Goal: Task Accomplishment & Management: Manage account settings

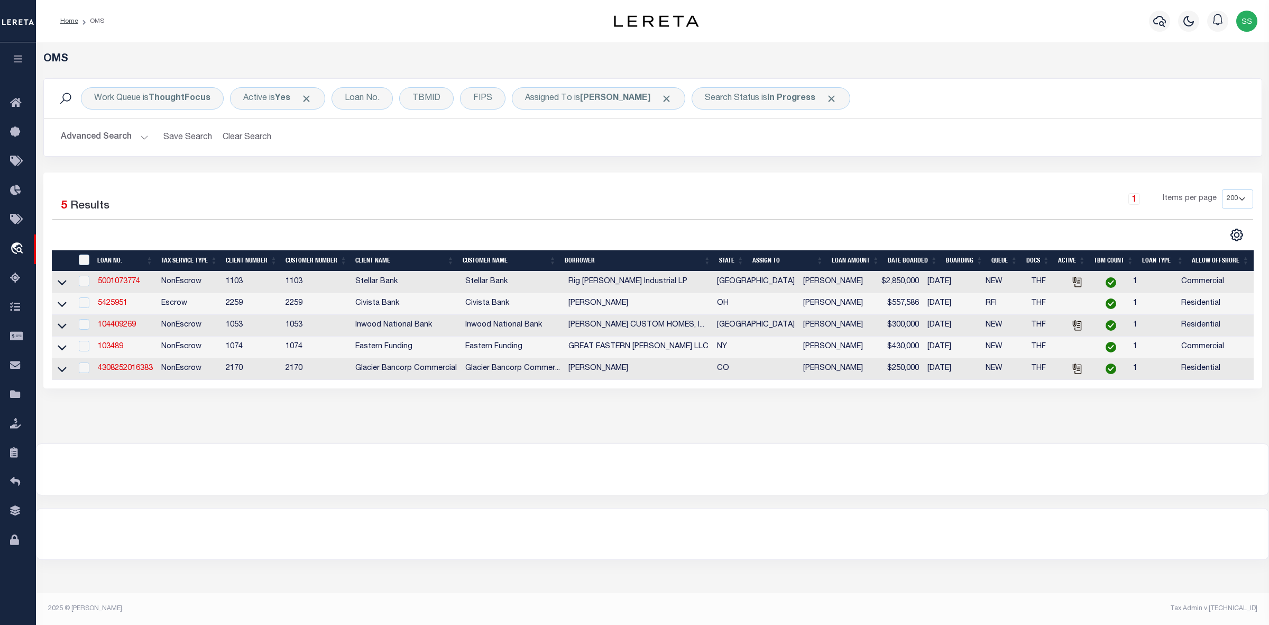
select select "200"
click at [105, 347] on link "103489" at bounding box center [110, 346] width 25 height 7
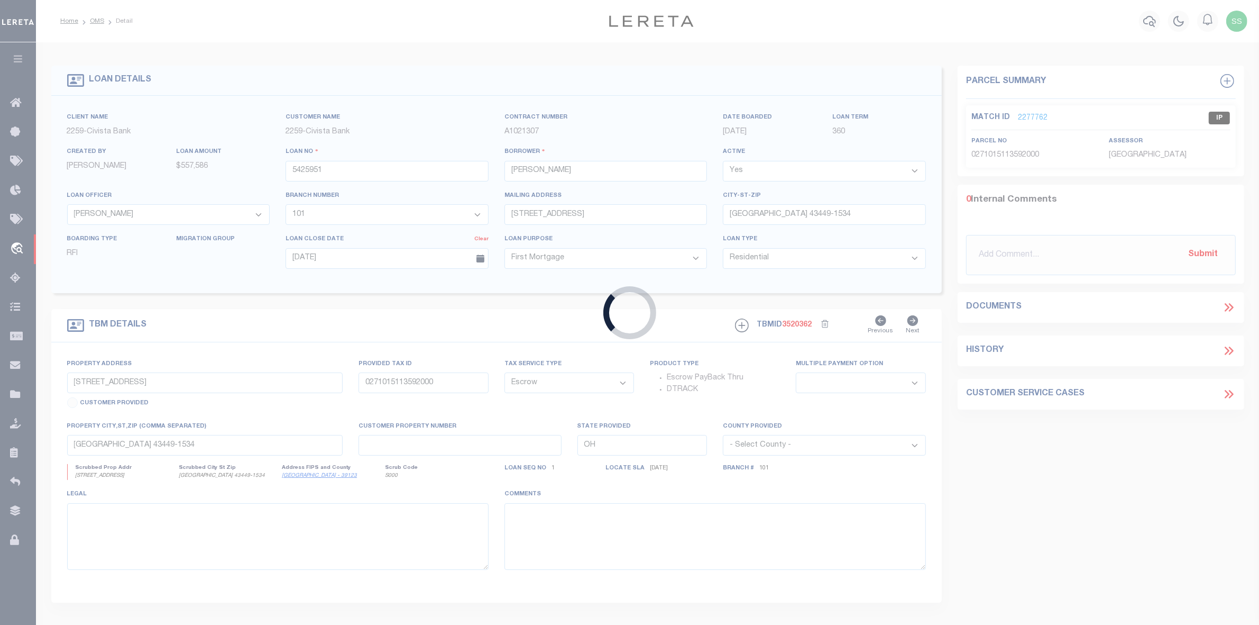
type input "103489"
type input "GREAT EASTERN [PERSON_NAME] LLC"
select select
type input "09/11/2025"
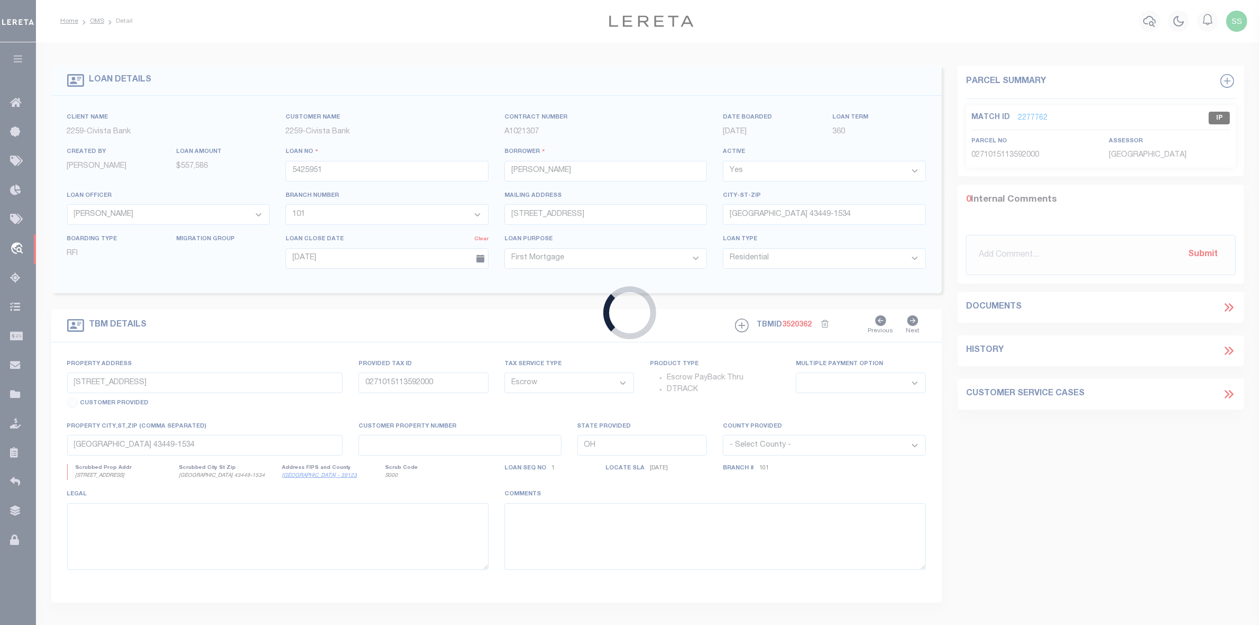
select select
select select "20"
select select "NonEscrow"
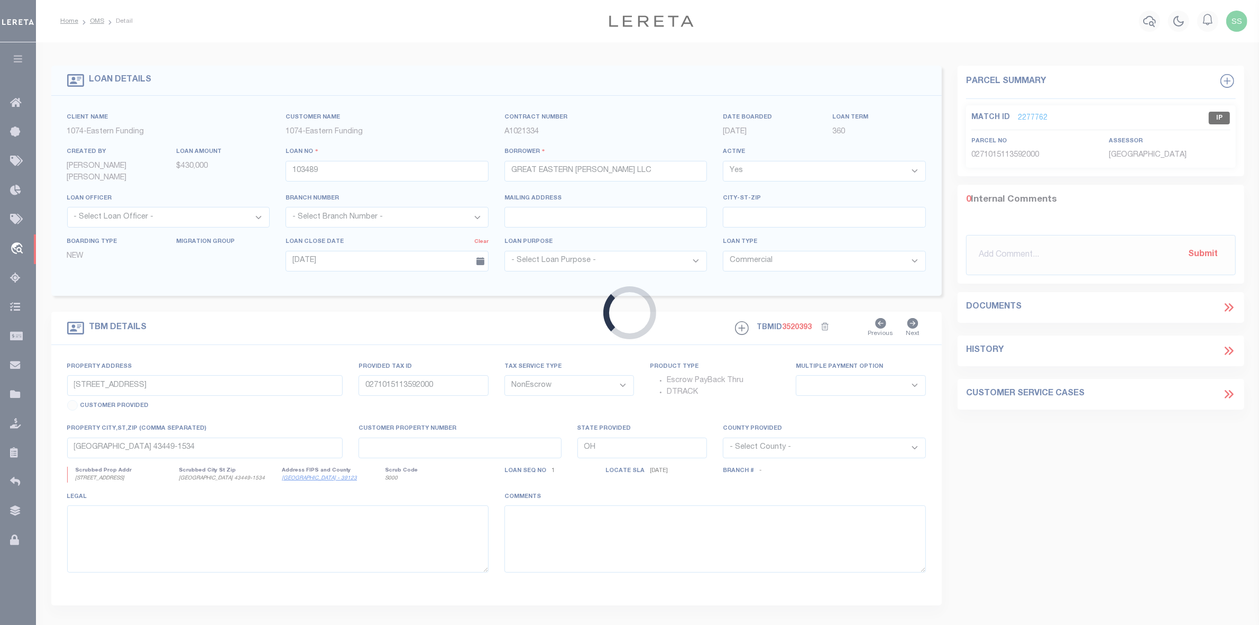
type input "5120 6TH AVE"
type input "BROOKLYN NY 11220-2717"
type input "NY"
select select "4"
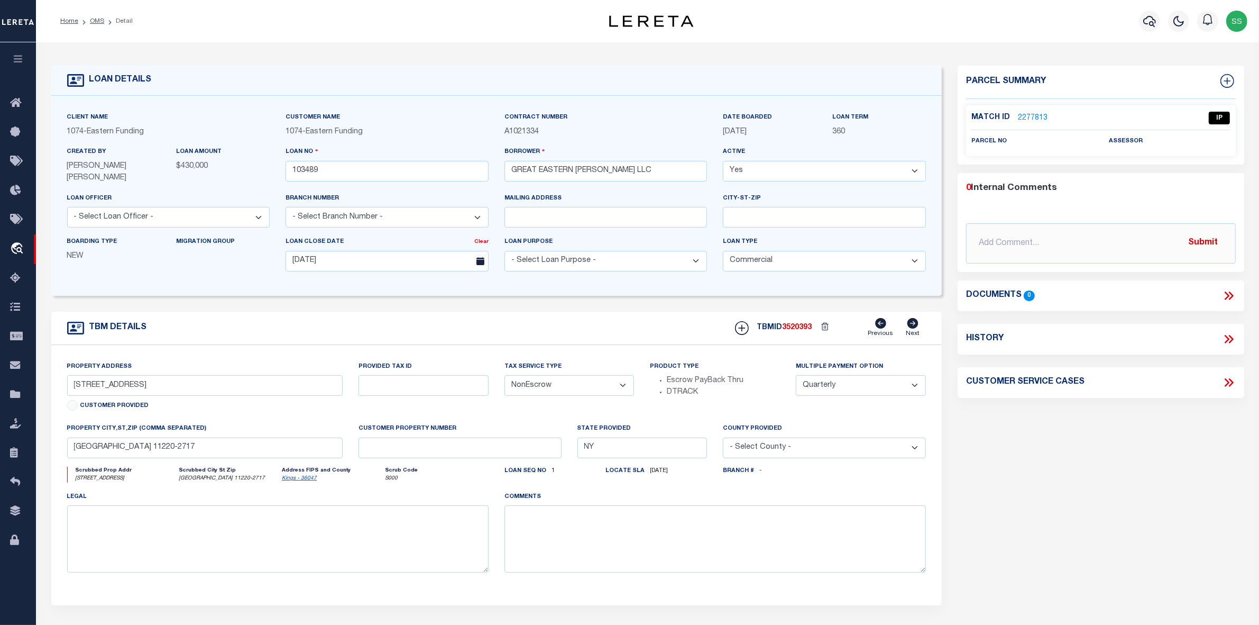
click at [1023, 115] on link "2277813" at bounding box center [1033, 118] width 30 height 11
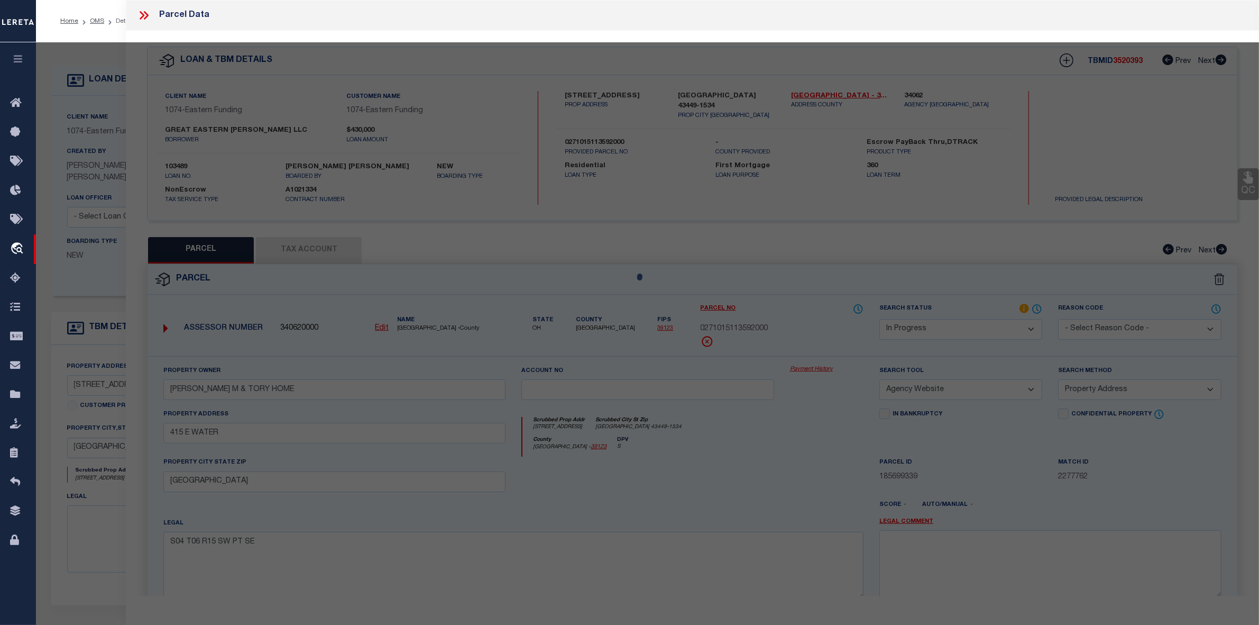
select select "AS"
select select
checkbox input "false"
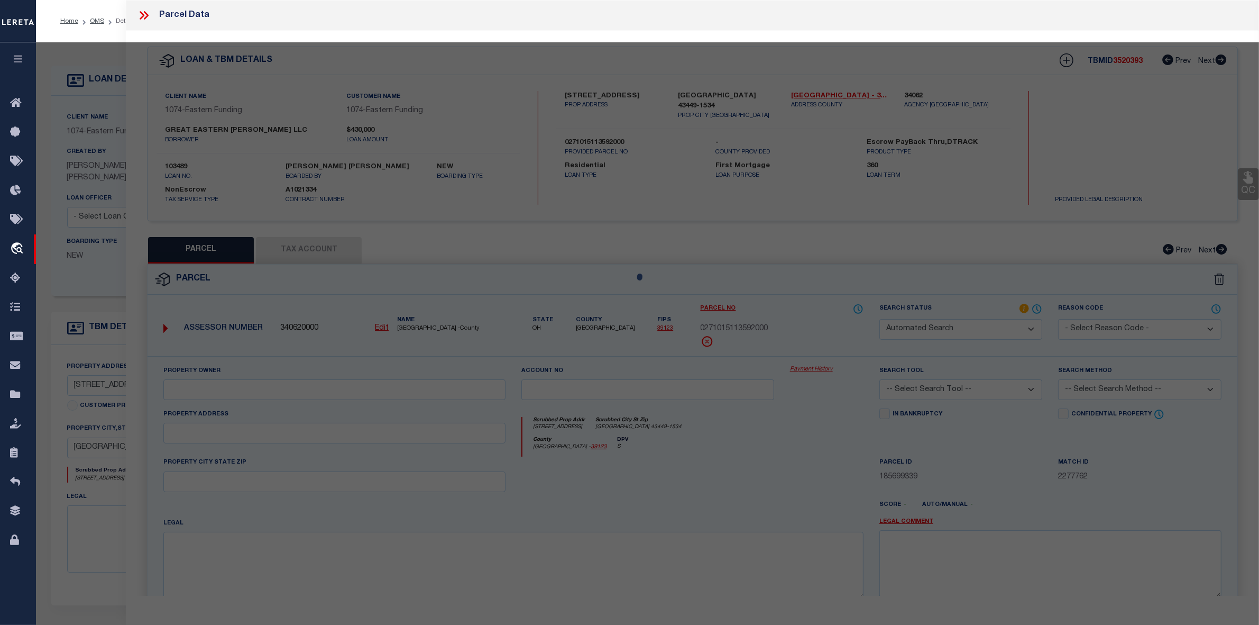
select select "IP"
checkbox input "false"
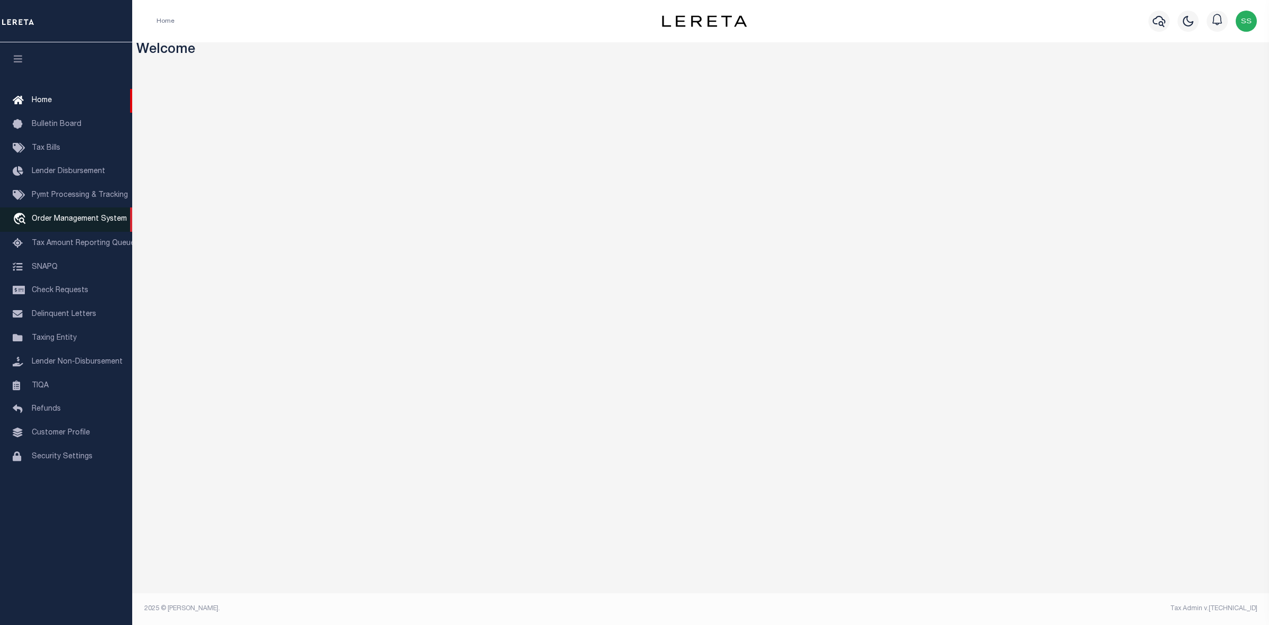
drag, startPoint x: 74, startPoint y: 221, endPoint x: 93, endPoint y: 218, distance: 18.7
click at [74, 221] on span "Order Management System" at bounding box center [79, 218] width 95 height 7
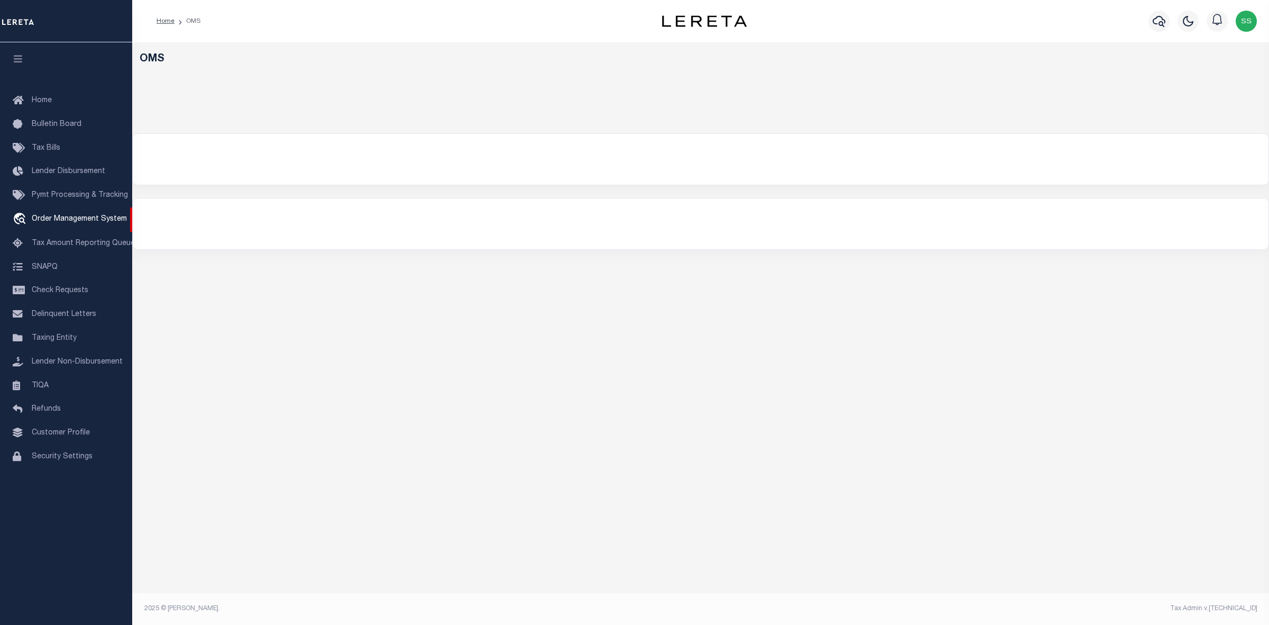
select select "200"
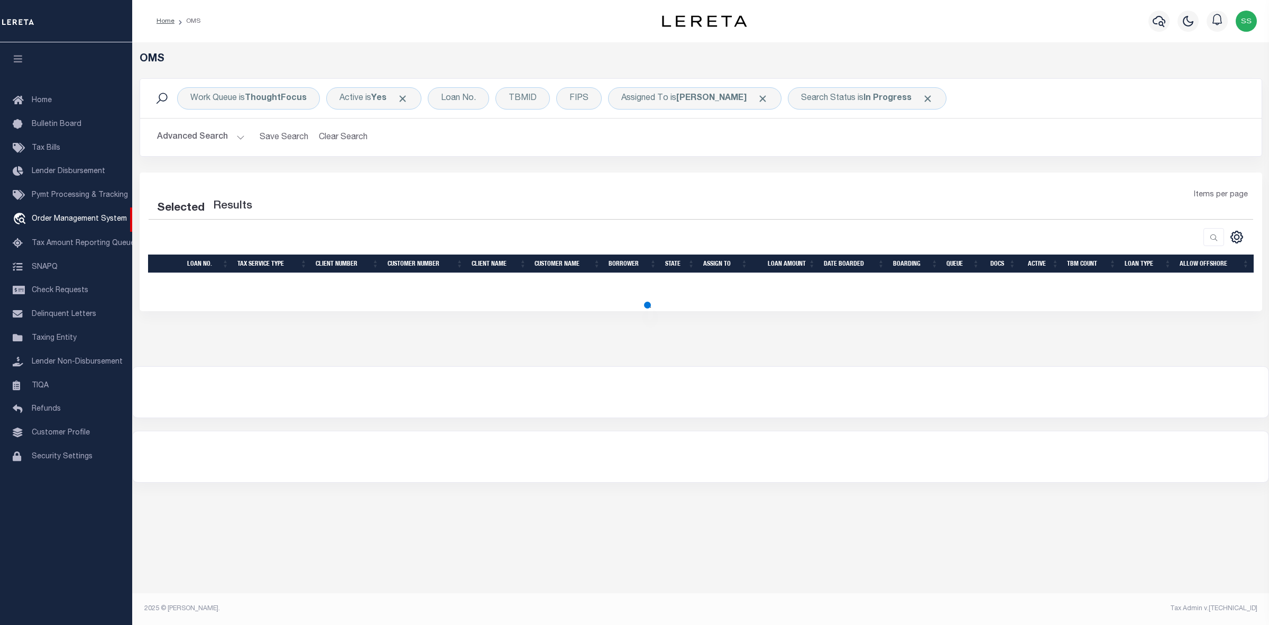
select select "200"
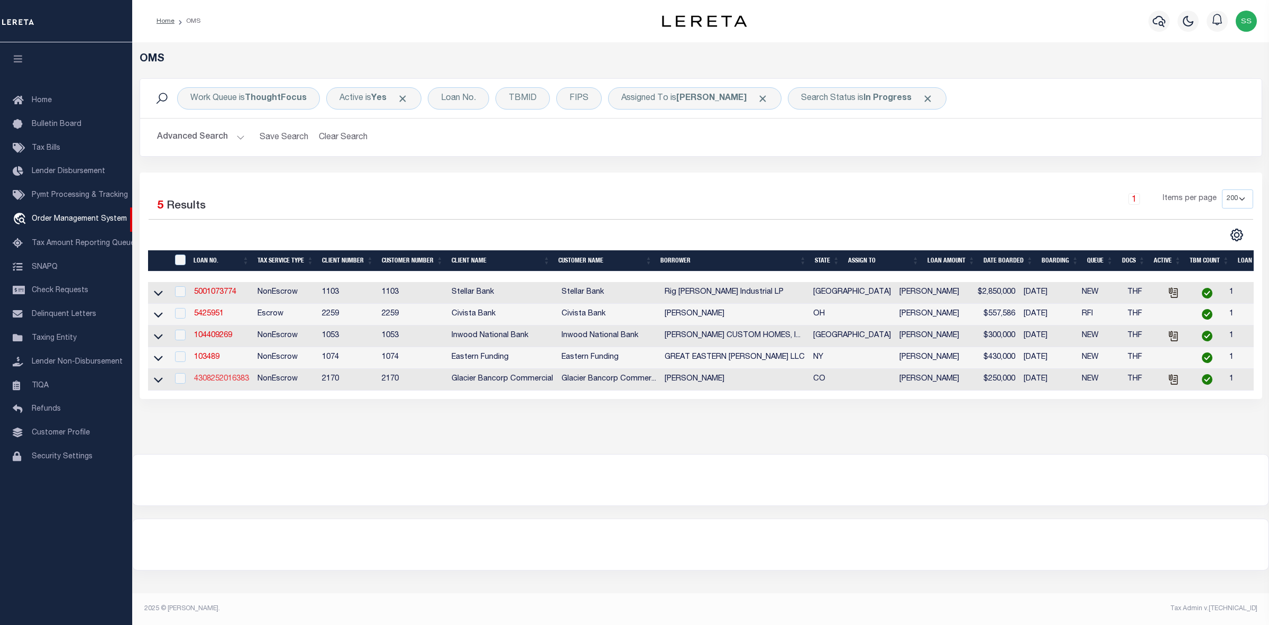
click at [209, 381] on link "4308252016383" at bounding box center [221, 378] width 55 height 7
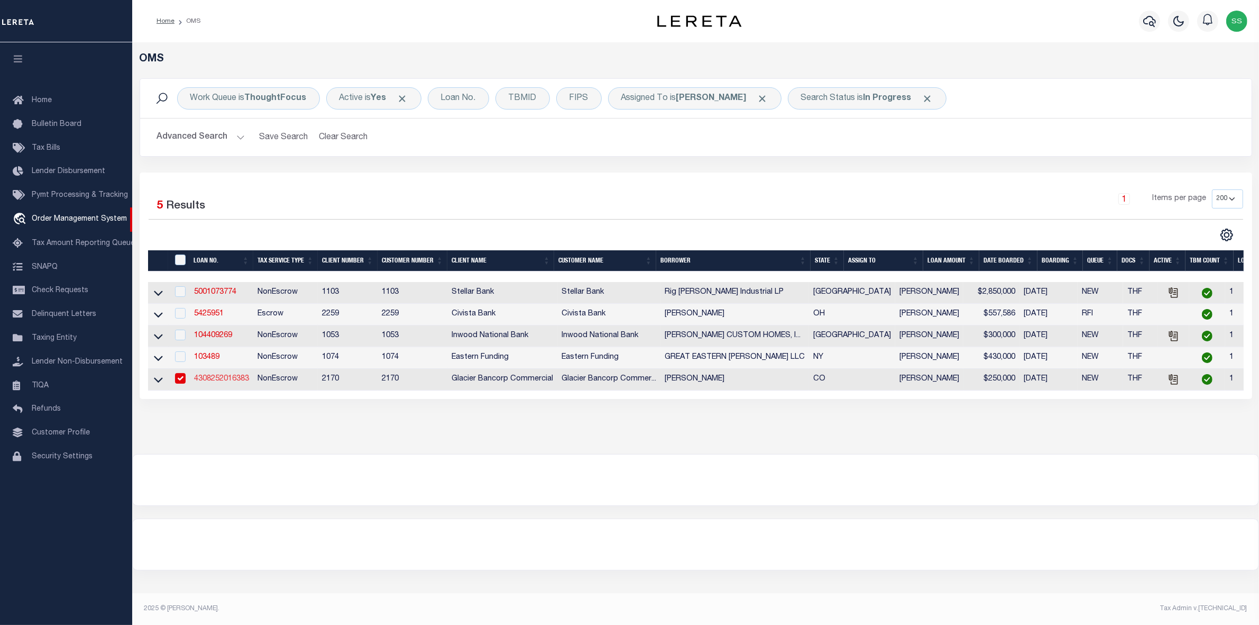
type input "4308252016383"
type input "Jeff Wise"
select select
type input "10/05/2025"
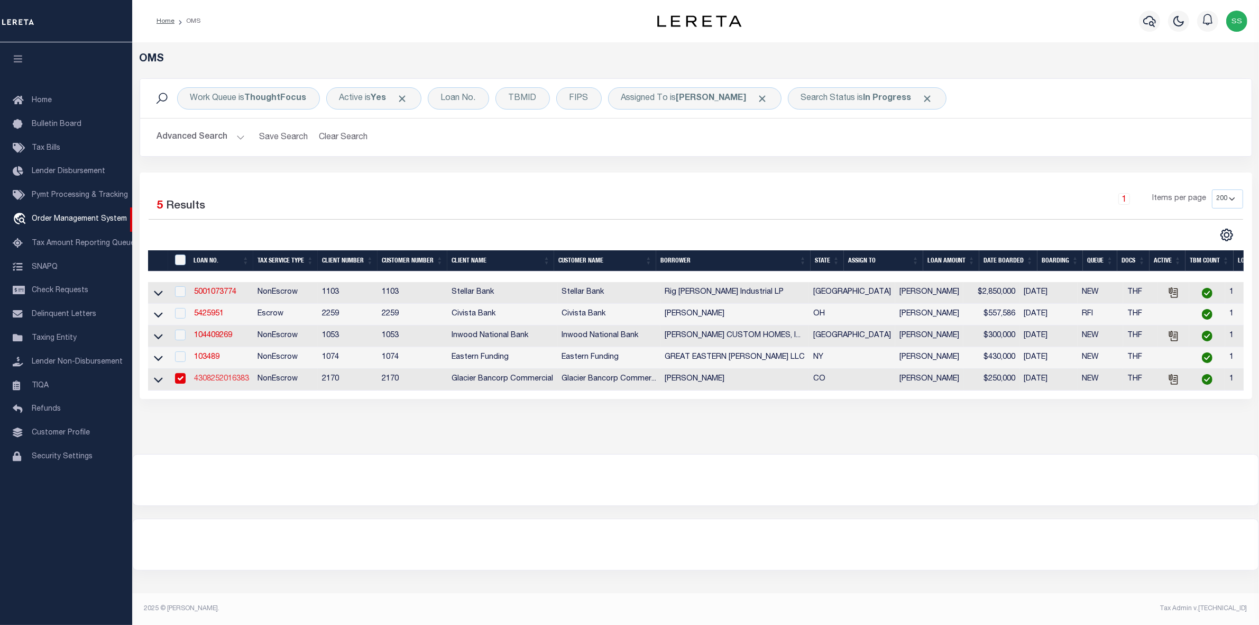
select select "10"
select select "NonEscrow"
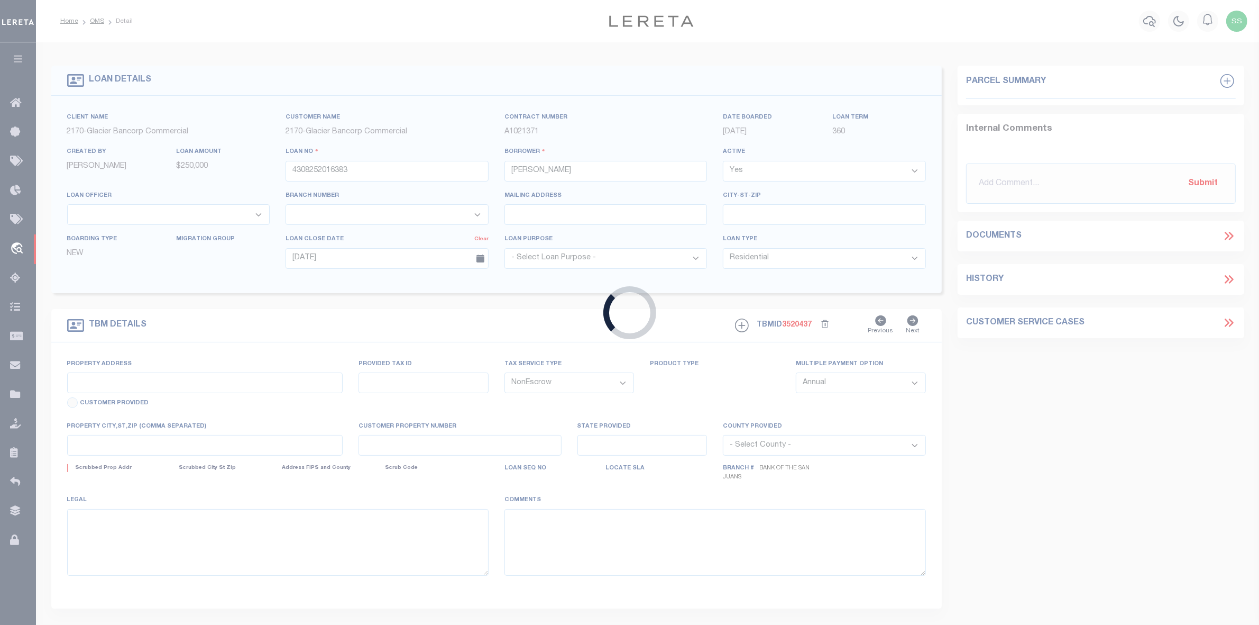
type input "1448 COUNTY ROAD 204"
type input "DURANGO CO 81301-8548"
type input "CO"
select select
select select "4580"
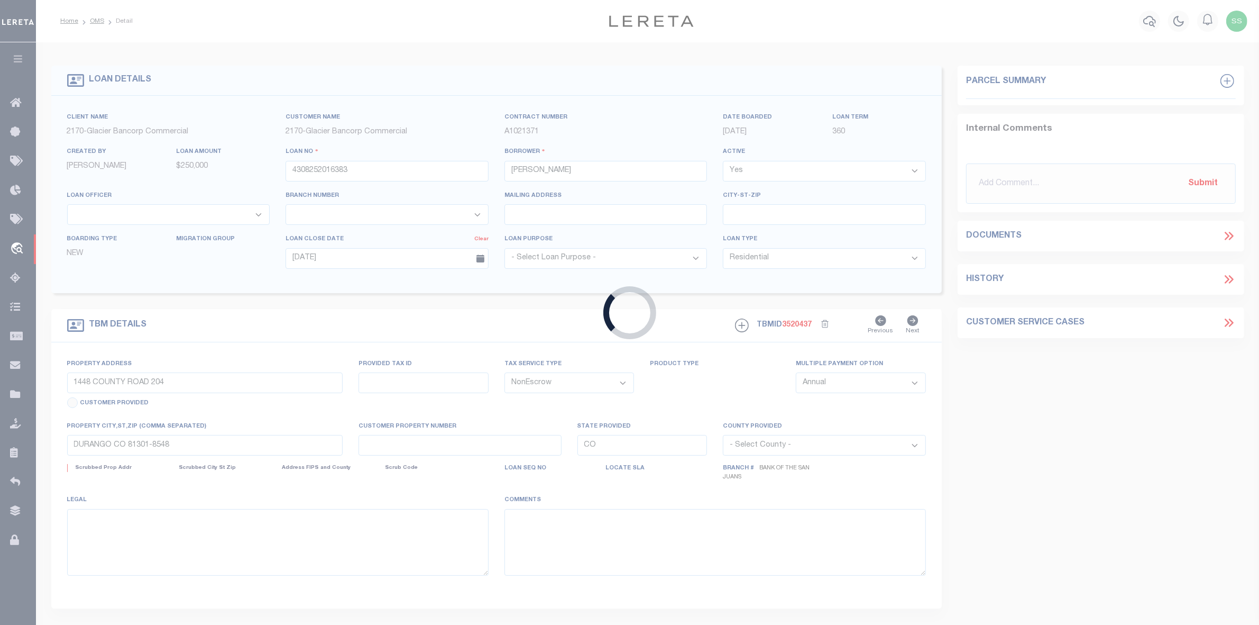
select select "2"
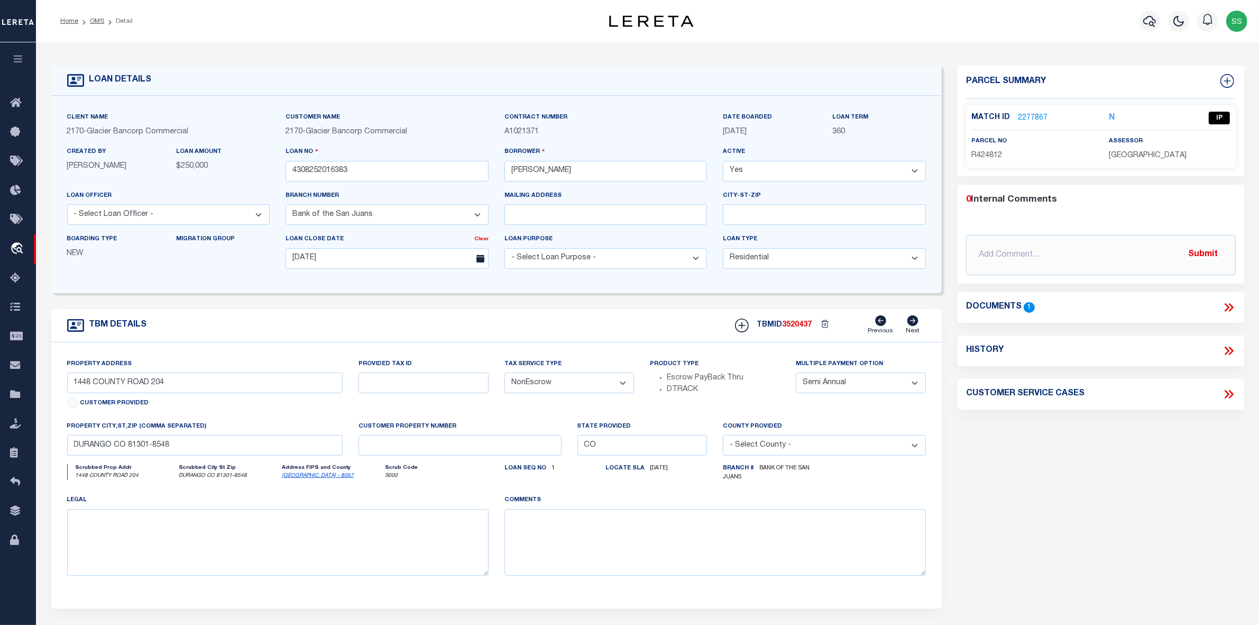
click at [1030, 115] on link "2277867" at bounding box center [1033, 118] width 30 height 11
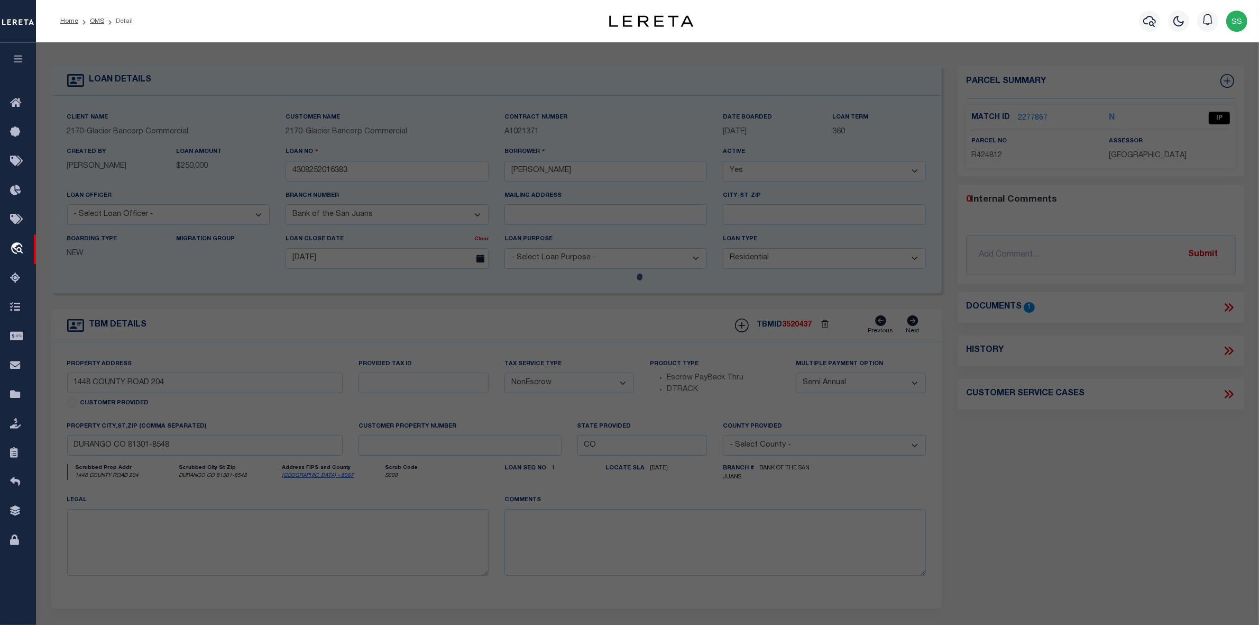
checkbox input "false"
select select "IP"
type input "WISE,JEFFREY G TRUST"
select select "ATL"
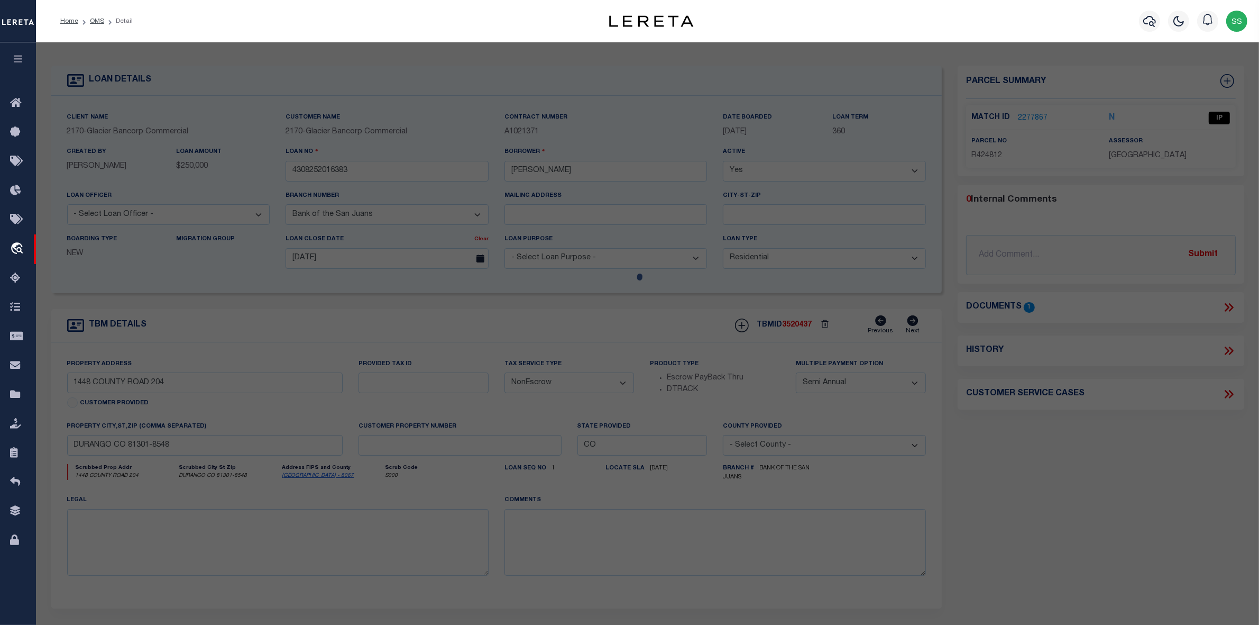
select select "ADD"
type input "1448 COUNTY ROAD 204"
checkbox input "false"
type input "DURANGO, CO 81301"
type textarea "SECTION: 7 TOWNSHIP: 35 RANGE: 9 TR IN NE/4 AKA LOT 2 OF BALLIGER MES PROJ 2002…"
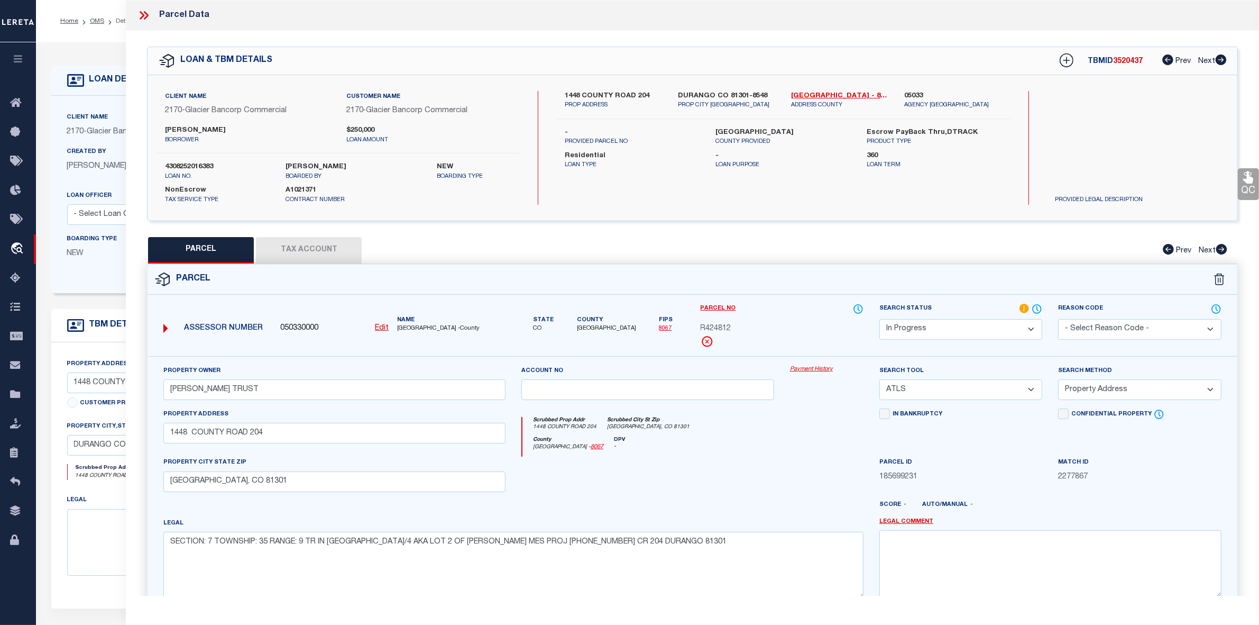
click at [144, 14] on icon at bounding box center [144, 15] width 14 height 14
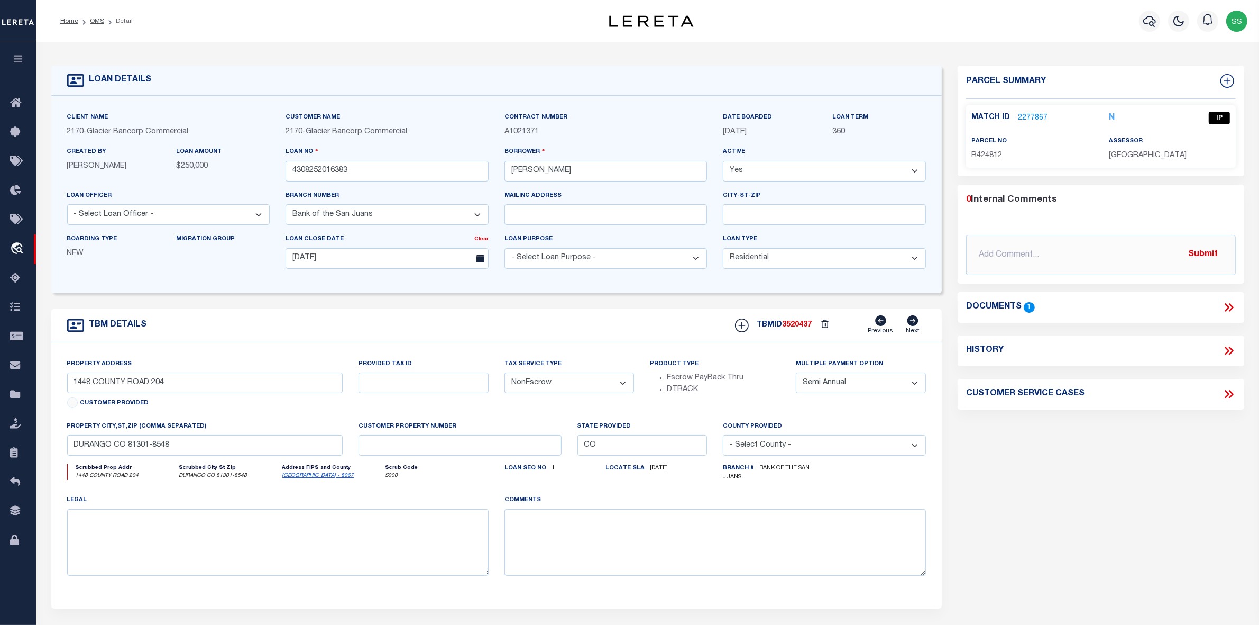
click at [1225, 305] on icon at bounding box center [1229, 307] width 14 height 14
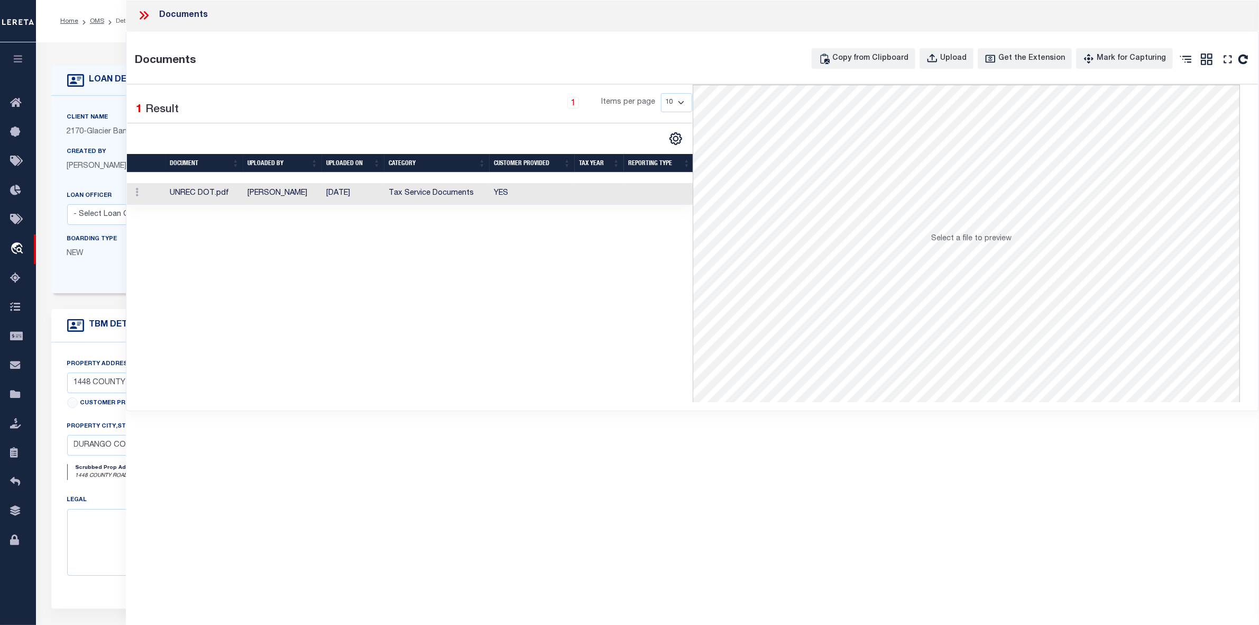
click at [213, 196] on td "UNREC DOT.pdf" at bounding box center [205, 194] width 78 height 22
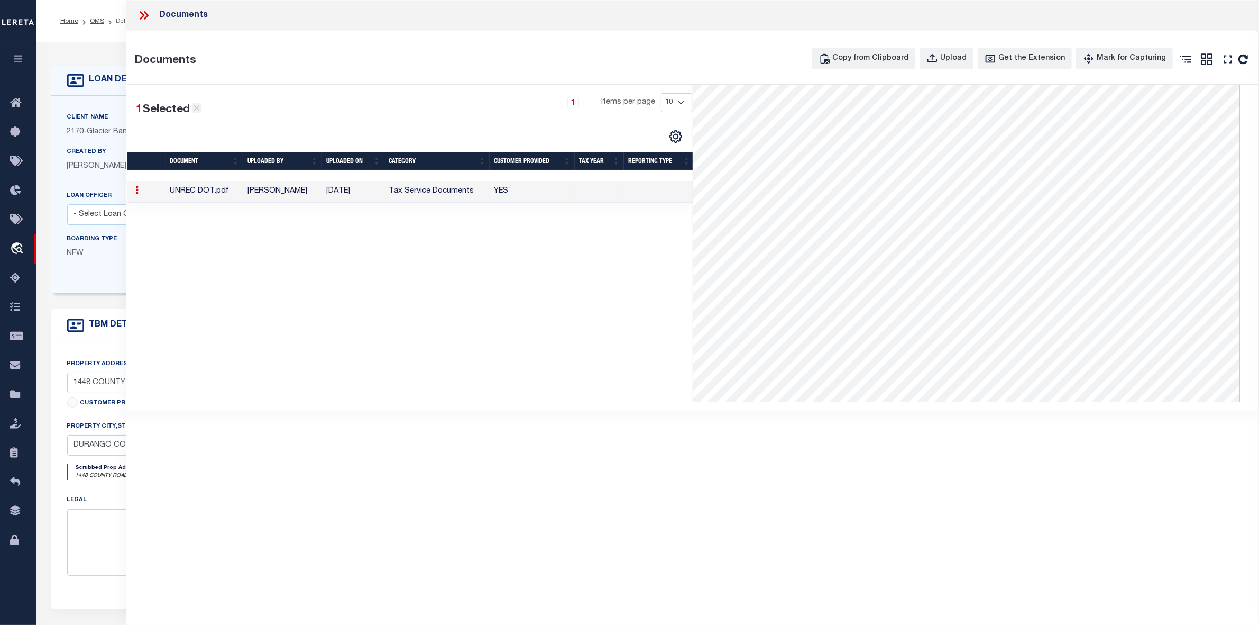
click at [196, 109] on icon at bounding box center [197, 108] width 10 height 10
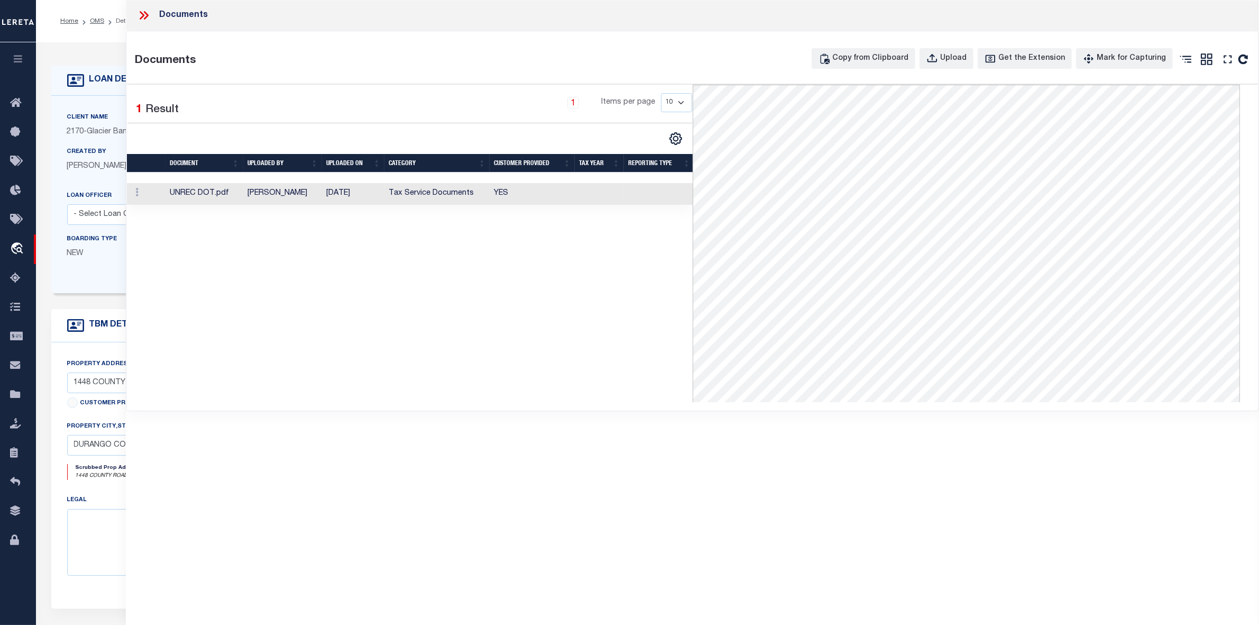
click at [144, 15] on icon at bounding box center [142, 15] width 5 height 8
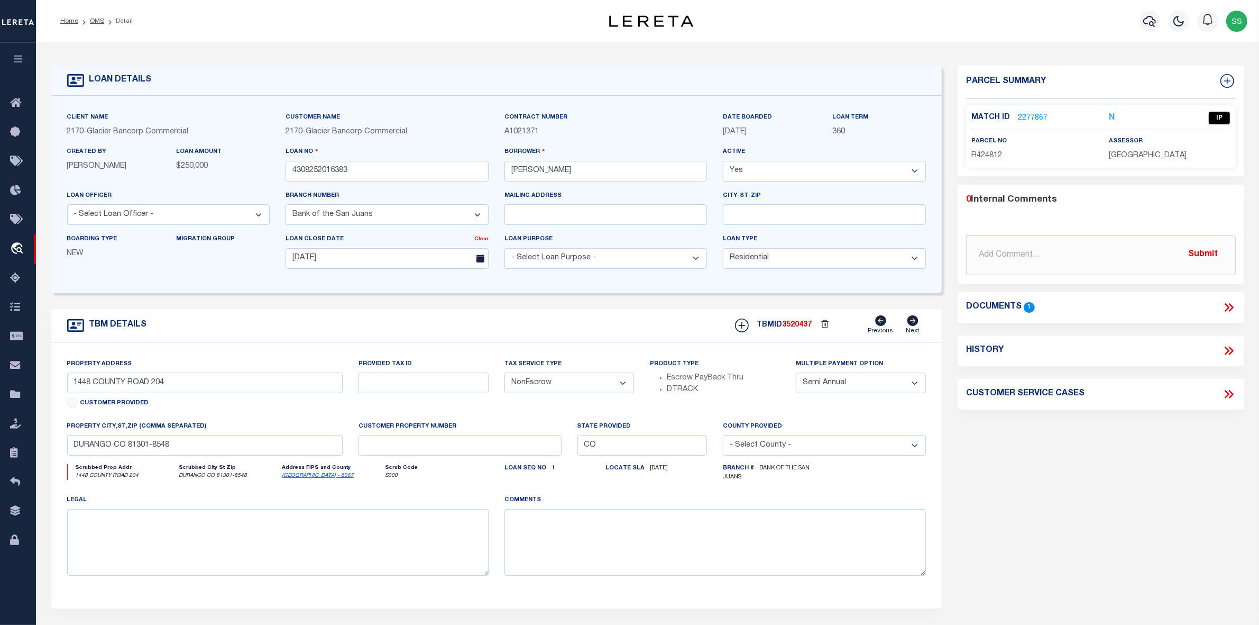
click at [1038, 117] on link "2277867" at bounding box center [1033, 118] width 30 height 11
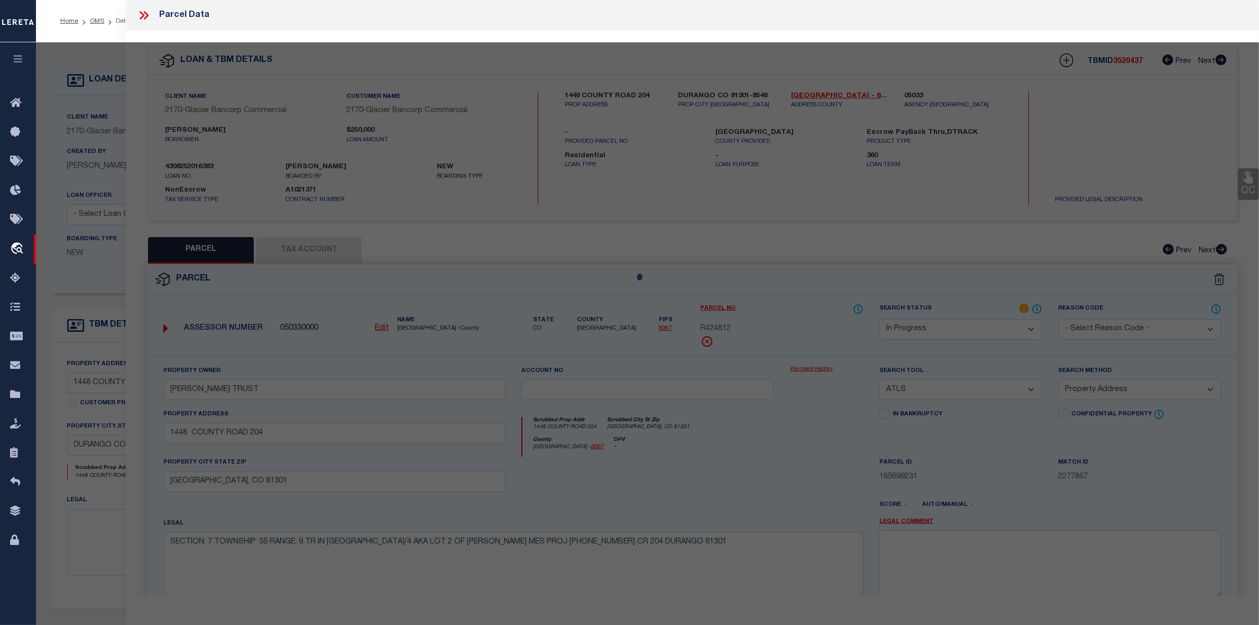
select select "AS"
select select
checkbox input "false"
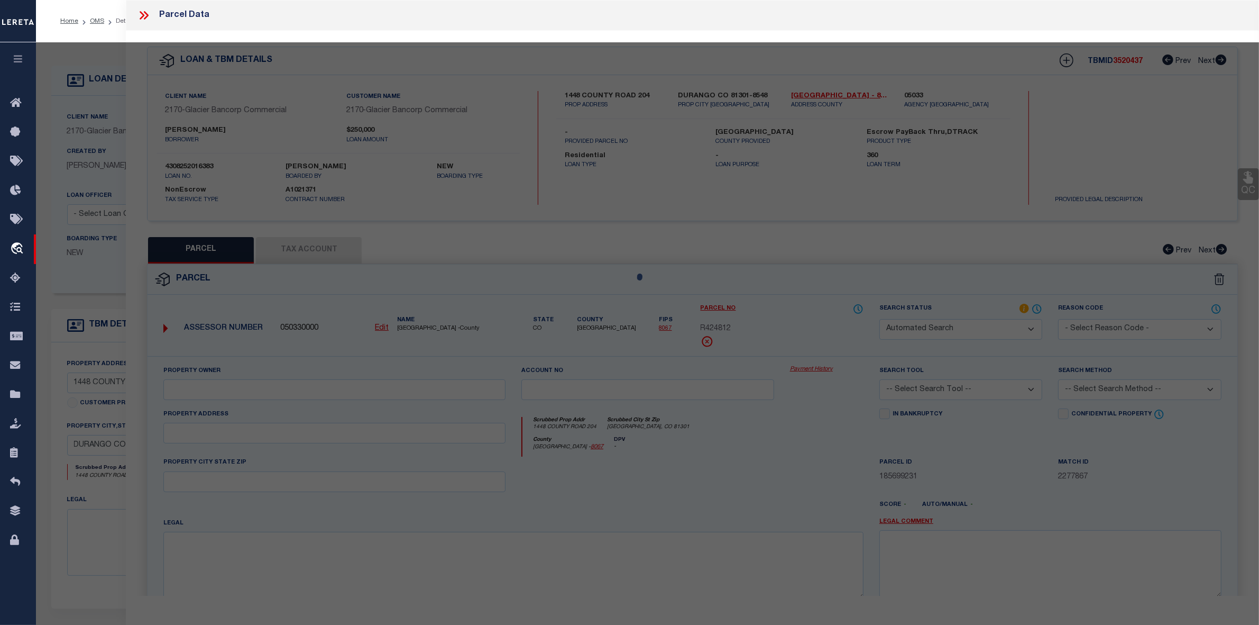
select select "IP"
type input "WISE,JEFFREY G TRUST"
select select "ATL"
select select "ADD"
type input "1448 COUNTY ROAD 204"
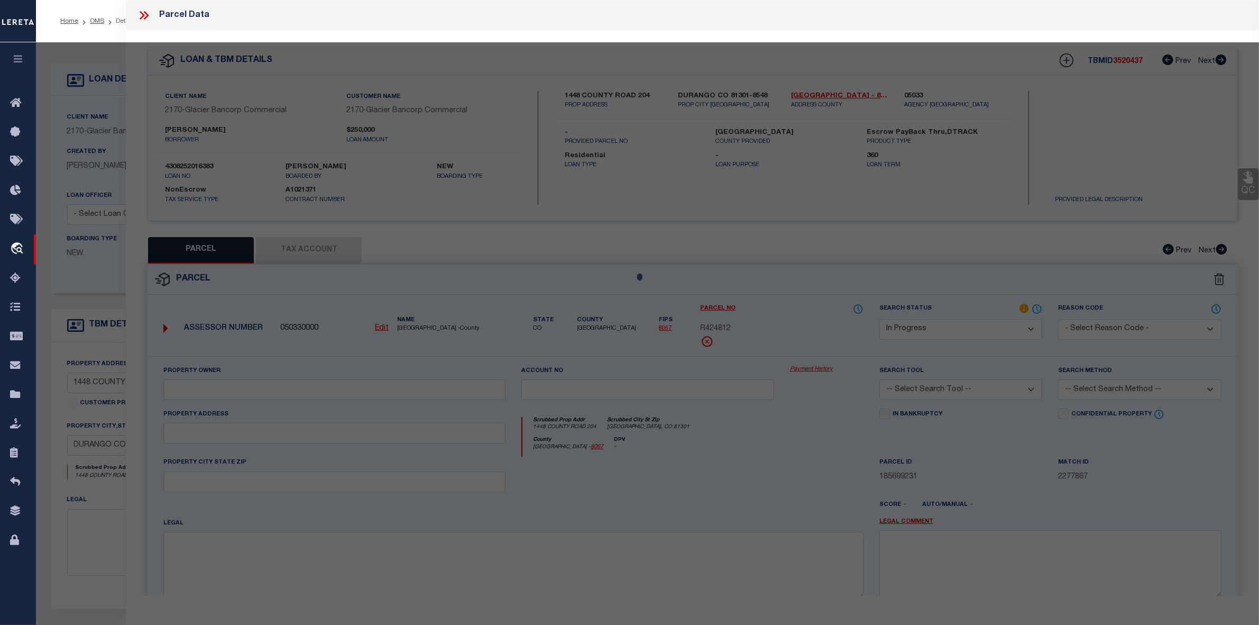
checkbox input "false"
type input "DURANGO, CO 81301"
type textarea "SECTION: 7 TOWNSHIP: 35 RANGE: 9 TR IN NE/4 AKA LOT 2 OF BALLIGER MES PROJ 2002…"
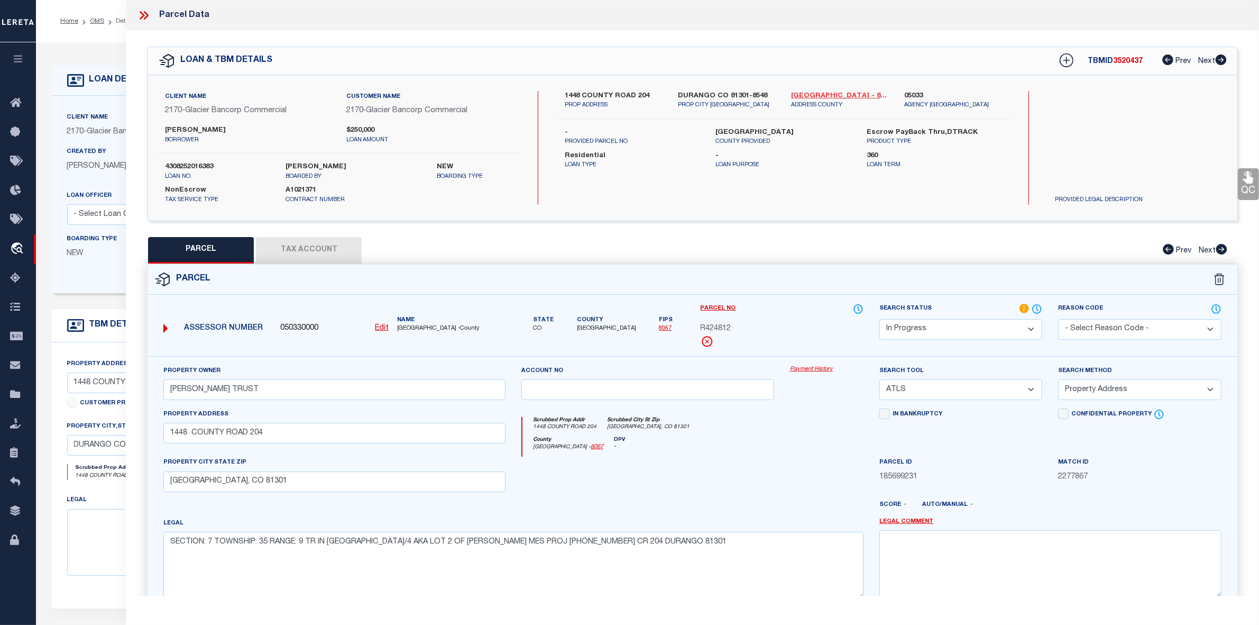
click at [812, 94] on link "La Plata - 8067" at bounding box center [839, 96] width 97 height 11
click at [715, 94] on label "DURANGO CO 81301-8548" at bounding box center [726, 96] width 97 height 11
click at [720, 91] on label "DURANGO CO 81301-8548" at bounding box center [726, 96] width 97 height 11
drag, startPoint x: 789, startPoint y: 95, endPoint x: 816, endPoint y: 94, distance: 27.0
click at [816, 94] on div "La Plata - 8067 ADDRESS COUNTY" at bounding box center [839, 100] width 113 height 19
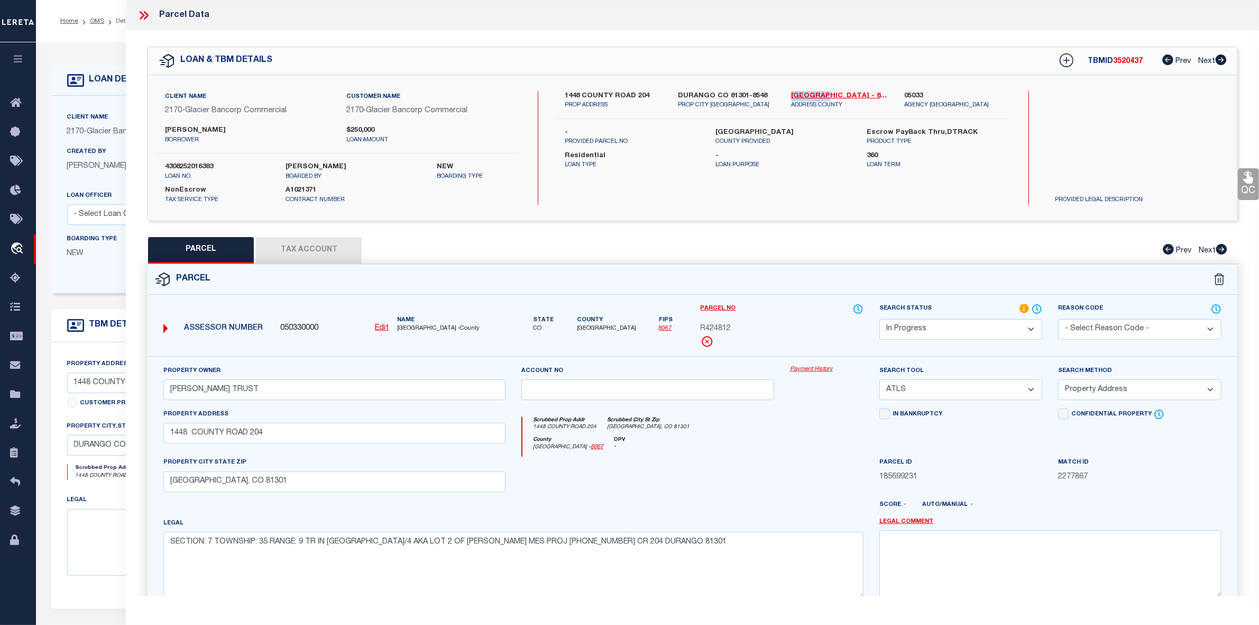
copy link "[GEOGRAPHIC_DATA]"
drag, startPoint x: 561, startPoint y: 91, endPoint x: 633, endPoint y: 93, distance: 72.5
click at [633, 93] on div "1448 COUNTY ROAD 204 PROP ADDRESS" at bounding box center [613, 100] width 113 height 19
copy label "1448 COUNTY ROAD"
click at [641, 101] on p "PROP ADDRESS" at bounding box center [613, 105] width 97 height 9
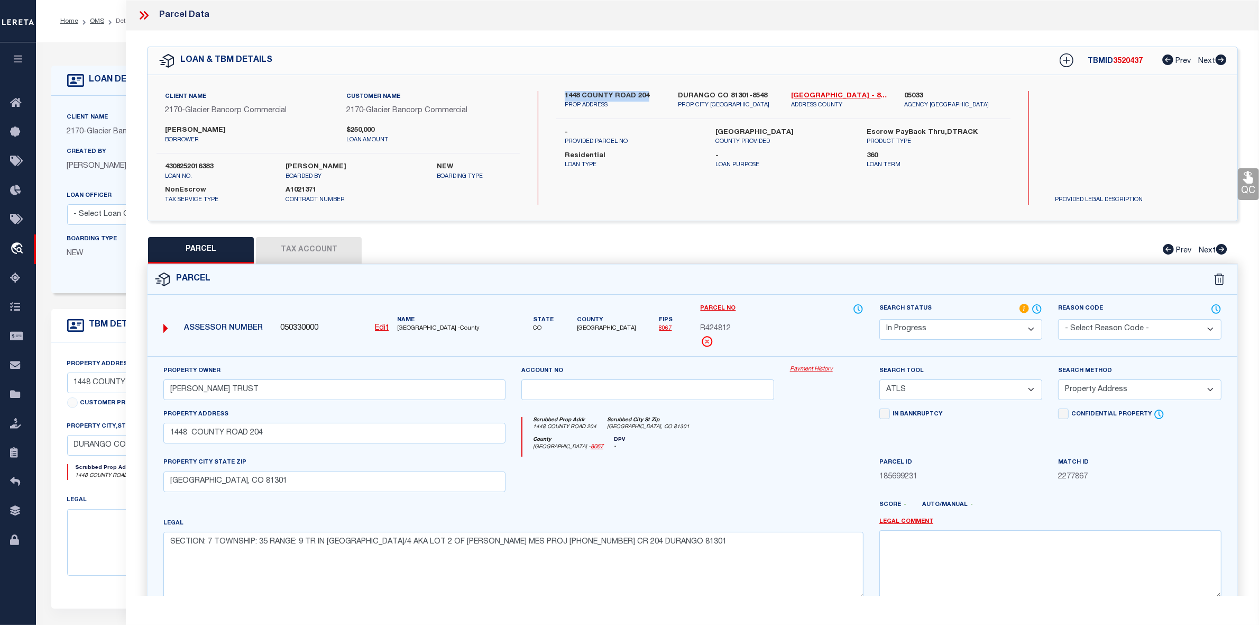
drag, startPoint x: 564, startPoint y: 94, endPoint x: 653, endPoint y: 90, distance: 89.4
click at [653, 91] on div "1448 COUNTY ROAD 204 PROP ADDRESS" at bounding box center [613, 100] width 113 height 19
copy label "1448 COUNTY ROAD 204"
click at [645, 111] on div "1448 COUNTY ROAD 204 PROP ADDRESS DURANGO CO 81301-8548 PROP CITY ST ZIP La Pla…" at bounding box center [783, 105] width 454 height 28
drag, startPoint x: 558, startPoint y: 93, endPoint x: 649, endPoint y: 95, distance: 91.0
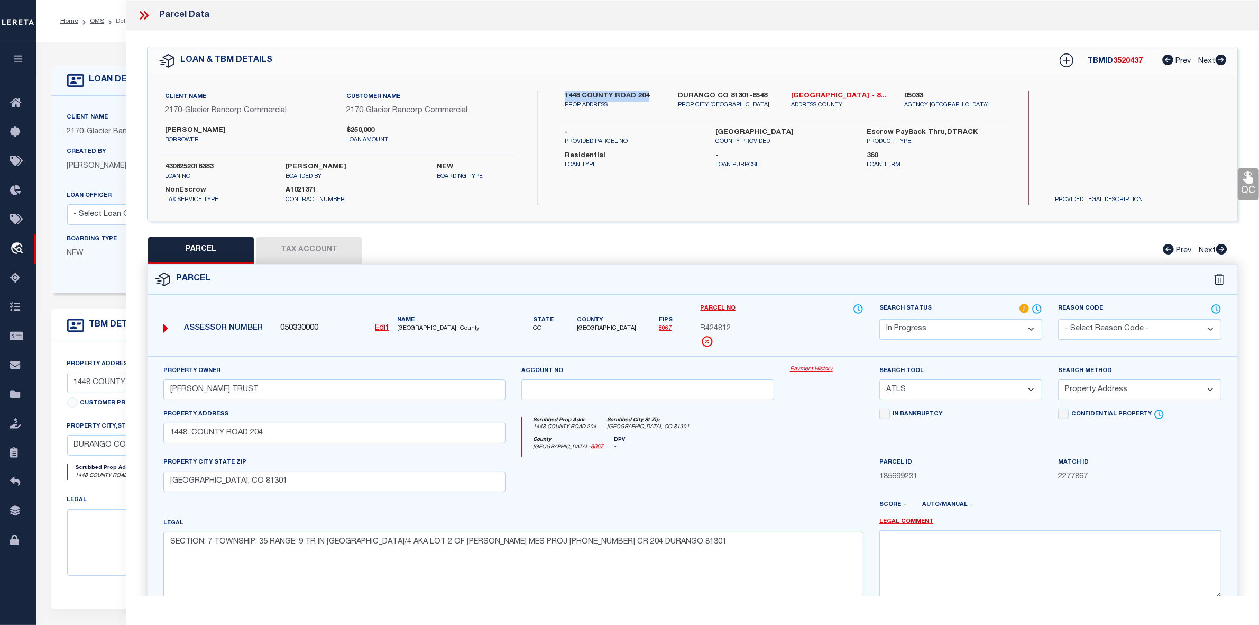
click at [649, 95] on div "1448 COUNTY ROAD 204 PROP ADDRESS" at bounding box center [613, 100] width 113 height 19
copy label "1448 COUNTY ROAD 204"
click at [614, 107] on p "PROP ADDRESS" at bounding box center [613, 105] width 97 height 9
click at [383, 328] on u "Edit" at bounding box center [382, 327] width 14 height 7
type input "050330000"
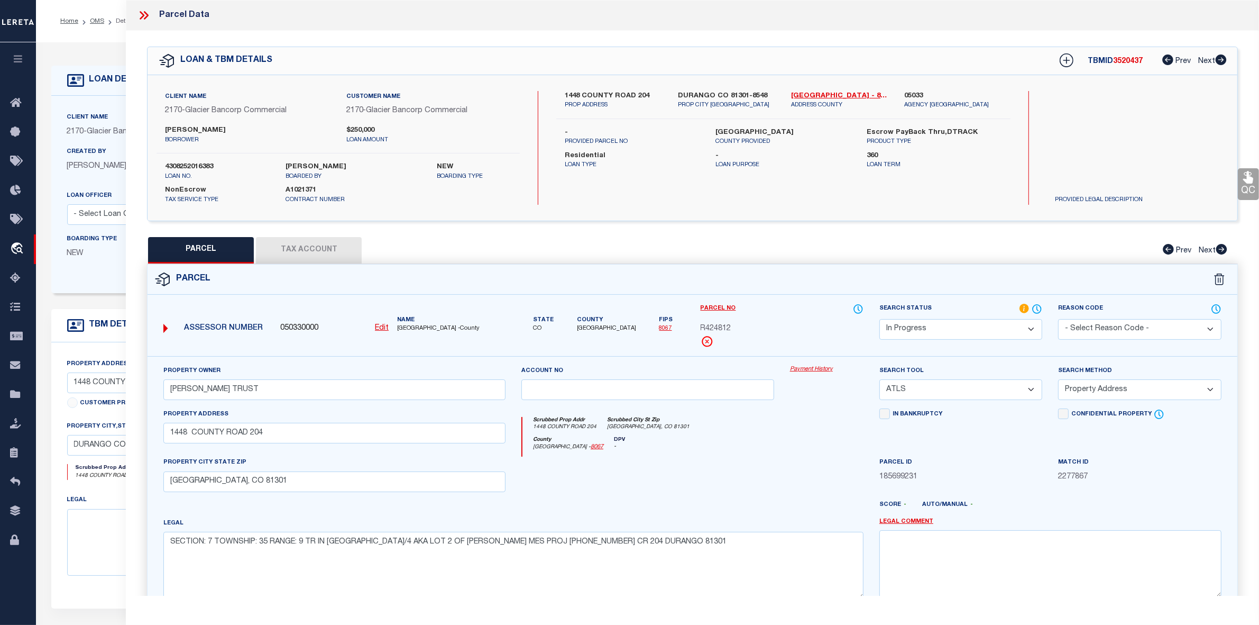
type input "R424812"
select select "IP"
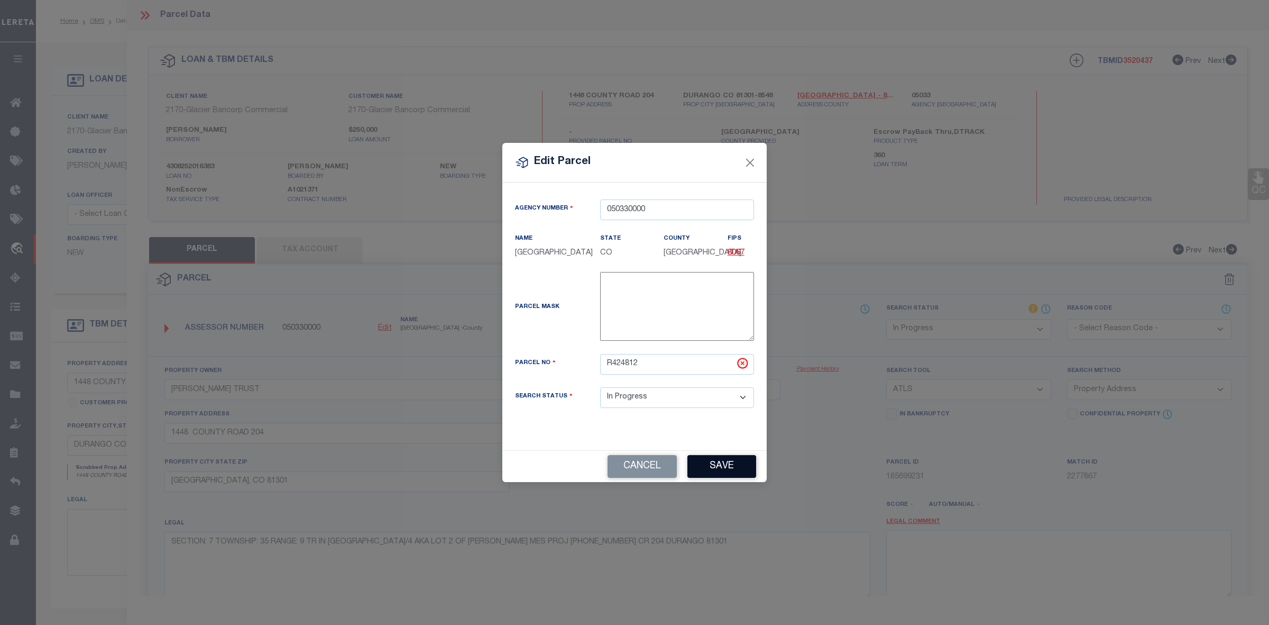
click at [721, 468] on button "Save" at bounding box center [721, 466] width 69 height 23
select select "IP"
select select
checkbox input "false"
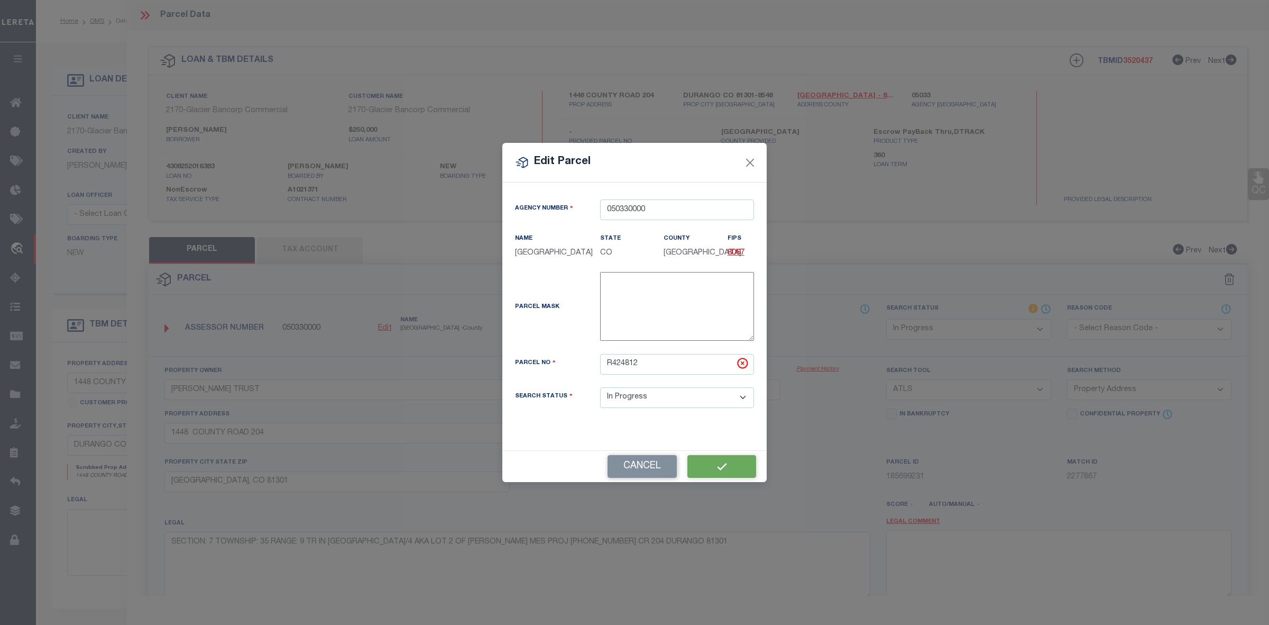
checkbox input "false"
type input "WISE,JEFFREY G TRUST"
select select "ATL"
select select "ADD"
type input "1448 COUNTY ROAD 204"
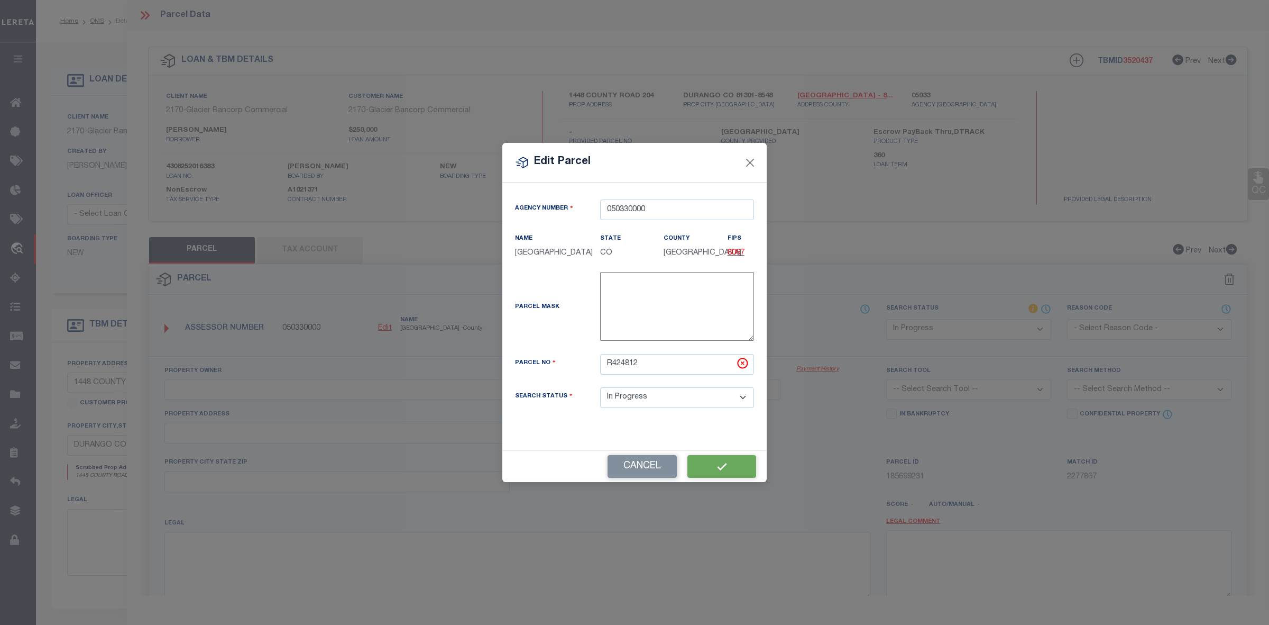
checkbox input "false"
type input "DURANGO, CO 81301"
type textarea "SECTION: 7 TOWNSHIP: 35 RANGE: 9 TR IN NE/4 AKA LOT 2 OF BALLIGER MES PROJ 2002…"
click at [746, 144] on p "COUNTY PROVIDED" at bounding box center [789, 141] width 136 height 9
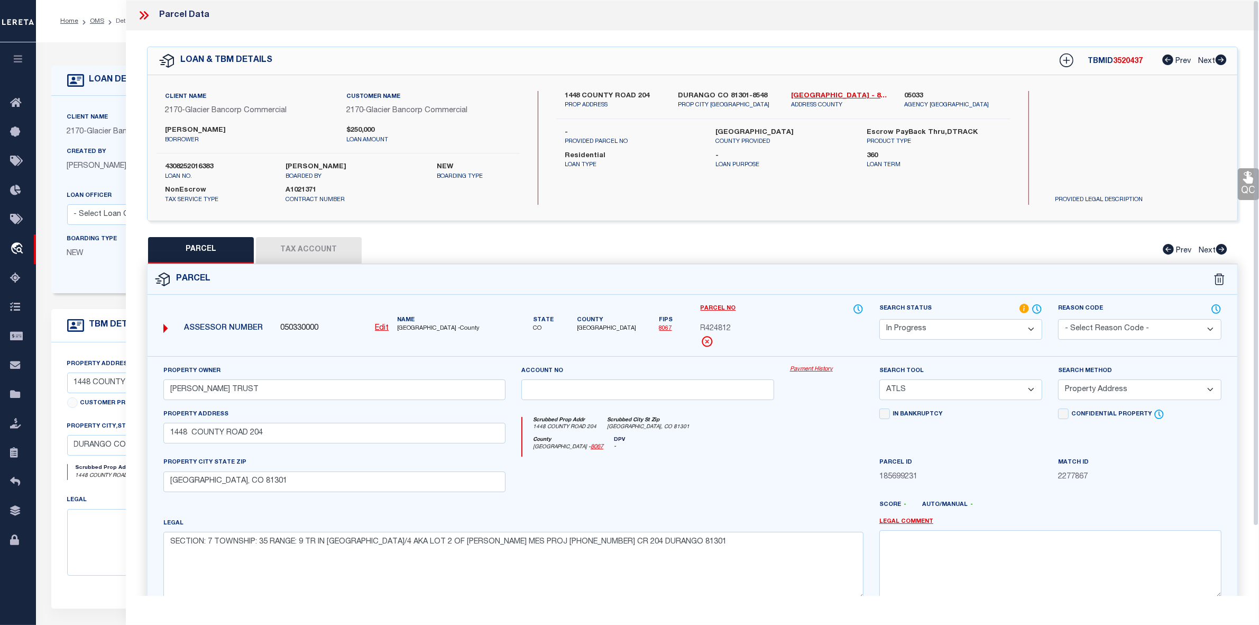
click at [750, 156] on label "-" at bounding box center [783, 156] width 135 height 11
click at [267, 384] on input "WISE,JEFFREY G TRUST" at bounding box center [334, 389] width 342 height 21
drag, startPoint x: 267, startPoint y: 389, endPoint x: 149, endPoint y: 391, distance: 118.5
click at [149, 391] on div "Property Owner WISE,JEFFREY G TRUST Account no Payment History Search Tool -- S…" at bounding box center [693, 494] width 1090 height 277
paste input "JEFFREY G & SUSAN B REVOCABLE"
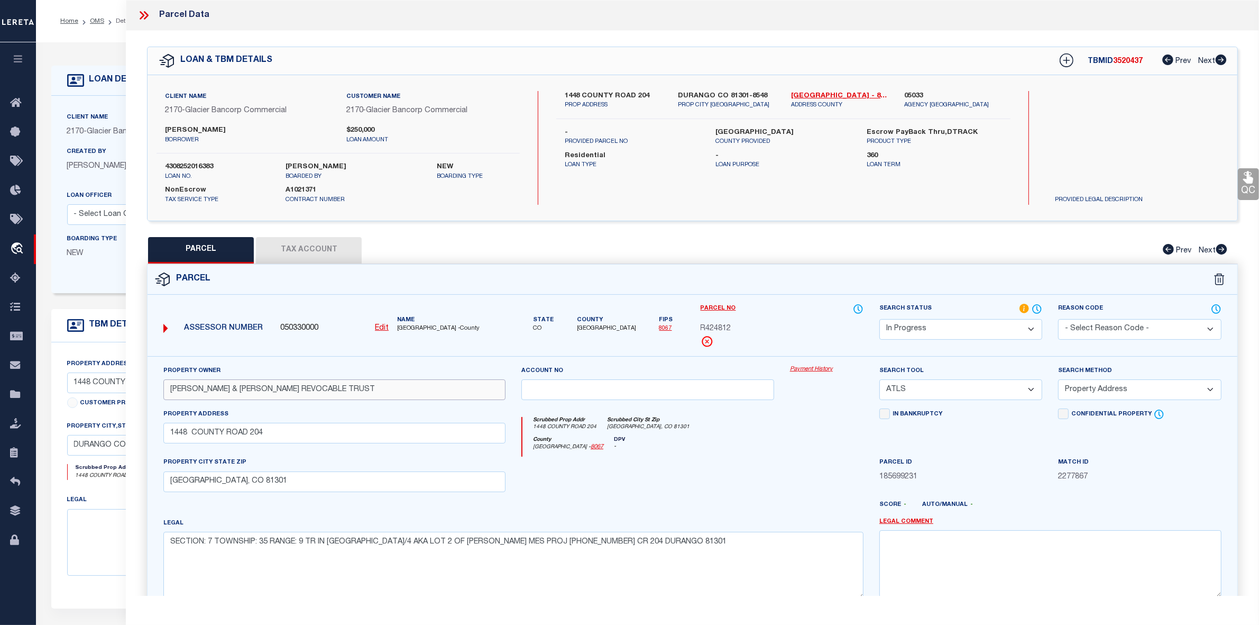
type input "WISE JEFFREY G & SUSAN B REVOCABLE TRUST"
click at [275, 435] on input "1448 COUNTY ROAD 204" at bounding box center [334, 433] width 342 height 21
drag, startPoint x: 270, startPoint y: 437, endPoint x: 148, endPoint y: 435, distance: 121.6
click at [148, 435] on div "Property Owner WISE JEFFREY G & SUSAN B REVOCABLE TRUST Account no Payment Hist…" at bounding box center [693, 494] width 1090 height 277
paste input "CR 204"
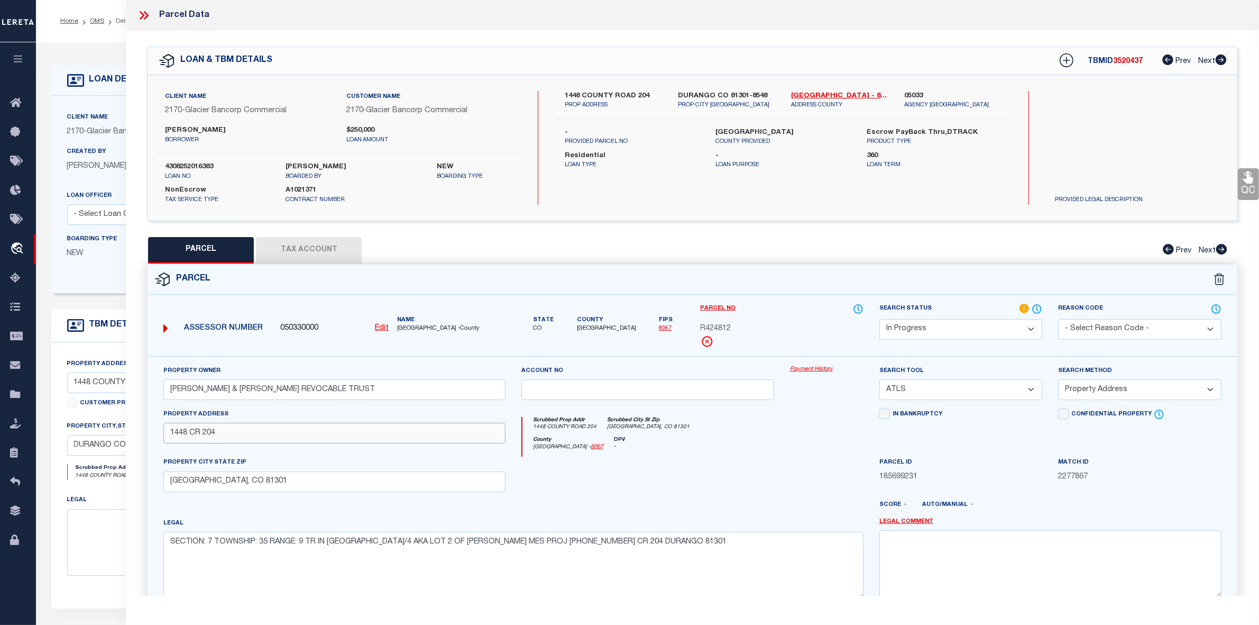
type input "1448 CR 204"
drag, startPoint x: 168, startPoint y: 484, endPoint x: 292, endPoint y: 484, distance: 123.7
click at [292, 484] on input "DURANGO, CO 81301" at bounding box center [334, 481] width 342 height 21
paste input "text"
type input "DURANGO CO 81301"
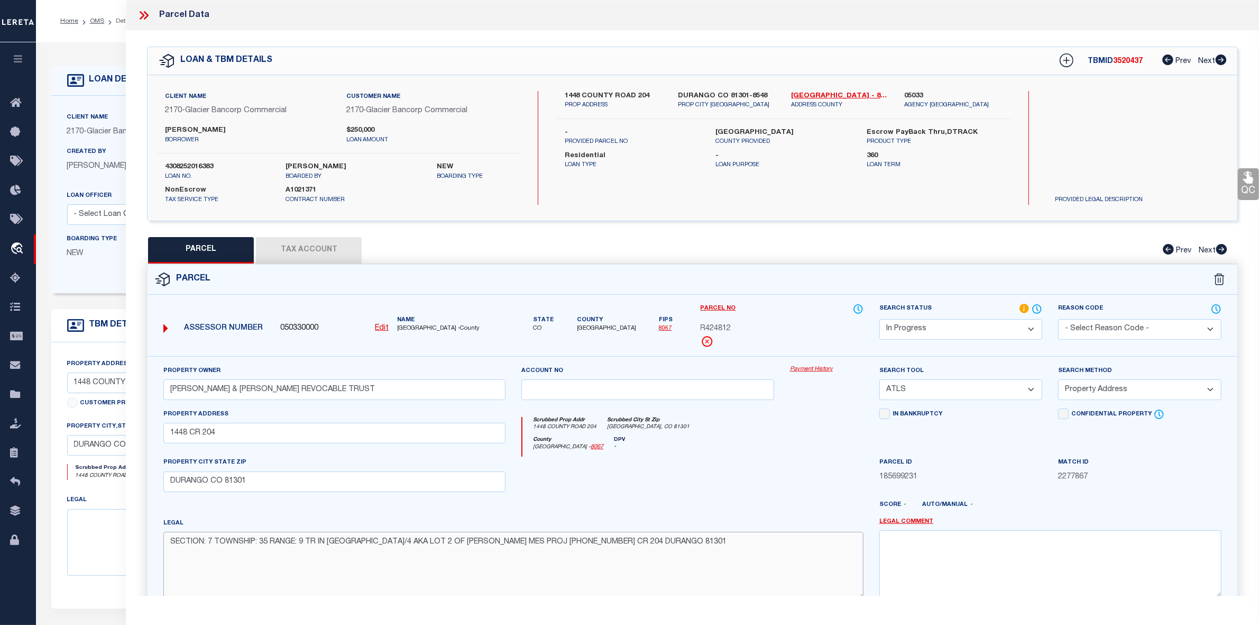
click at [422, 547] on textarea "SECTION: 7 TOWNSHIP: 35 RANGE: 9 TR IN NE/4 AKA LOT 2 OF BALLIGER MES PROJ 2002…" at bounding box center [513, 564] width 700 height 67
paste textarea "ection: 7 Township: 35 Range: 9 TR IN NE/4 AKA LOT 2 OF BALLIGER MES PROJ 2002-…"
type textarea "Section: 7 Township: 35 Range: 9 TR IN NE/4 AKA LOT 2 OF BALLIGER MES PROJ 2002…"
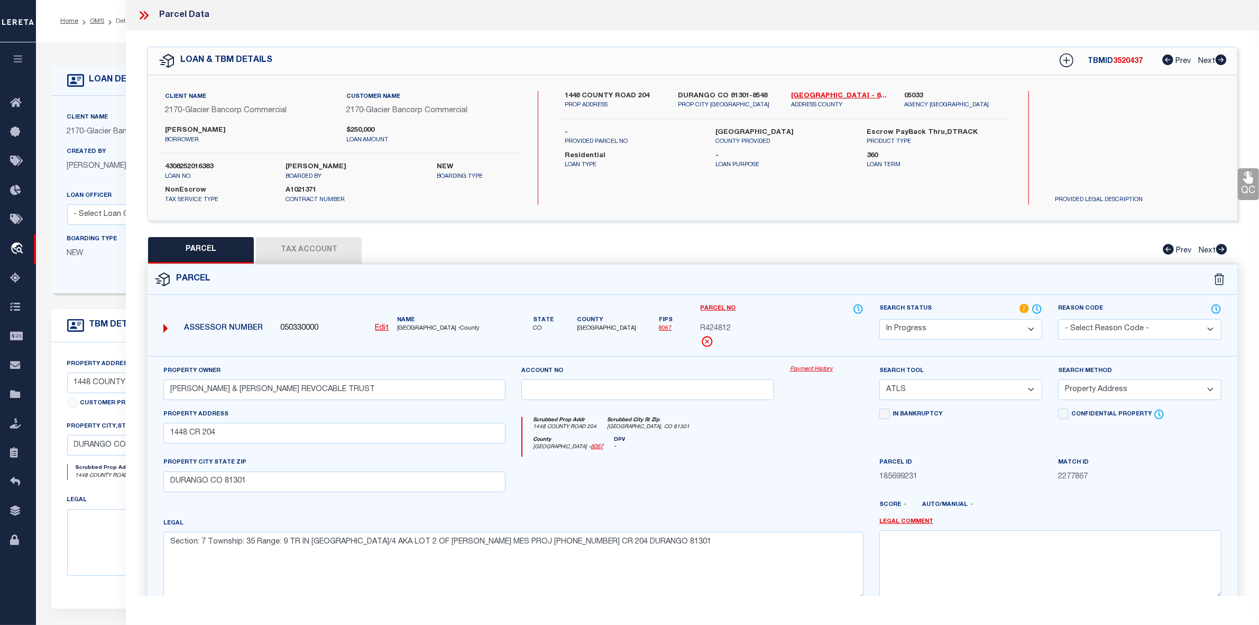
click at [679, 486] on div at bounding box center [647, 477] width 269 height 43
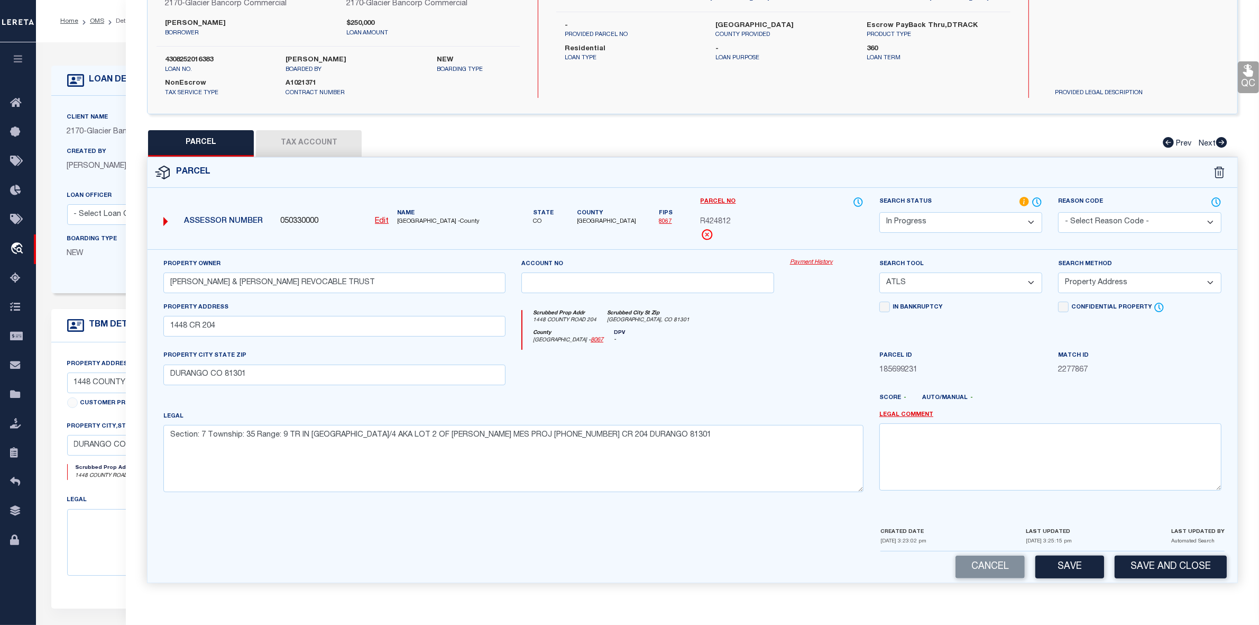
click at [942, 281] on select "-- Select Search Tool -- 3rd Party Website Agency File Agency Website ATLS CNV-…" at bounding box center [960, 282] width 163 height 21
select select "AGW"
click at [879, 272] on select "-- Select Search Tool -- 3rd Party Website Agency File Agency Website ATLS CNV-…" at bounding box center [960, 282] width 163 height 21
click at [1125, 279] on select "-- Select Search Method -- Property Address Legal Liability Info Provided" at bounding box center [1139, 282] width 163 height 21
click at [1058, 272] on select "-- Select Search Method -- Property Address Legal Liability Info Provided" at bounding box center [1139, 282] width 163 height 21
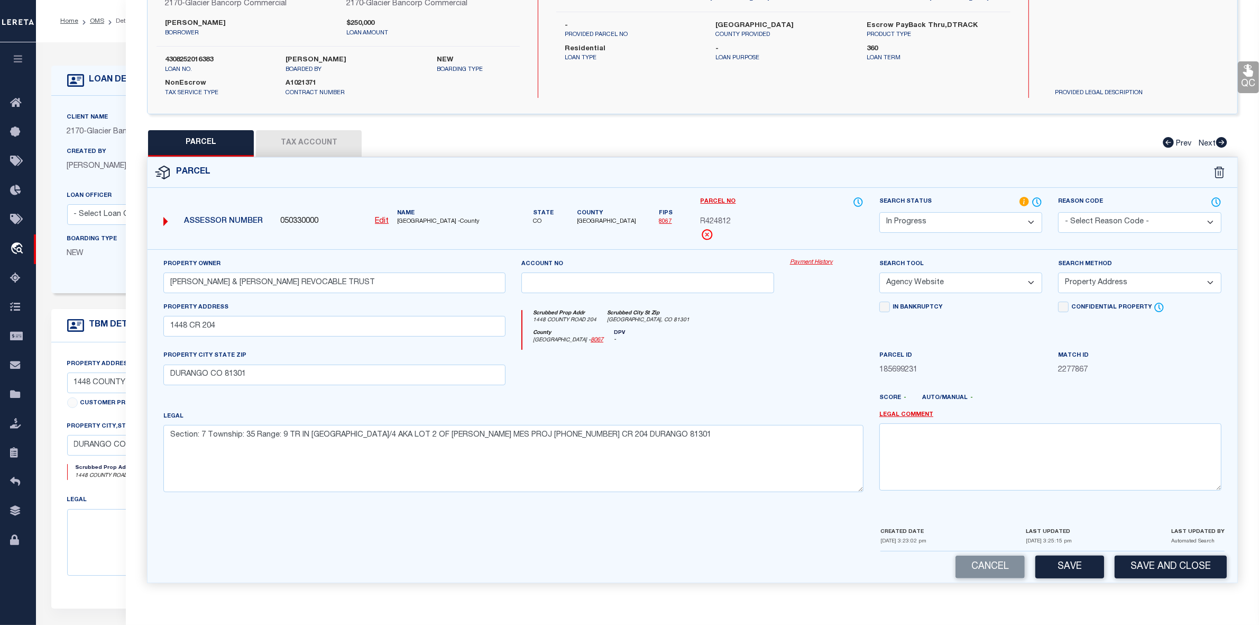
click at [844, 366] on div at bounding box center [826, 371] width 89 height 43
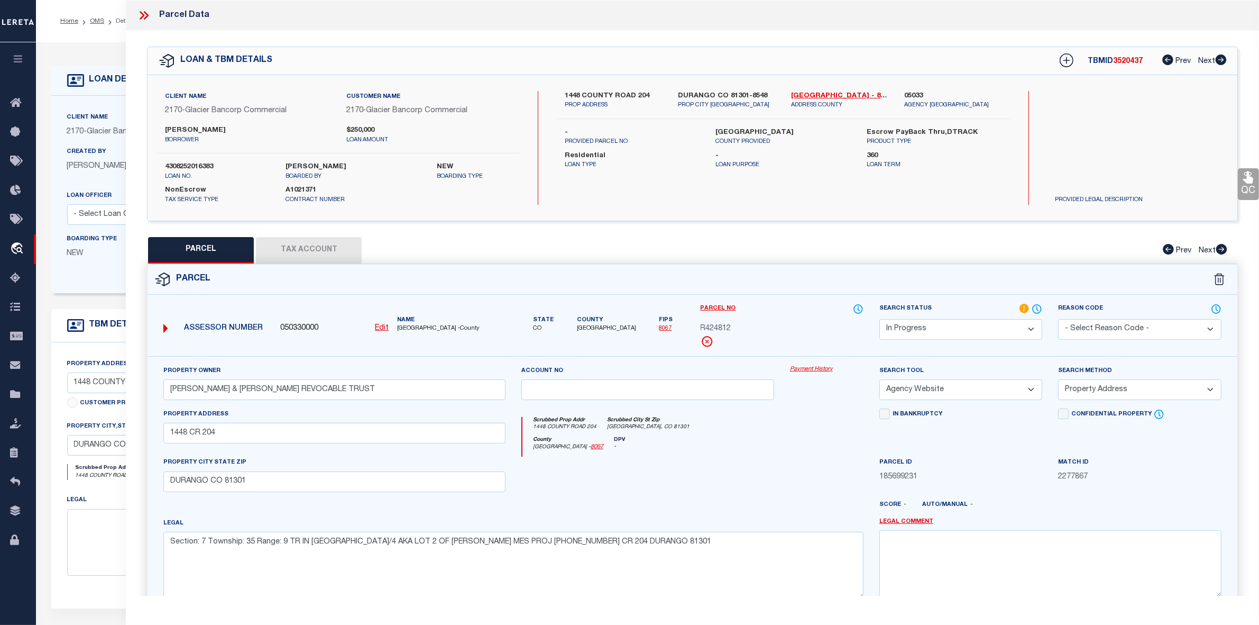
click at [779, 421] on div "Scrubbed Prop Addr 1448 COUNTY ROAD 204 Scrubbed City St Zip DURANGO, CO 81301" at bounding box center [692, 427] width 341 height 20
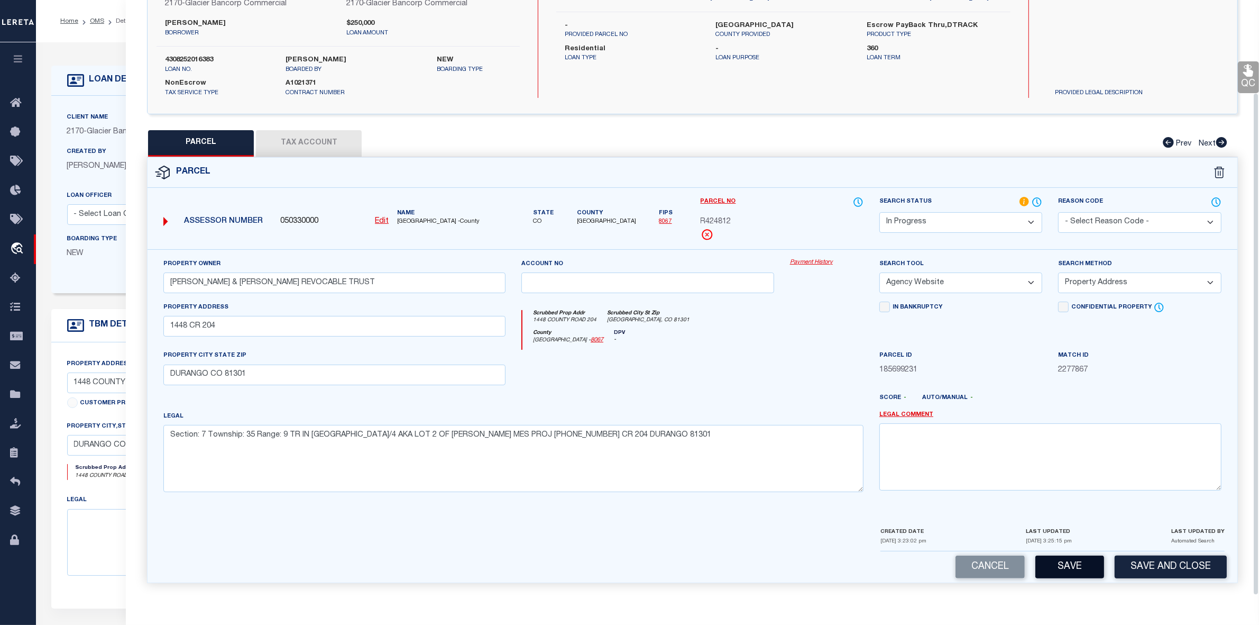
click at [1075, 562] on button "Save" at bounding box center [1069, 566] width 69 height 23
select select "AS"
select select
checkbox input "false"
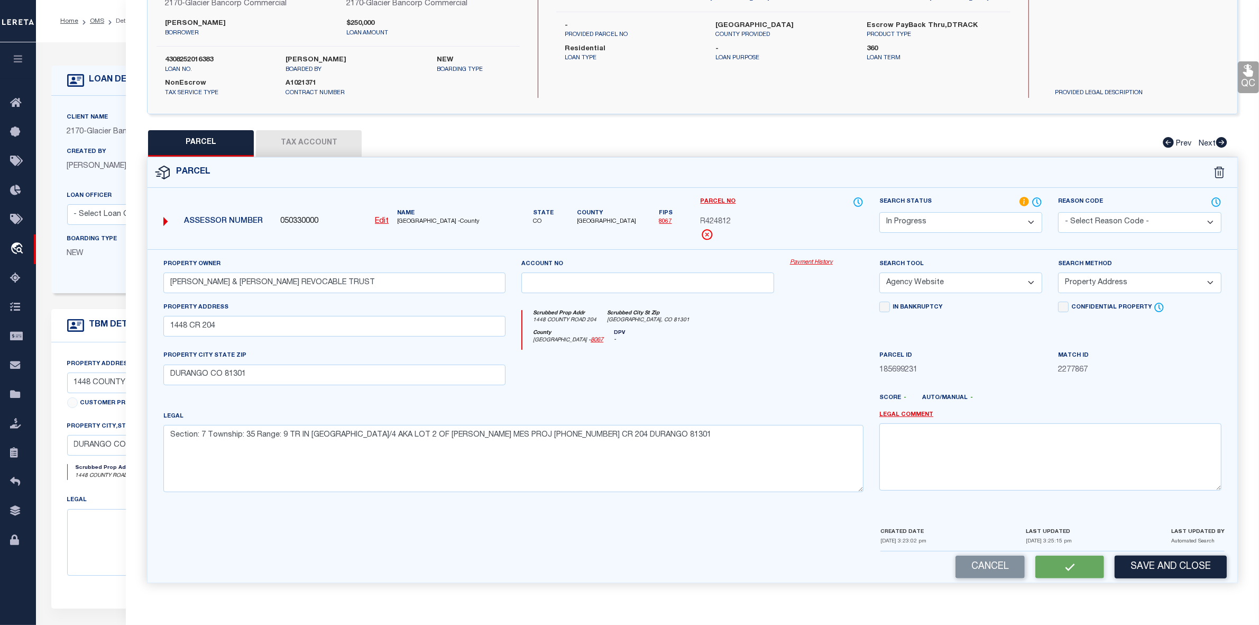
checkbox input "false"
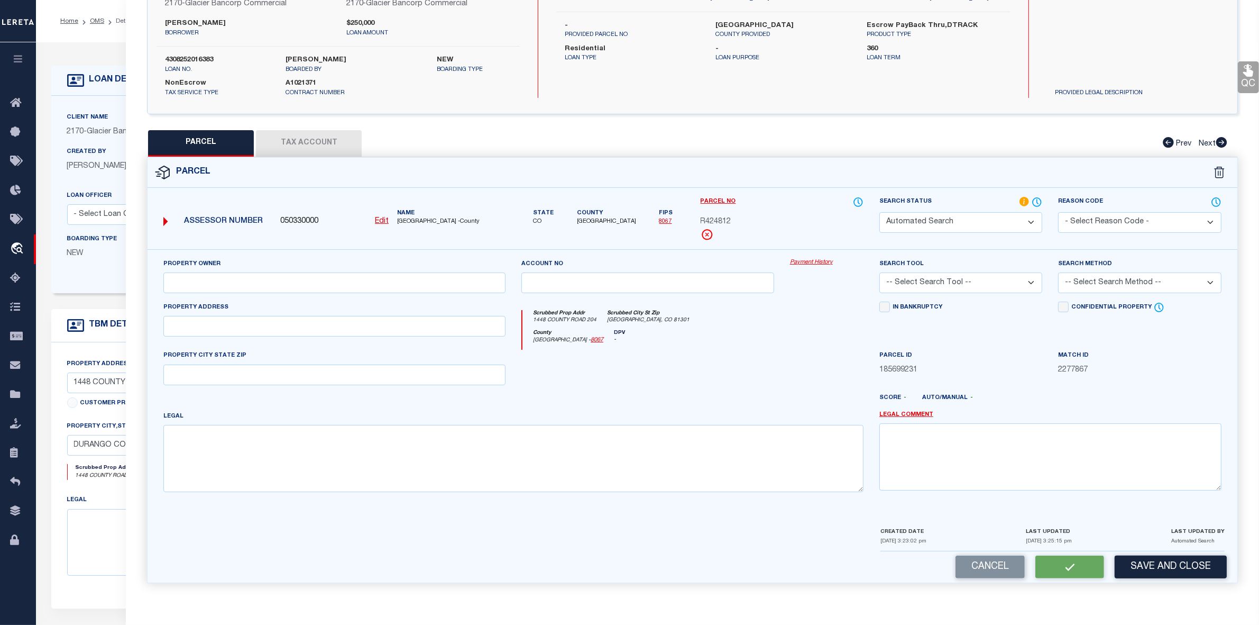
select select "IP"
type input "WISE JEFFREY G & SUSAN B REVOCABLE TRUST"
select select "AGW"
select select "ADD"
type input "1448 CR 204"
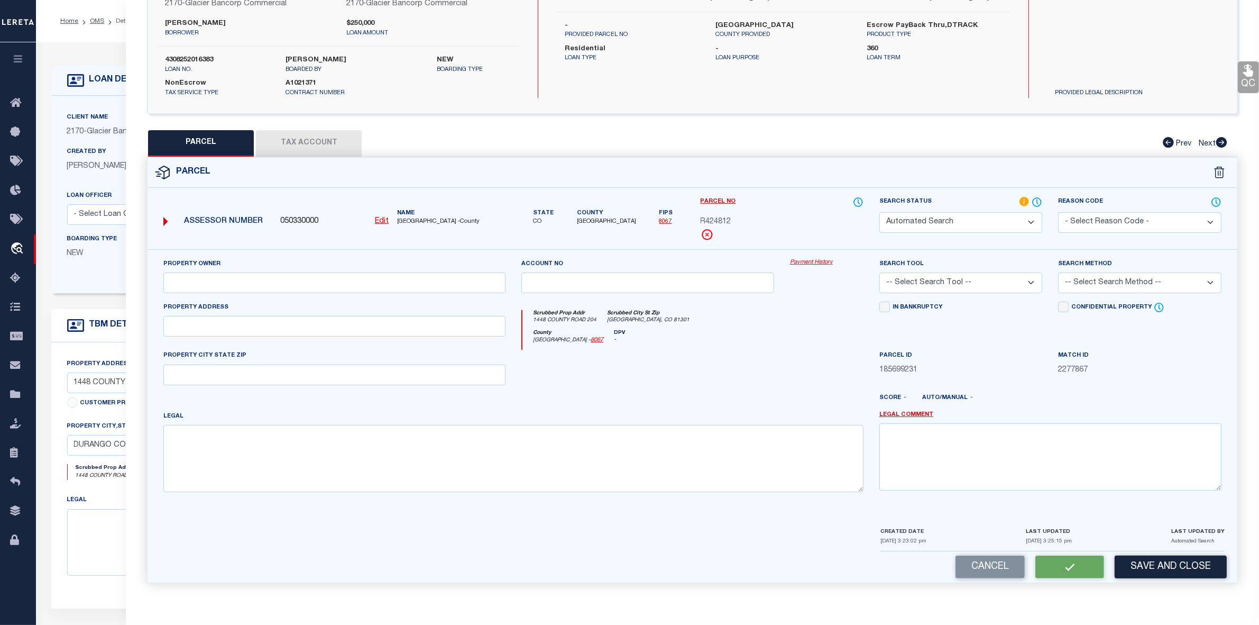
type input "DURANGO CO 81301"
type textarea "Section: 7 Township: 35 Range: 9 TR IN NE/4 AKA LOT 2 OF BALLIGER MES PROJ 2002…"
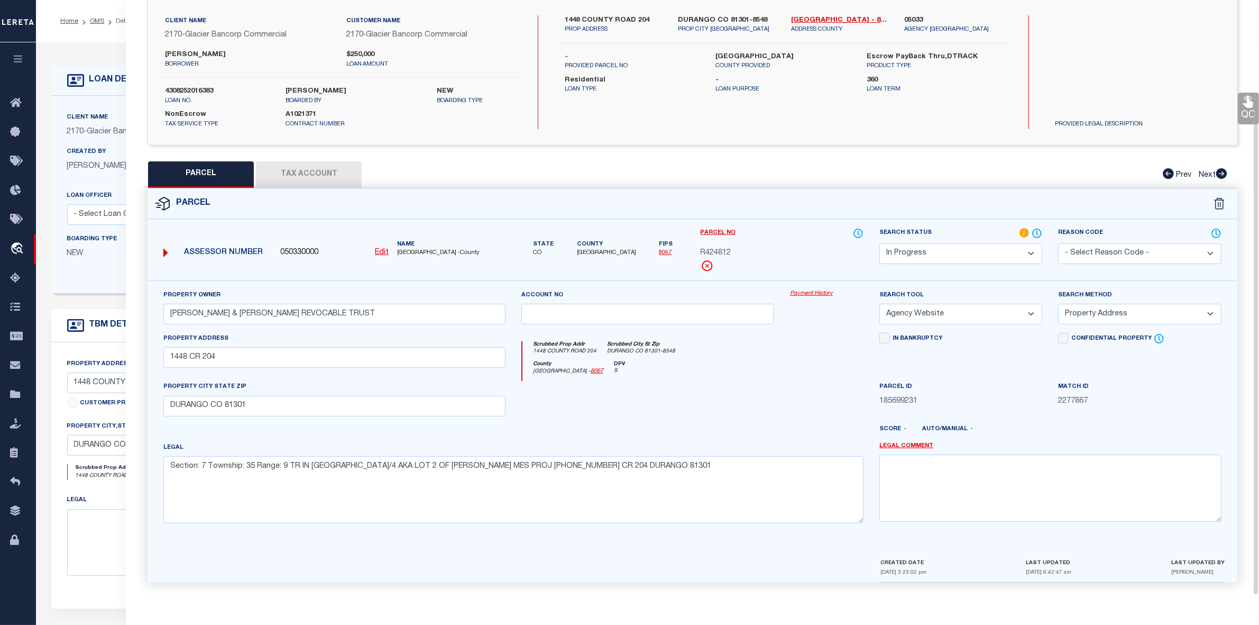
scroll to position [78, 0]
click at [310, 142] on div "QC QC QC" at bounding box center [692, 275] width 1133 height 640
click at [310, 170] on button "Tax Account" at bounding box center [309, 174] width 106 height 26
select select "100"
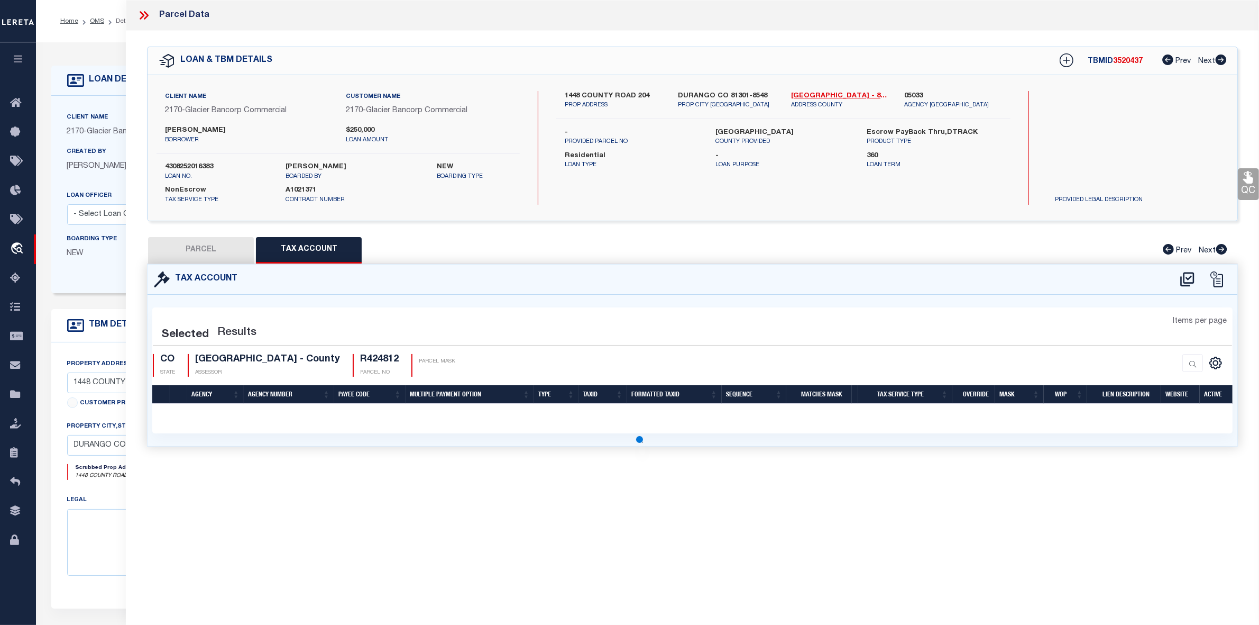
scroll to position [0, 0]
select select "100"
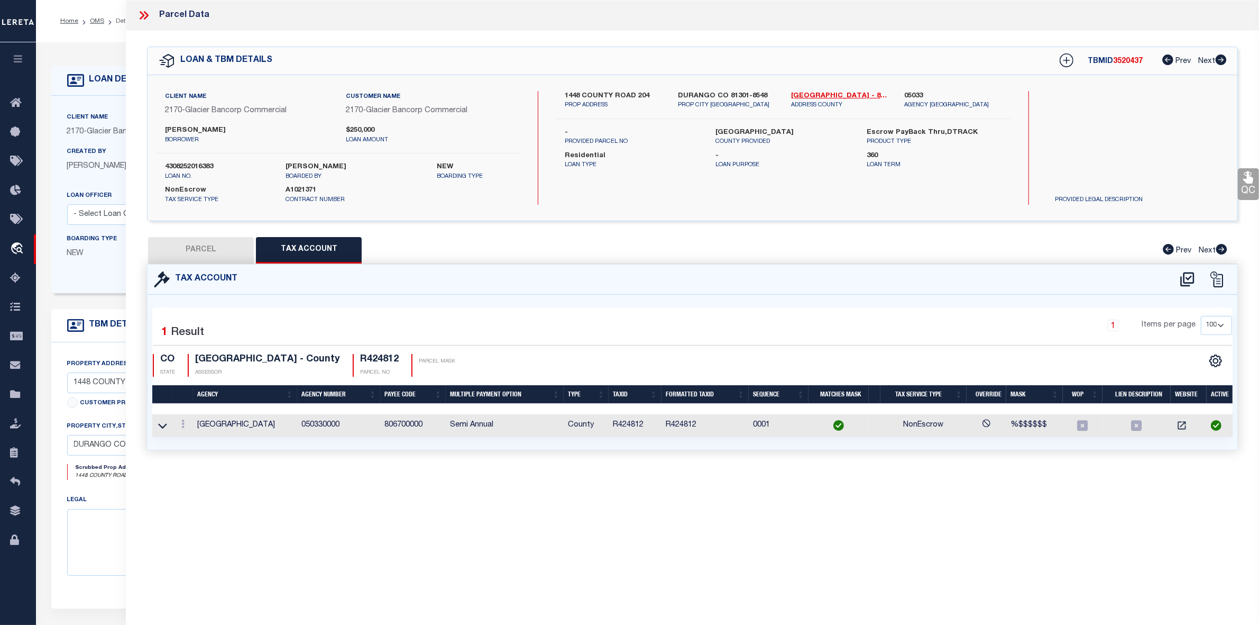
click at [197, 246] on button "PARCEL" at bounding box center [201, 250] width 106 height 26
select select "AS"
select select
checkbox input "false"
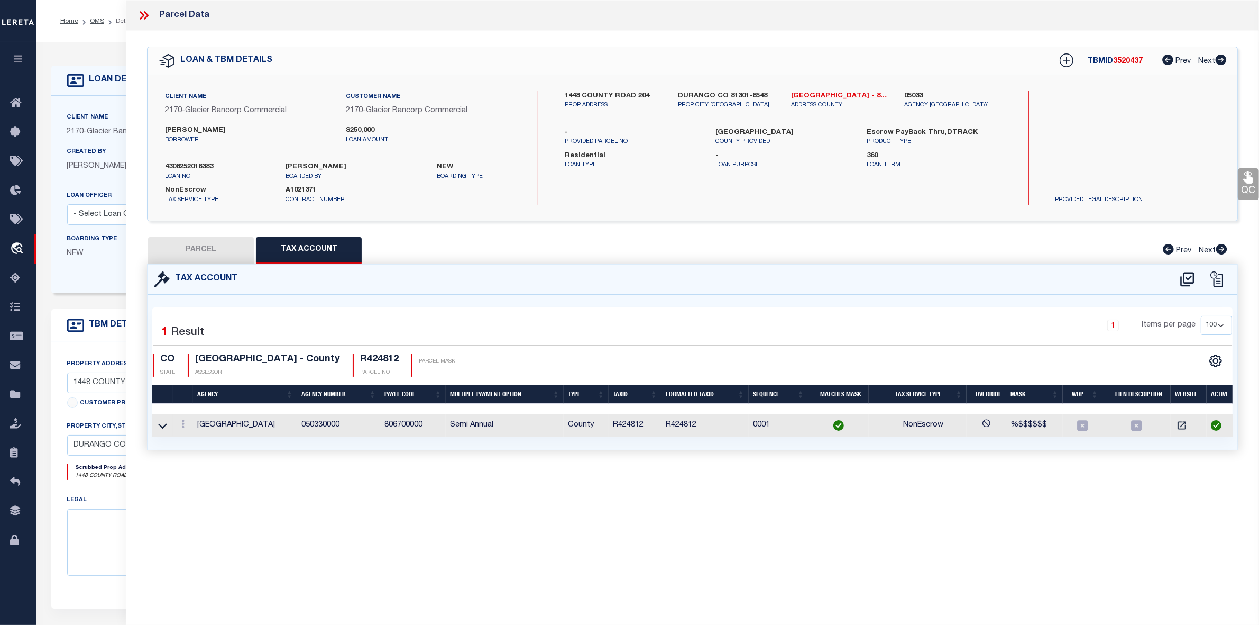
checkbox input "false"
select select "IP"
type input "WISE JEFFREY G & SUSAN B REVOCABLE TRUST"
select select "AGW"
select select "ADD"
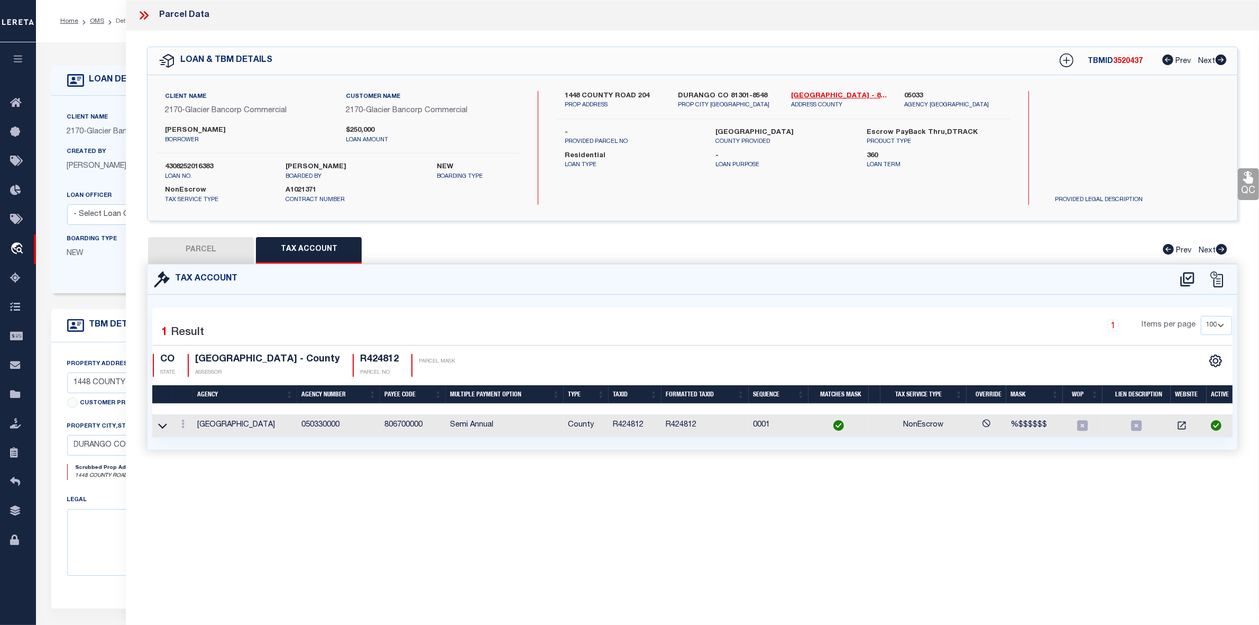
type input "1448 CR 204"
type input "DURANGO CO 81301"
type textarea "Section: 7 Township: 35 Range: 9 TR IN NE/4 AKA LOT 2 OF BALLIGER MES PROJ 2002…"
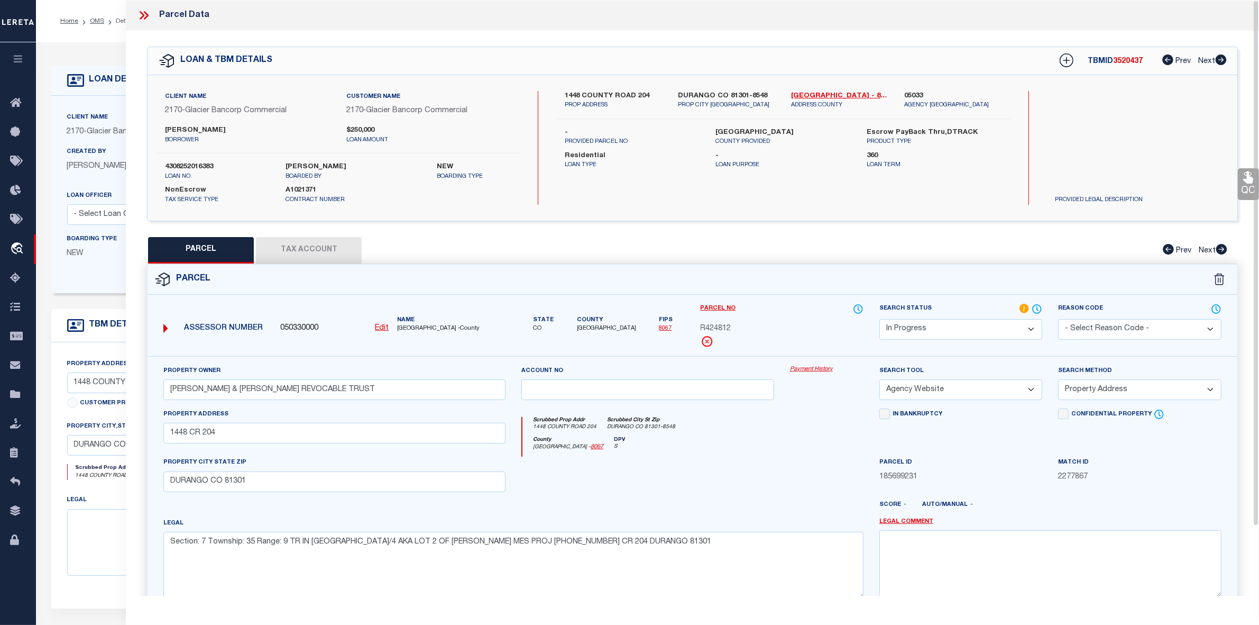
click at [144, 15] on icon at bounding box center [144, 15] width 14 height 14
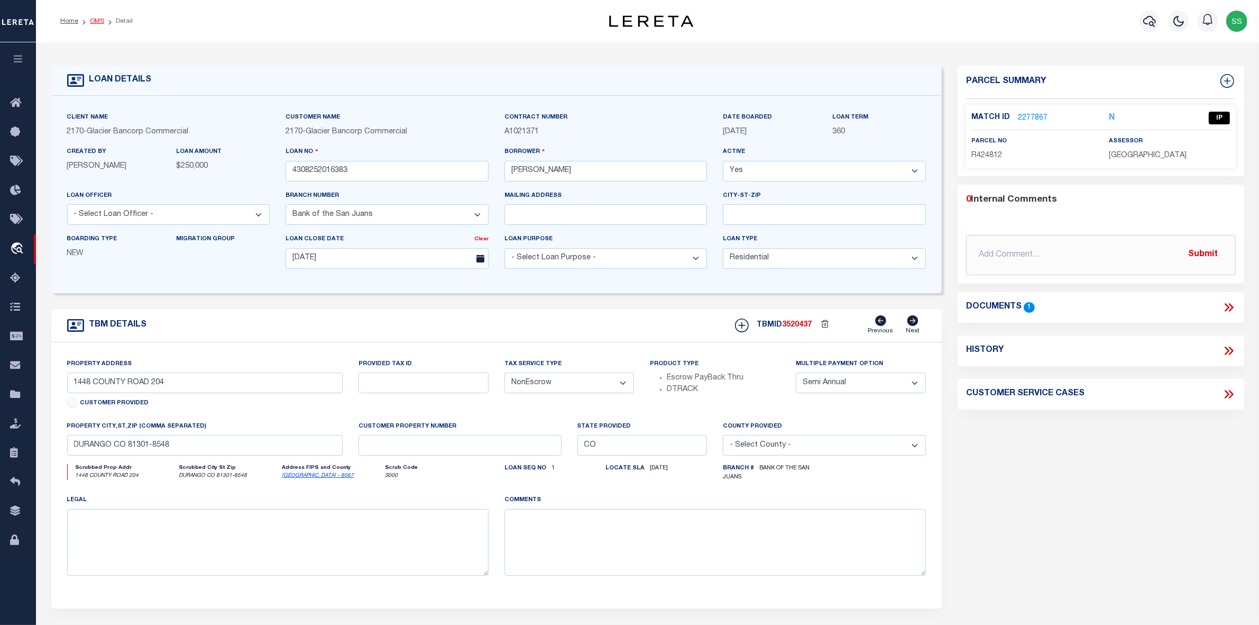
click at [96, 22] on link "OMS" at bounding box center [97, 21] width 14 height 6
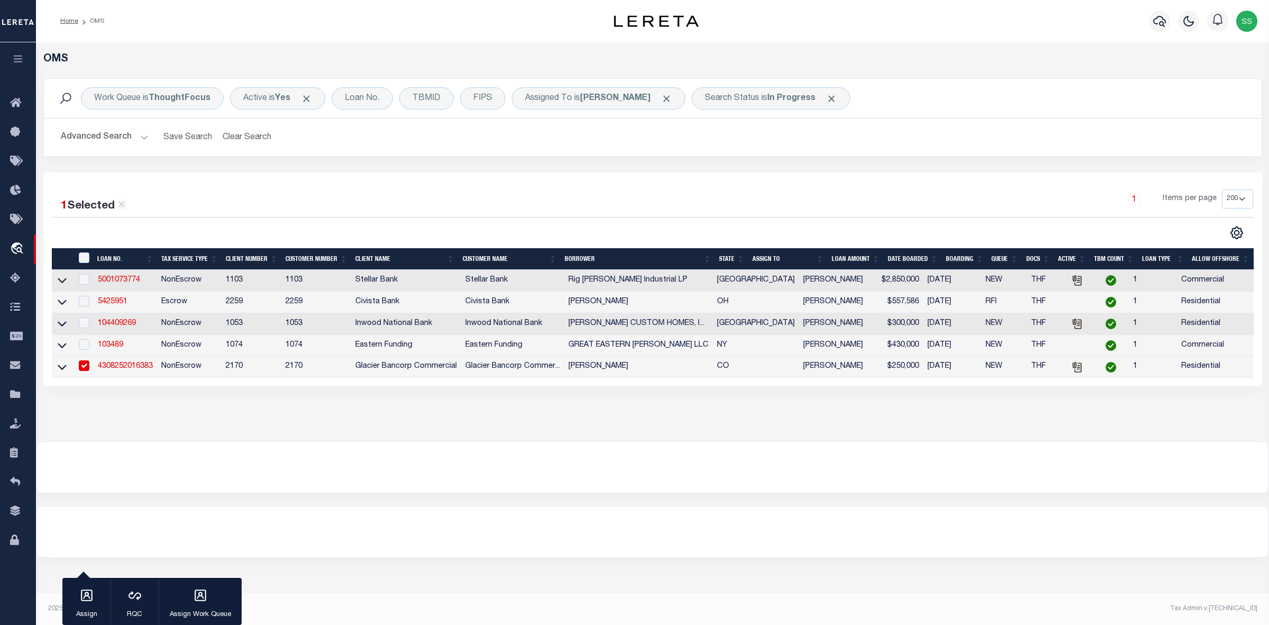
click at [84, 368] on input "checkbox" at bounding box center [84, 365] width 11 height 11
checkbox input "false"
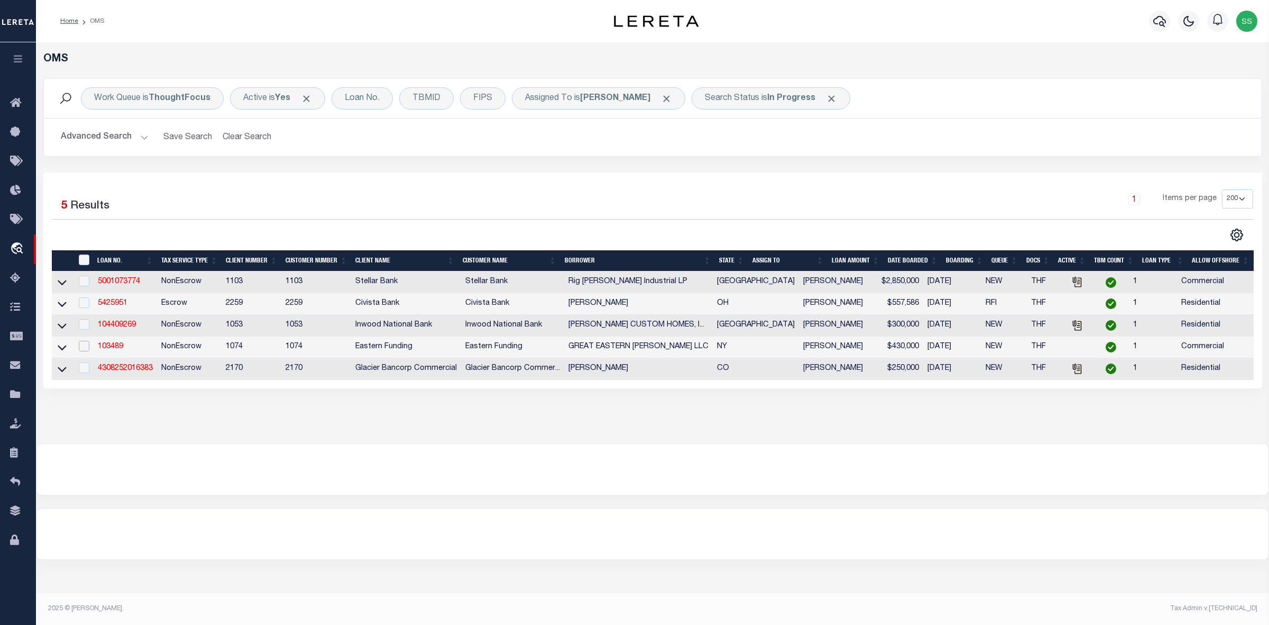
click at [82, 351] on input "checkbox" at bounding box center [84, 346] width 11 height 11
checkbox input "true"
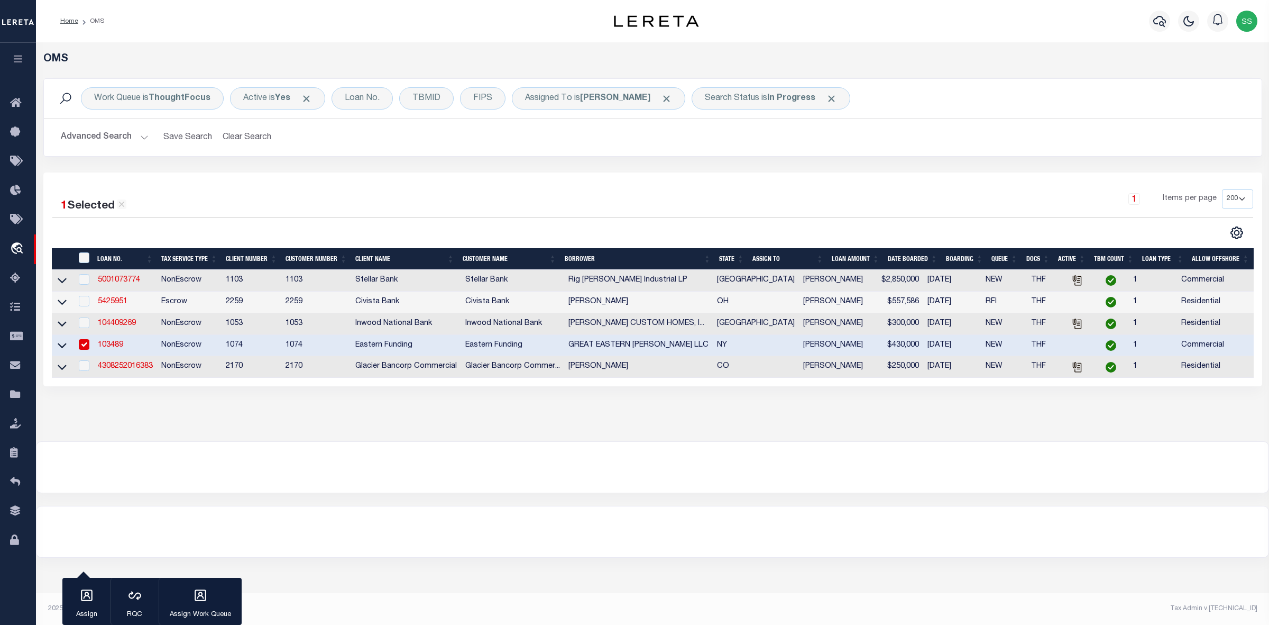
click at [109, 348] on link "103489" at bounding box center [110, 344] width 25 height 7
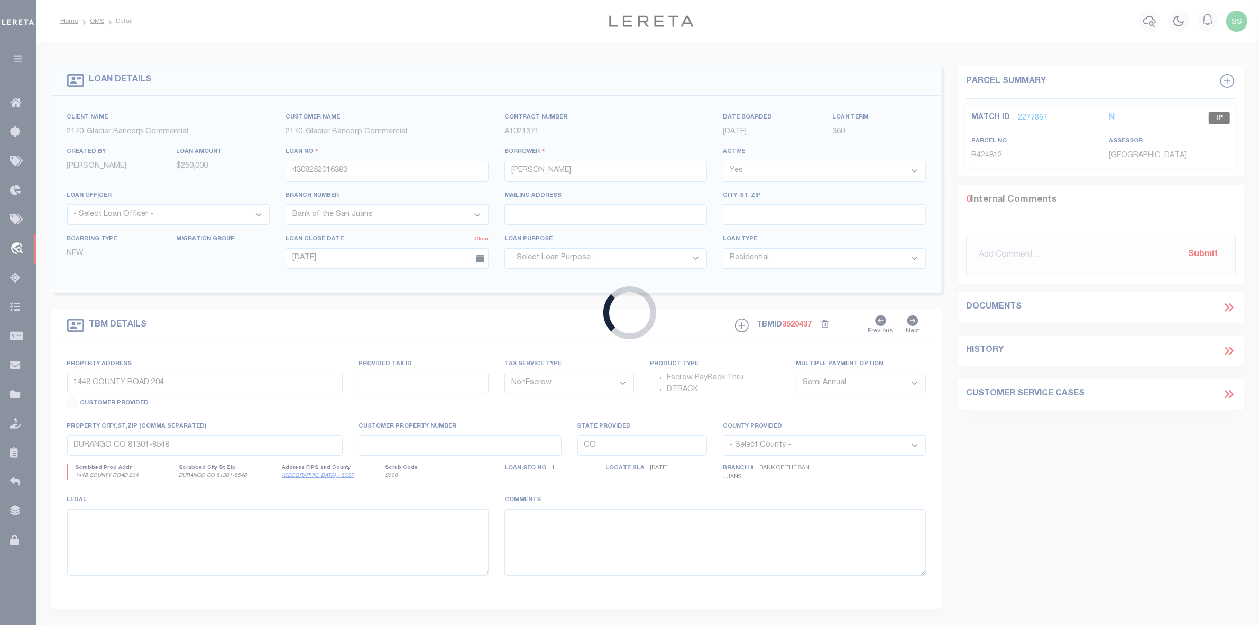
type input "103489"
type input "GREAT EASTERN [PERSON_NAME] LLC"
select select
type input "09/11/2025"
select select "20"
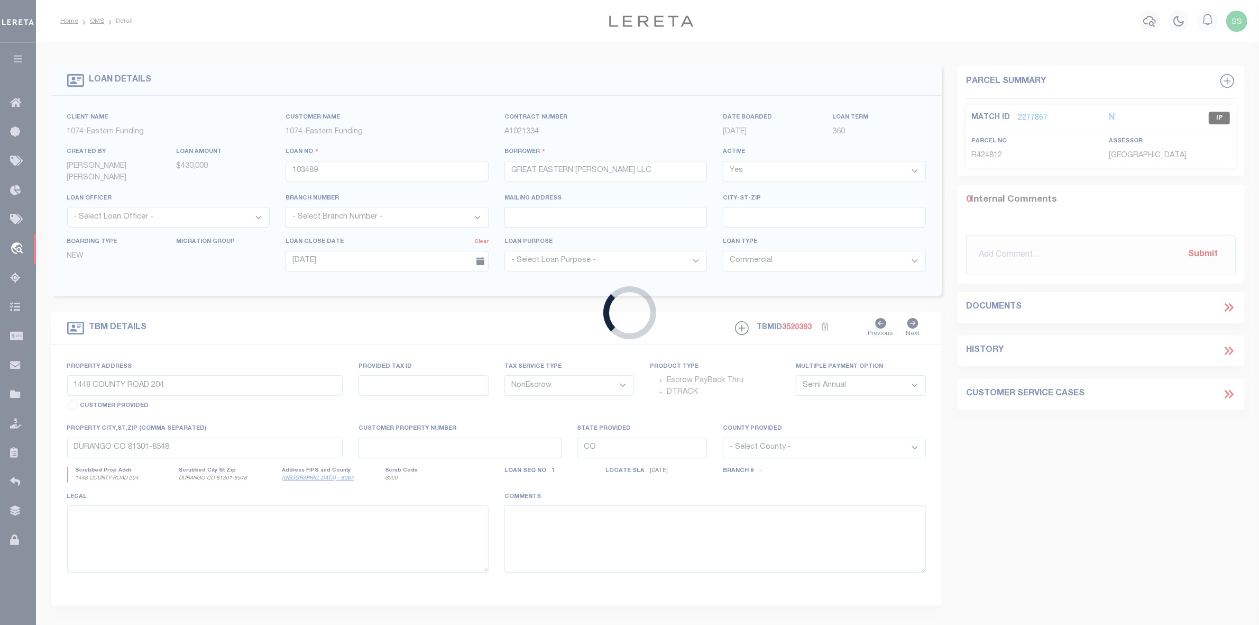
type input "5120 6TH AVE"
type input "BROOKLYN NY 11220-2717"
type input "NY"
select select "4"
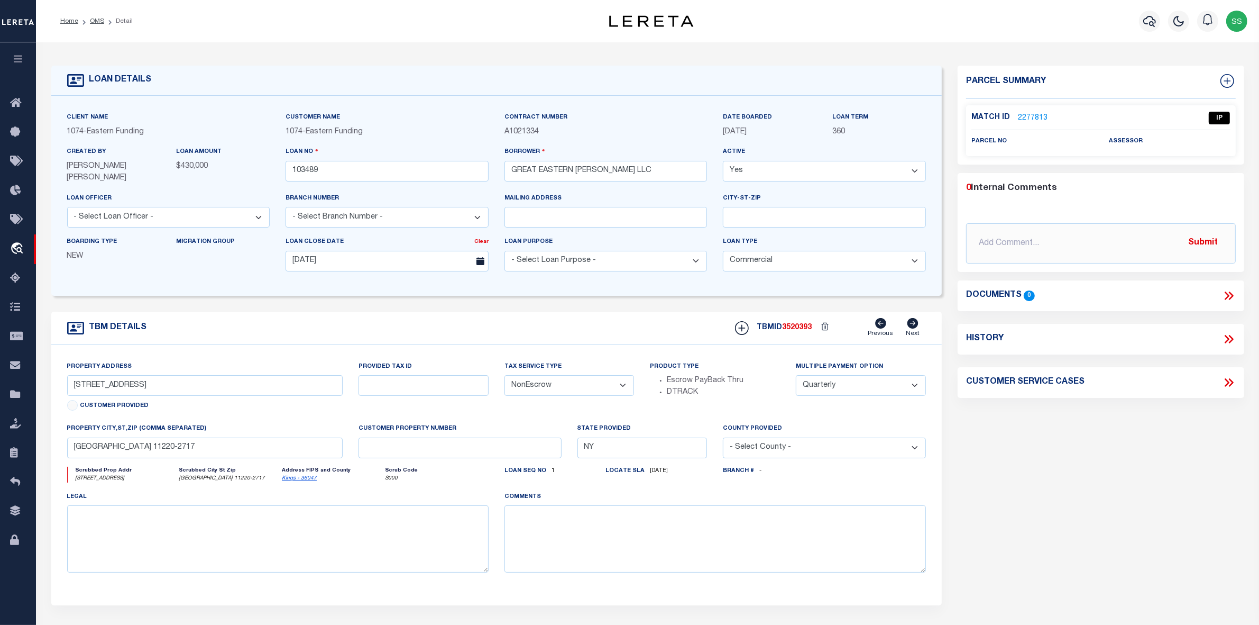
click at [1034, 117] on link "2277813" at bounding box center [1033, 118] width 30 height 11
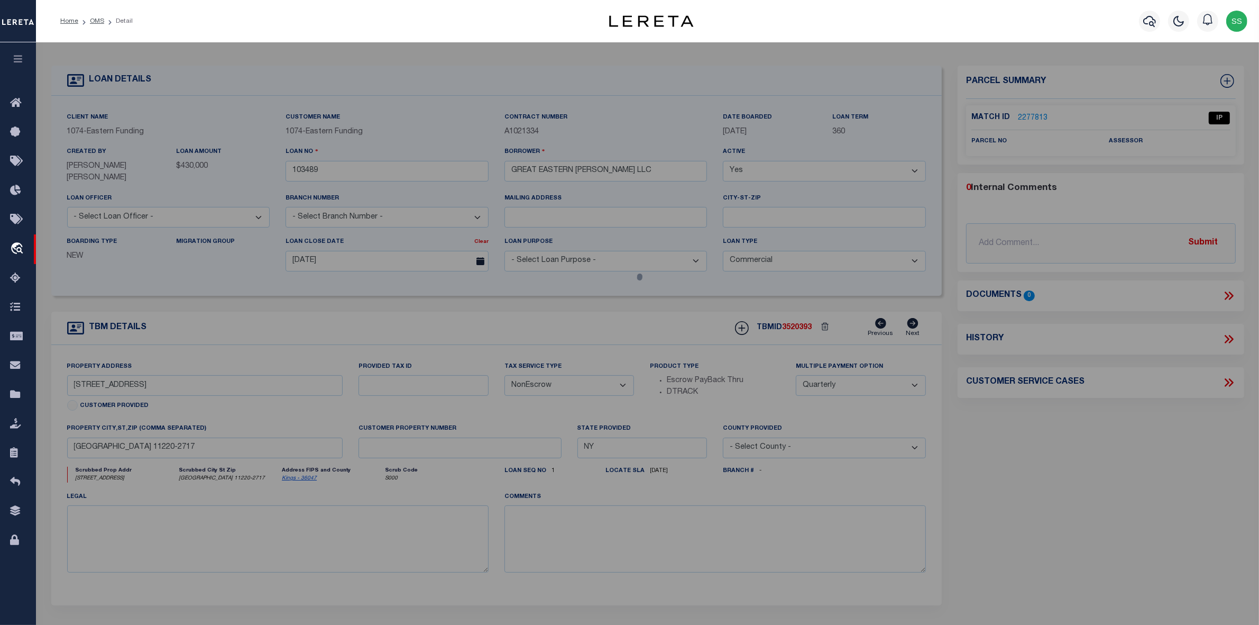
select select "AS"
select select
checkbox input "false"
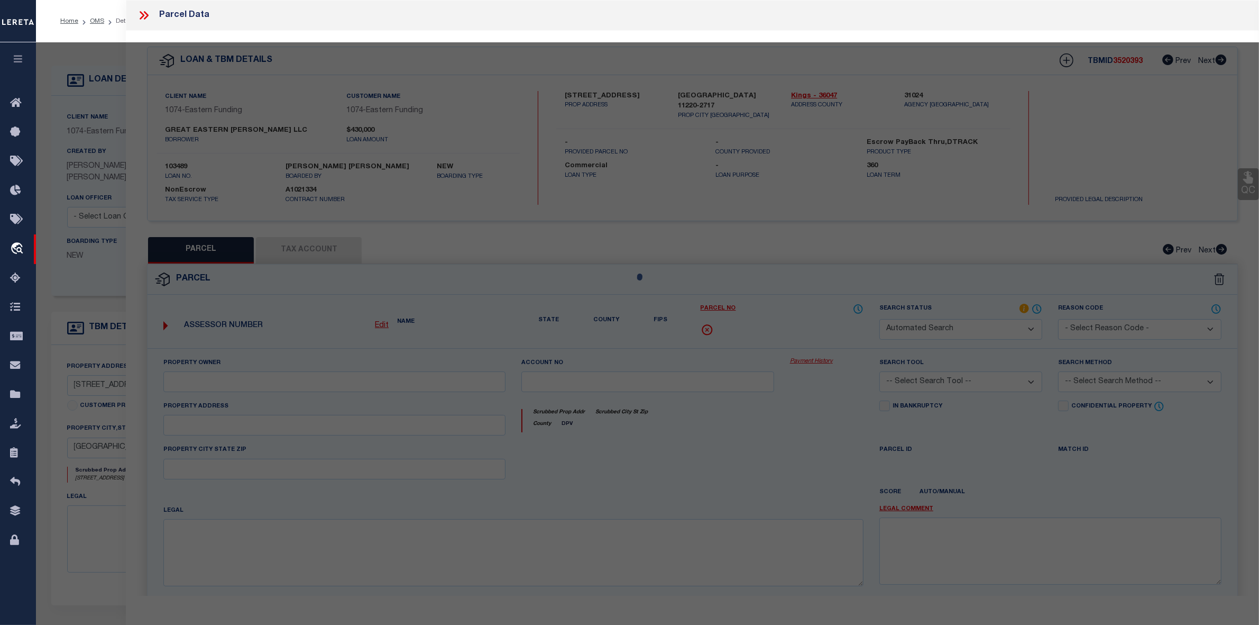
select select "IP"
checkbox input "false"
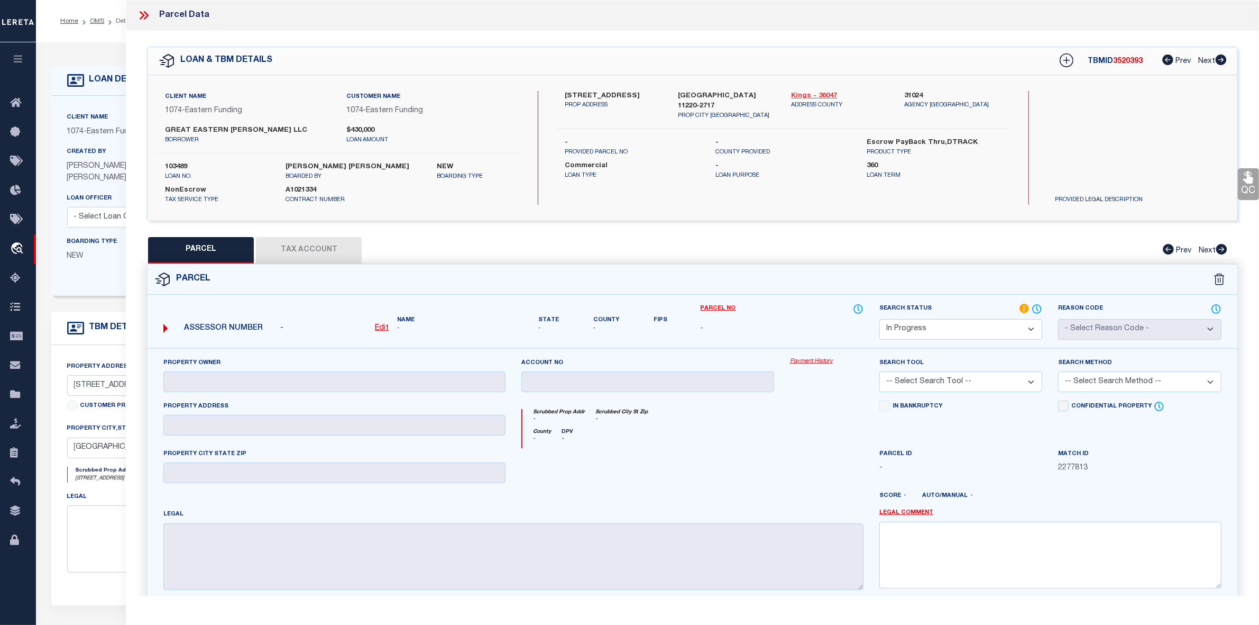
click at [797, 94] on link "Kings - 36047" at bounding box center [839, 96] width 97 height 11
drag, startPoint x: 564, startPoint y: 93, endPoint x: 582, endPoint y: 91, distance: 18.0
click at [582, 91] on div "5120 6TH AVE PROP ADDRESS" at bounding box center [613, 106] width 113 height 30
copy label "5120"
click at [628, 105] on p "PROP ADDRESS" at bounding box center [613, 105] width 97 height 9
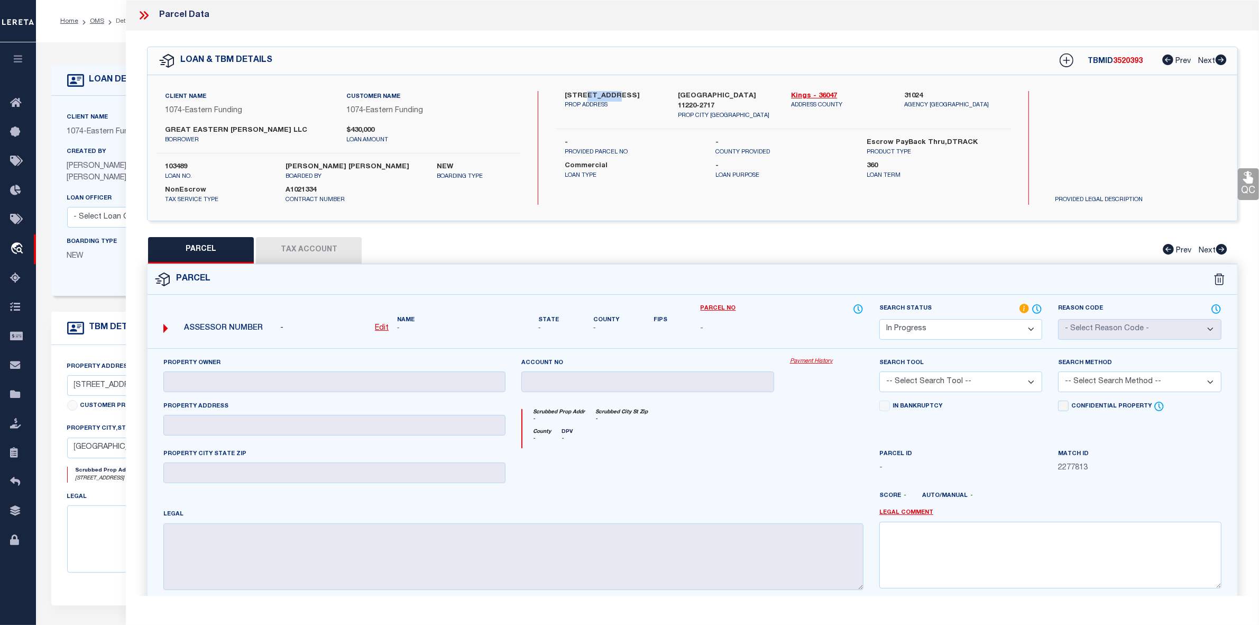
drag, startPoint x: 583, startPoint y: 95, endPoint x: 617, endPoint y: 95, distance: 33.8
click at [617, 95] on label "5120 6TH AVE" at bounding box center [613, 96] width 97 height 11
copy label "6TH AVE"
click at [664, 161] on label "Commercial" at bounding box center [632, 166] width 135 height 11
click at [143, 14] on icon at bounding box center [142, 15] width 5 height 8
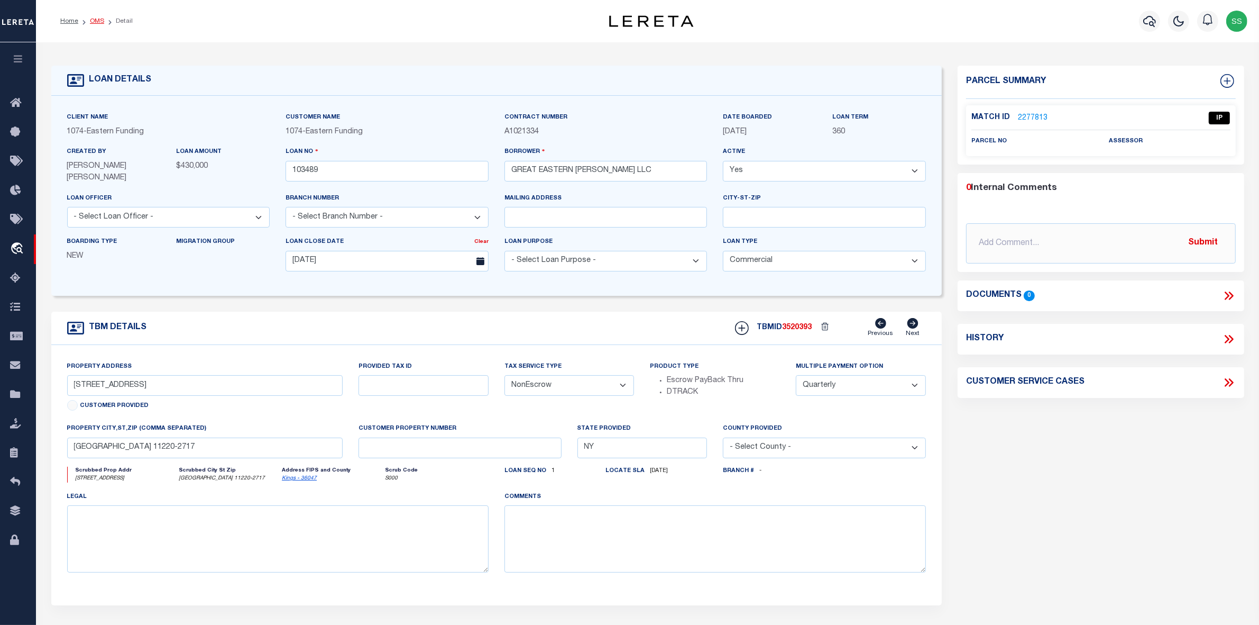
click at [101, 21] on link "OMS" at bounding box center [97, 21] width 14 height 6
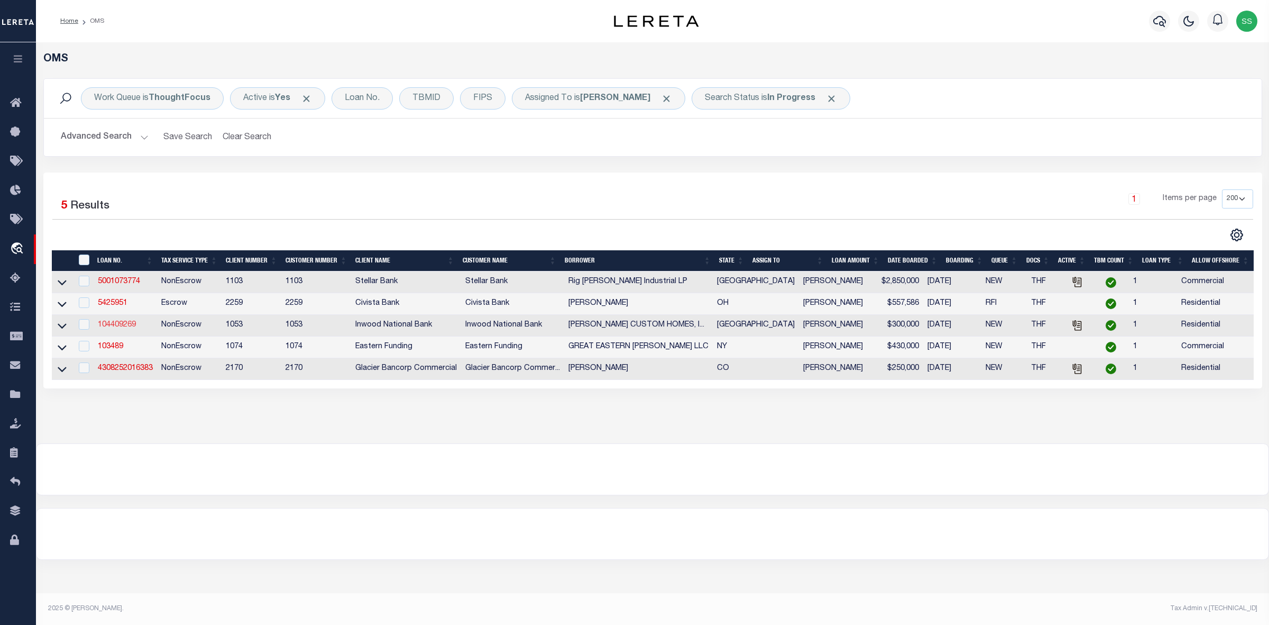
click at [123, 328] on link "104409269" at bounding box center [117, 324] width 38 height 7
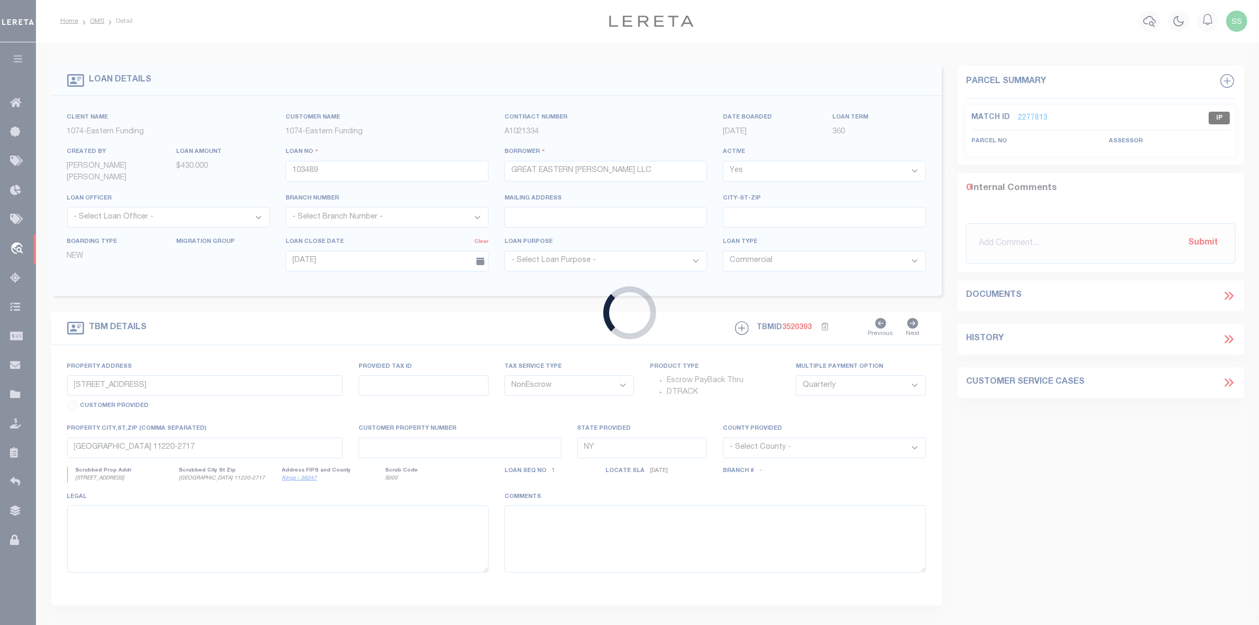
type input "104409269"
type input "[PERSON_NAME] CUSTOM HOMES, INC"
select select
type input "[DATE]"
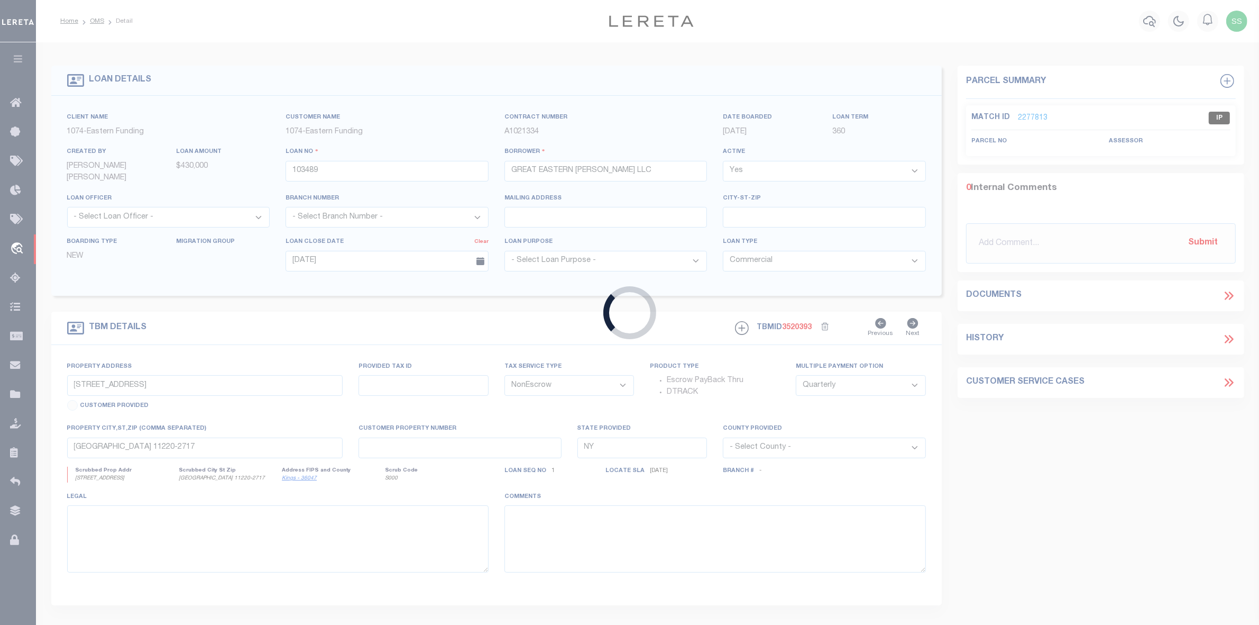
select select "10"
select select "254"
select select "91"
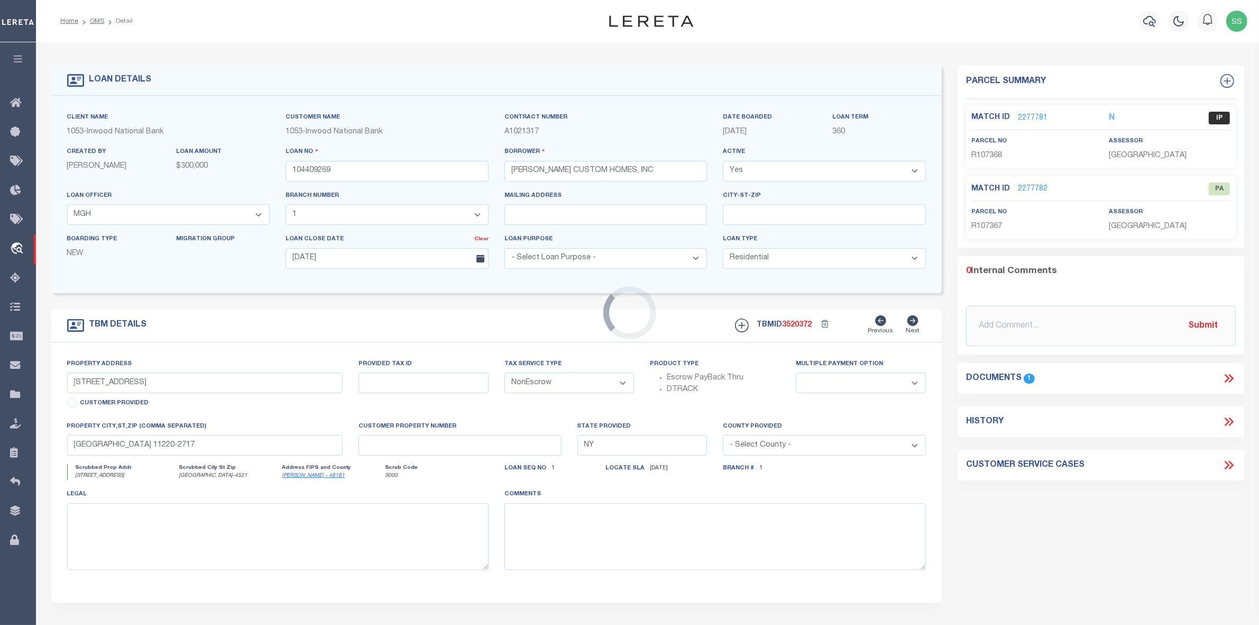
type input "[STREET_ADDRESS]"
type input "107368"
select select
type input "[GEOGRAPHIC_DATA]-4521"
type input "[GEOGRAPHIC_DATA]"
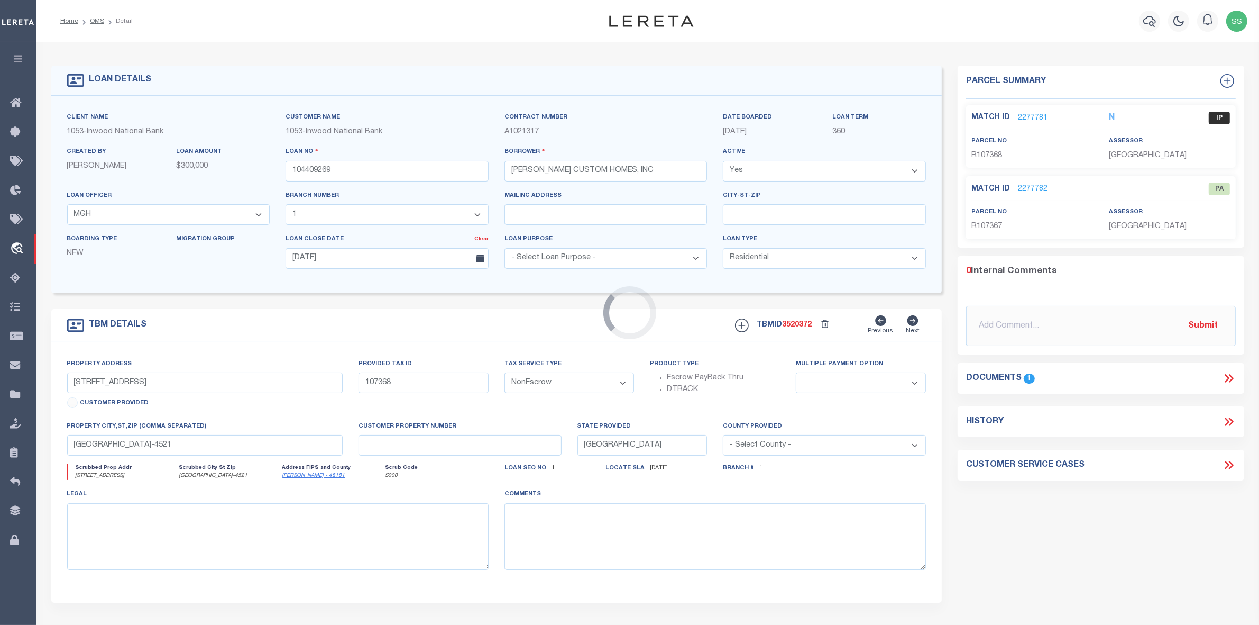
select select
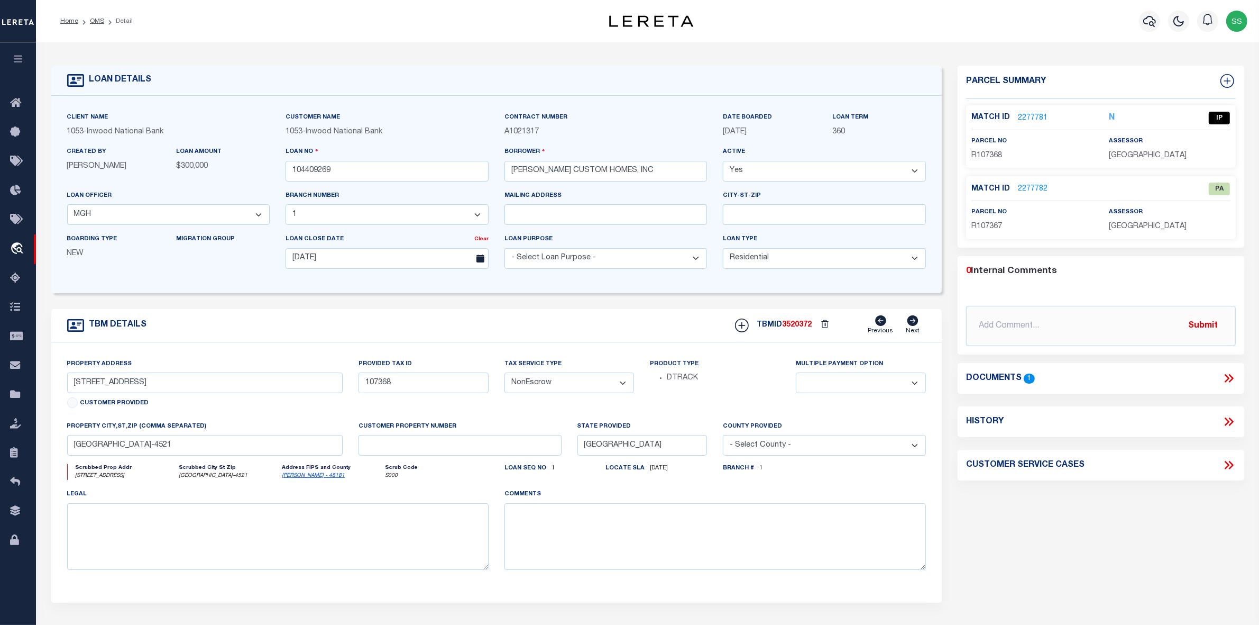
click at [1230, 377] on icon at bounding box center [1230, 378] width 5 height 8
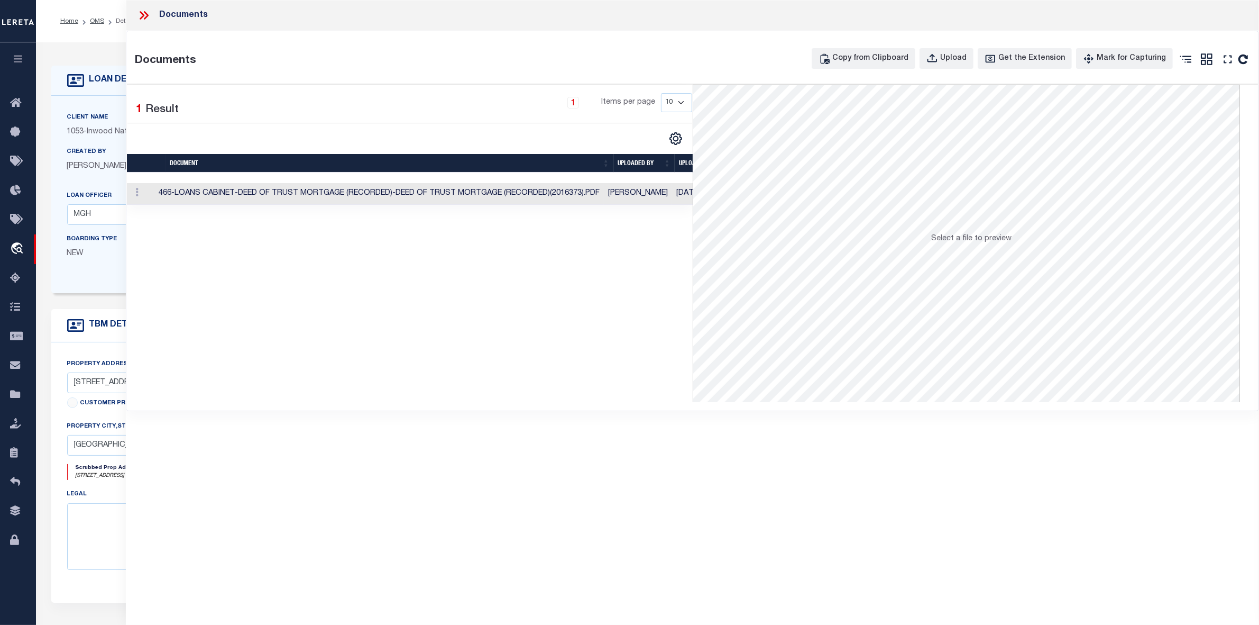
click at [238, 196] on td "466-LOANS CABINET-DEED OF TRUST MORTGAGE (RECORDED)-DEED OF TRUST MORTGAGE (REC…" at bounding box center [378, 194] width 449 height 22
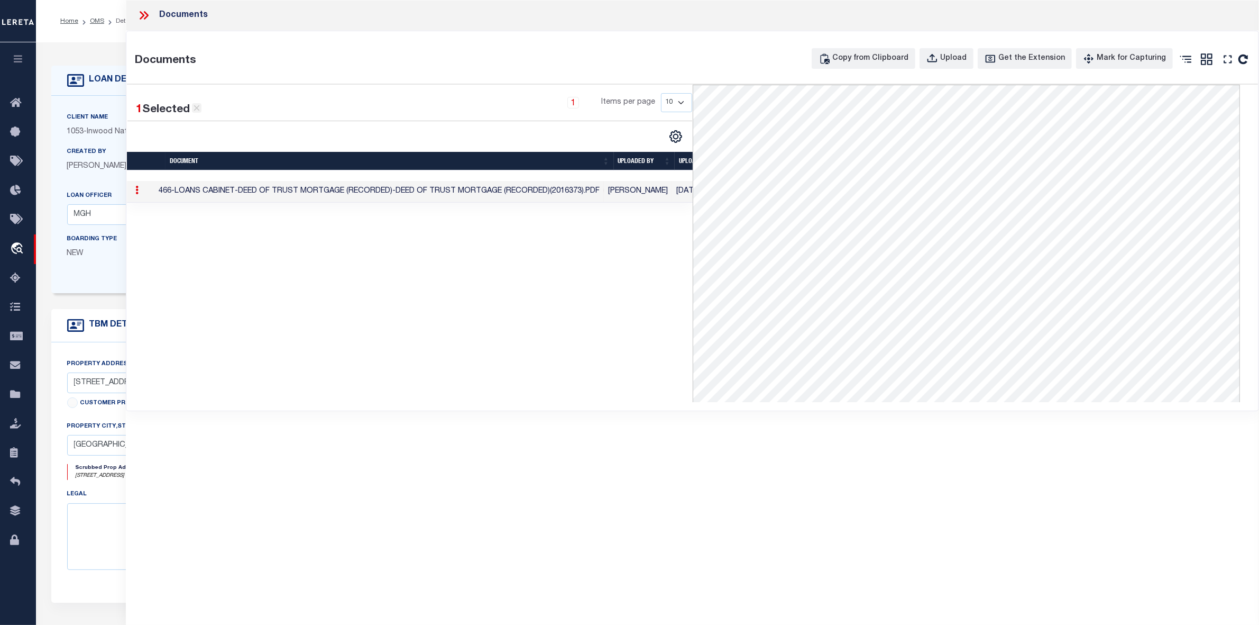
click at [195, 108] on icon at bounding box center [197, 108] width 10 height 10
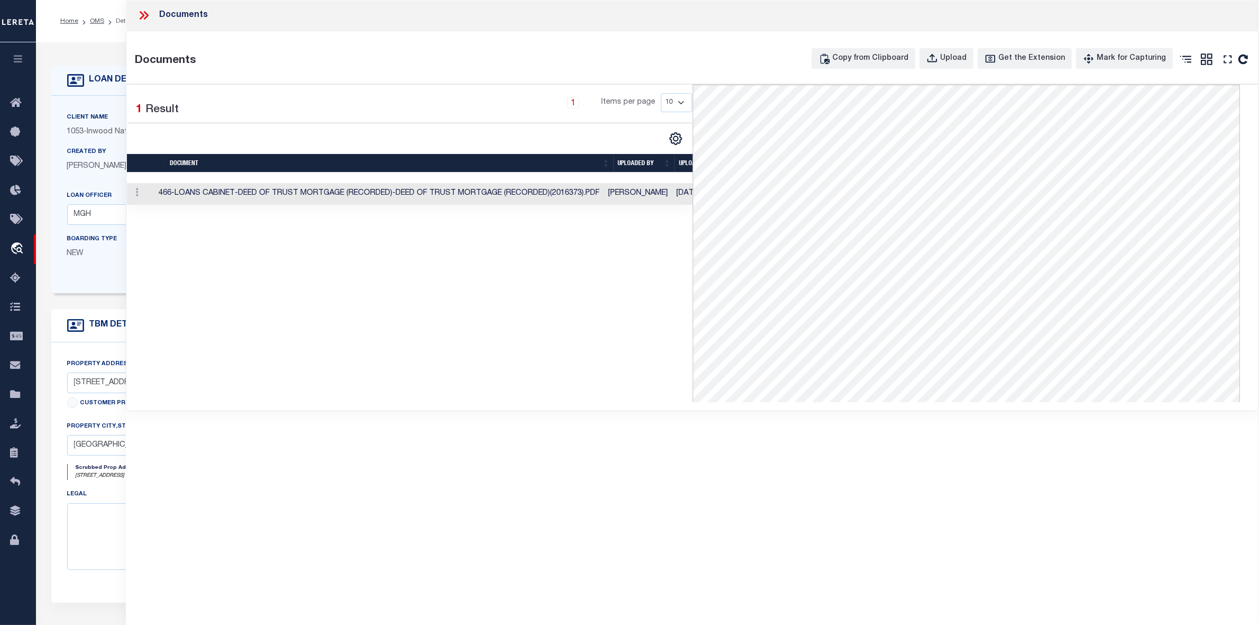
click at [146, 15] on icon at bounding box center [144, 15] width 14 height 14
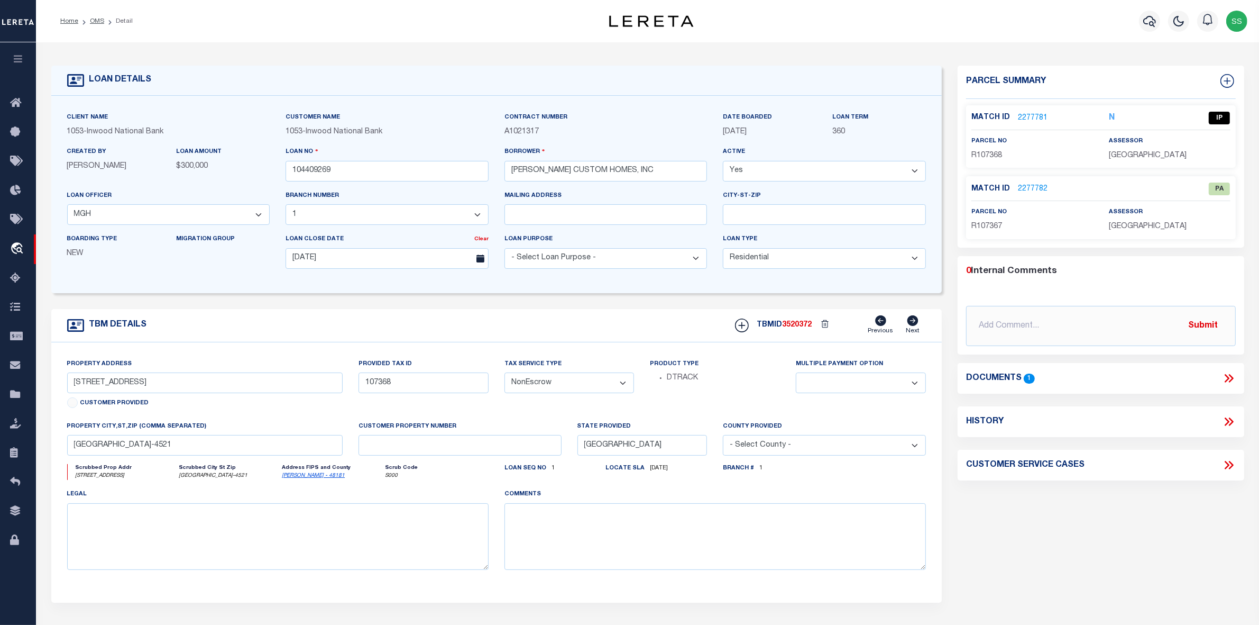
click at [1029, 115] on link "2277781" at bounding box center [1033, 118] width 30 height 11
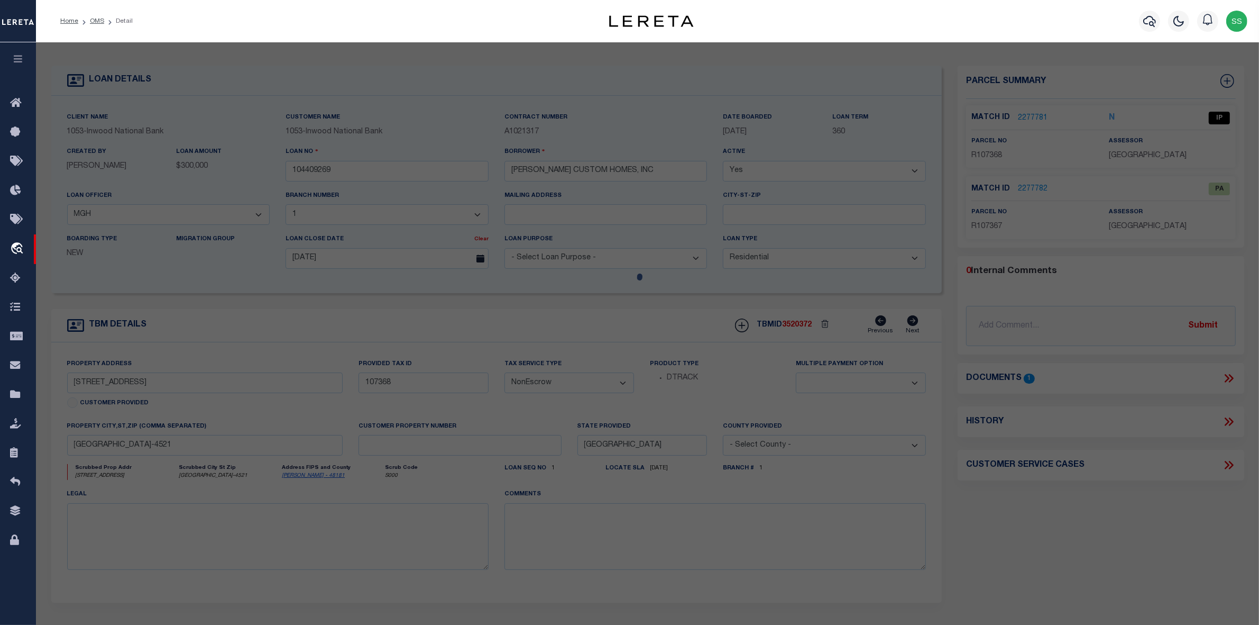
select select "AS"
checkbox input "false"
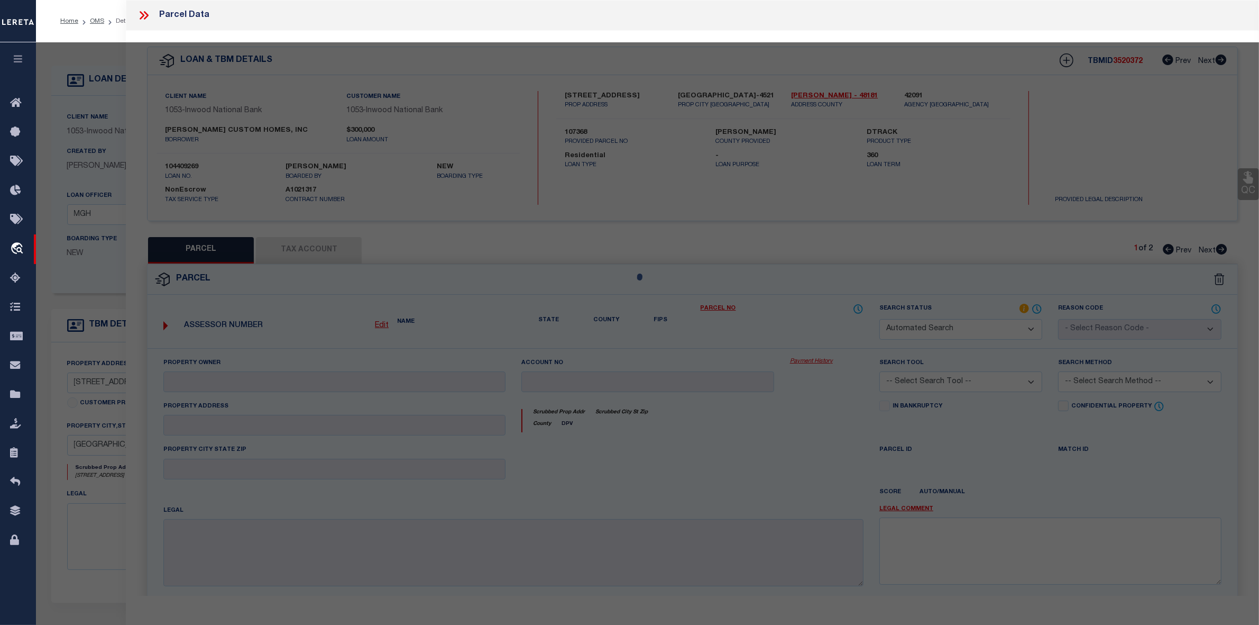
select select "IP"
type input "GOLAKE415 LLC"
select select "ATL"
select select "ADD"
type input "223 CAMBRIDGE DR"
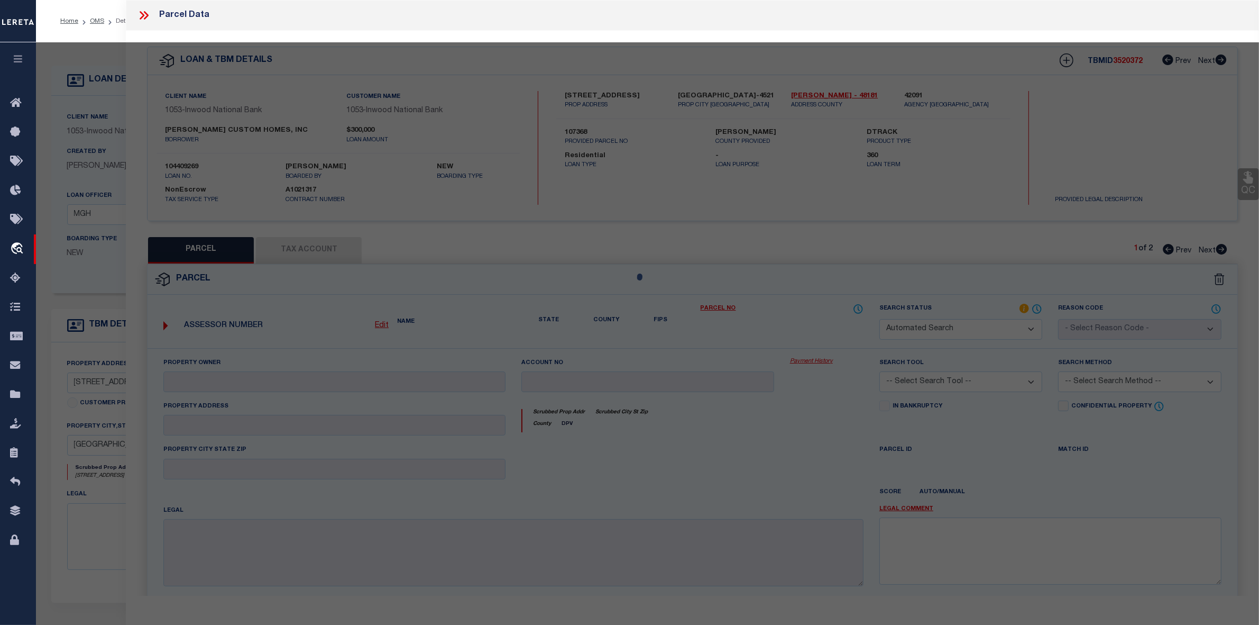
checkbox input "false"
type input "POTTSBORO, TX 75076"
type textarea "CAMBRIDGE SHORES UNIT 1, BLOCK 7, LOT 6 7 & 8"
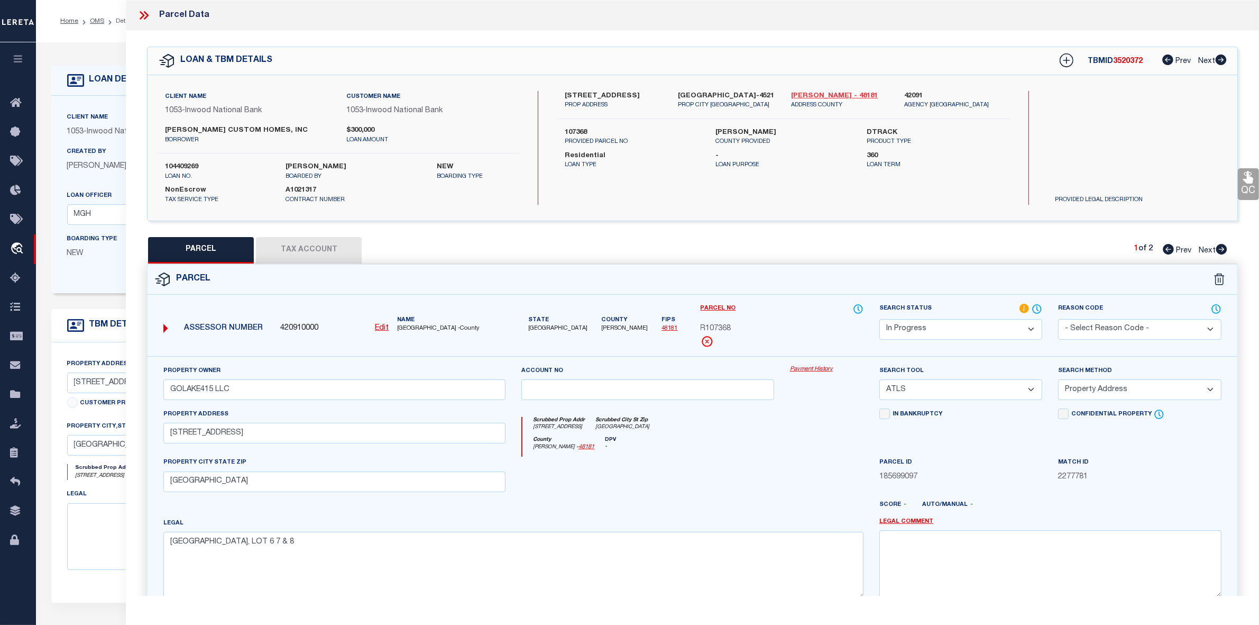
click at [804, 95] on link "[PERSON_NAME] - 48181" at bounding box center [839, 96] width 97 height 11
drag, startPoint x: 564, startPoint y: 96, endPoint x: 638, endPoint y: 93, distance: 73.6
click at [638, 93] on label "[STREET_ADDRESS]" at bounding box center [613, 96] width 97 height 11
copy label "[STREET_ADDRESS]"
drag, startPoint x: 164, startPoint y: 130, endPoint x: 288, endPoint y: 128, distance: 123.7
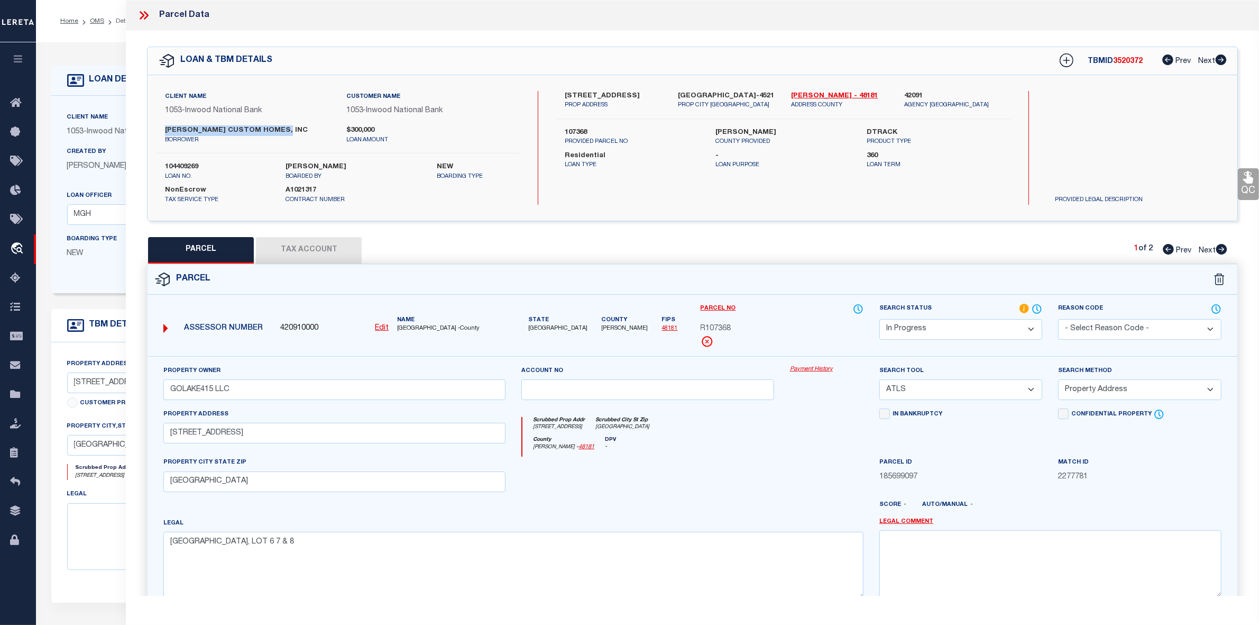
click at [288, 128] on label "[PERSON_NAME] CUSTOM HOMES, INC" at bounding box center [247, 130] width 165 height 11
copy label "MARTIN RAYMOND CUSTOM HOMES"
click at [712, 328] on span "R107368" at bounding box center [716, 329] width 31 height 12
copy span "R107368"
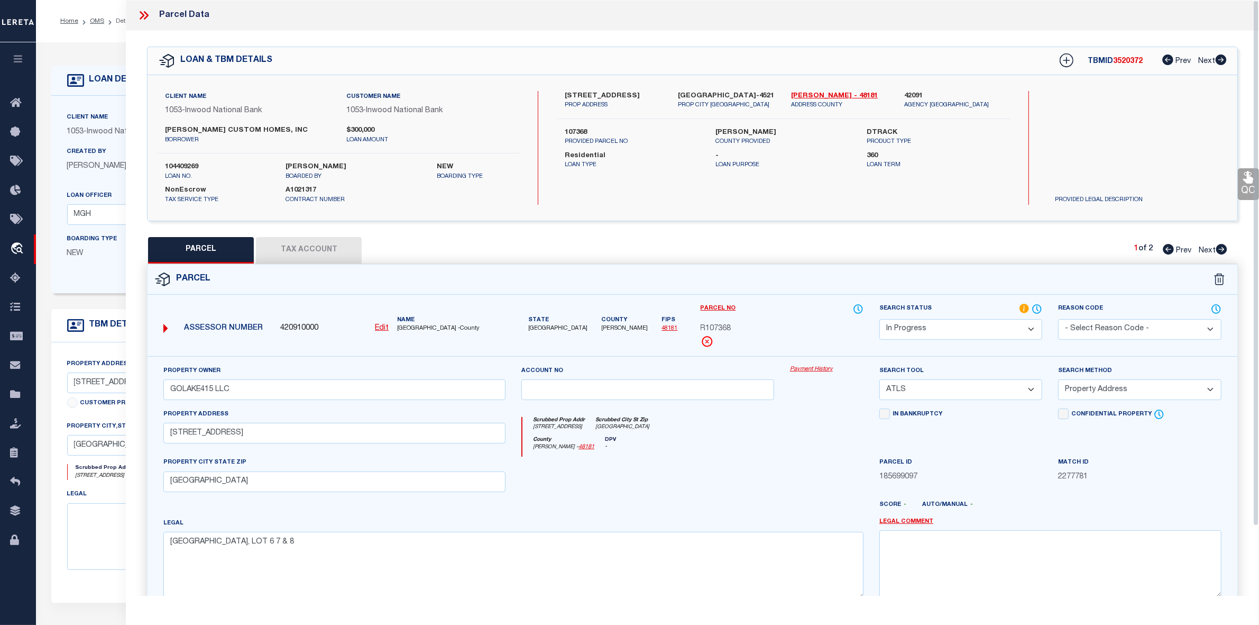
click at [574, 130] on label "107368" at bounding box center [632, 132] width 135 height 11
copy label "107368"
drag, startPoint x: 575, startPoint y: 94, endPoint x: 607, endPoint y: 94, distance: 32.3
click at [616, 94] on div "223 CAMBRIDGE DR PROP ADDRESS" at bounding box center [613, 100] width 113 height 19
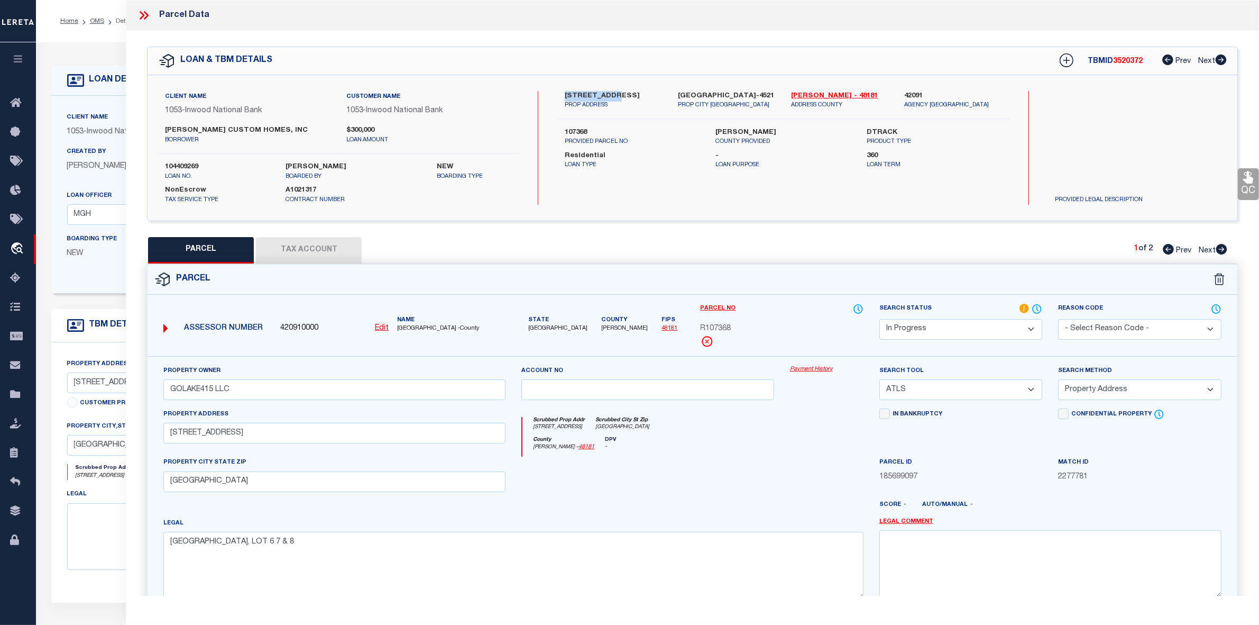
click at [741, 106] on p "PROP CITY [GEOGRAPHIC_DATA]" at bounding box center [726, 105] width 97 height 9
drag, startPoint x: 675, startPoint y: 93, endPoint x: 723, endPoint y: 94, distance: 48.1
click at [723, 94] on div "POTTSBORO TX 75076-4521 PROP CITY ST ZIP" at bounding box center [726, 100] width 113 height 19
click at [574, 131] on label "107368" at bounding box center [632, 132] width 135 height 11
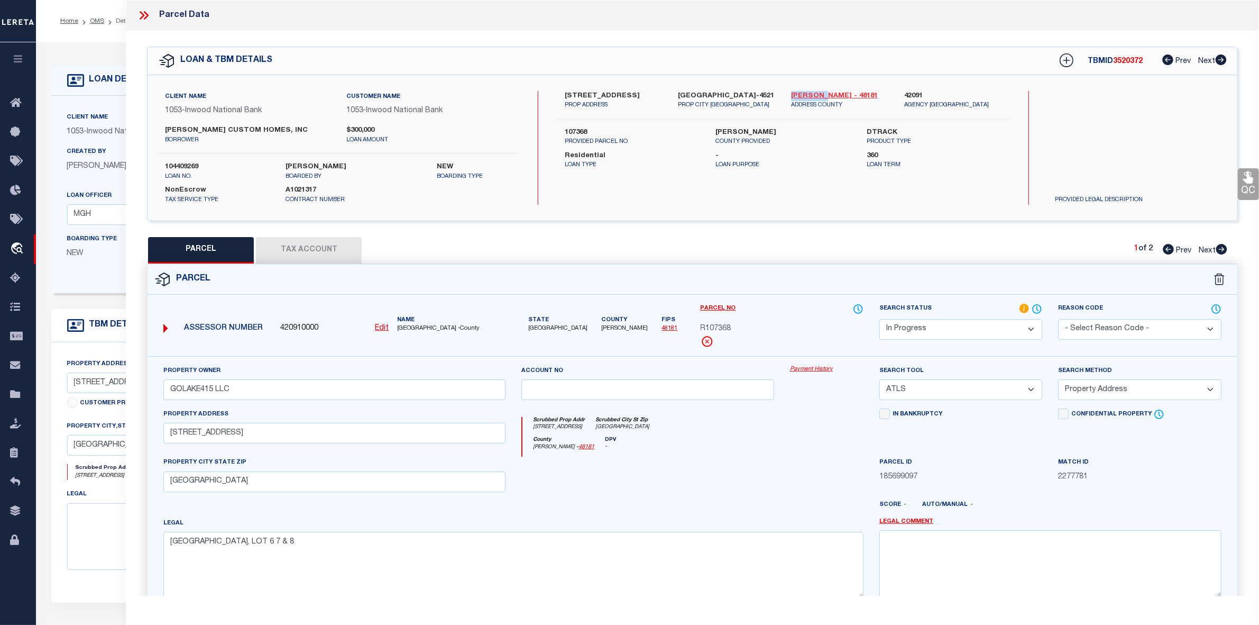
drag, startPoint x: 786, startPoint y: 96, endPoint x: 821, endPoint y: 96, distance: 34.9
click at [821, 96] on div "Grayson - 48181 ADDRESS COUNTY" at bounding box center [839, 100] width 113 height 19
click at [574, 130] on label "107368" at bounding box center [632, 132] width 135 height 11
drag, startPoint x: 562, startPoint y: 93, endPoint x: 645, endPoint y: 93, distance: 83.5
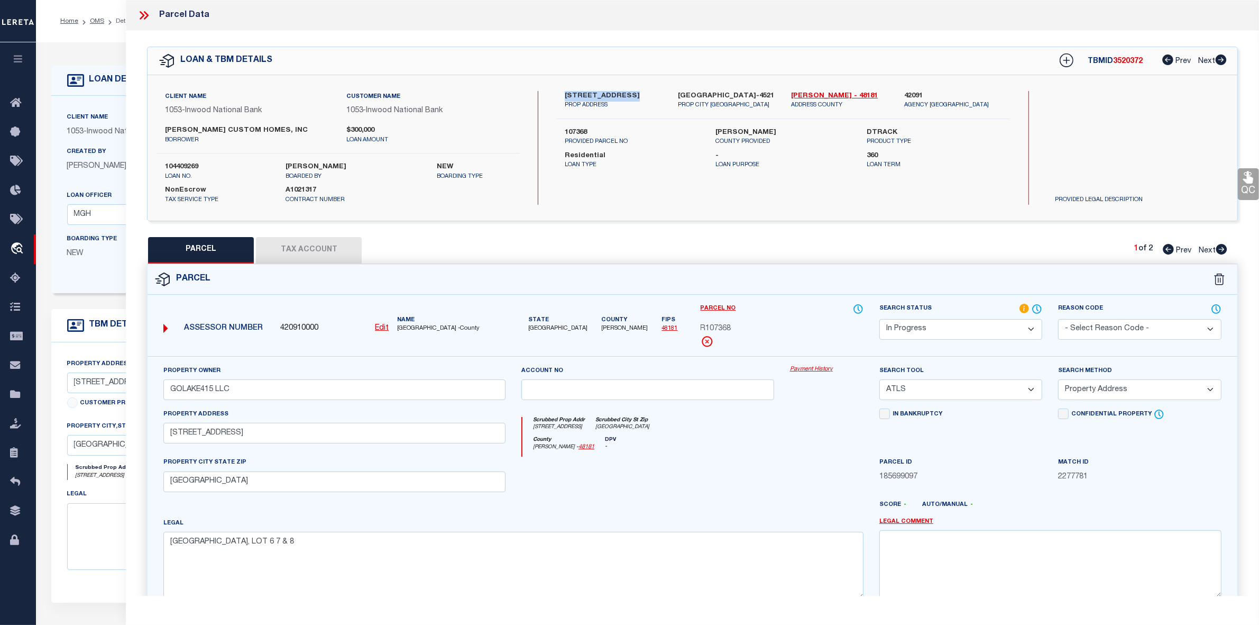
click at [645, 93] on div "223 CAMBRIDGE DR PROP ADDRESS" at bounding box center [613, 100] width 113 height 19
click at [178, 164] on label "104409269" at bounding box center [217, 167] width 105 height 11
click at [181, 167] on label "104409269" at bounding box center [217, 167] width 105 height 11
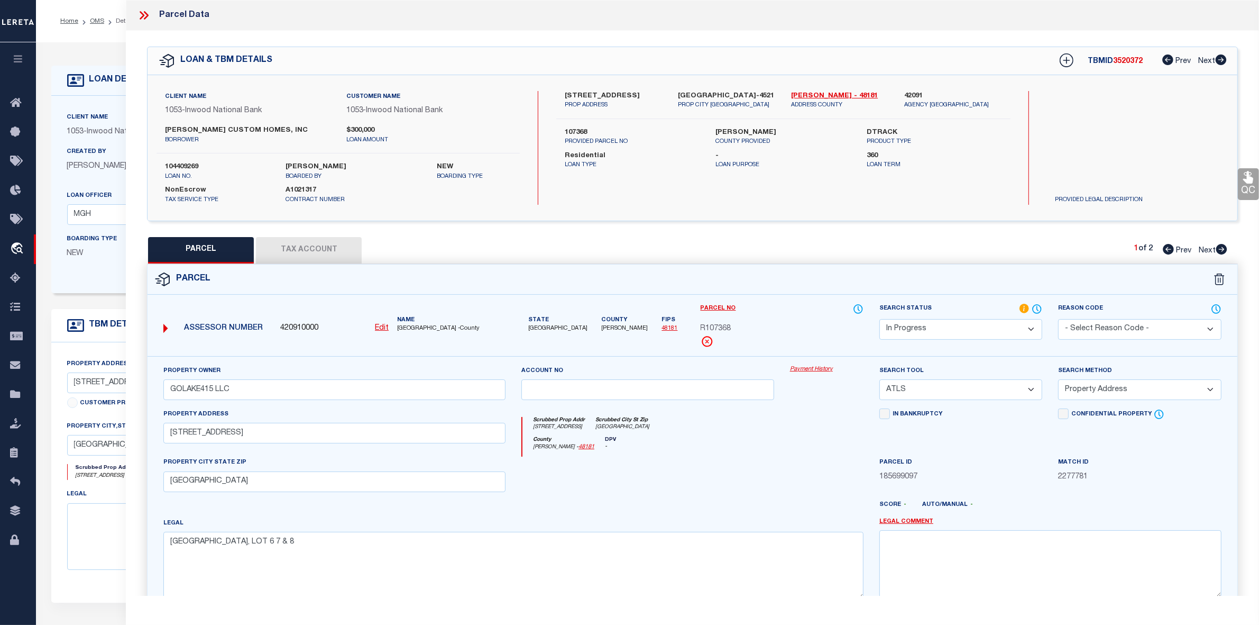
click at [142, 14] on icon at bounding box center [144, 15] width 14 height 14
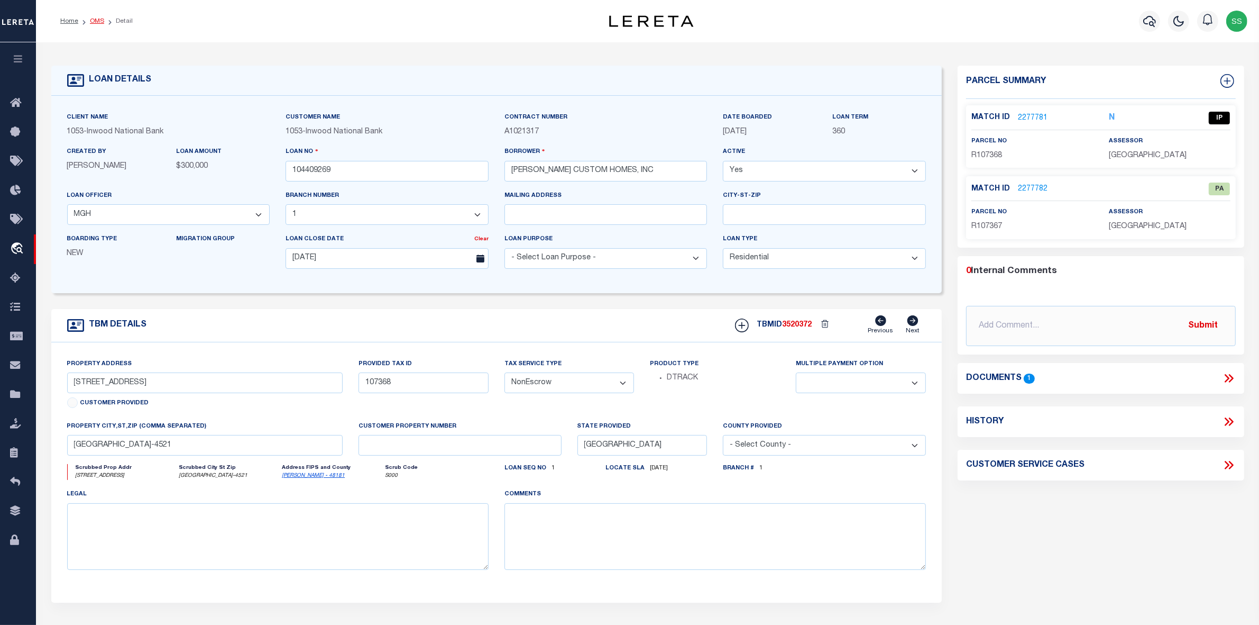
click at [96, 19] on link "OMS" at bounding box center [97, 21] width 14 height 6
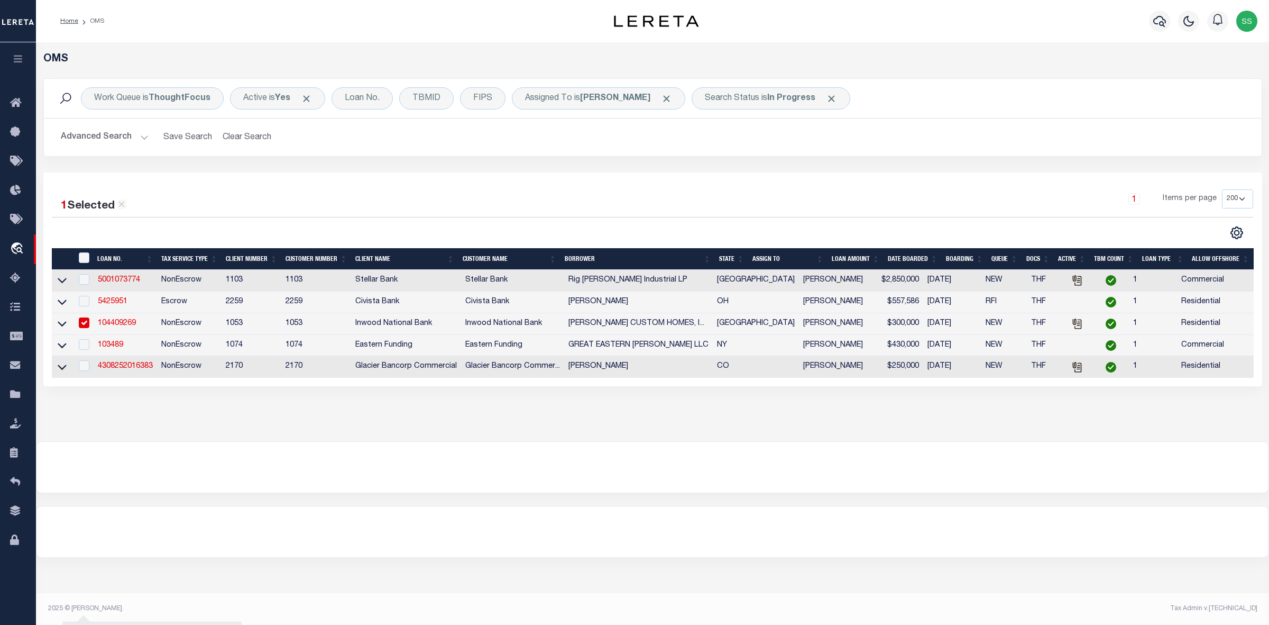
click at [86, 326] on input "checkbox" at bounding box center [84, 322] width 11 height 11
checkbox input "false"
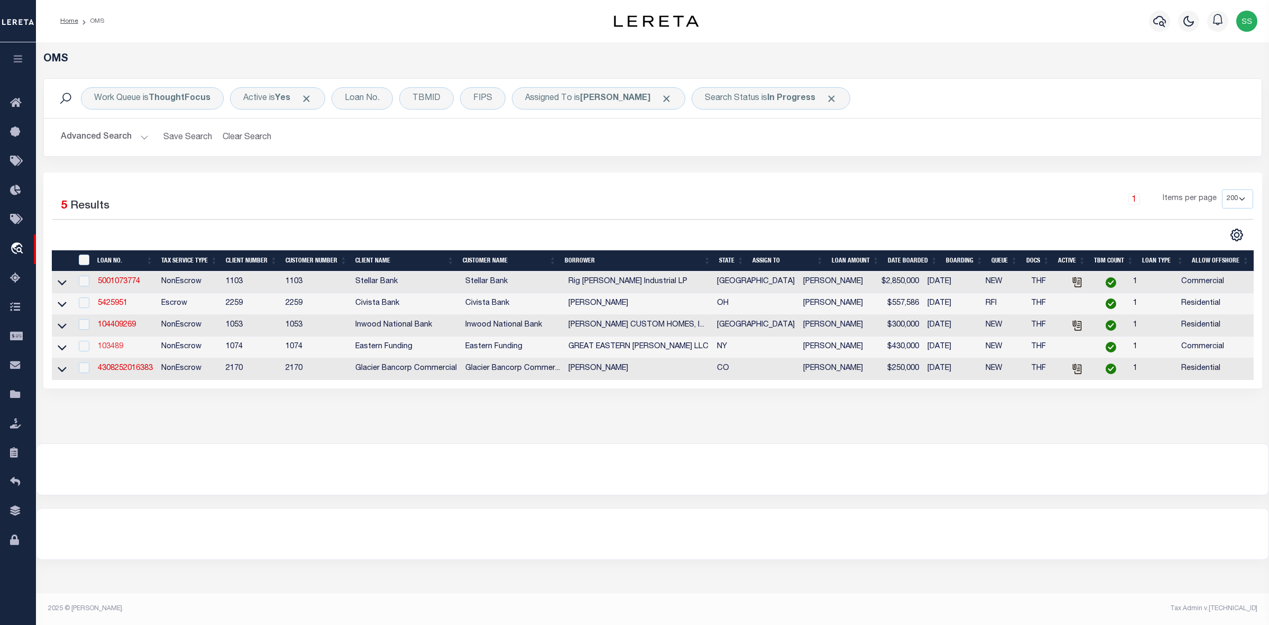
click at [115, 350] on link "103489" at bounding box center [110, 346] width 25 height 7
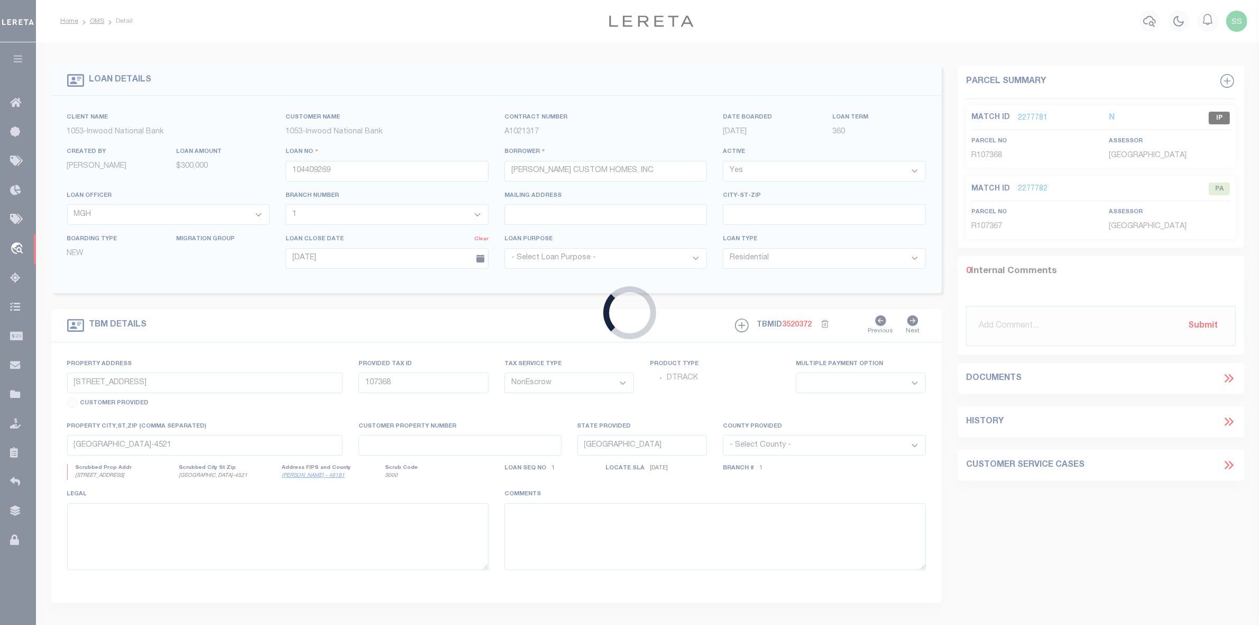
type input "103489"
type input "GREAT EASTERN [PERSON_NAME] LLC"
select select
type input "09/11/2025"
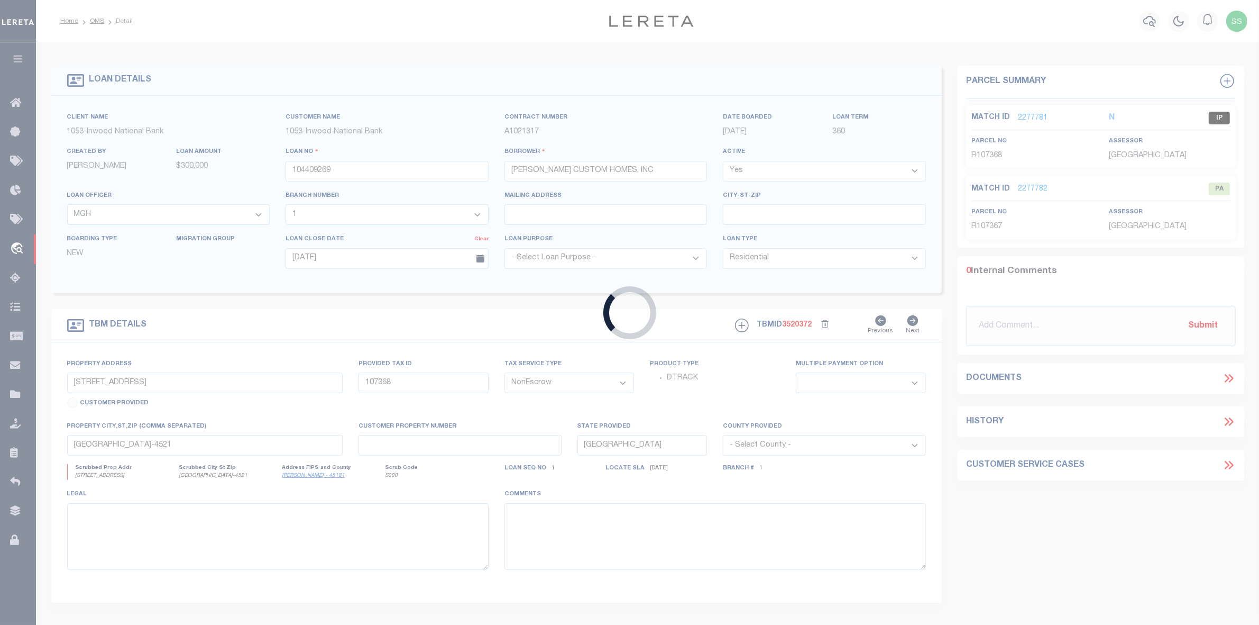
select select "20"
type input "5120 6TH AVE"
type input "BROOKLYN NY 11220-2717"
type input "NY"
select select "4"
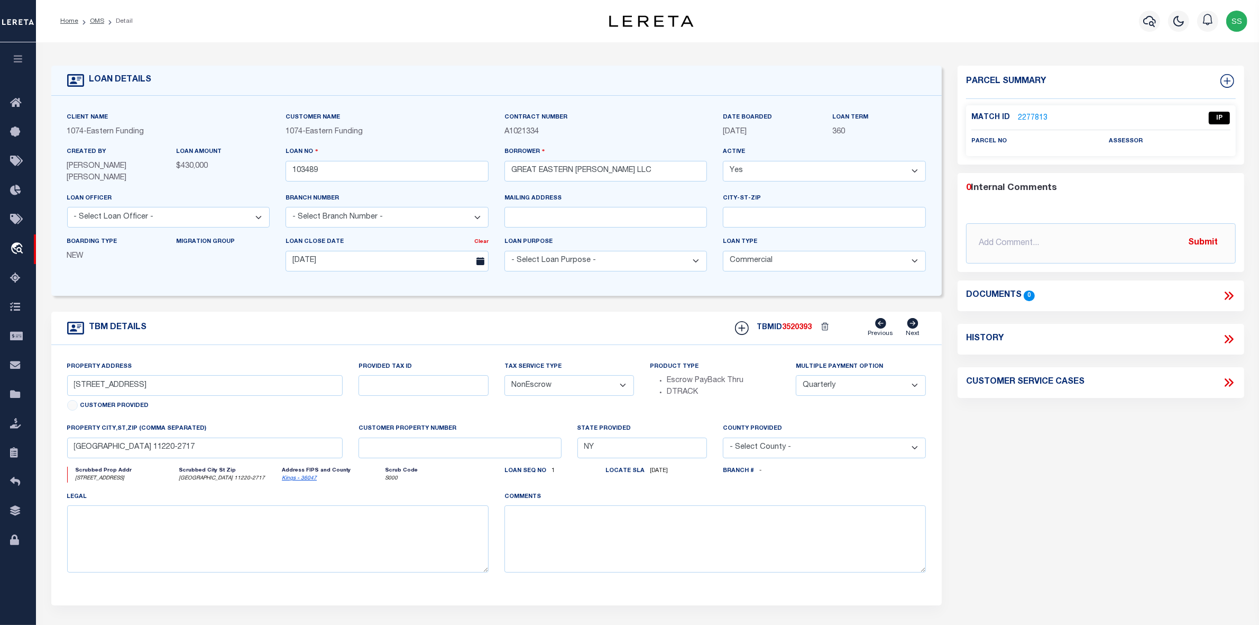
click at [1036, 117] on link "2277813" at bounding box center [1033, 118] width 30 height 11
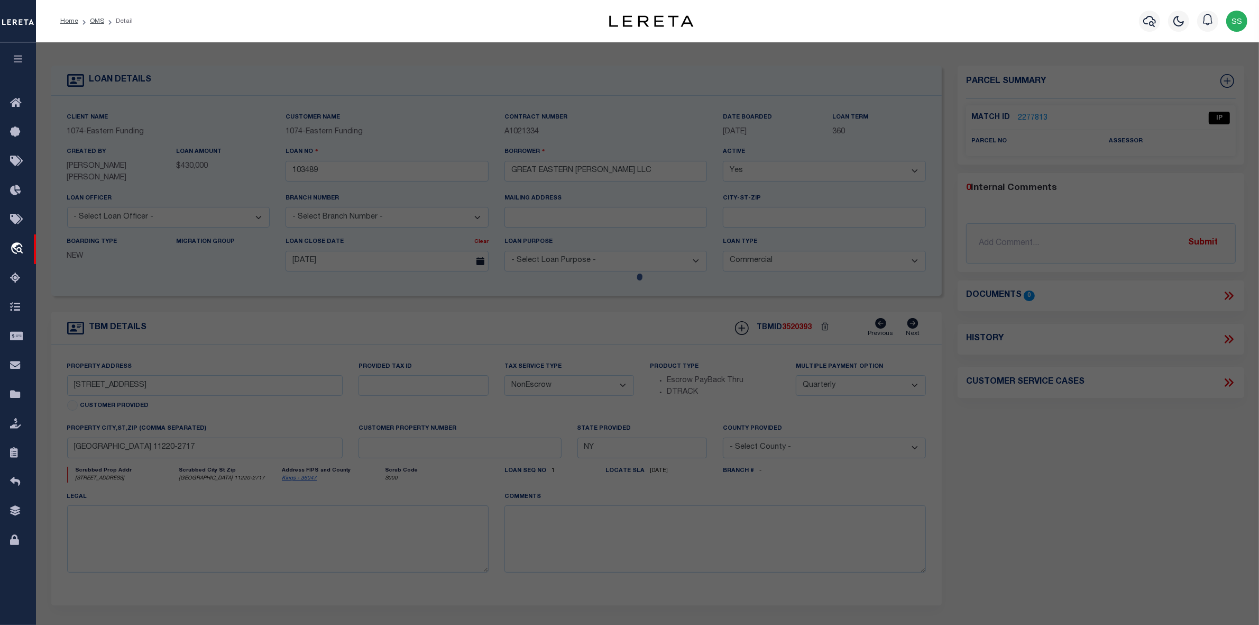
select select "AS"
select select
checkbox input "false"
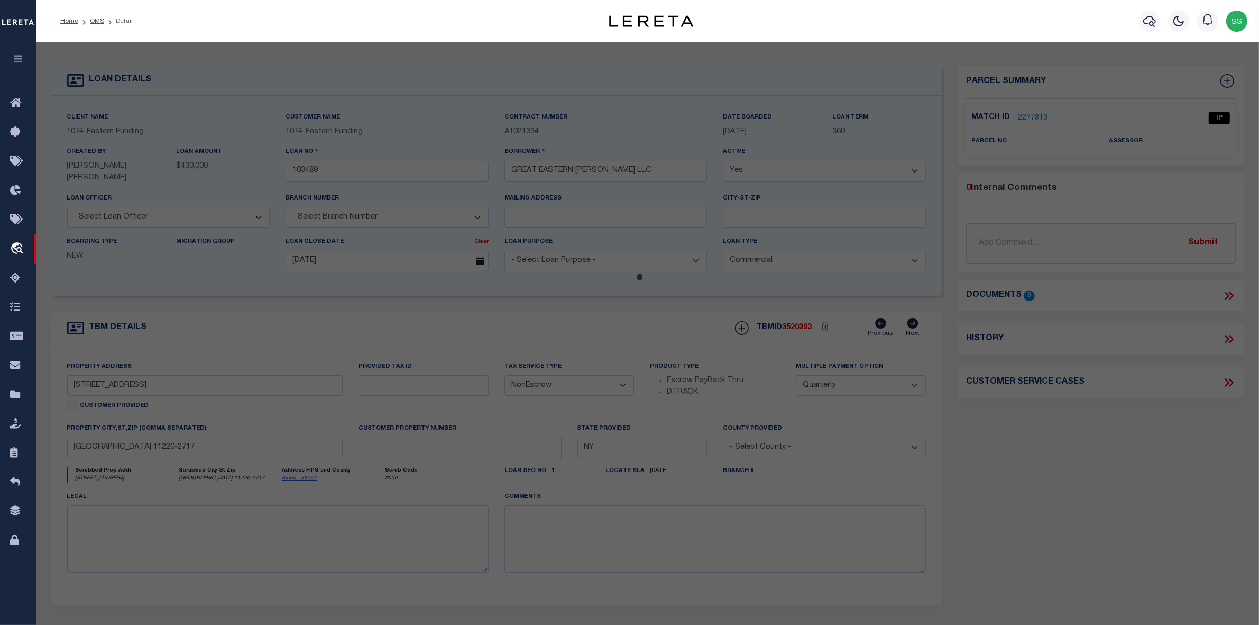
select select "IP"
checkbox input "false"
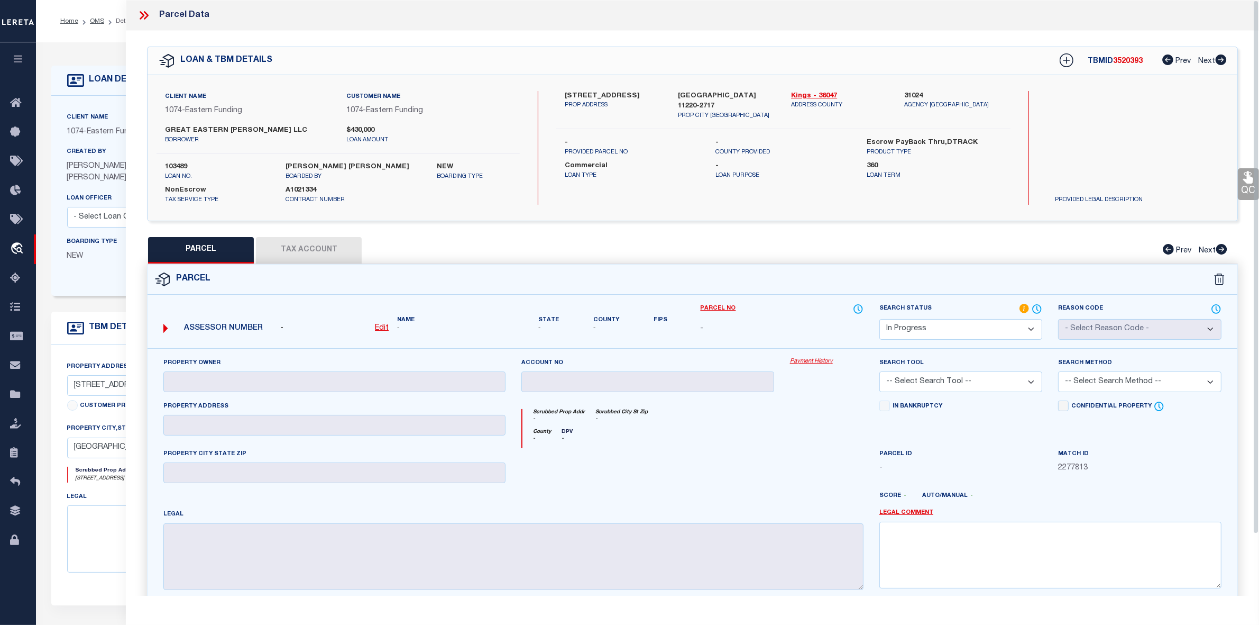
click at [142, 13] on icon at bounding box center [142, 15] width 5 height 8
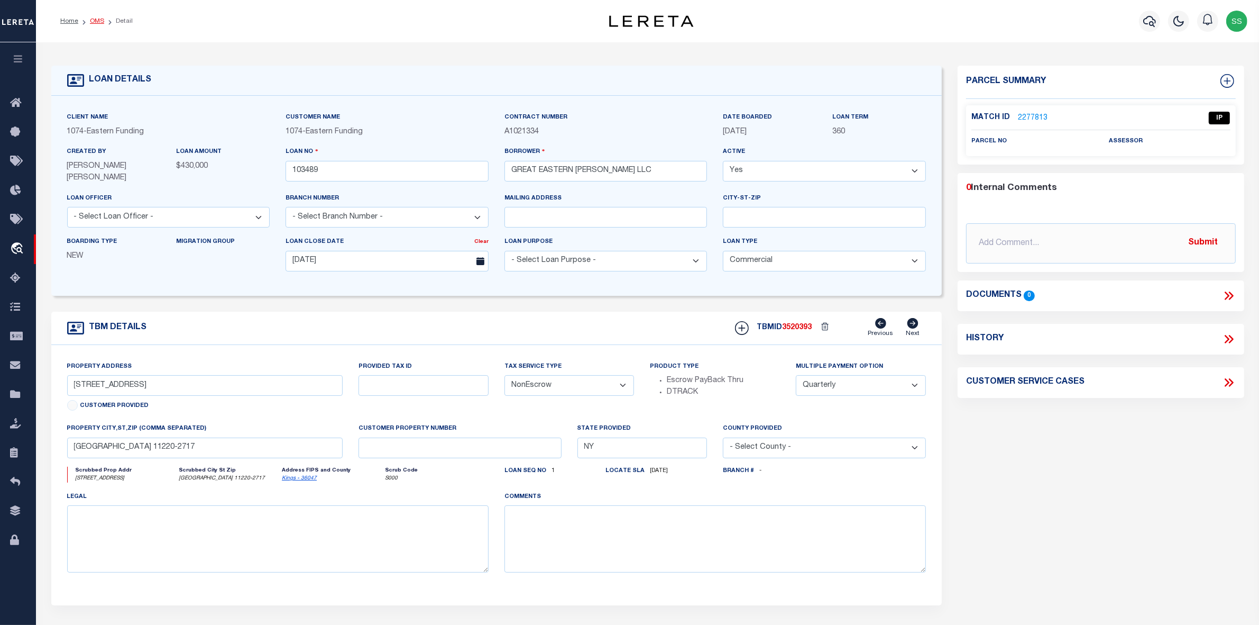
click at [93, 23] on link "OMS" at bounding box center [97, 21] width 14 height 6
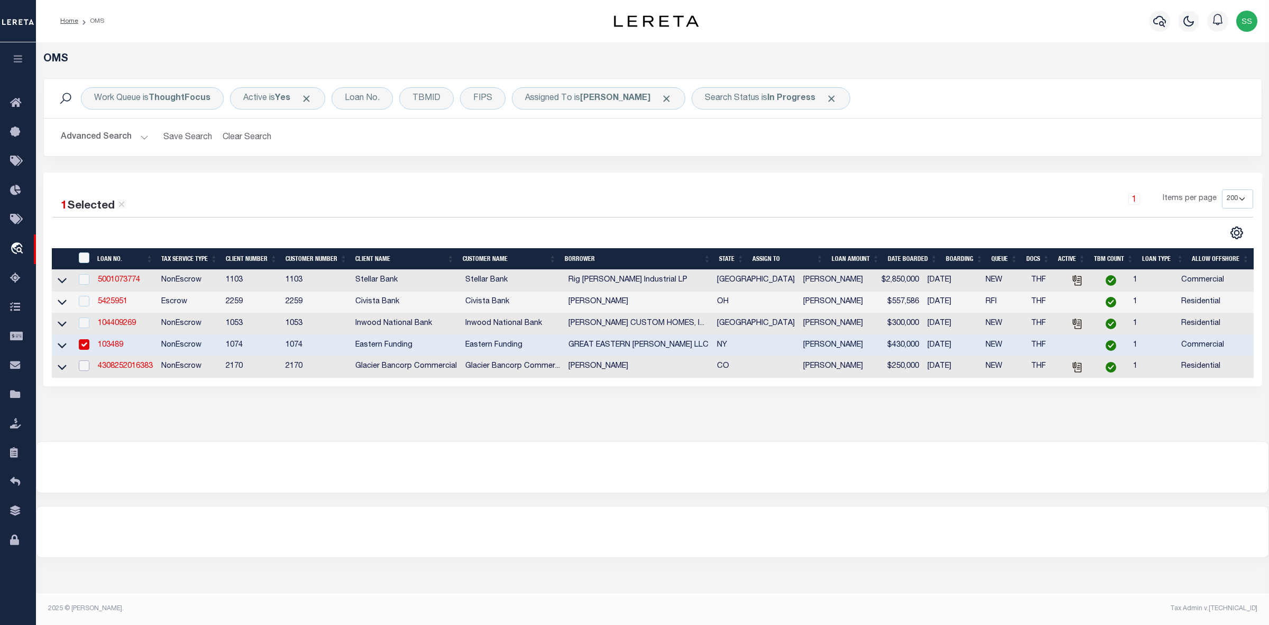
click at [85, 371] on input "checkbox" at bounding box center [84, 365] width 11 height 11
checkbox input "true"
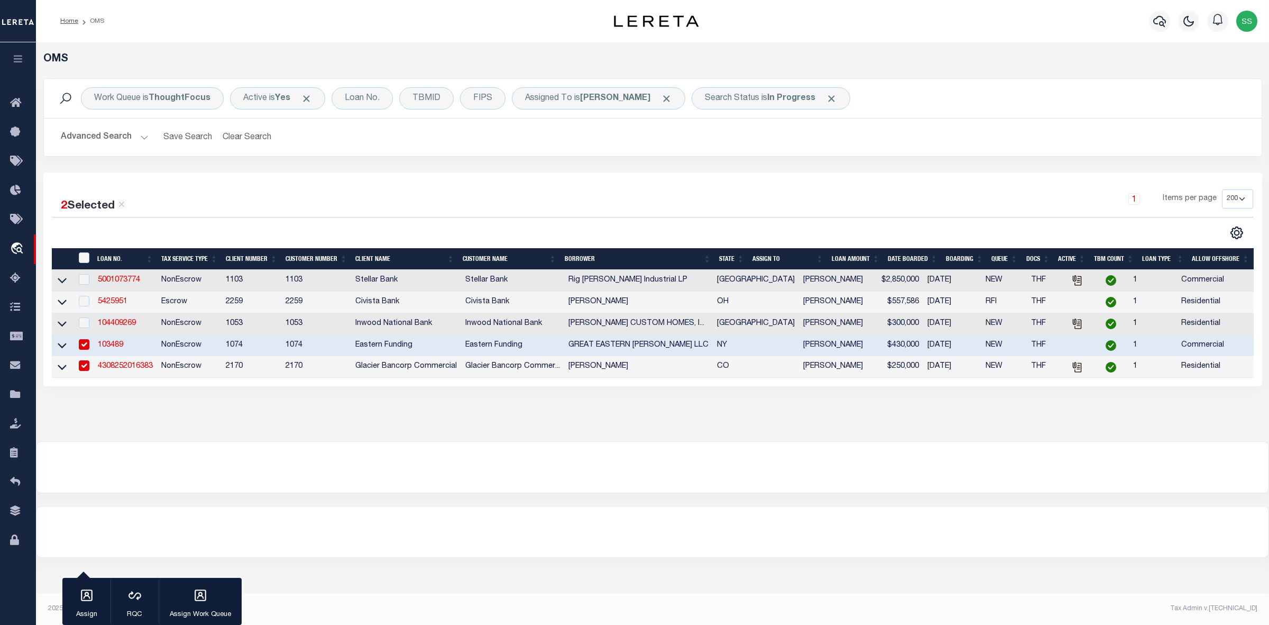
click at [123, 370] on link "4308252016383" at bounding box center [125, 365] width 55 height 7
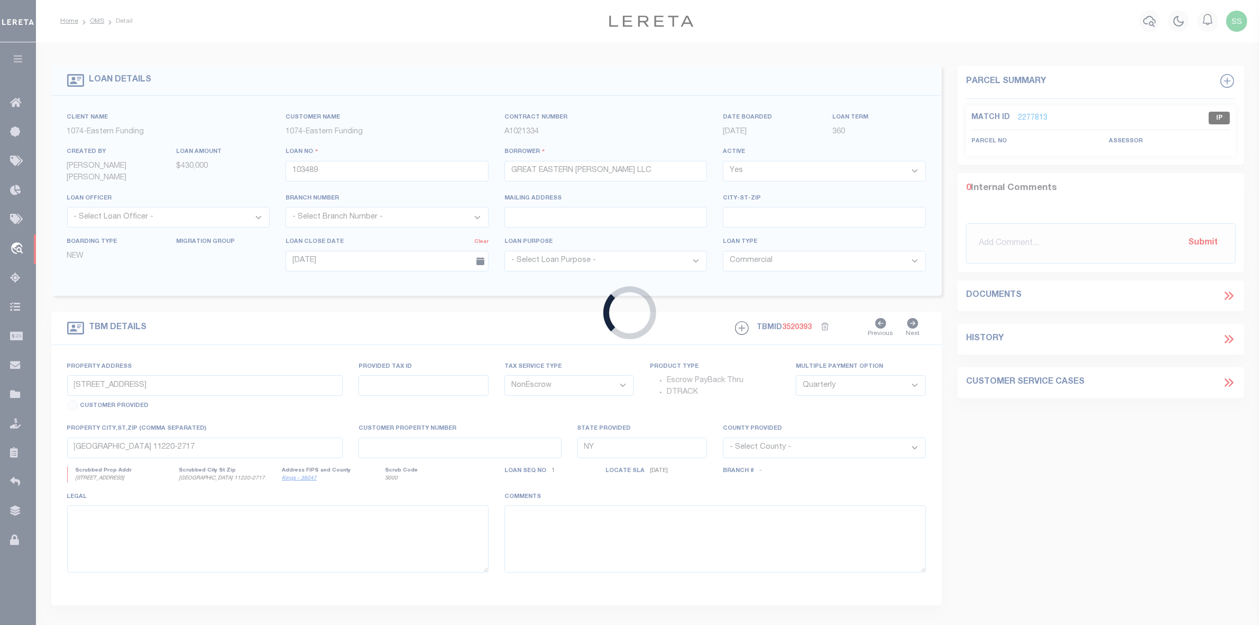
type input "4308252016383"
type input "Jeff Wise"
select select
type input "10/05/2025"
select select "10"
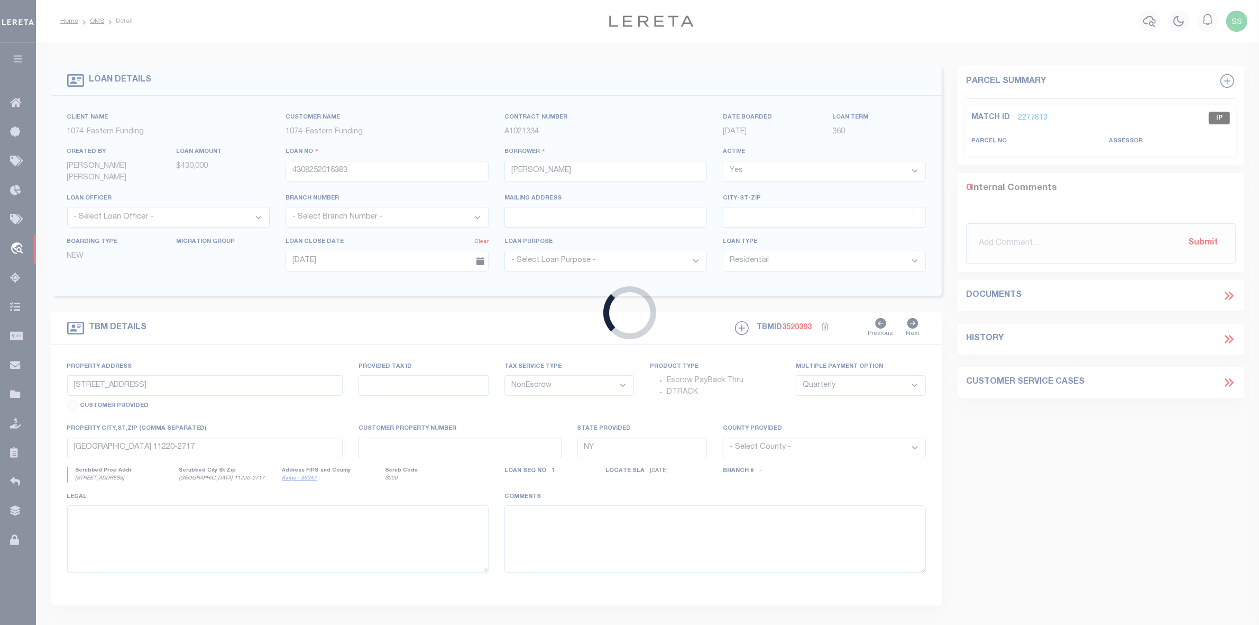
select select "4580"
type input "1448 COUNTY ROAD 204"
select select "2"
type input "DURANGO CO 81301-8548"
type input "CO"
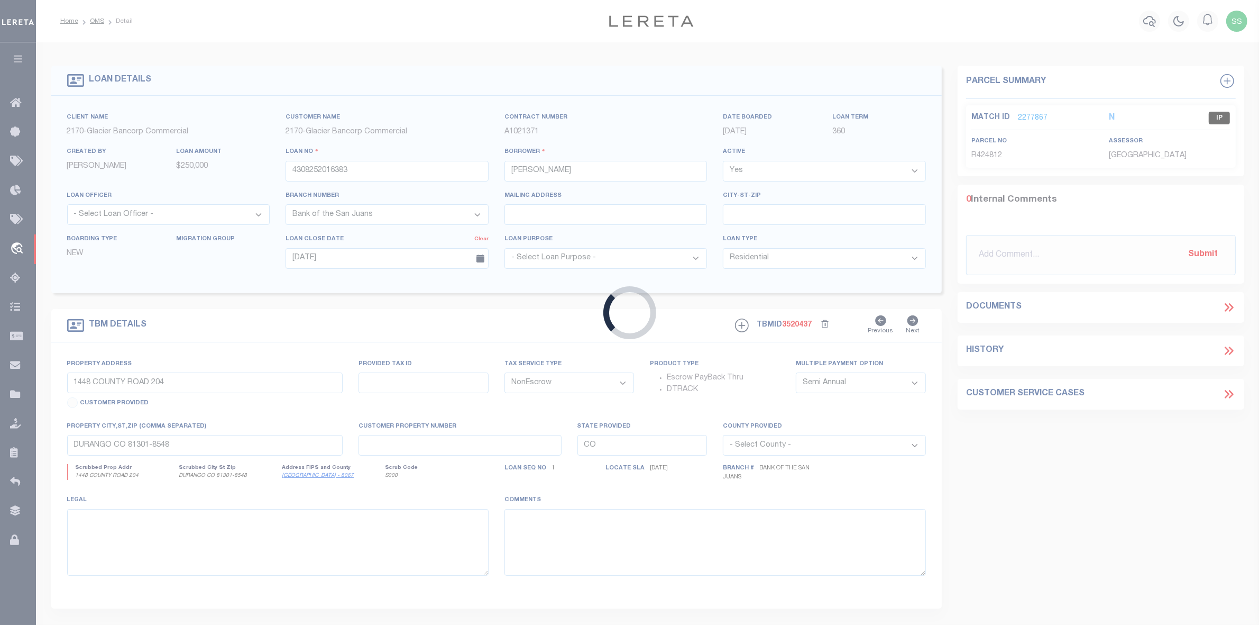
select select
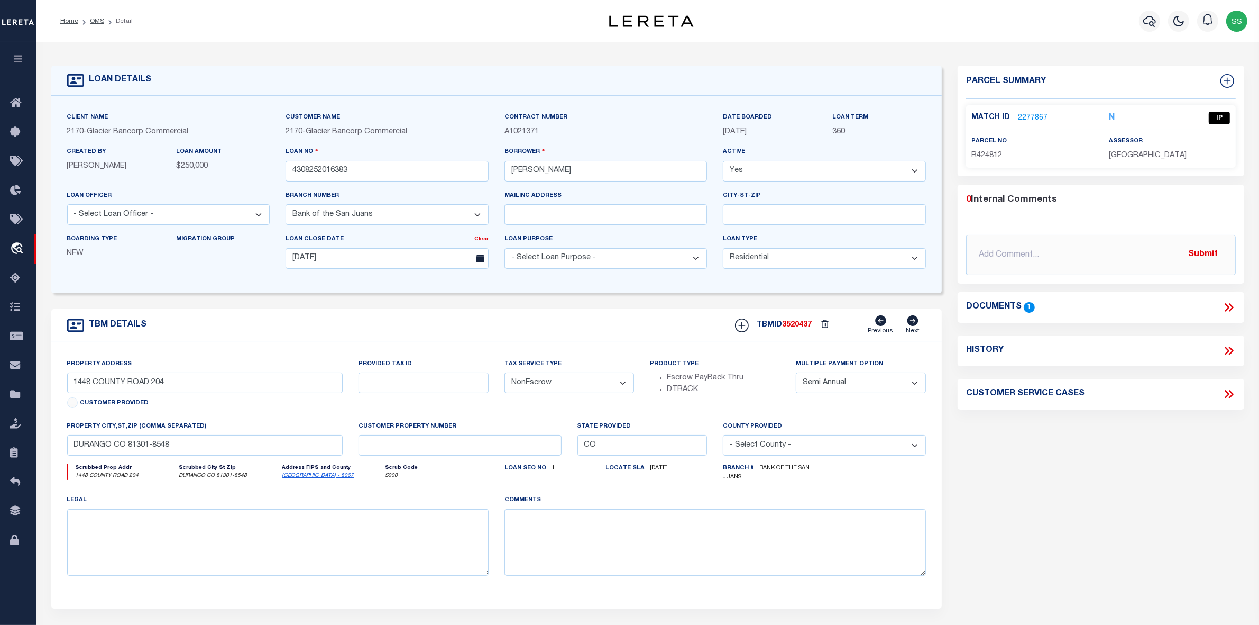
click at [1026, 117] on link "2277867" at bounding box center [1033, 118] width 30 height 11
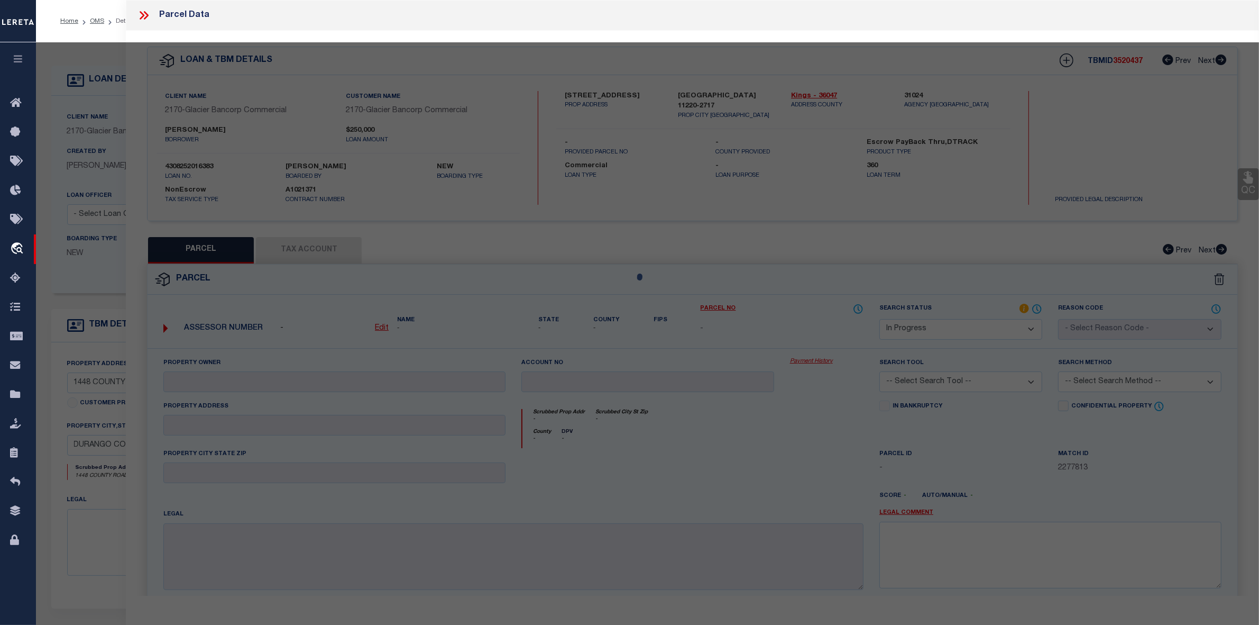
select select "AS"
checkbox input "false"
select select "IP"
type input "WISE JEFFREY G & SUSAN B REVOCABLE TRUST"
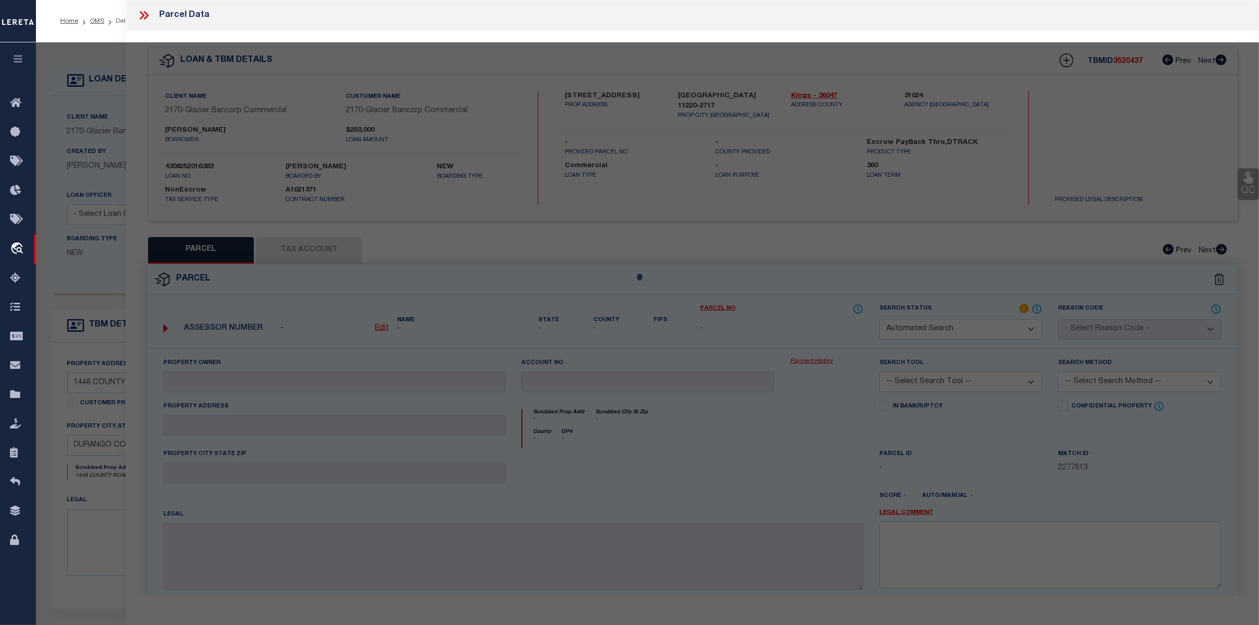
select select "AGW"
select select "ADD"
type input "1448 CR 204"
type input "DURANGO CO 81301"
type textarea "Section: 7 Township: 35 Range: 9 TR IN NE/4 AKA LOT 2 OF BALLIGER MES PROJ 2002…"
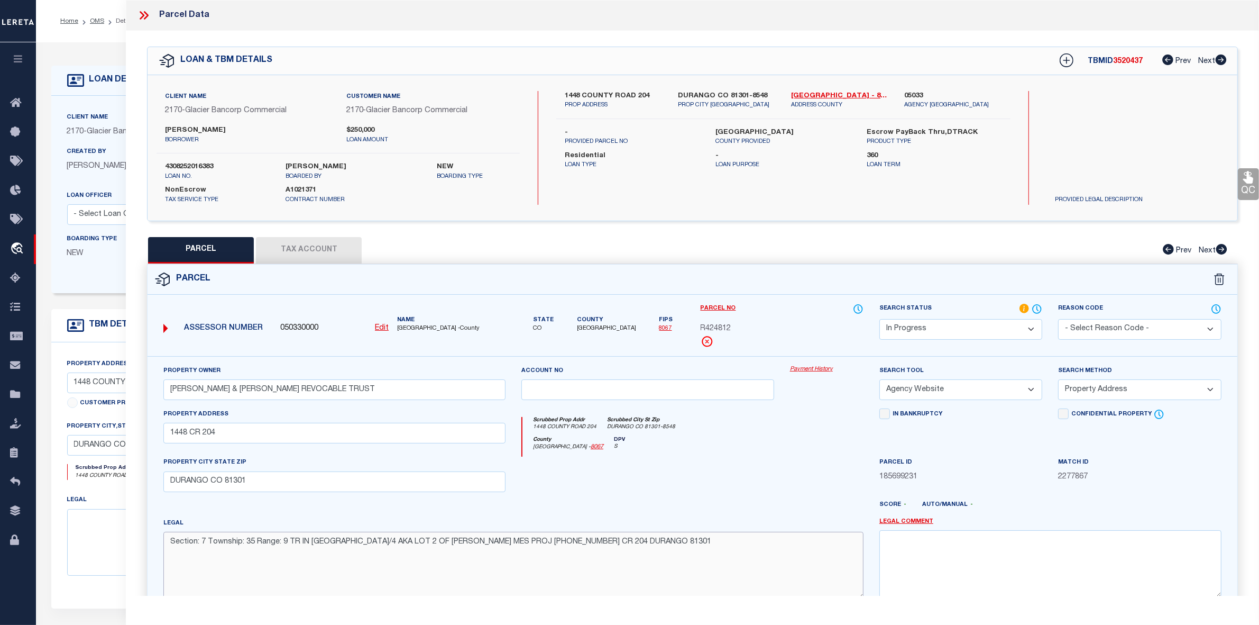
click at [627, 552] on textarea "Section: 7 Township: 35 Range: 9 TR IN NE/4 AKA LOT 2 OF BALLIGER MES PROJ 2002…" at bounding box center [513, 564] width 700 height 67
click at [681, 543] on textarea "Section: 7 Township: 35 Range: 9 TR IN NE/4 AKA LOT 2 OF BALLIGER MES PROJ 2002…" at bounding box center [513, 564] width 700 height 67
click at [786, 432] on div "Scrubbed Prop Addr 1448 COUNTY ROAD 204 Scrubbed City St Zip DURANGO CO 81301-8…" at bounding box center [692, 427] width 341 height 20
drag, startPoint x: 143, startPoint y: 17, endPoint x: 133, endPoint y: 20, distance: 10.3
click at [143, 17] on icon at bounding box center [144, 15] width 14 height 14
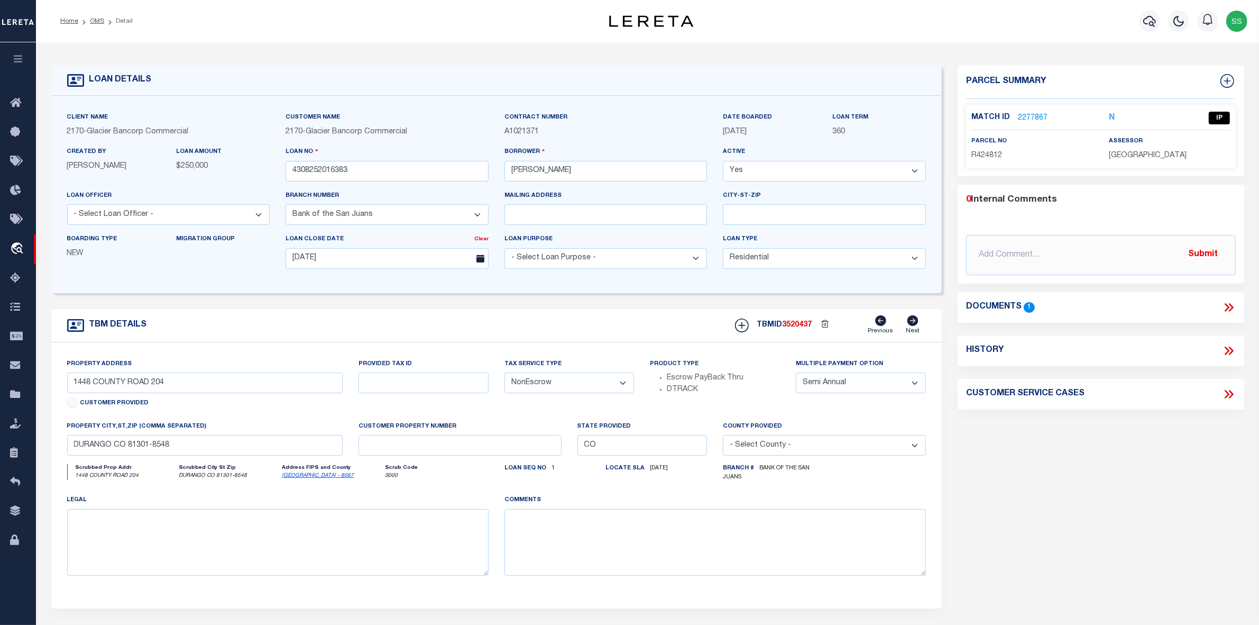
click at [1035, 117] on link "2277867" at bounding box center [1033, 118] width 30 height 11
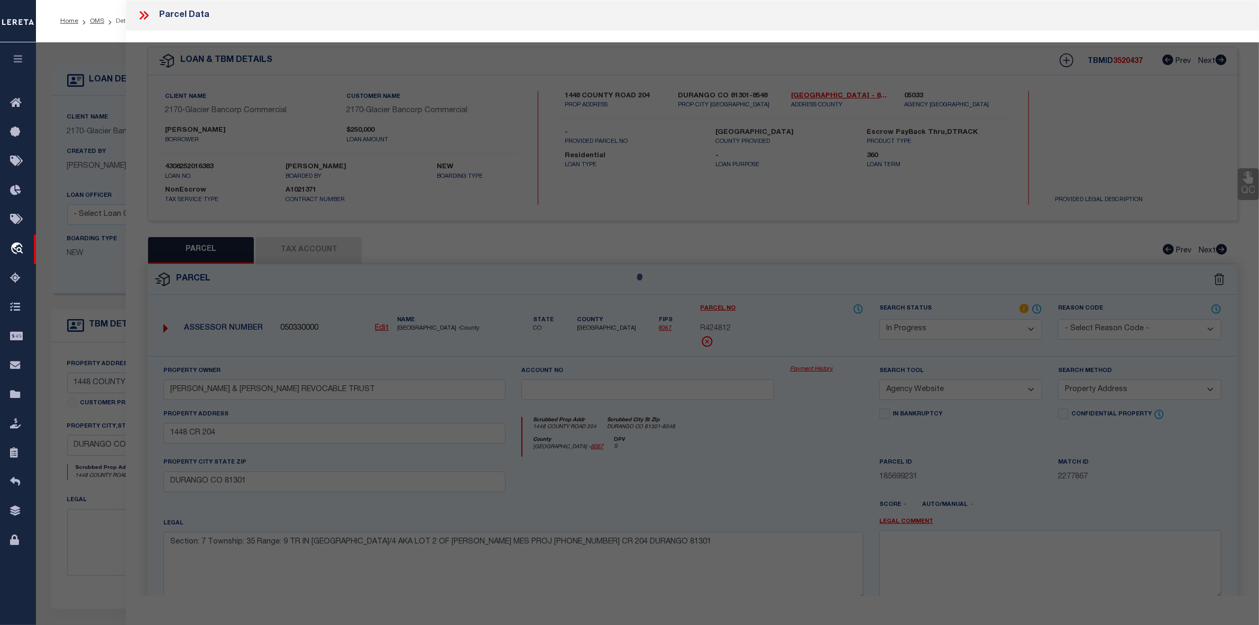
select select "AS"
select select
checkbox input "false"
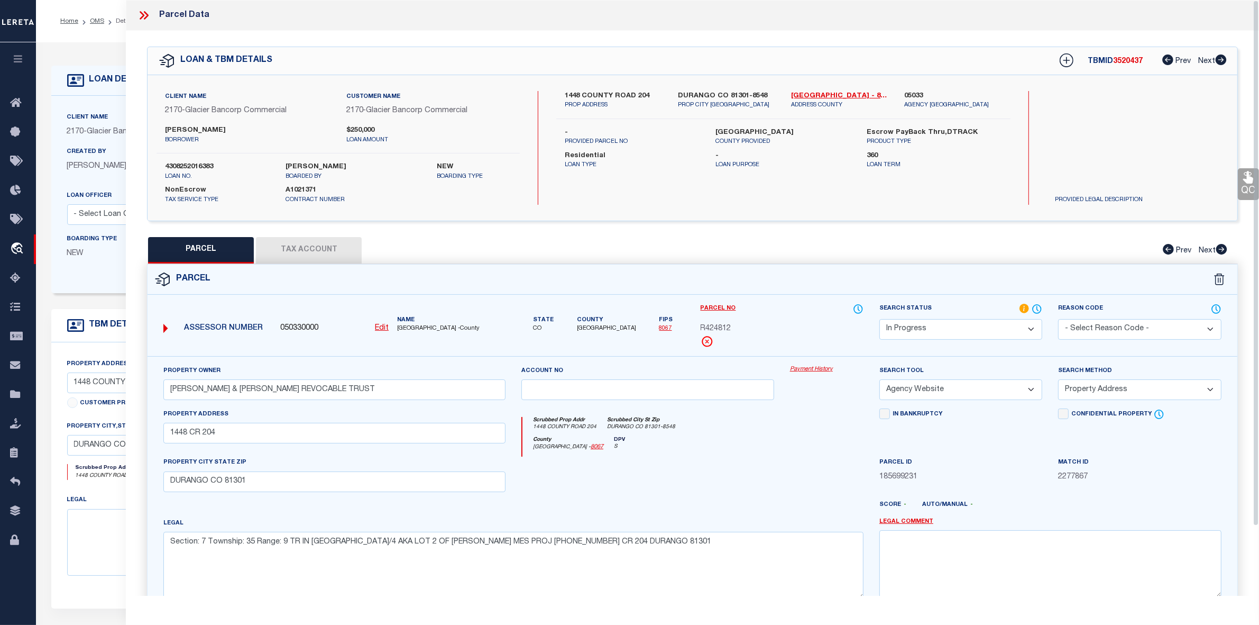
click at [142, 12] on icon at bounding box center [144, 15] width 14 height 14
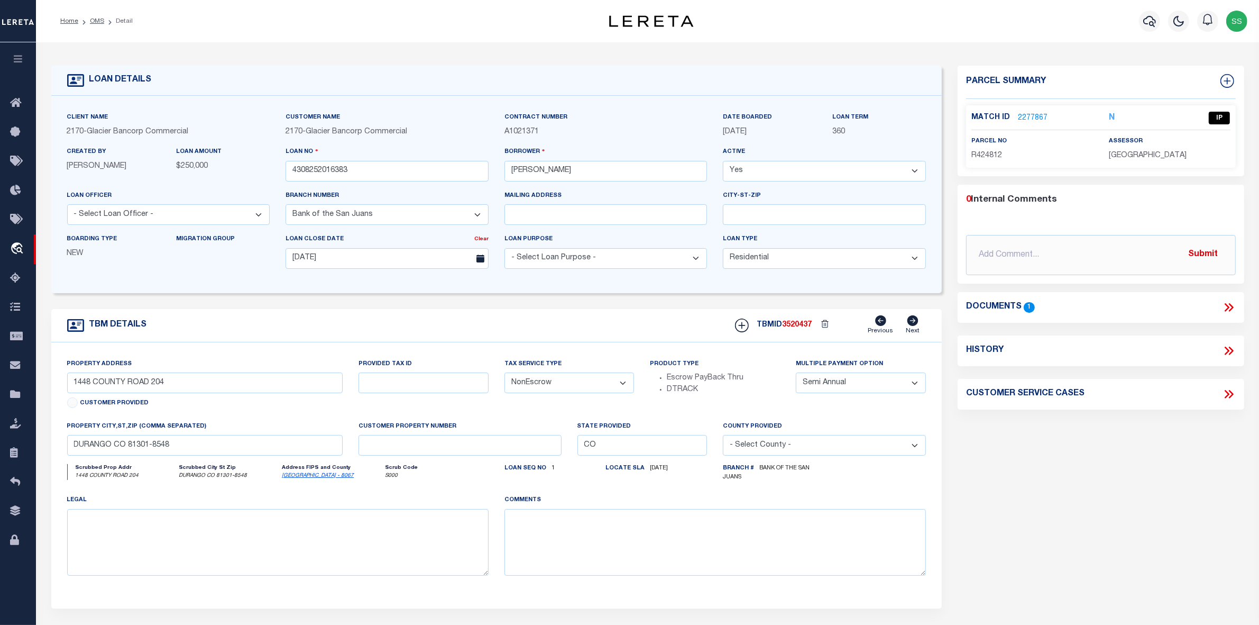
click at [1230, 307] on icon at bounding box center [1229, 307] width 14 height 14
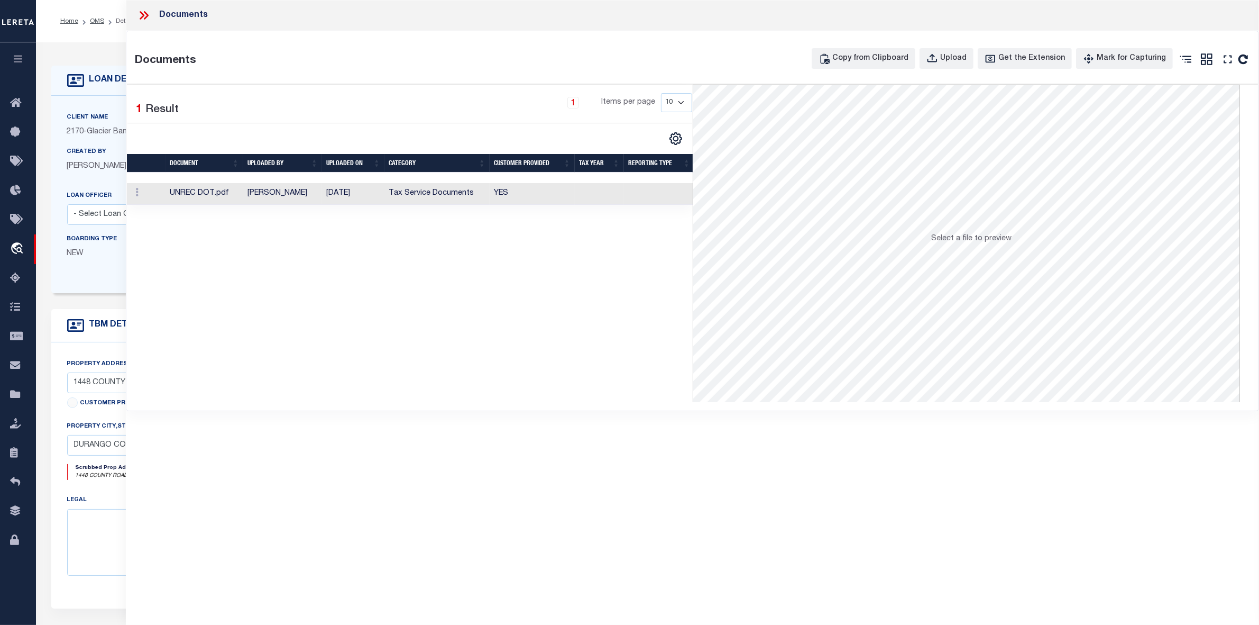
click at [212, 196] on td "UNREC DOT.pdf" at bounding box center [205, 194] width 78 height 22
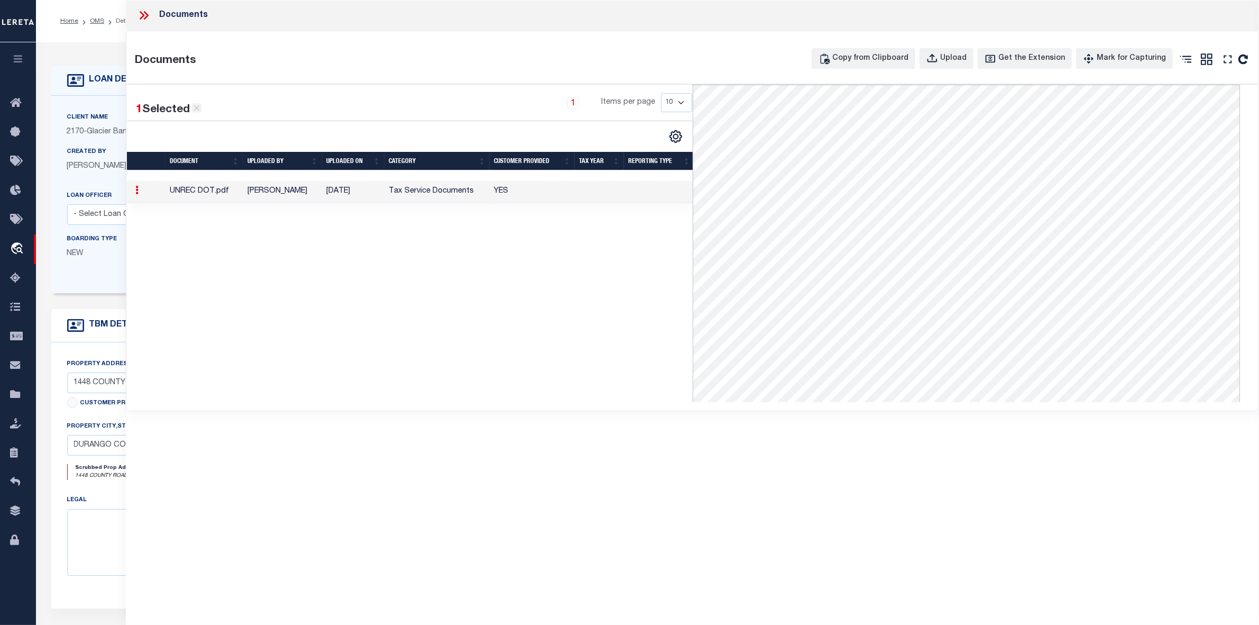
click at [195, 109] on icon at bounding box center [197, 108] width 10 height 10
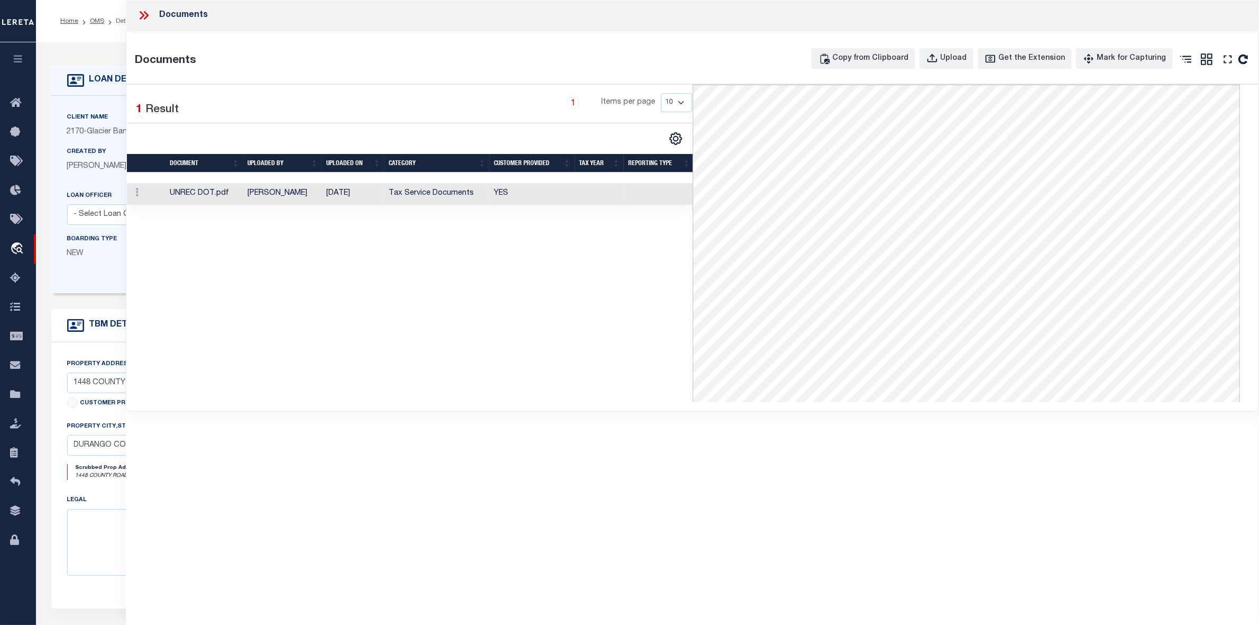
click at [144, 15] on icon at bounding box center [142, 15] width 5 height 8
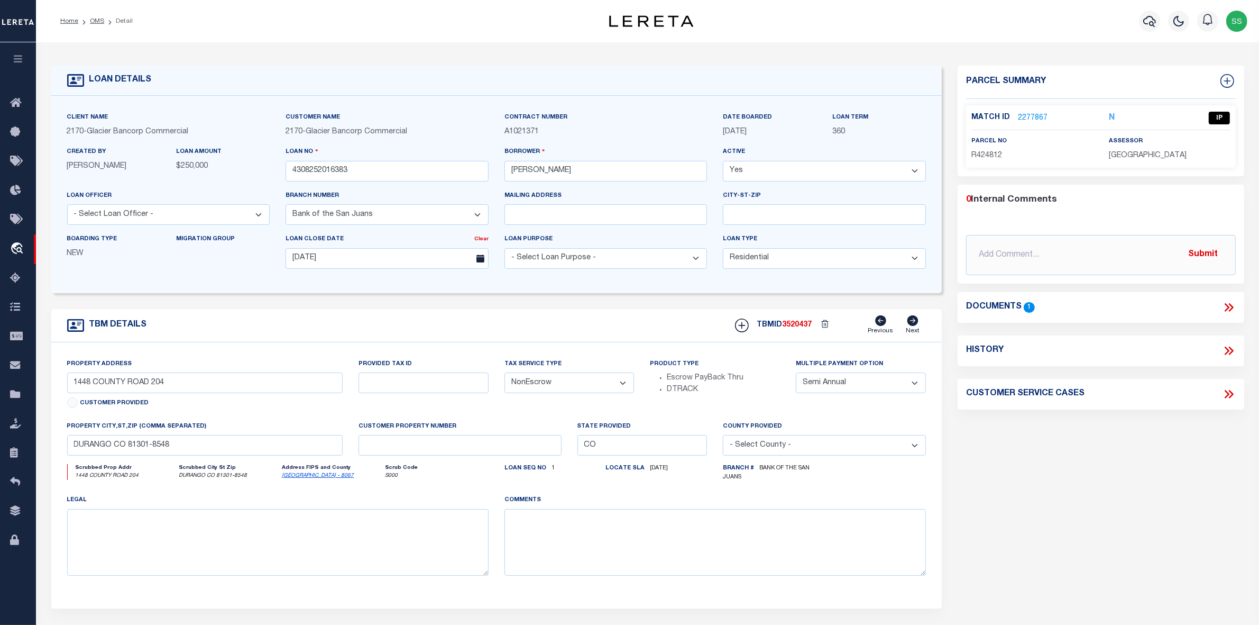
click at [1027, 115] on link "2277867" at bounding box center [1033, 118] width 30 height 11
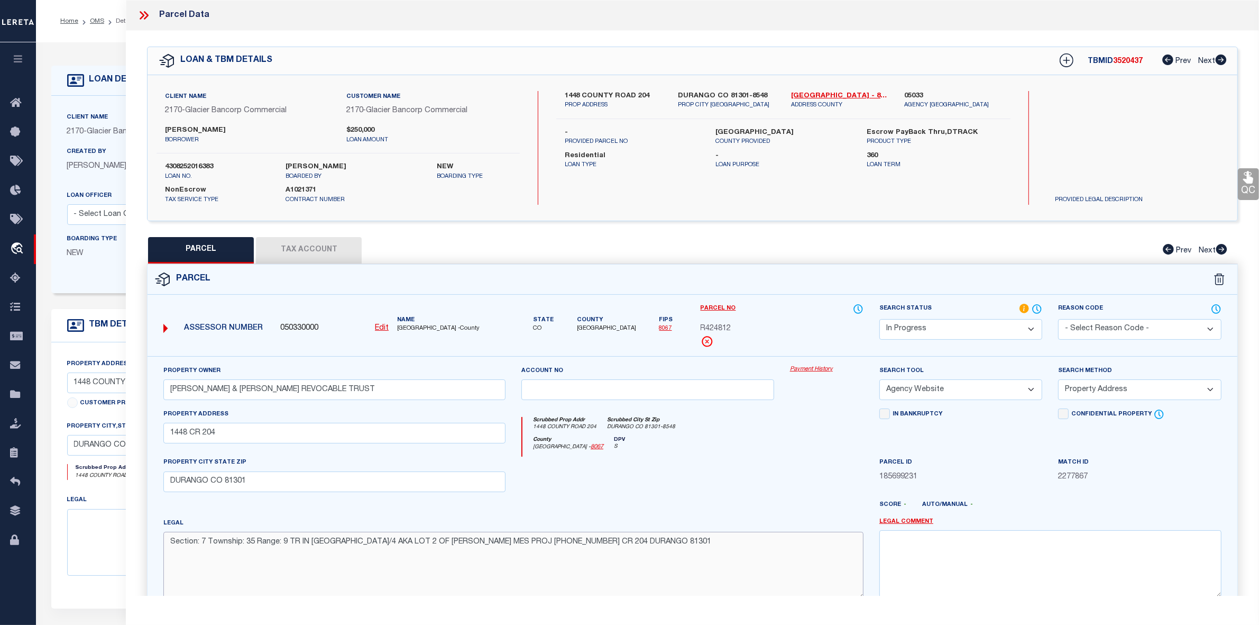
click at [687, 563] on textarea "Section: 7 Township: 35 Range: 9 TR IN NE/4 AKA LOT 2 OF BALLIGER MES PROJ 2002…" at bounding box center [513, 564] width 700 height 67
click at [144, 13] on icon at bounding box center [144, 15] width 14 height 14
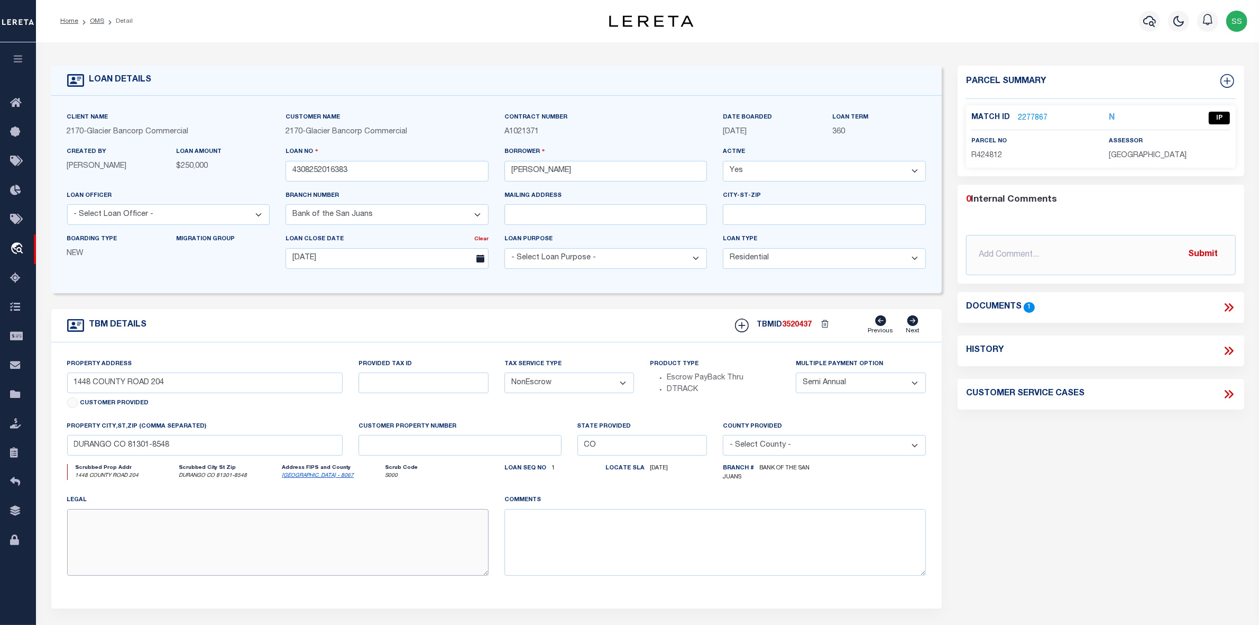
click at [373, 535] on textarea at bounding box center [277, 542] width 421 height 67
click at [1035, 116] on link "2277867" at bounding box center [1033, 118] width 30 height 11
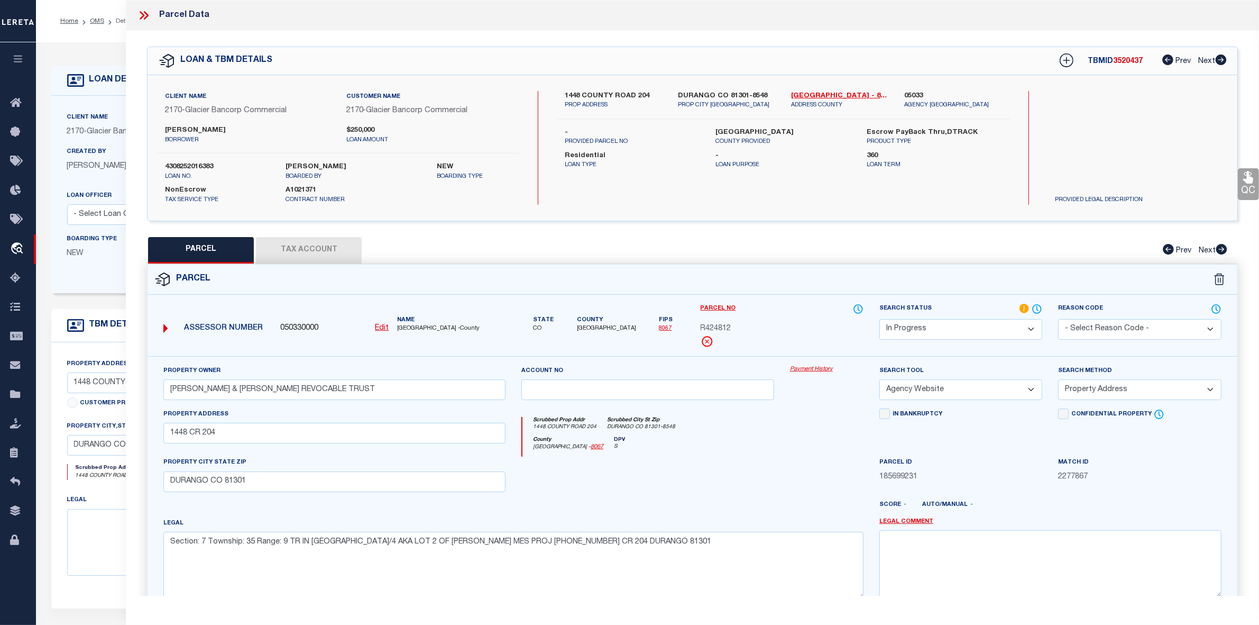
click at [145, 14] on icon at bounding box center [144, 15] width 14 height 14
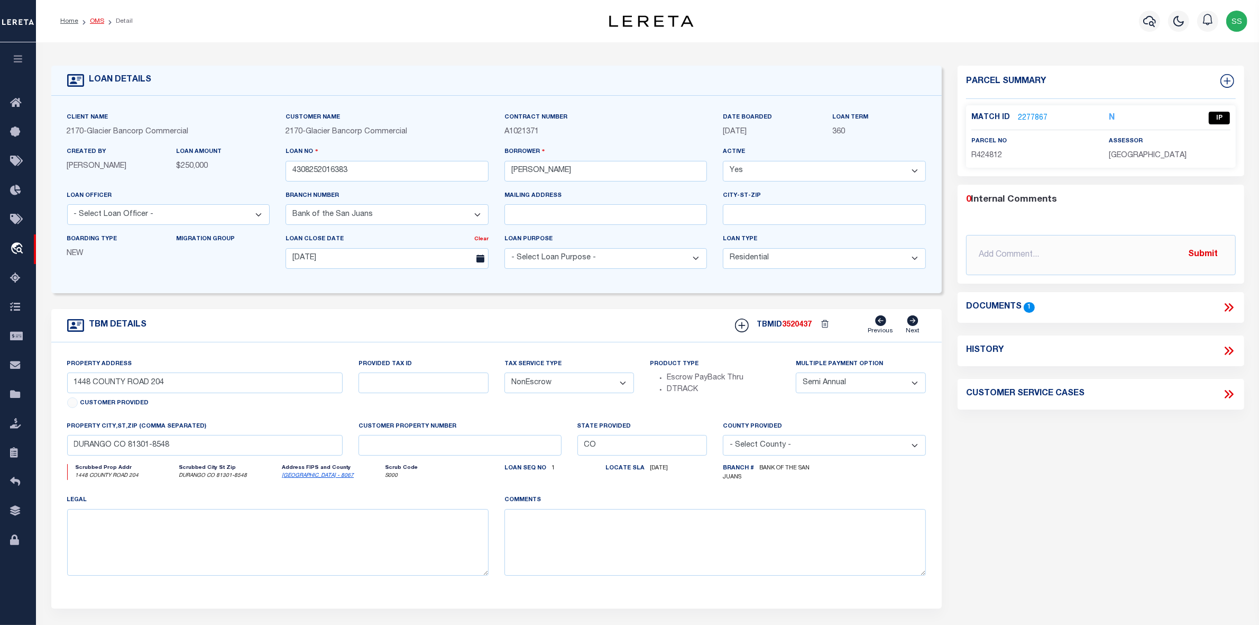
click at [95, 20] on link "OMS" at bounding box center [97, 21] width 14 height 6
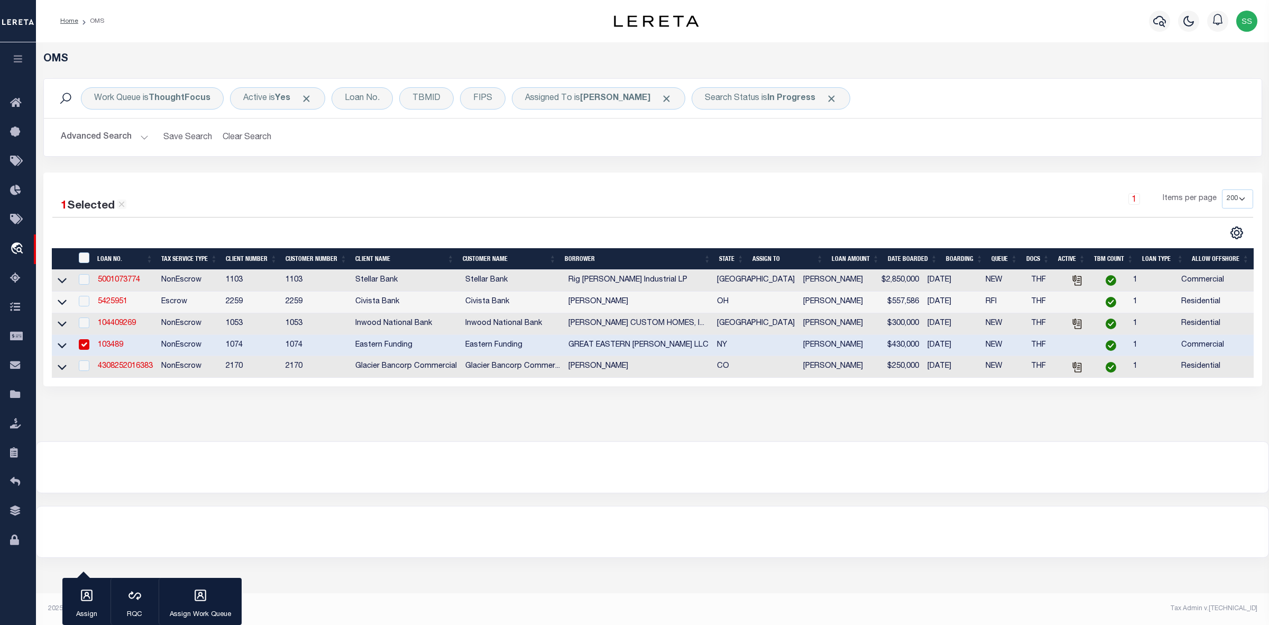
click at [85, 349] on input "checkbox" at bounding box center [84, 344] width 11 height 11
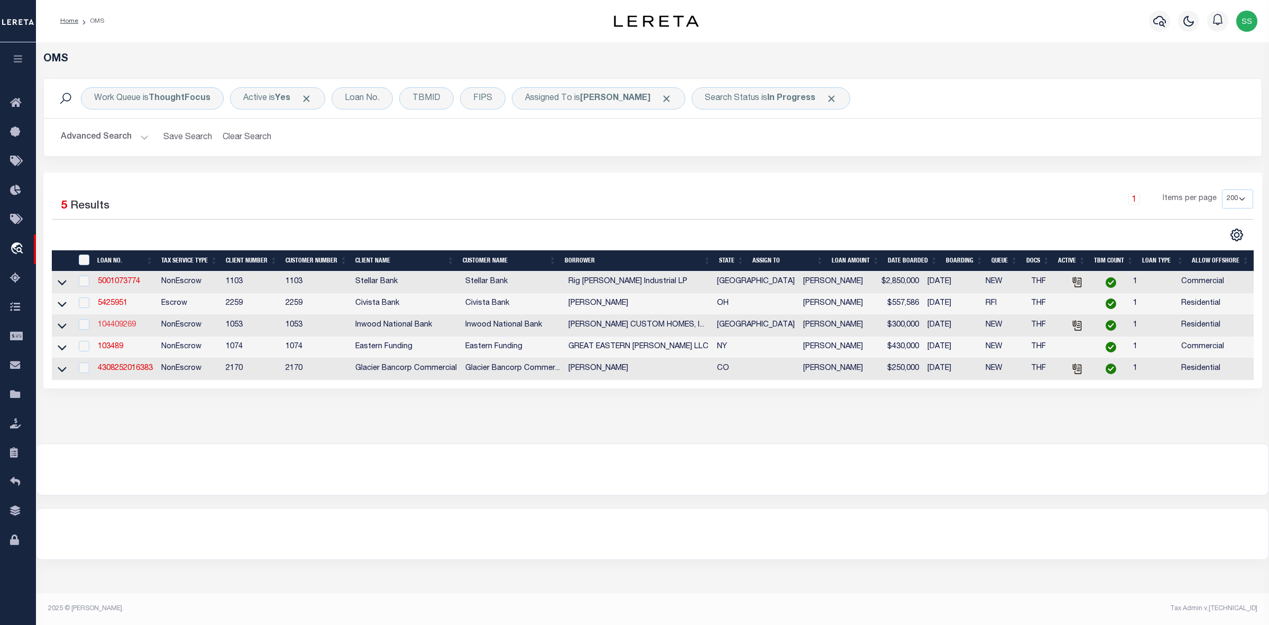
click at [123, 327] on link "104409269" at bounding box center [117, 324] width 38 height 7
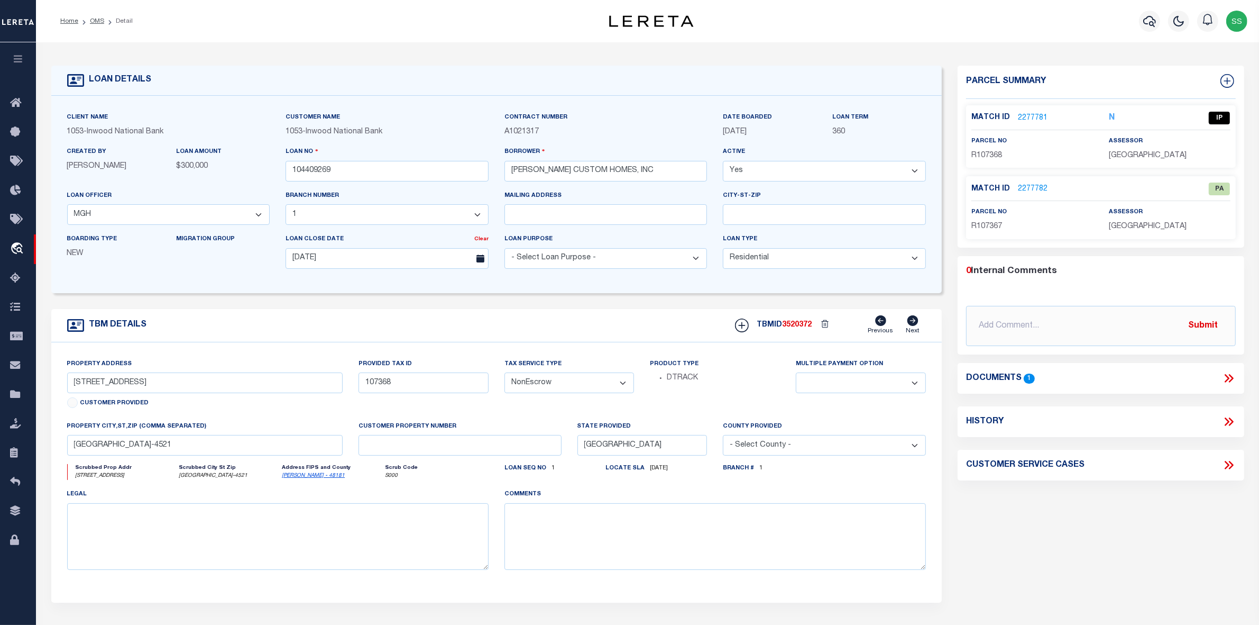
click at [1031, 118] on link "2277781" at bounding box center [1033, 118] width 30 height 11
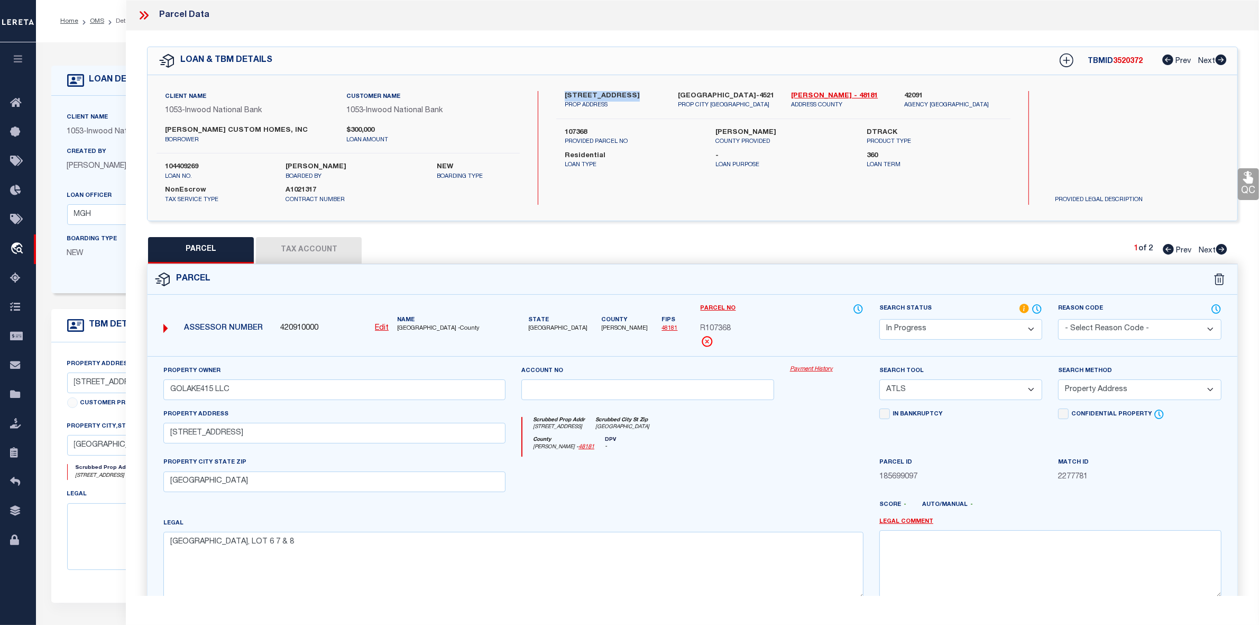
drag, startPoint x: 564, startPoint y: 93, endPoint x: 635, endPoint y: 91, distance: 71.4
click at [635, 91] on div "223 CAMBRIDGE DR PROP ADDRESS" at bounding box center [613, 100] width 113 height 19
drag, startPoint x: 791, startPoint y: 96, endPoint x: 817, endPoint y: 96, distance: 26.4
click at [817, 96] on div "Grayson - 48181 ADDRESS COUNTY" at bounding box center [839, 100] width 113 height 19
drag, startPoint x: 566, startPoint y: 130, endPoint x: 595, endPoint y: 130, distance: 29.1
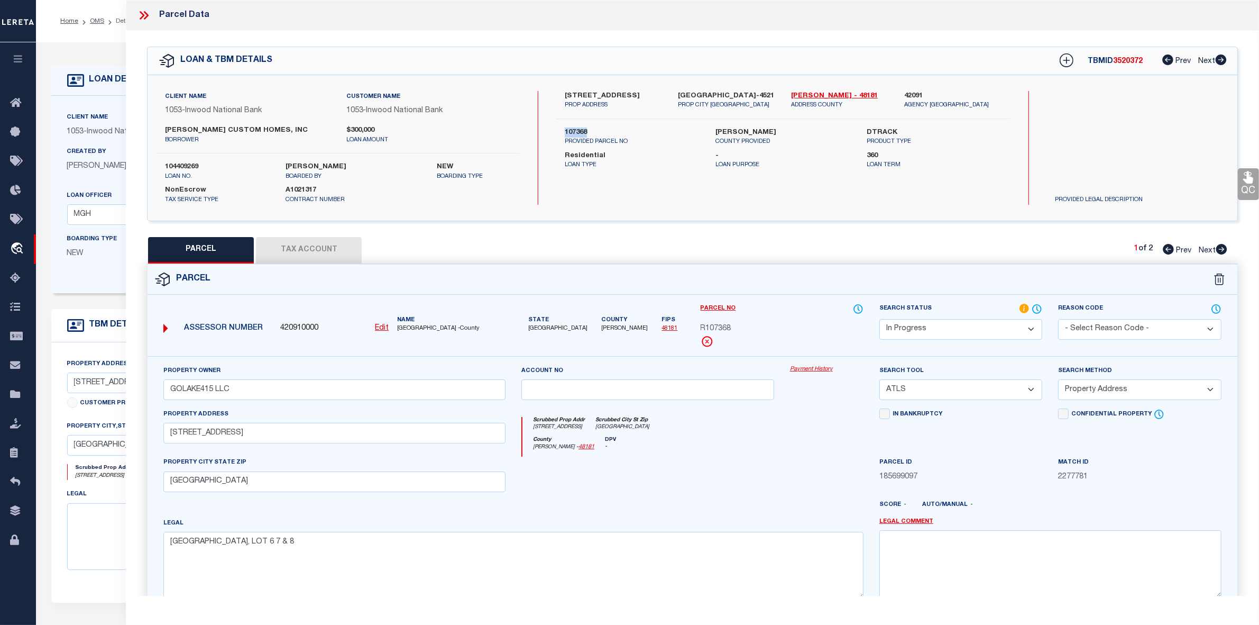
click at [595, 130] on label "107368" at bounding box center [632, 132] width 135 height 11
click at [457, 547] on textarea "CAMBRIDGE SHORES UNIT 1, BLOCK 7, LOT 6 7 & 8" at bounding box center [513, 564] width 700 height 67
click at [722, 447] on div "County Grayson - 48181 DPV -" at bounding box center [692, 446] width 341 height 21
click at [678, 434] on div "Scrubbed Prop Addr 223 CAMBRIDGE DR Scrubbed City St Zip POTTSBORO, TX 75076" at bounding box center [692, 427] width 341 height 20
click at [590, 279] on div "Parcel" at bounding box center [693, 279] width 1090 height 30
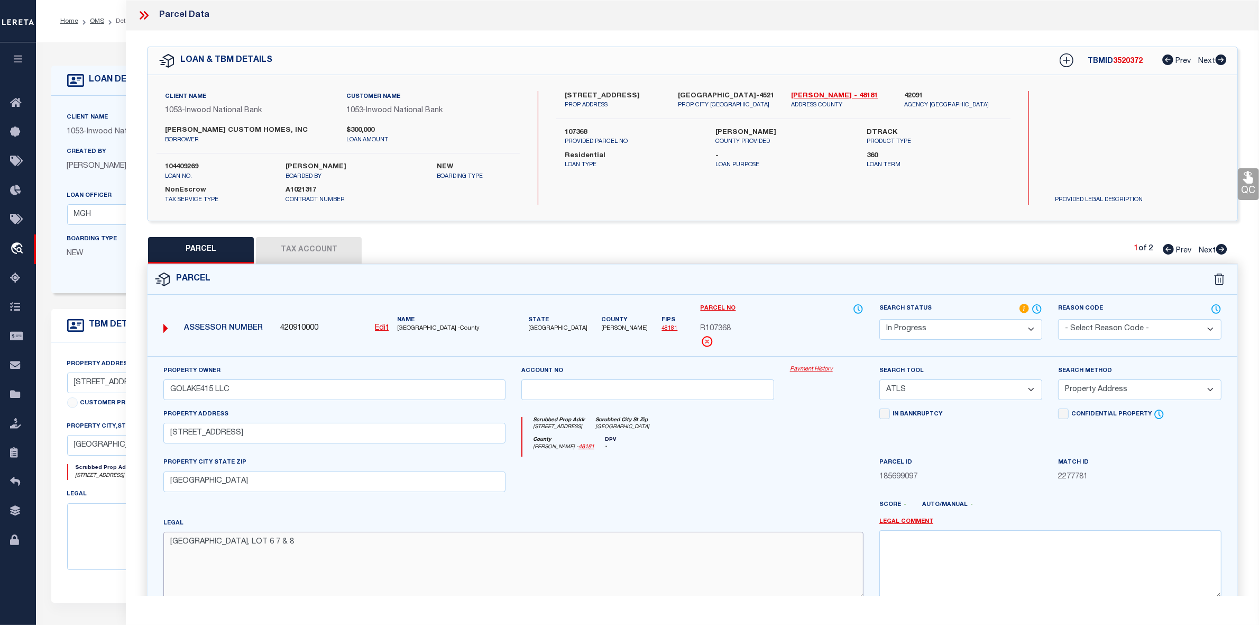
click at [366, 550] on textarea "CAMBRIDGE SHORES UNIT 1, BLOCK 7, LOT 6 7 & 8" at bounding box center [513, 564] width 700 height 67
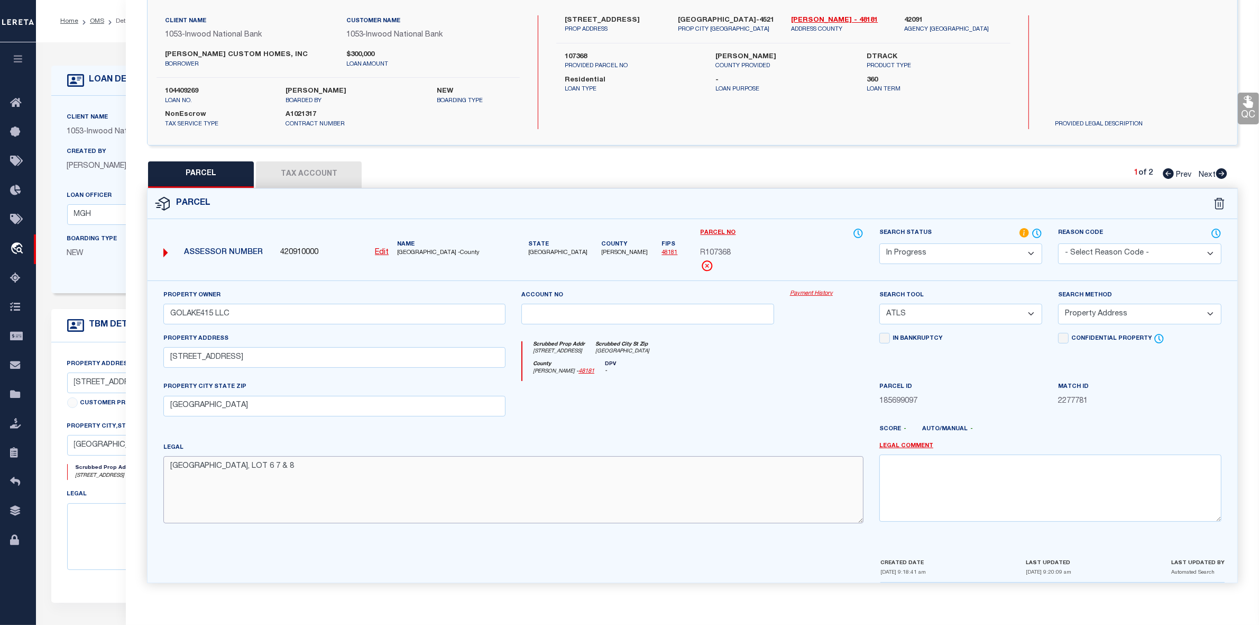
click at [510, 488] on textarea "CAMBRIDGE SHORES UNIT 1, BLOCK 7, LOT 6 7 & 8" at bounding box center [513, 489] width 700 height 67
click at [593, 472] on textarea "CAMBRIDGE SHORES UNIT 1, BLOCK 7, LOT 6 7 & 8" at bounding box center [513, 489] width 700 height 67
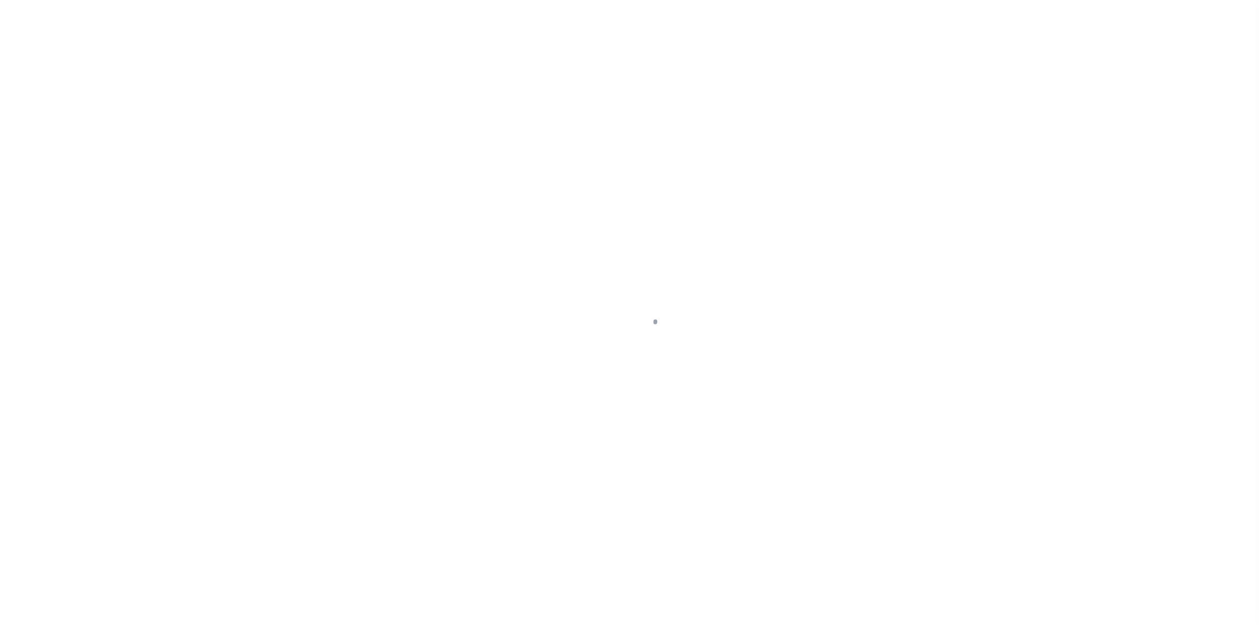
select select "10"
select select "NonEscrow"
type input "[STREET_ADDRESS]"
type input "107368"
select select
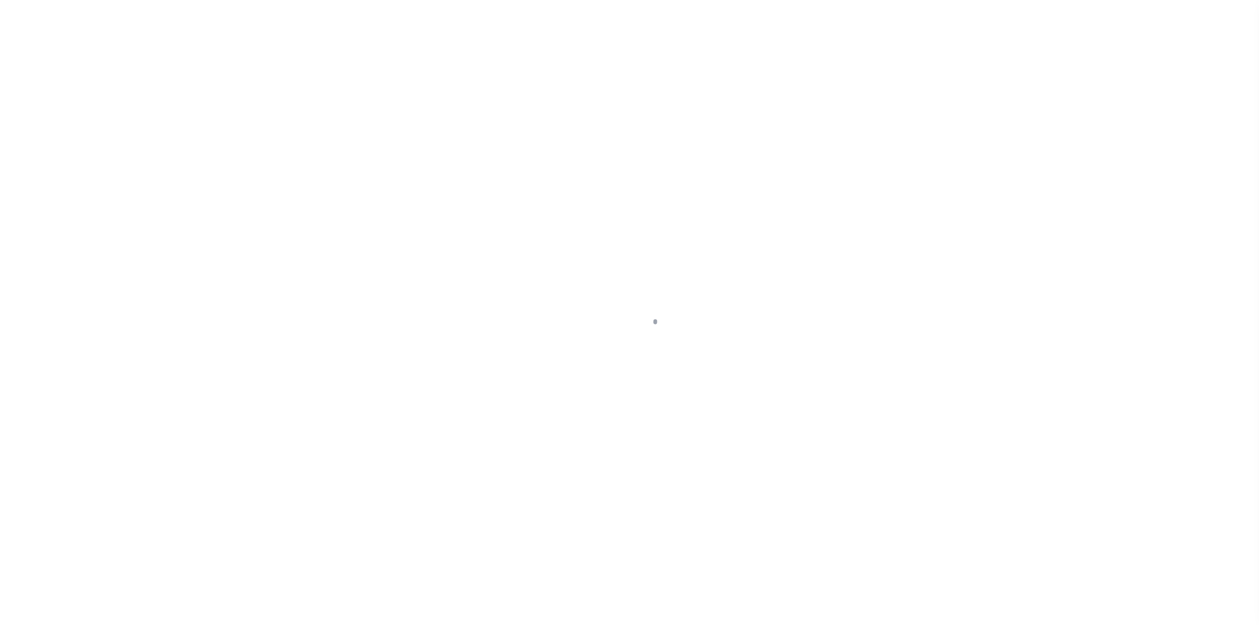
type input "[GEOGRAPHIC_DATA]-4521"
type input "[GEOGRAPHIC_DATA]"
select select
select select "254"
select select "91"
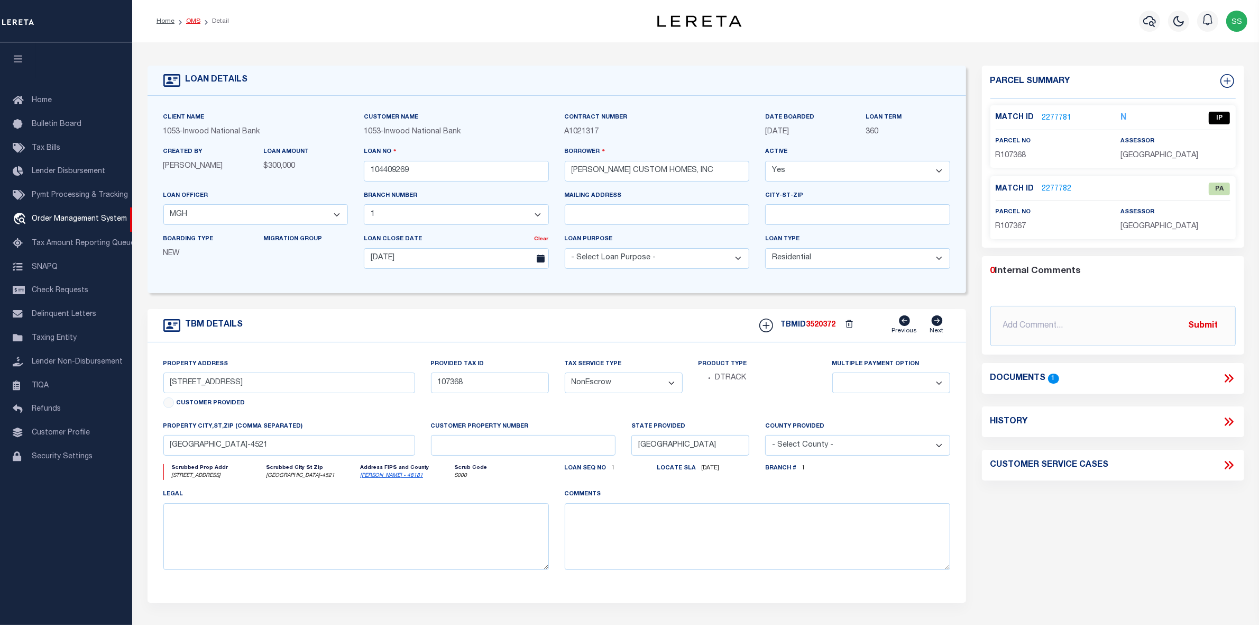
click at [188, 22] on link "OMS" at bounding box center [193, 21] width 14 height 6
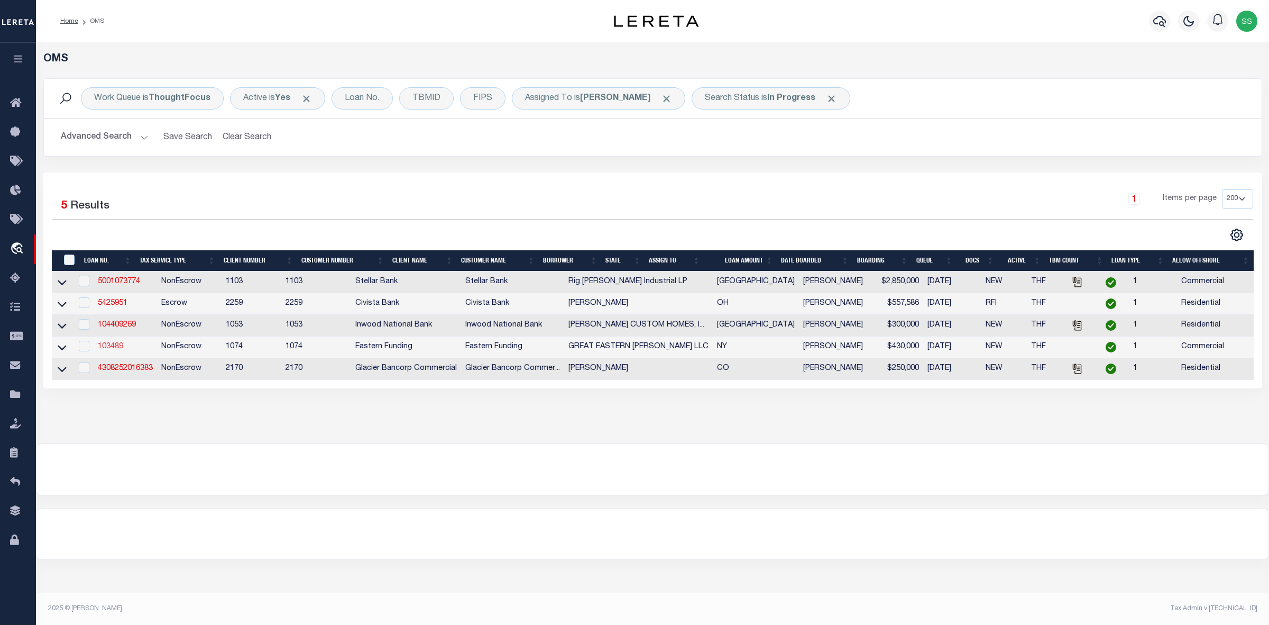
click at [117, 350] on link "103489" at bounding box center [110, 346] width 25 height 7
type input "103489"
type input "GREAT EASTERN [PERSON_NAME] LLC"
select select
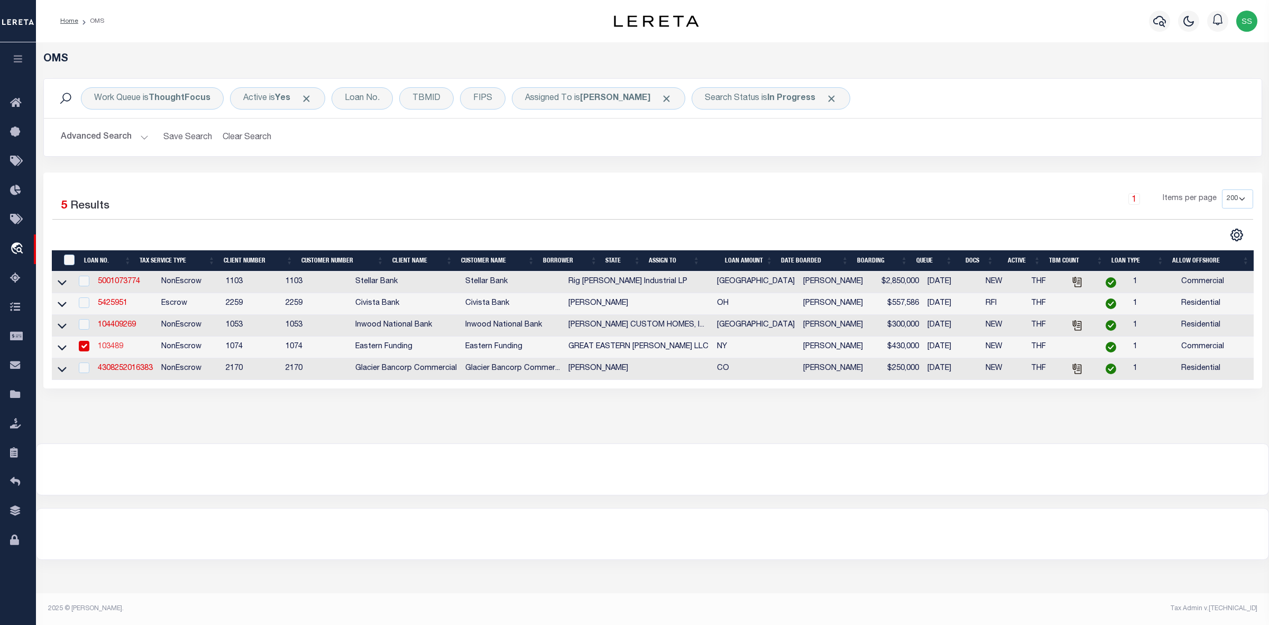
type input "09/11/2025"
select select "20"
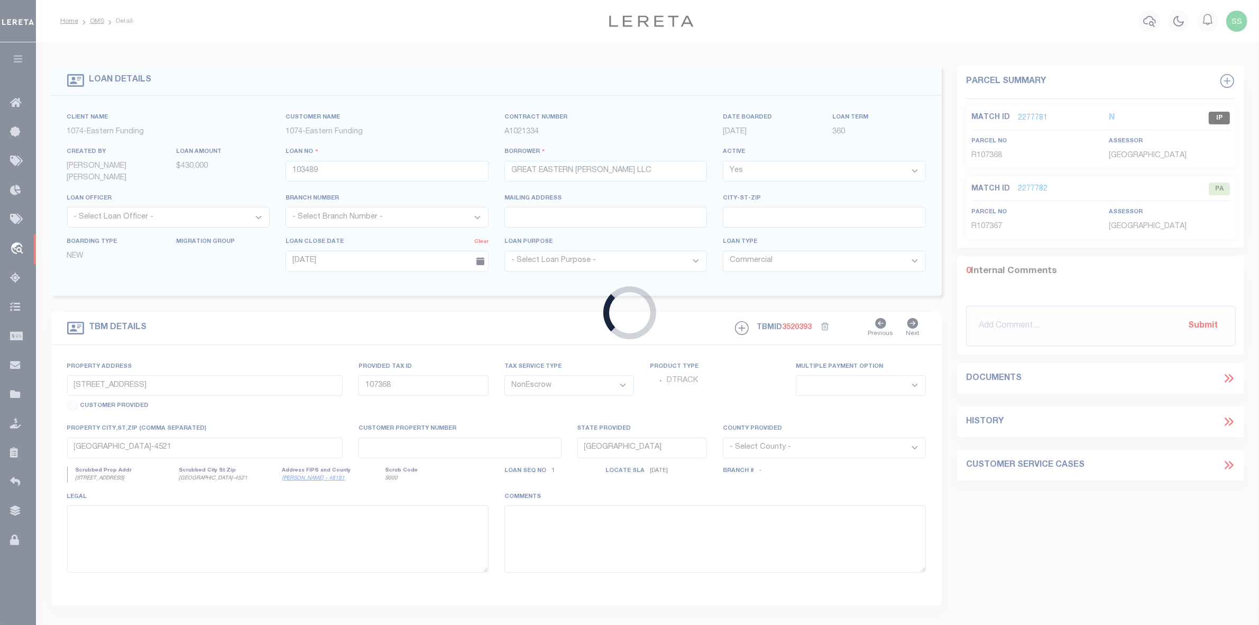
type input "5120 6TH AVE"
type input "BROOKLYN NY 11220-2717"
type input "NY"
select select "4"
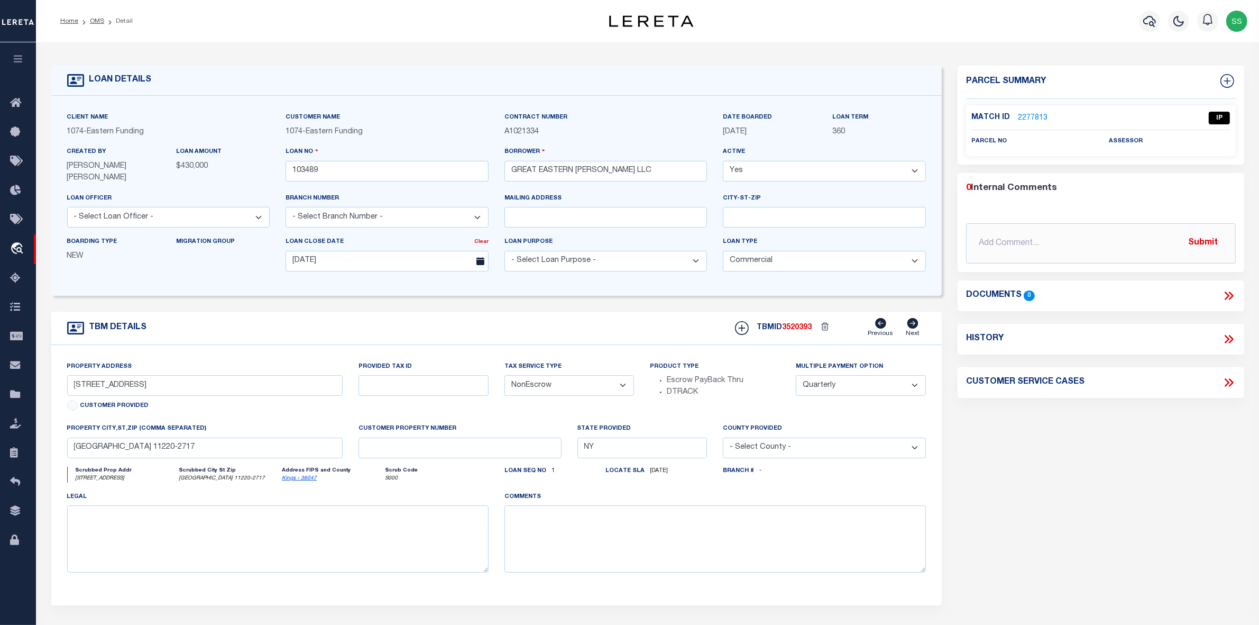
click at [1037, 117] on link "2277813" at bounding box center [1033, 118] width 30 height 11
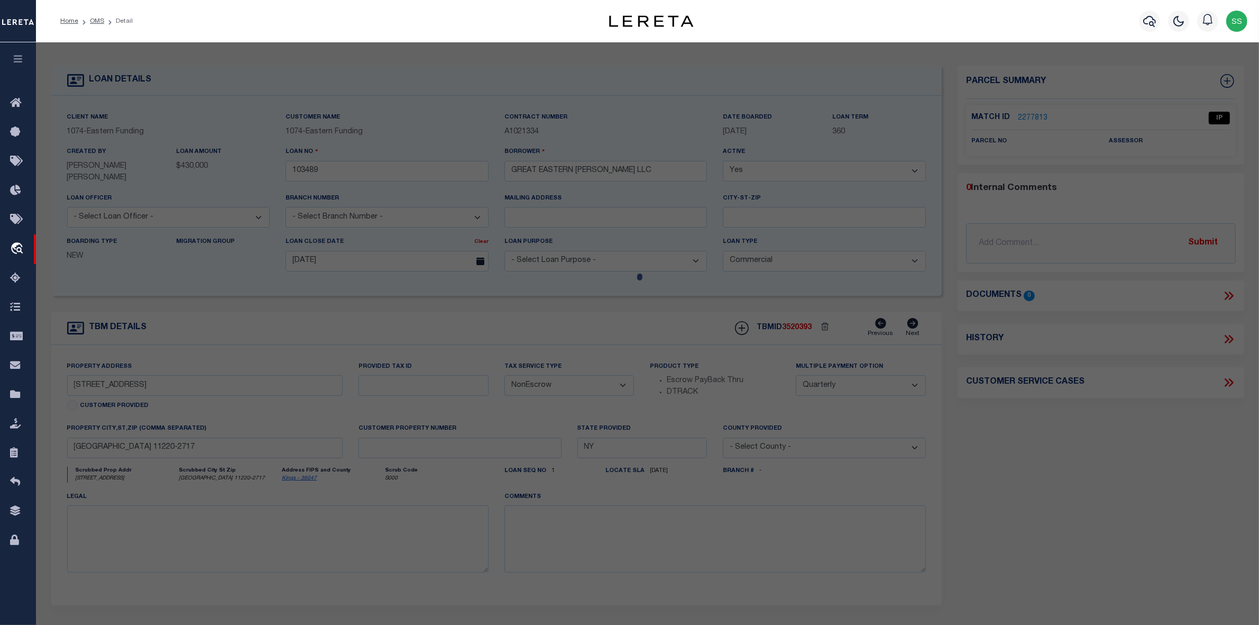
checkbox input "false"
select select "IP"
checkbox input "false"
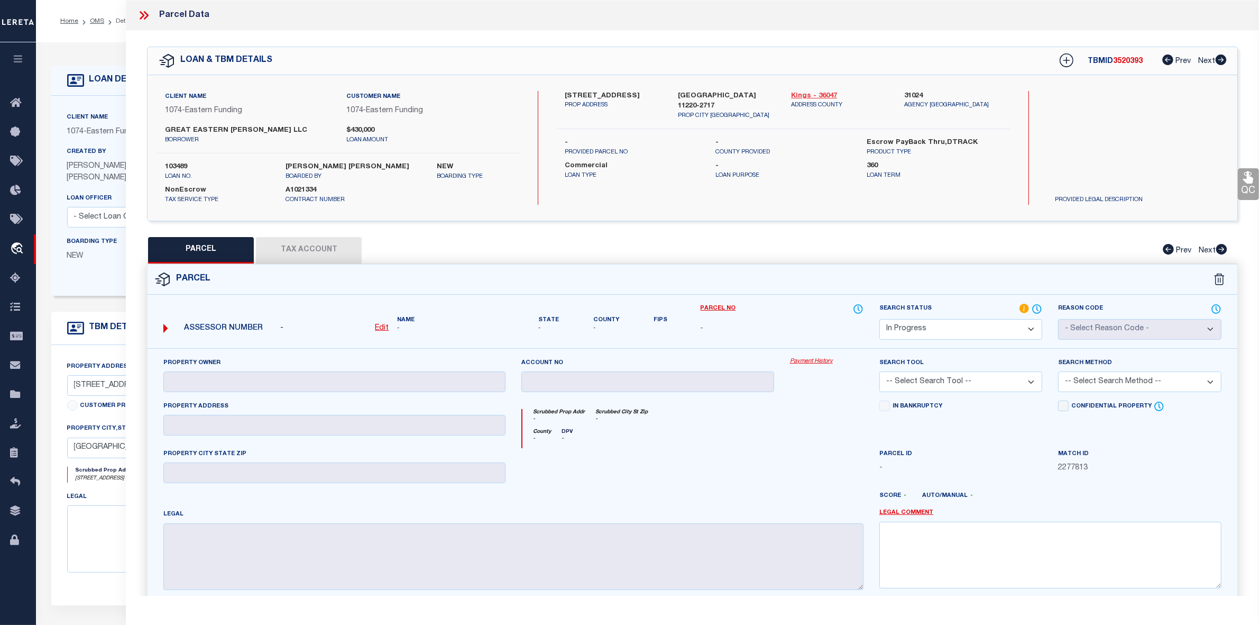
click at [800, 94] on link "Kings - 36047" at bounding box center [839, 96] width 97 height 11
drag, startPoint x: 562, startPoint y: 93, endPoint x: 619, endPoint y: 95, distance: 57.7
click at [619, 95] on div "5120 6TH AVE PROP ADDRESS" at bounding box center [613, 106] width 113 height 30
copy label "5120 6TH AVE"
click at [621, 94] on label "5120 6TH AVE" at bounding box center [613, 96] width 97 height 11
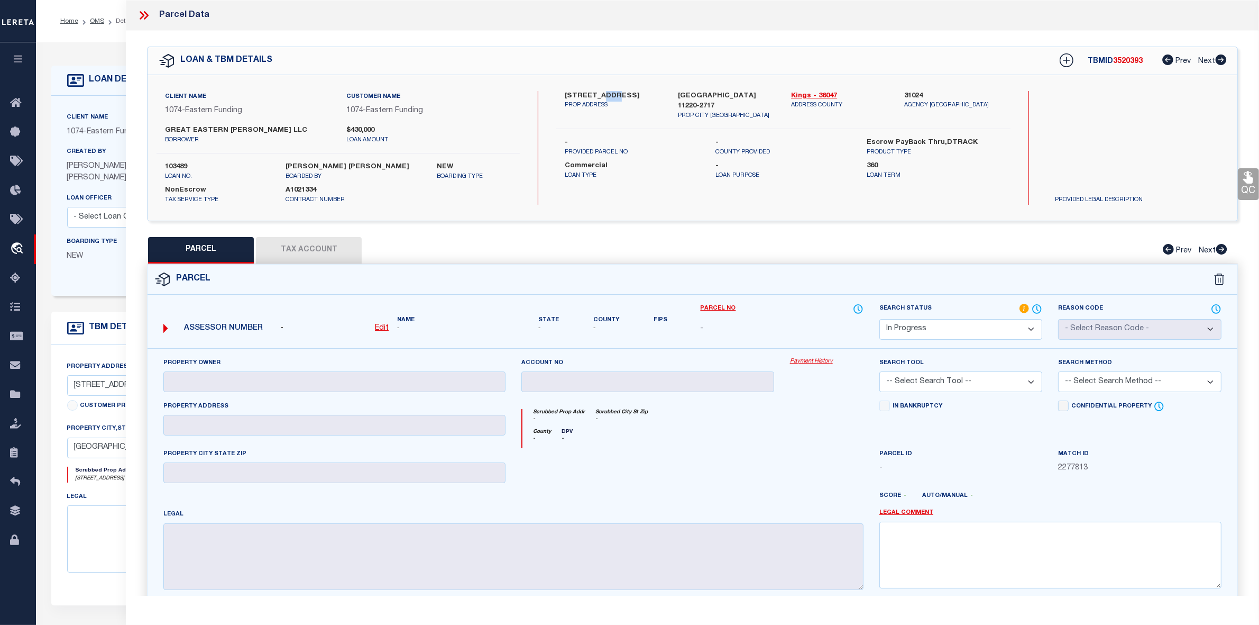
drag, startPoint x: 598, startPoint y: 94, endPoint x: 620, endPoint y: 94, distance: 22.2
click at [620, 94] on label "5120 6TH AVE" at bounding box center [613, 96] width 97 height 11
copy label "AVE"
click at [738, 467] on div at bounding box center [647, 469] width 269 height 43
click at [143, 14] on icon at bounding box center [144, 15] width 14 height 14
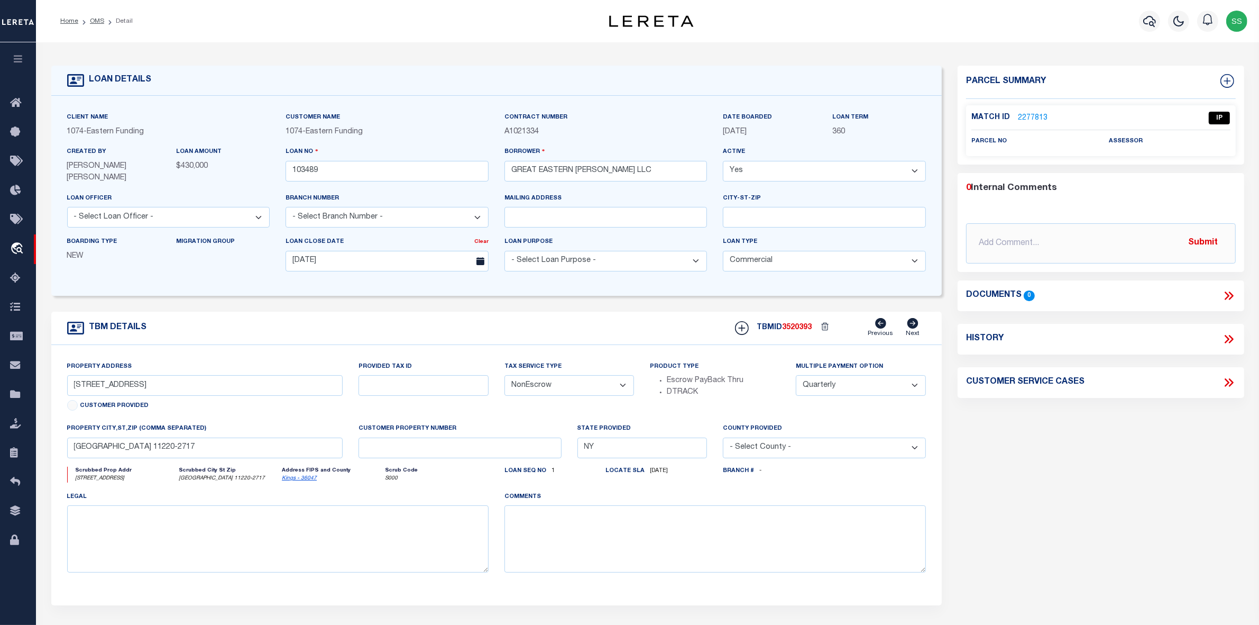
click at [1026, 117] on link "2277813" at bounding box center [1033, 118] width 30 height 11
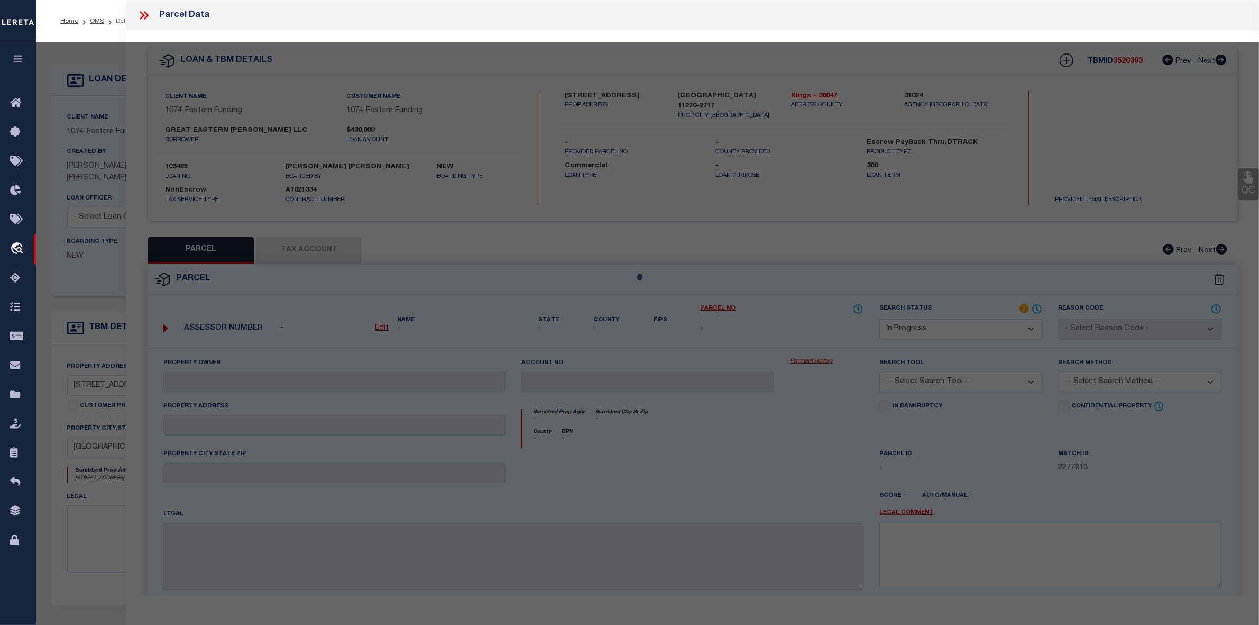
select select "AS"
checkbox input "false"
select select "IP"
checkbox input "false"
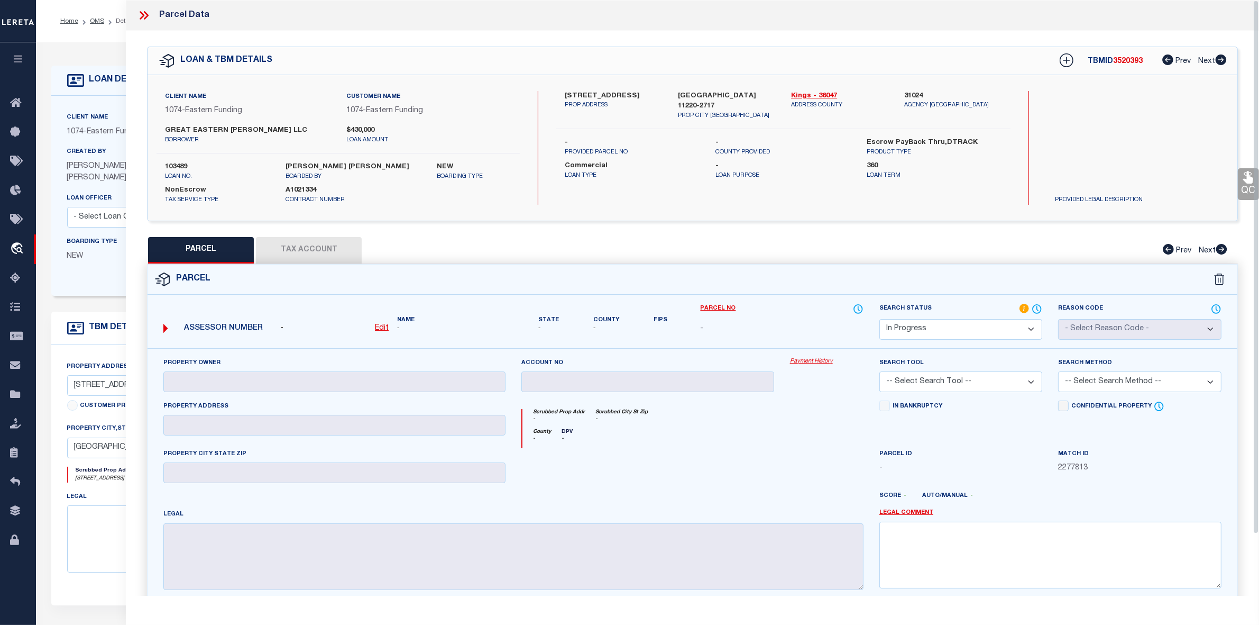
click at [143, 17] on icon at bounding box center [142, 15] width 5 height 8
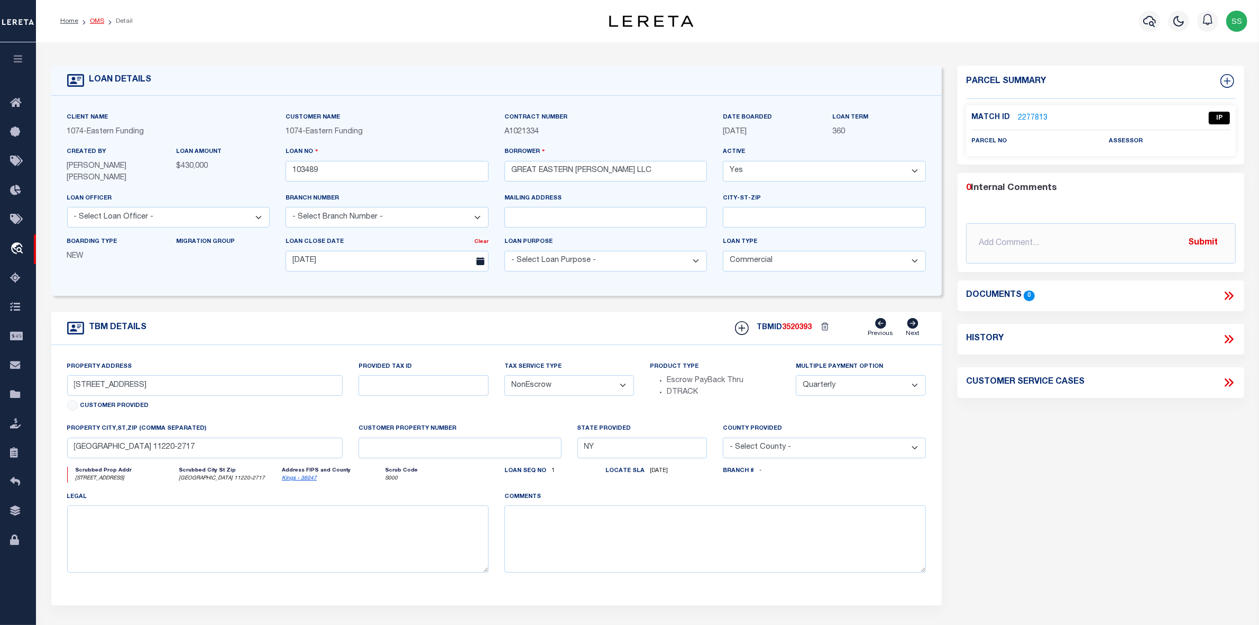
click at [96, 22] on link "OMS" at bounding box center [97, 21] width 14 height 6
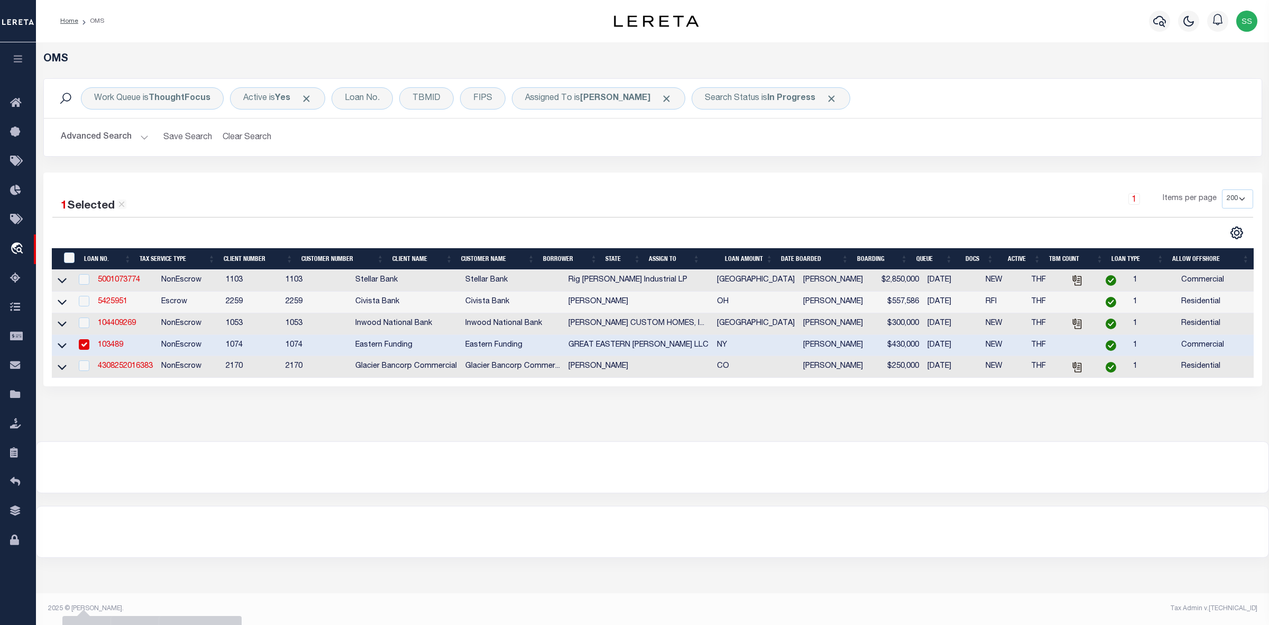
click at [83, 349] on input "checkbox" at bounding box center [84, 344] width 11 height 11
checkbox input "false"
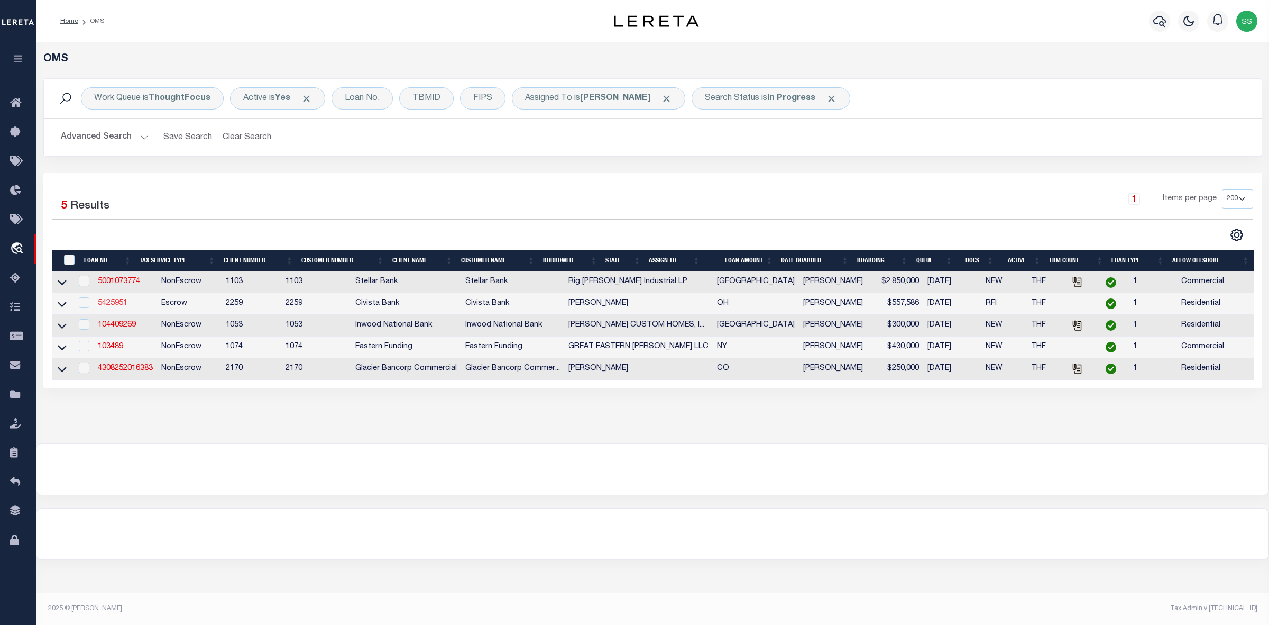
click at [121, 306] on link "5425951" at bounding box center [113, 302] width 30 height 7
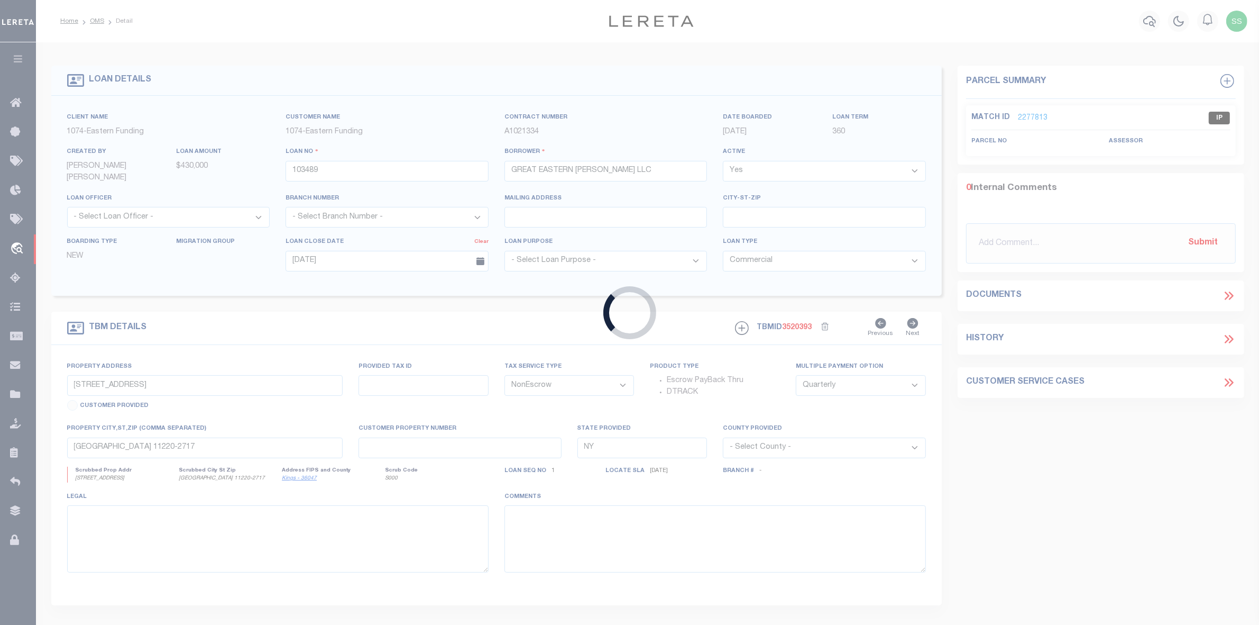
type input "5425951"
type input "[PERSON_NAME]"
select select
type input "[STREET_ADDRESS]"
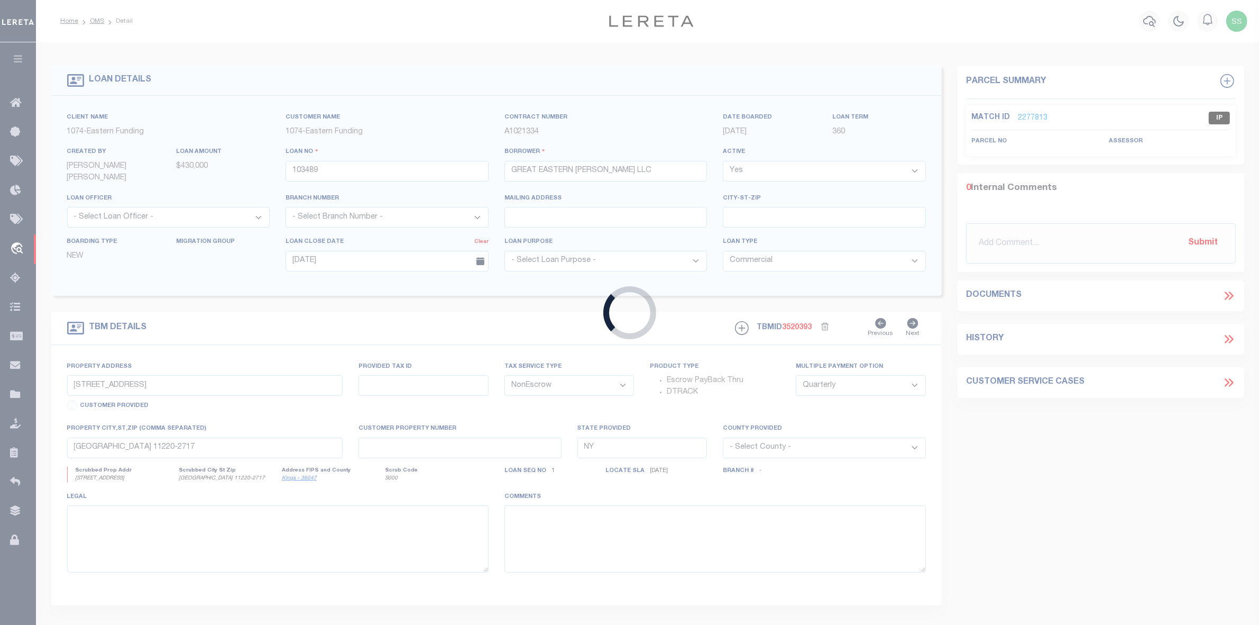
type input "[GEOGRAPHIC_DATA] 43449-1534"
type input "[DATE]"
select select "10"
select select "Escrow"
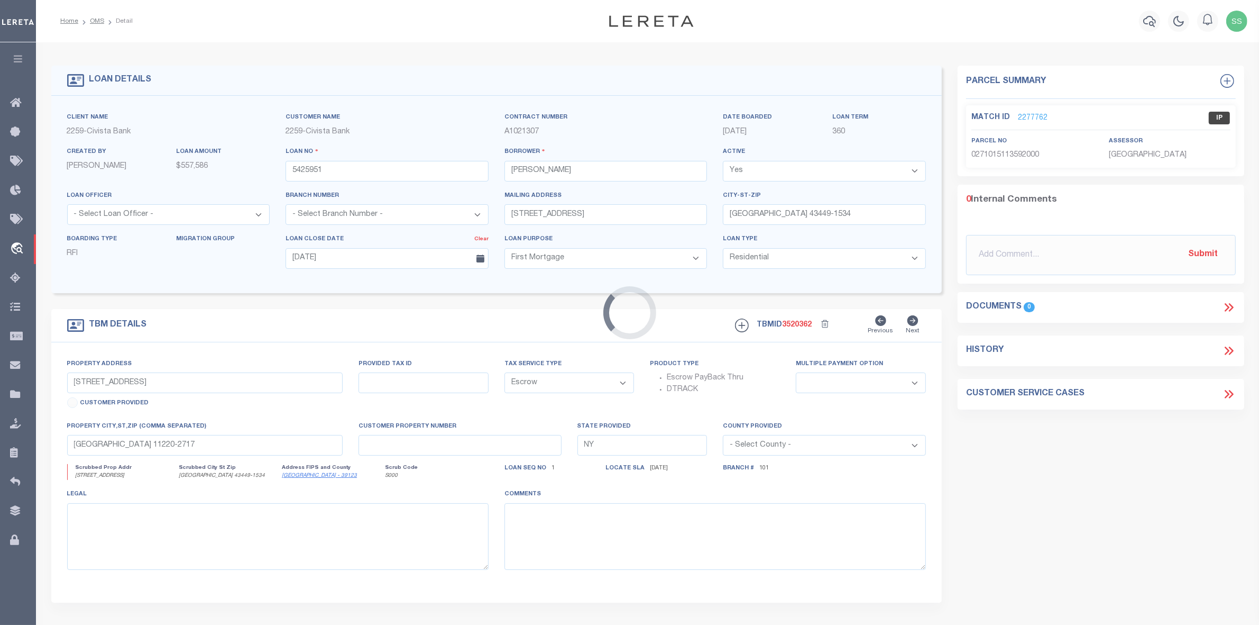
select select "20682"
select select "7613"
type input "[STREET_ADDRESS]"
type input "0271015113592000"
select select
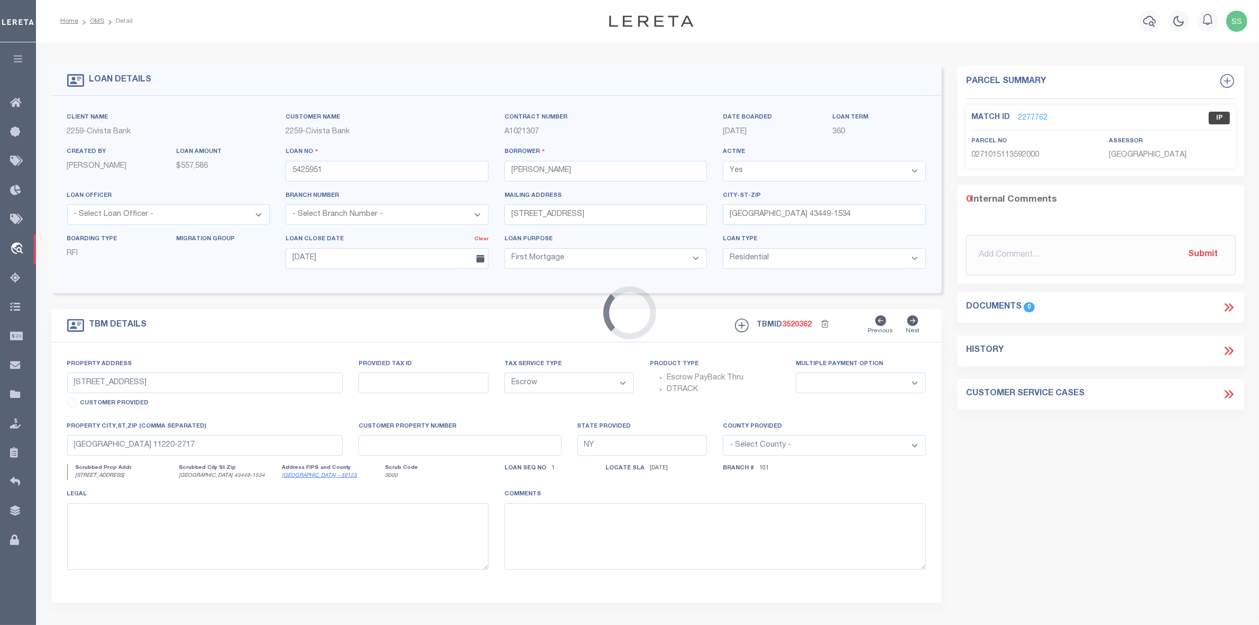
type input "[GEOGRAPHIC_DATA] 43449-1534"
type input "OH"
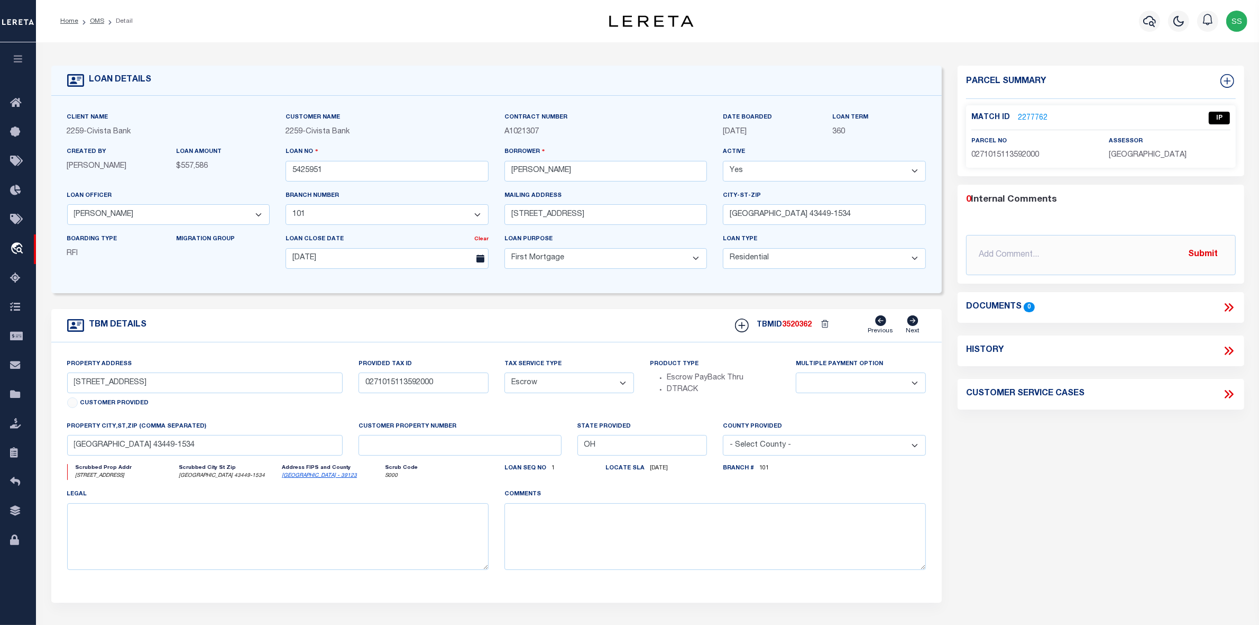
click at [1032, 115] on link "2277762" at bounding box center [1033, 118] width 30 height 11
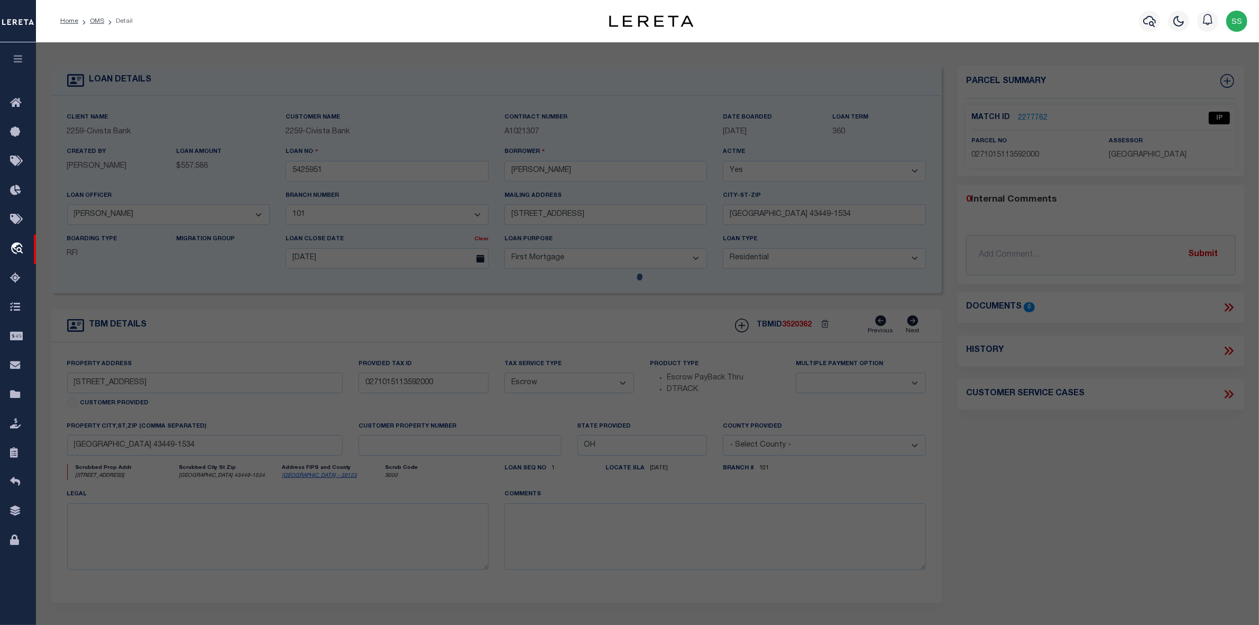
select select "AS"
checkbox input "false"
select select "IP"
type input "[PERSON_NAME] M & TORY HOME"
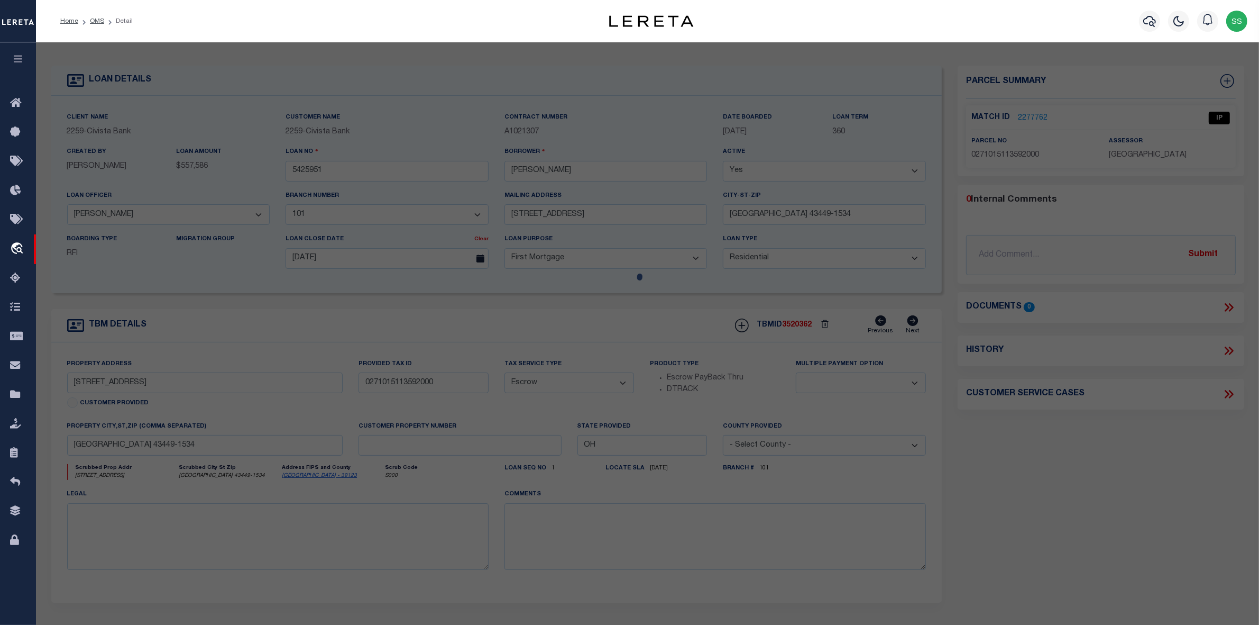
select select "AGW"
select select "ADD"
type input "415 E WATER"
type input "[GEOGRAPHIC_DATA]"
type textarea "S04 T06 R15 SW PT SE"
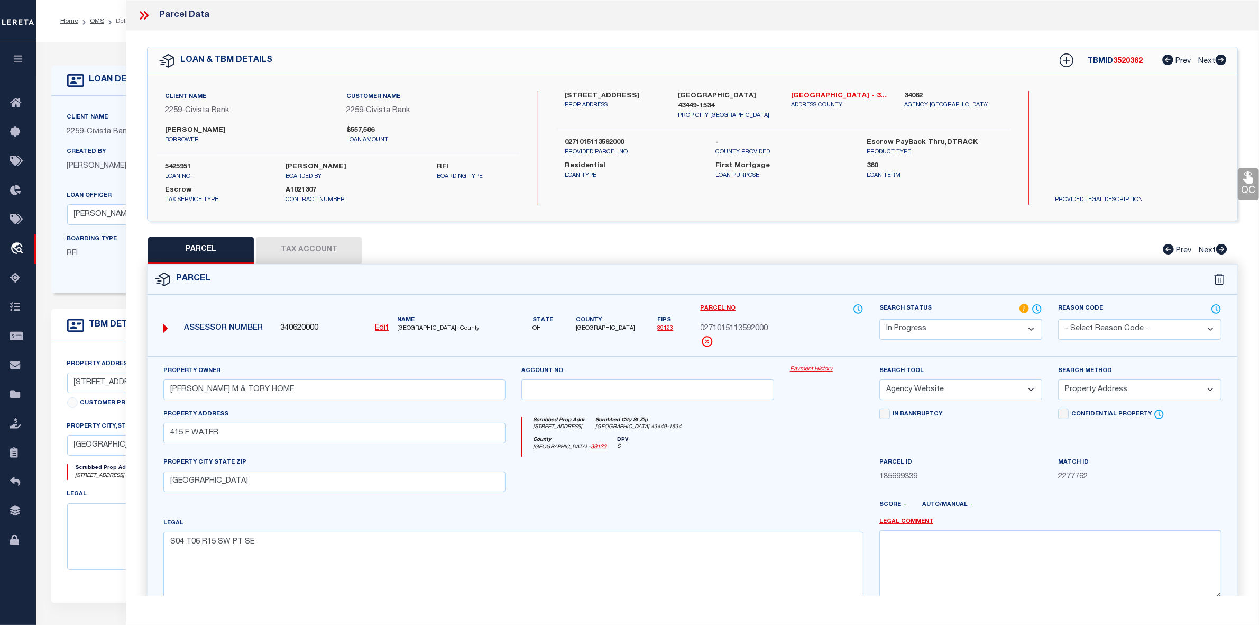
click at [147, 13] on icon at bounding box center [144, 15] width 14 height 14
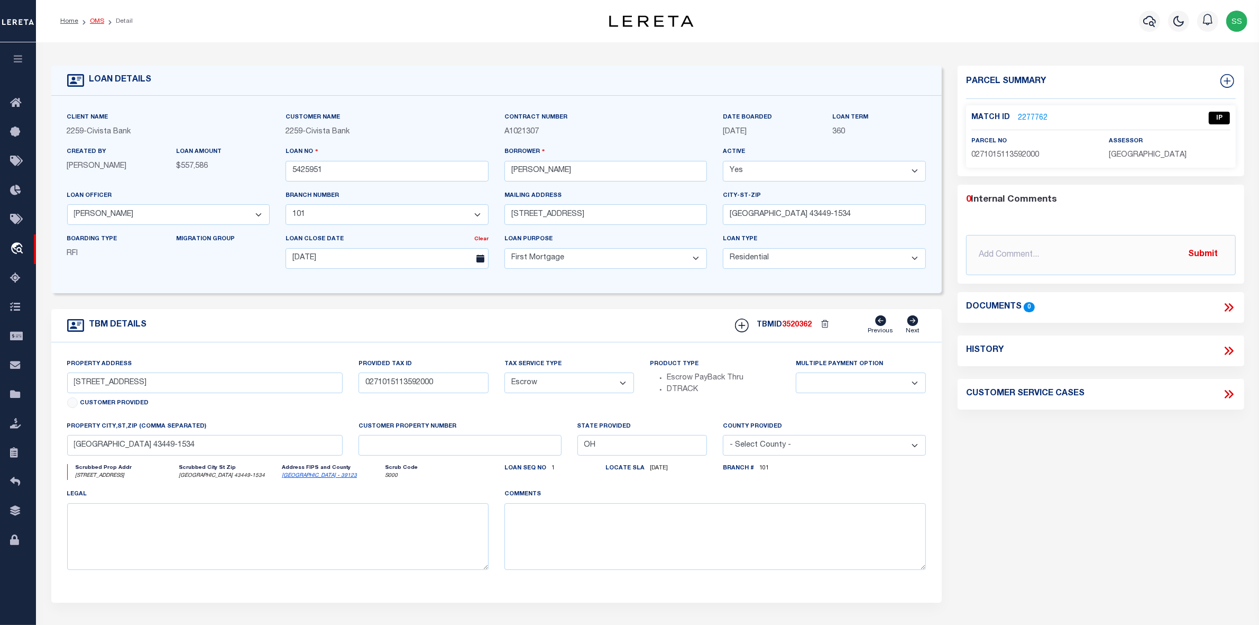
click at [97, 22] on link "OMS" at bounding box center [97, 21] width 14 height 6
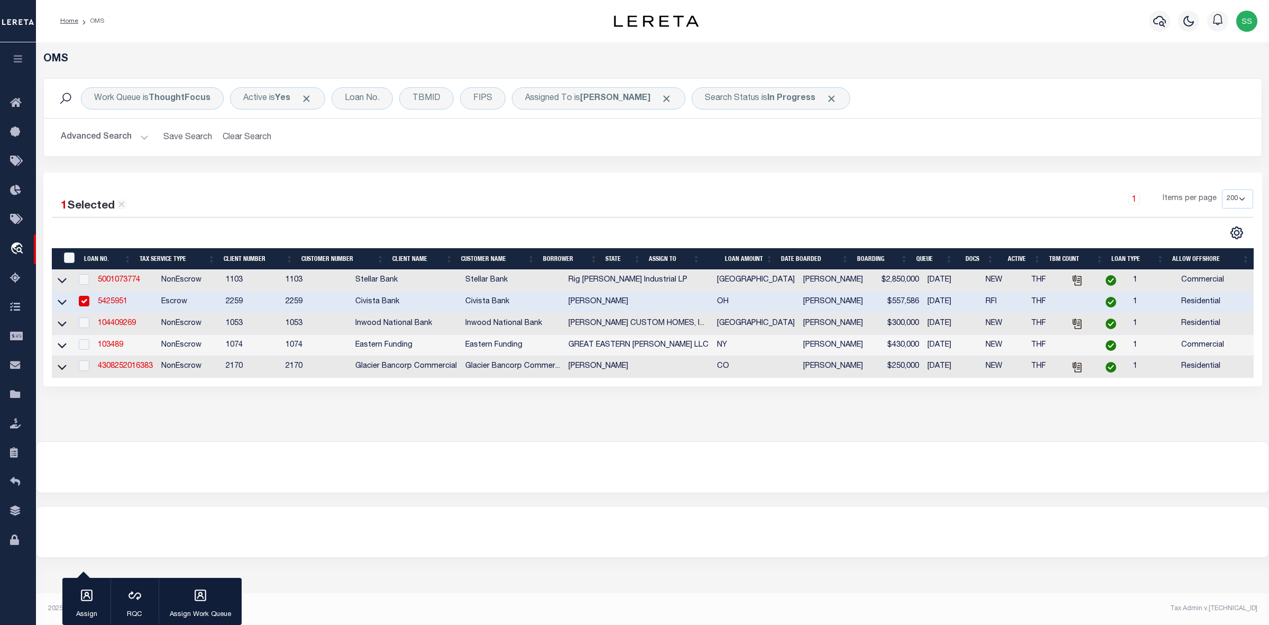
click at [86, 304] on input "checkbox" at bounding box center [84, 301] width 11 height 11
checkbox input "false"
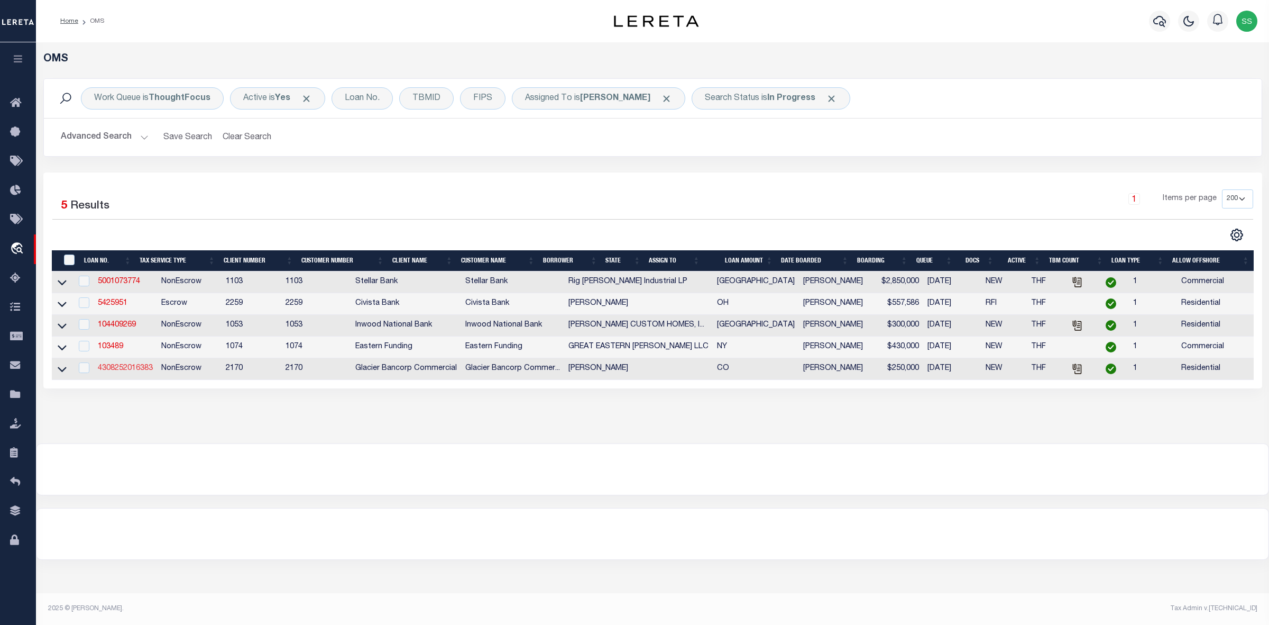
click at [103, 372] on link "4308252016383" at bounding box center [125, 367] width 55 height 7
type input "4308252016383"
type input "Jeff Wise"
select select
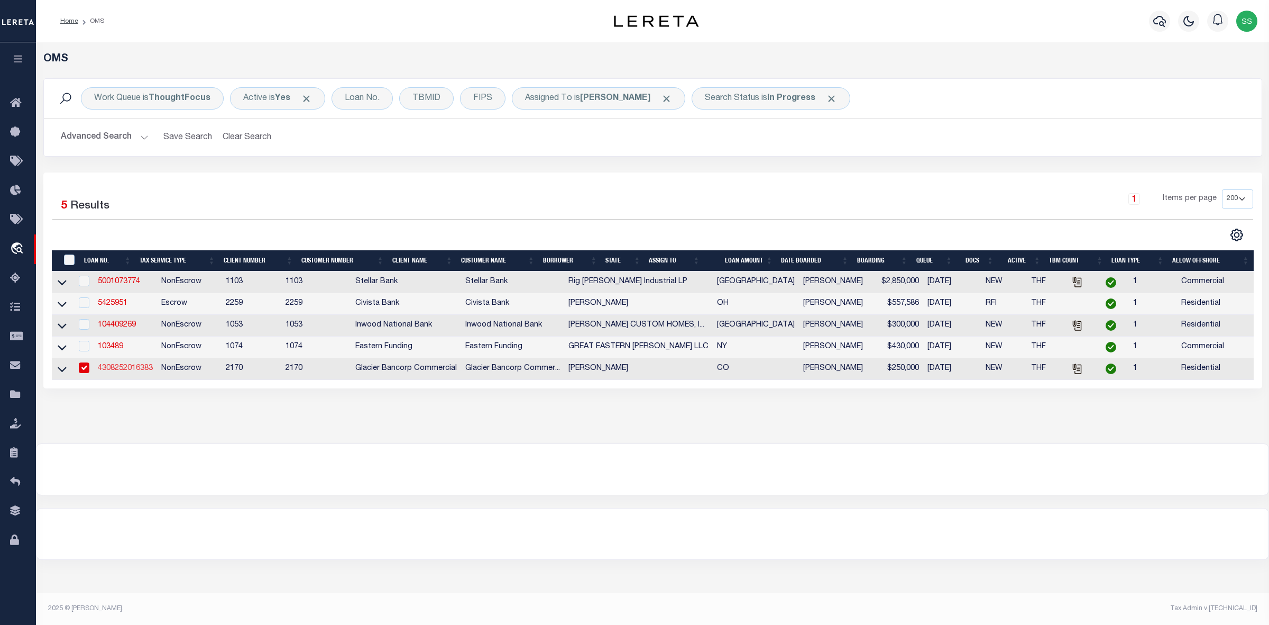
type input "10/05/2025"
select select
select select "NonEscrow"
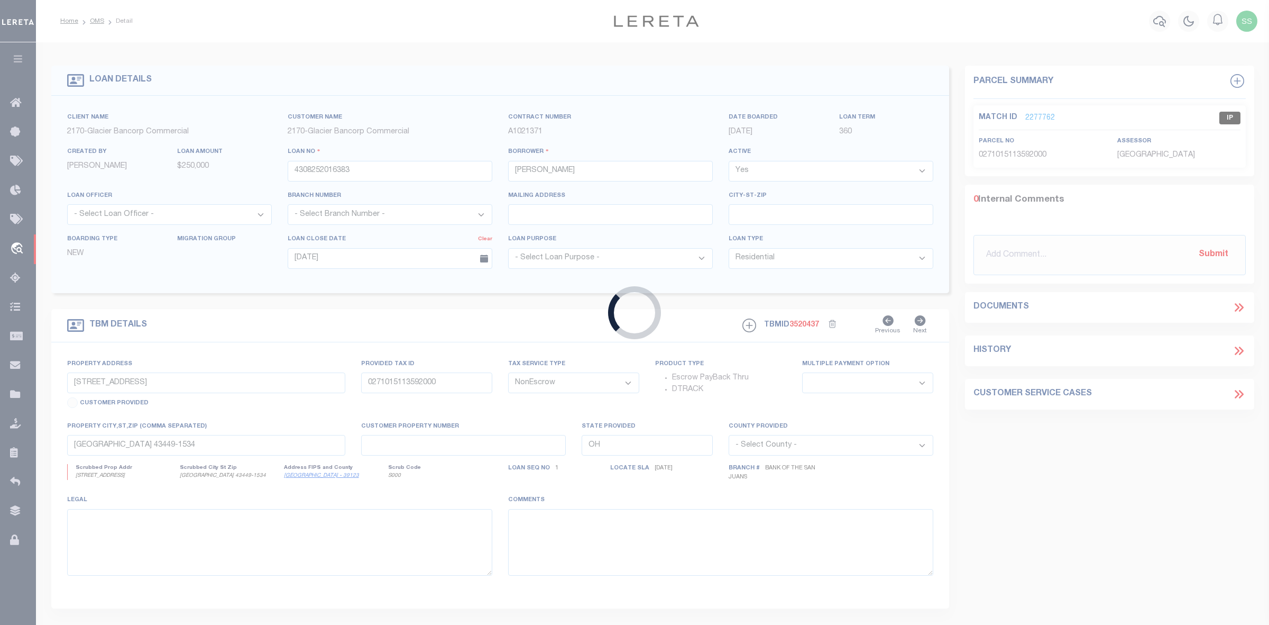
type input "1448 COUNTY ROAD 204"
type input "DURANGO CO 81301-8548"
type input "CO"
select select
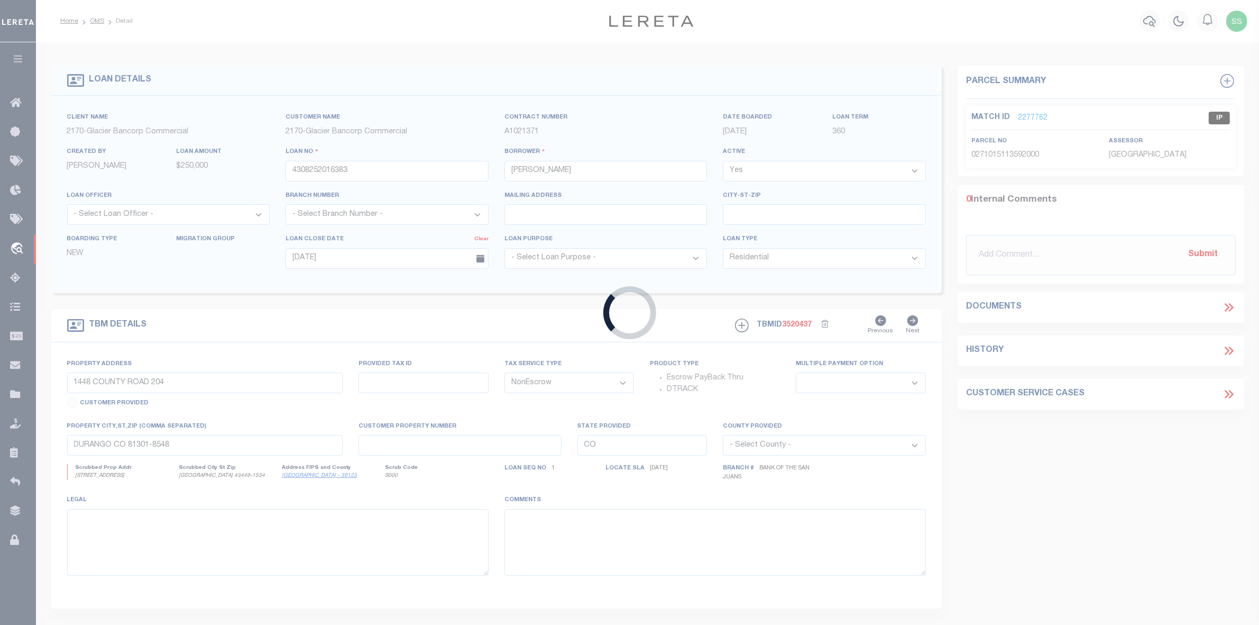
select select "4580"
select select "2"
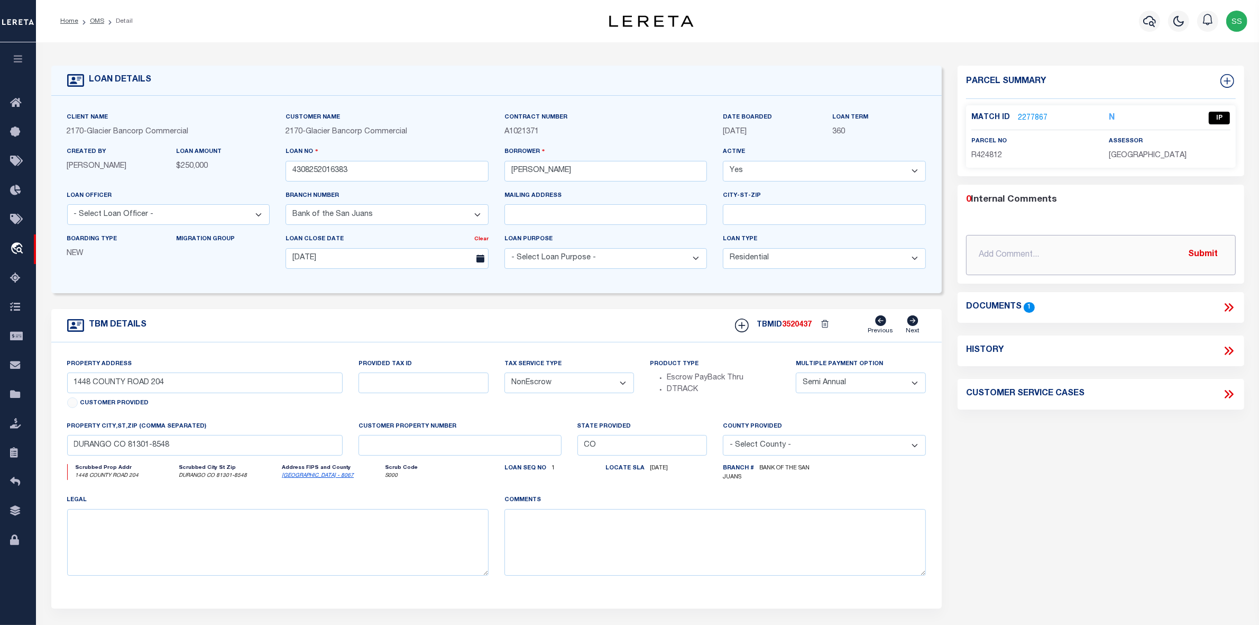
click at [1103, 260] on input "text" at bounding box center [1101, 255] width 270 height 40
click at [1056, 315] on div "Documents 1" at bounding box center [1101, 307] width 287 height 31
drag, startPoint x: 1227, startPoint y: 302, endPoint x: 1214, endPoint y: 304, distance: 12.9
click at [1227, 302] on icon at bounding box center [1229, 307] width 14 height 14
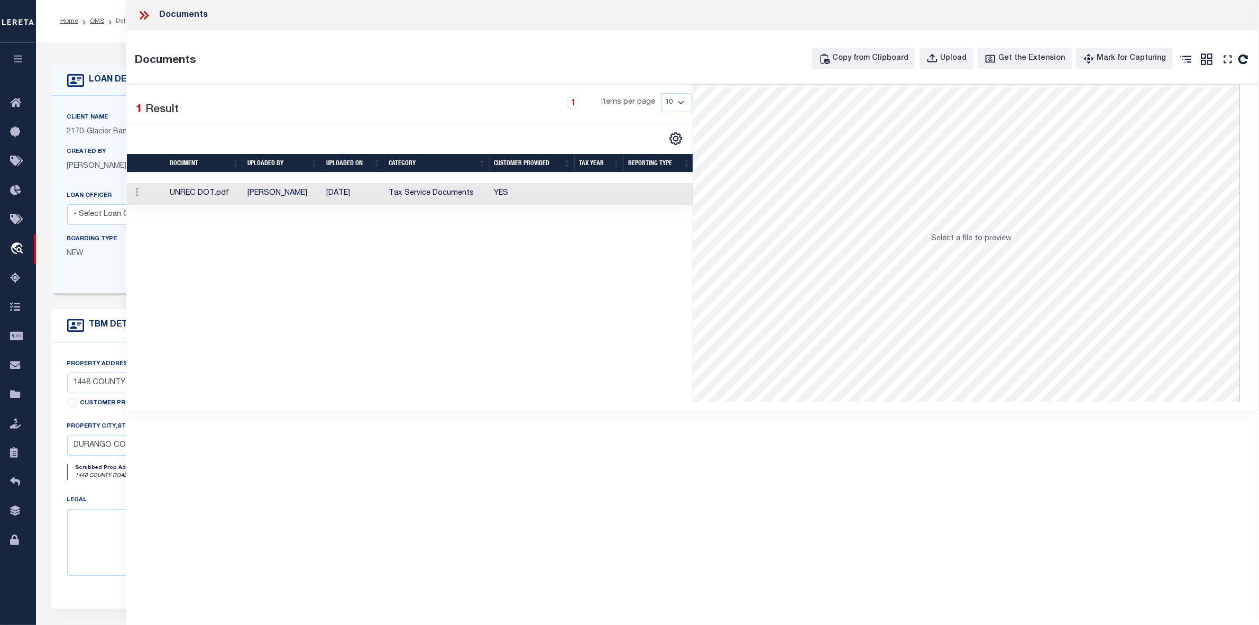
click at [212, 194] on td "UNREC DOT.pdf" at bounding box center [205, 194] width 78 height 22
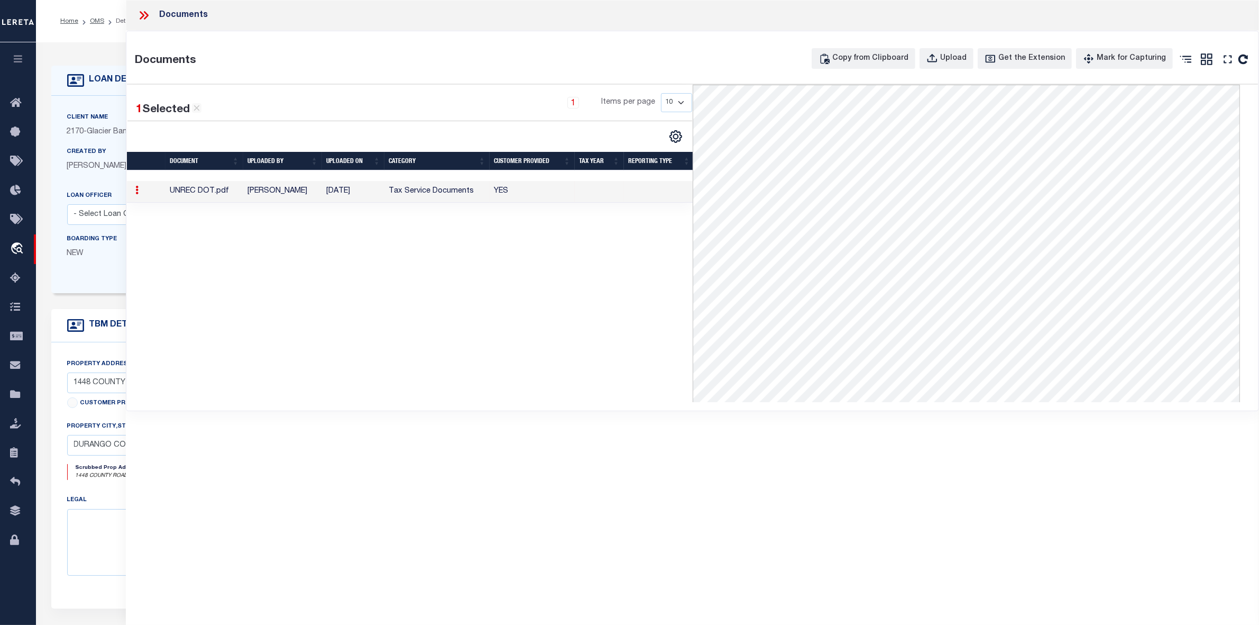
click at [144, 16] on icon at bounding box center [144, 15] width 14 height 14
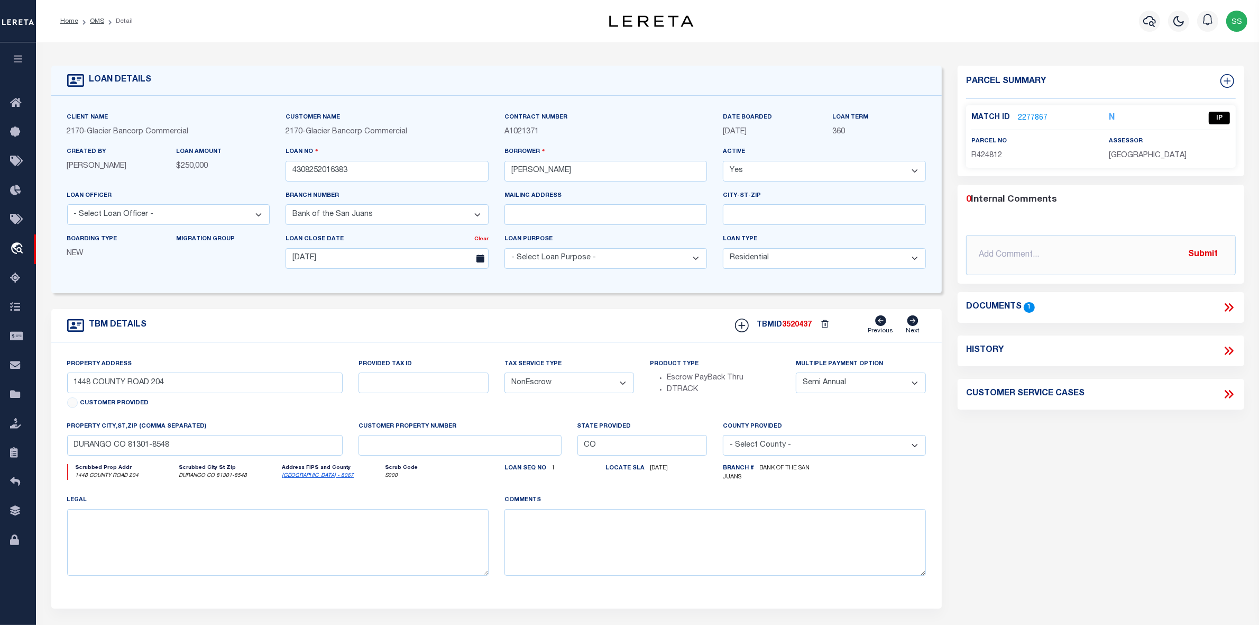
click at [1023, 115] on link "2277867" at bounding box center [1033, 118] width 30 height 11
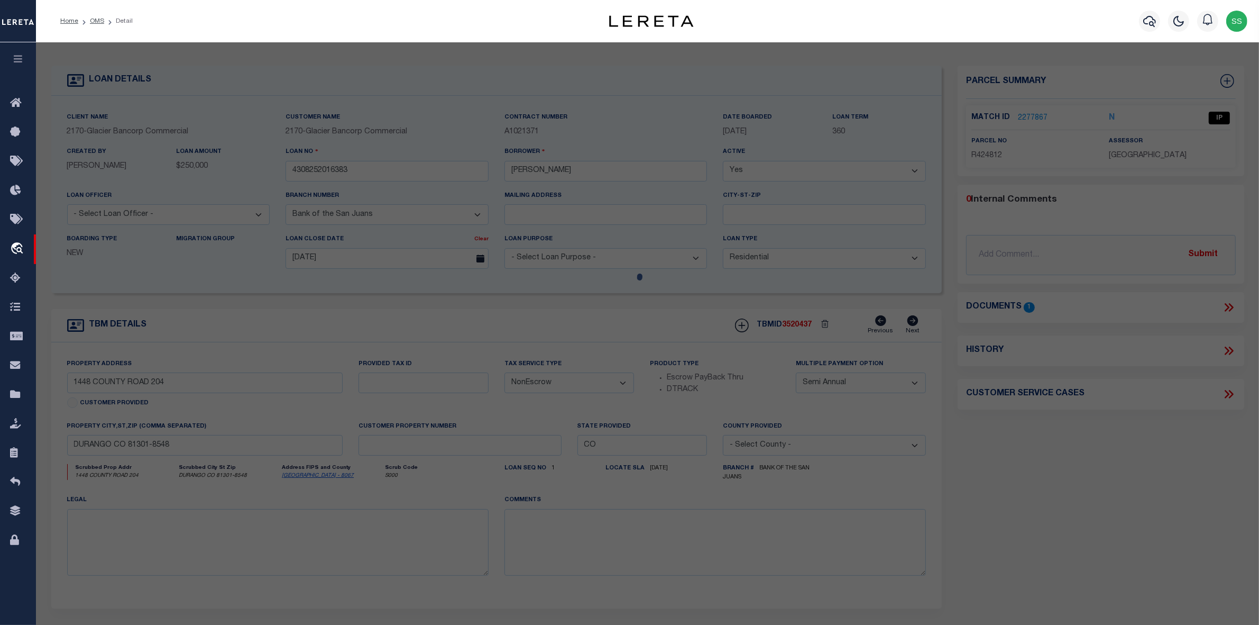
select select "AS"
select select
checkbox input "false"
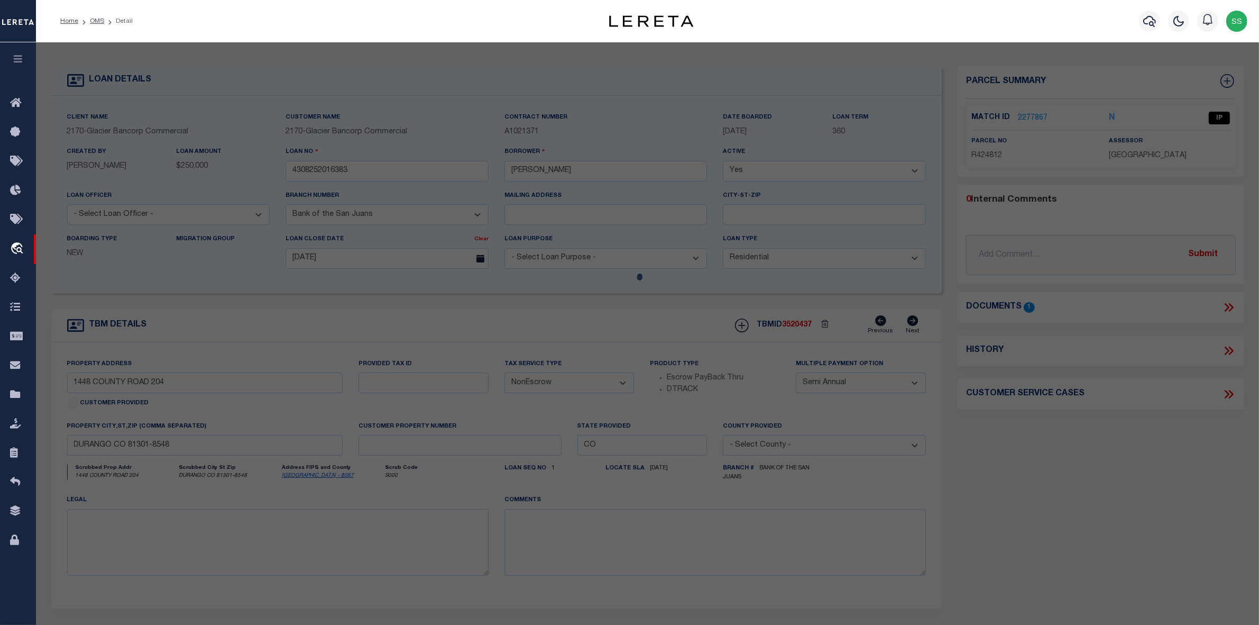
select select "IP"
type input "WISE JEFFREY G & SUSAN B REVOCABLE TRUST"
select select "AGW"
select select "ADD"
type input "1448 CR 204"
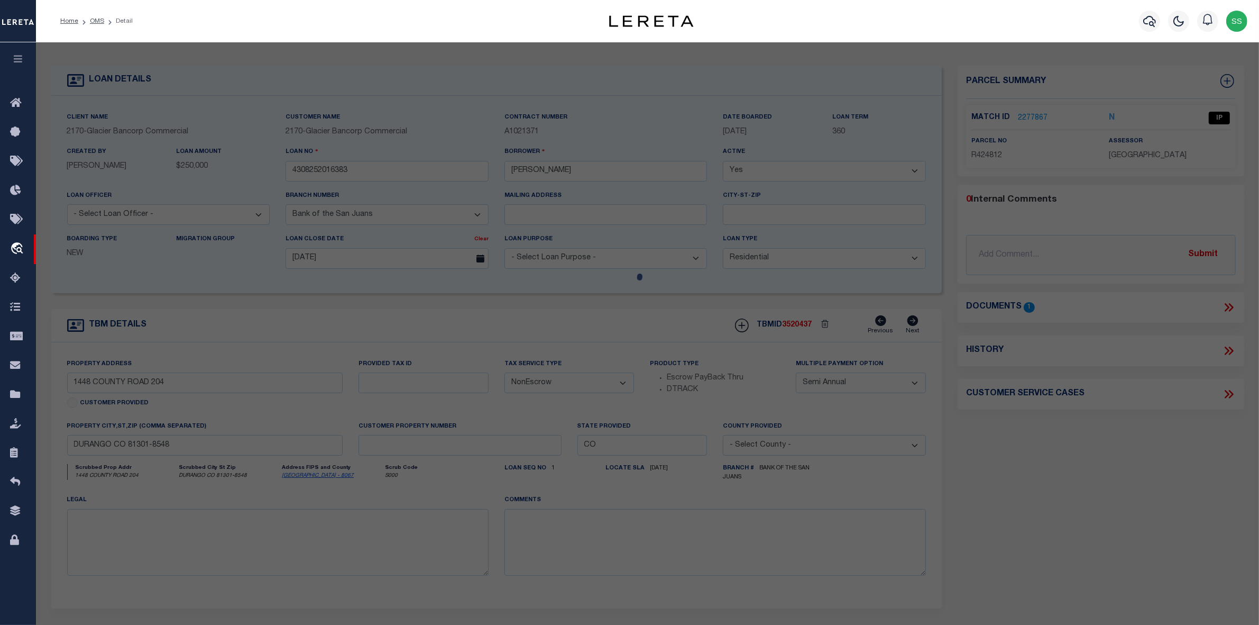
type input "DURANGO CO 81301"
type textarea "Section: 7 Township: 35 Range: 9 TR IN NE/4 AKA LOT 2 OF BALLIGER MES PROJ 2002…"
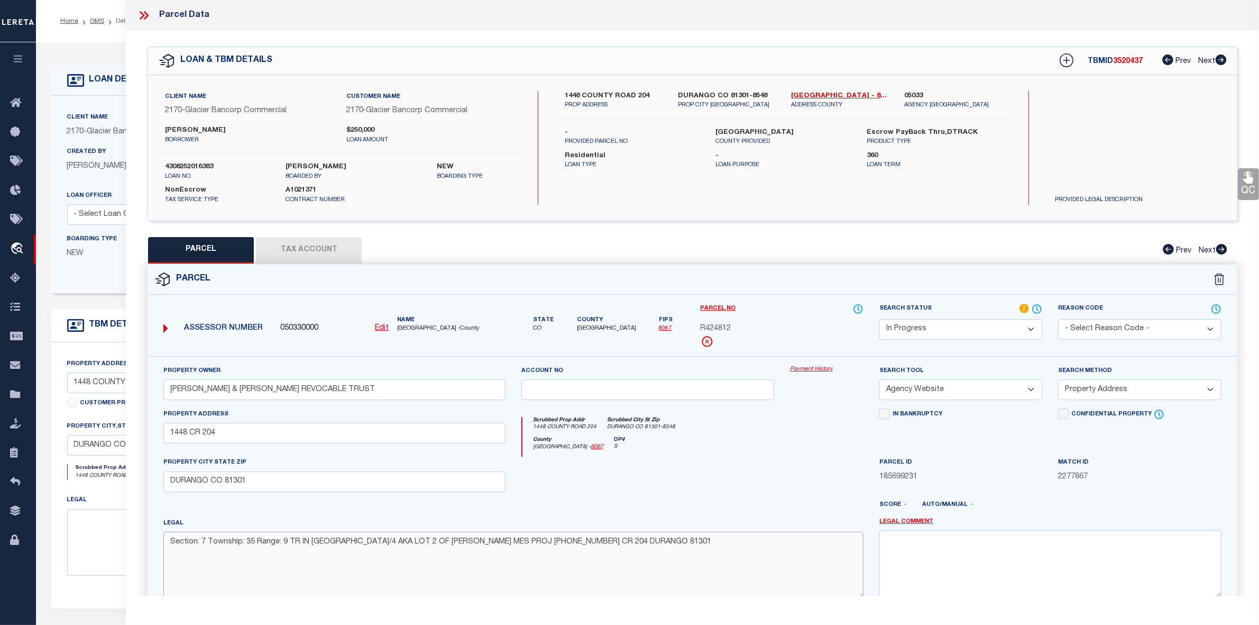
click at [645, 546] on textarea "Section: 7 Township: 35 Range: 9 TR IN NE/4 AKA LOT 2 OF BALLIGER MES PROJ 2002…" at bounding box center [513, 564] width 700 height 67
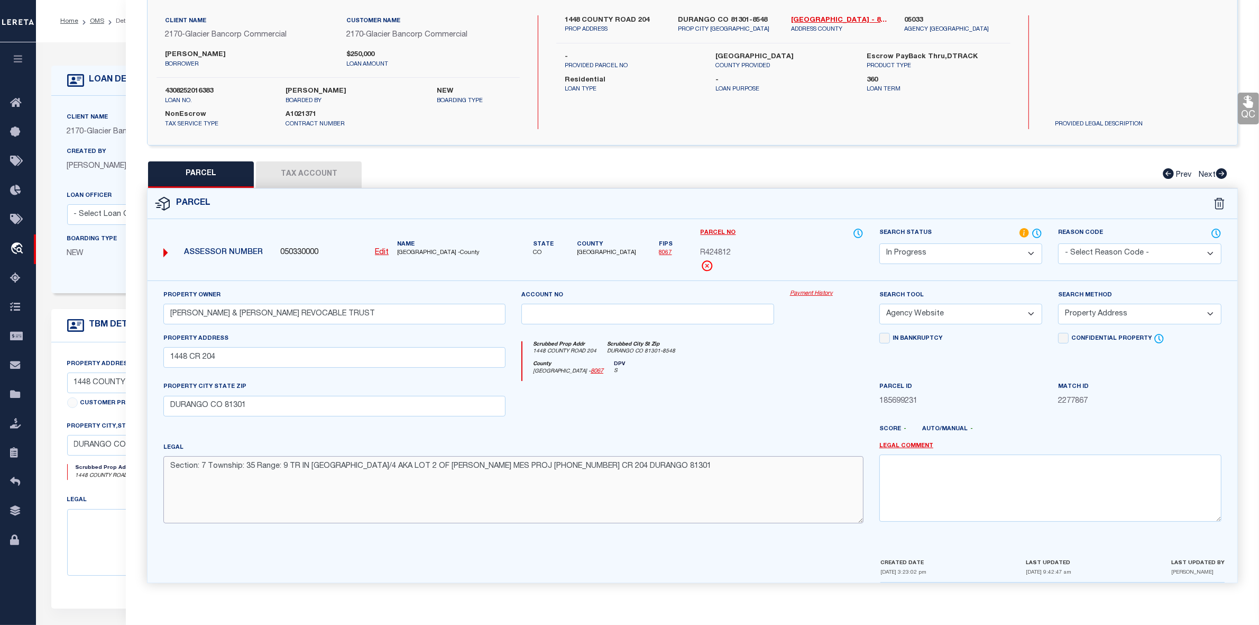
click at [699, 493] on textarea "Section: 7 Township: 35 Range: 9 TR IN NE/4 AKA LOT 2 OF BALLIGER MES PROJ 2002…" at bounding box center [513, 489] width 700 height 67
click at [947, 312] on select "-- Select Search Tool -- 3rd Party Website Agency File Agency Website ATLS CNV-…" at bounding box center [960, 314] width 163 height 21
click at [292, 168] on button "Tax Account" at bounding box center [309, 174] width 106 height 26
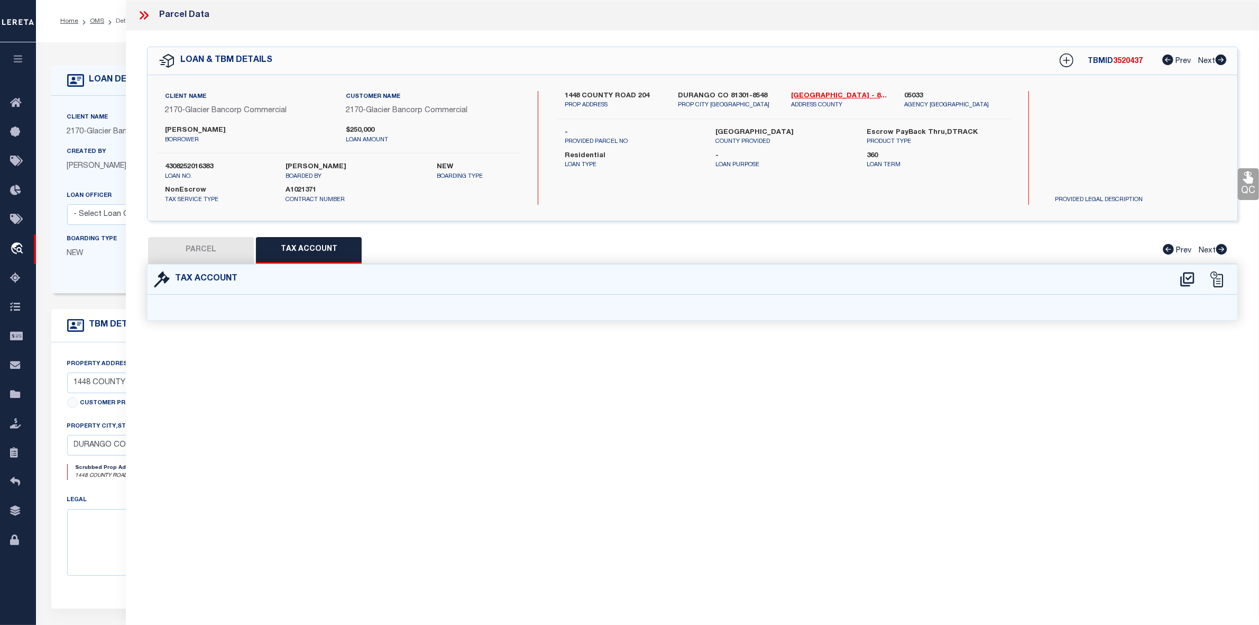
scroll to position [0, 0]
select select "100"
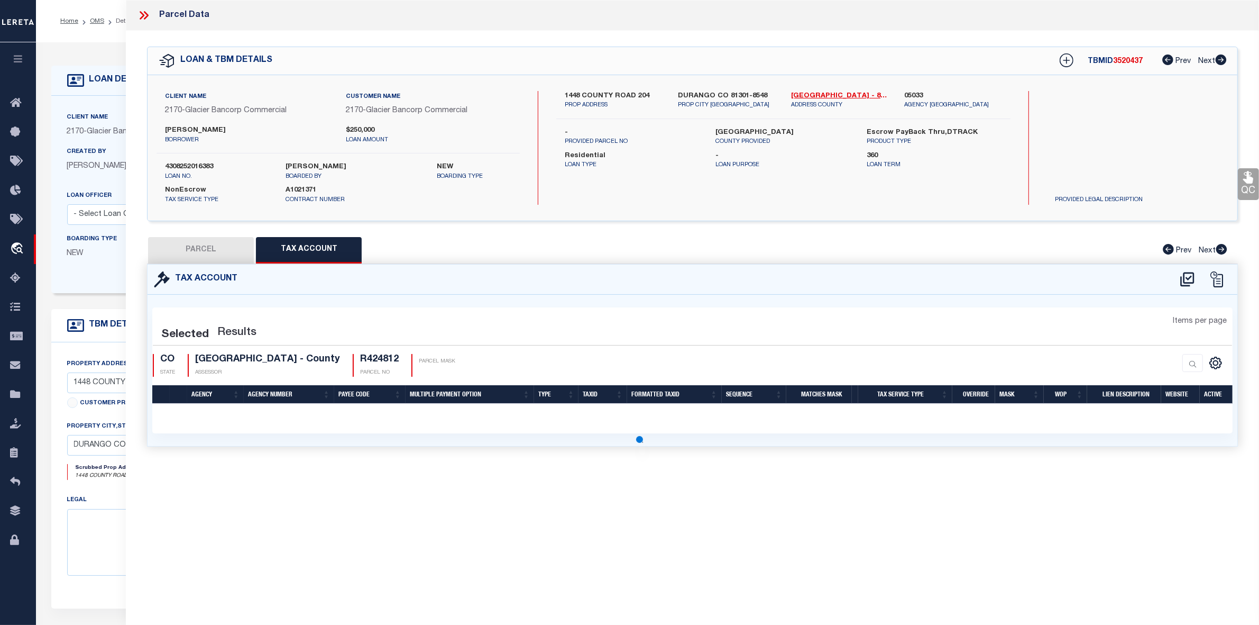
select select "100"
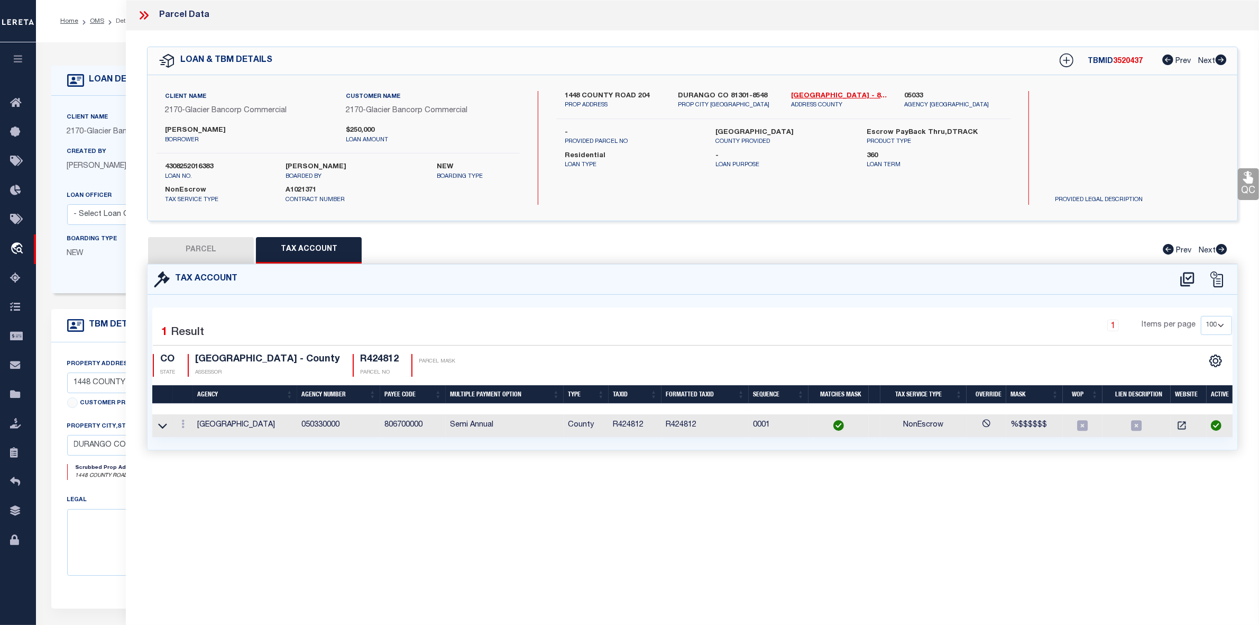
click at [206, 249] on button "PARCEL" at bounding box center [201, 250] width 106 height 26
select select "AS"
select select
checkbox input "false"
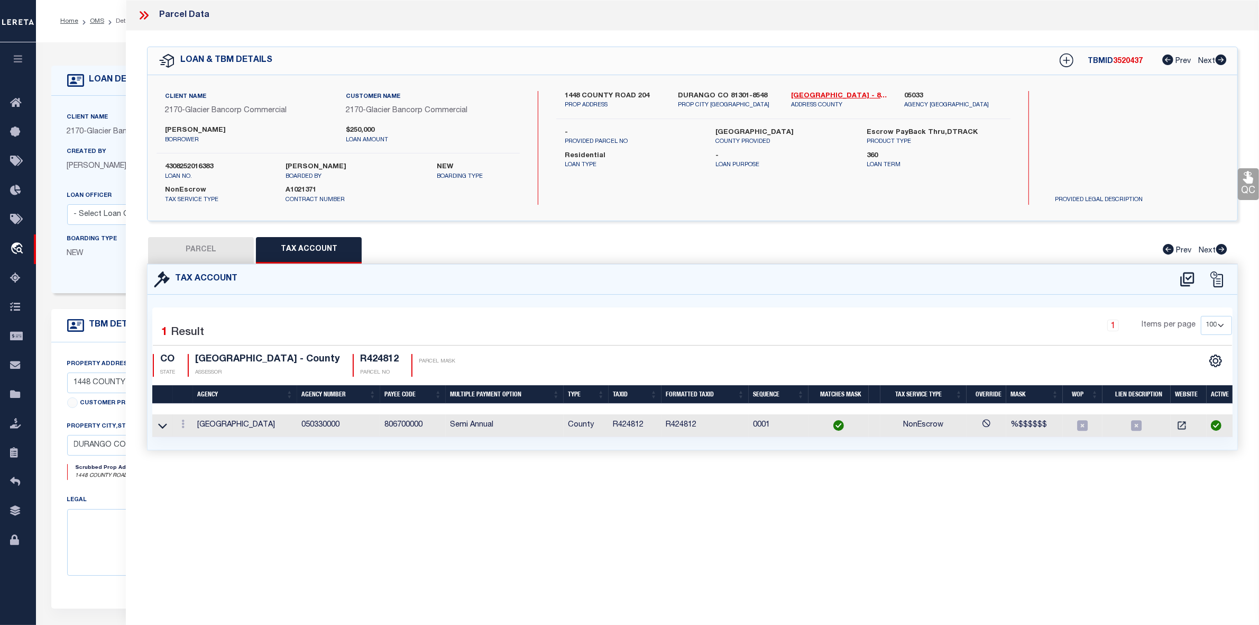
checkbox input "false"
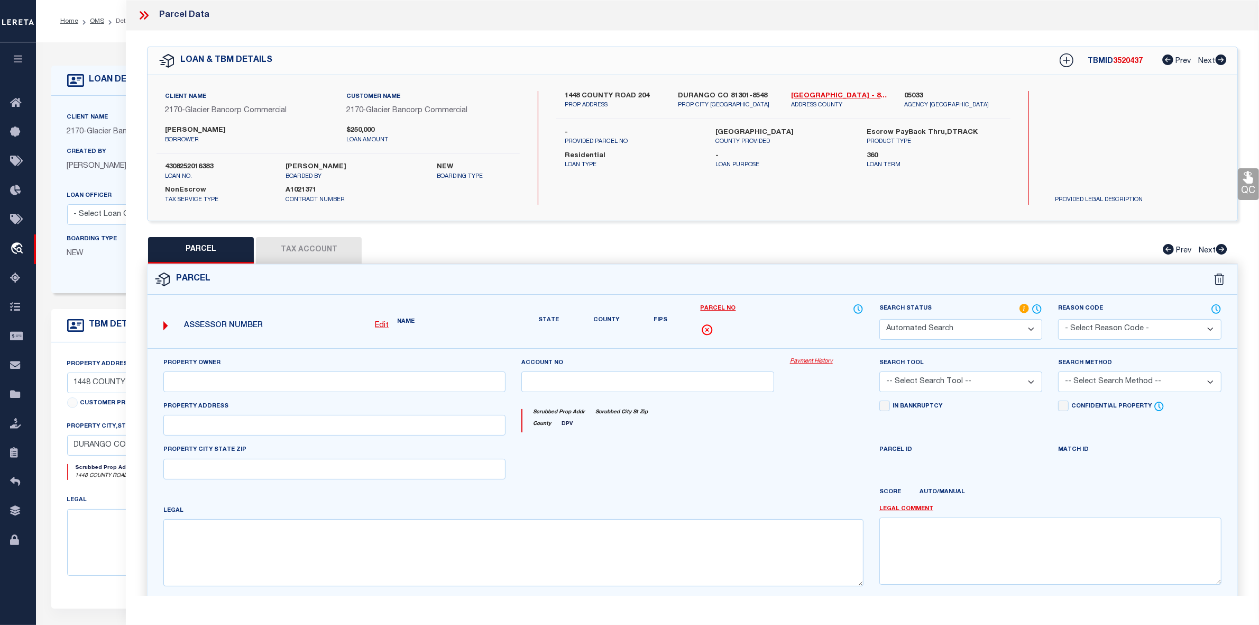
select select "IP"
type input "WISE JEFFREY G & SUSAN B REVOCABLE TRUST"
select select "AGW"
select select "ADD"
type input "1448 CR 204"
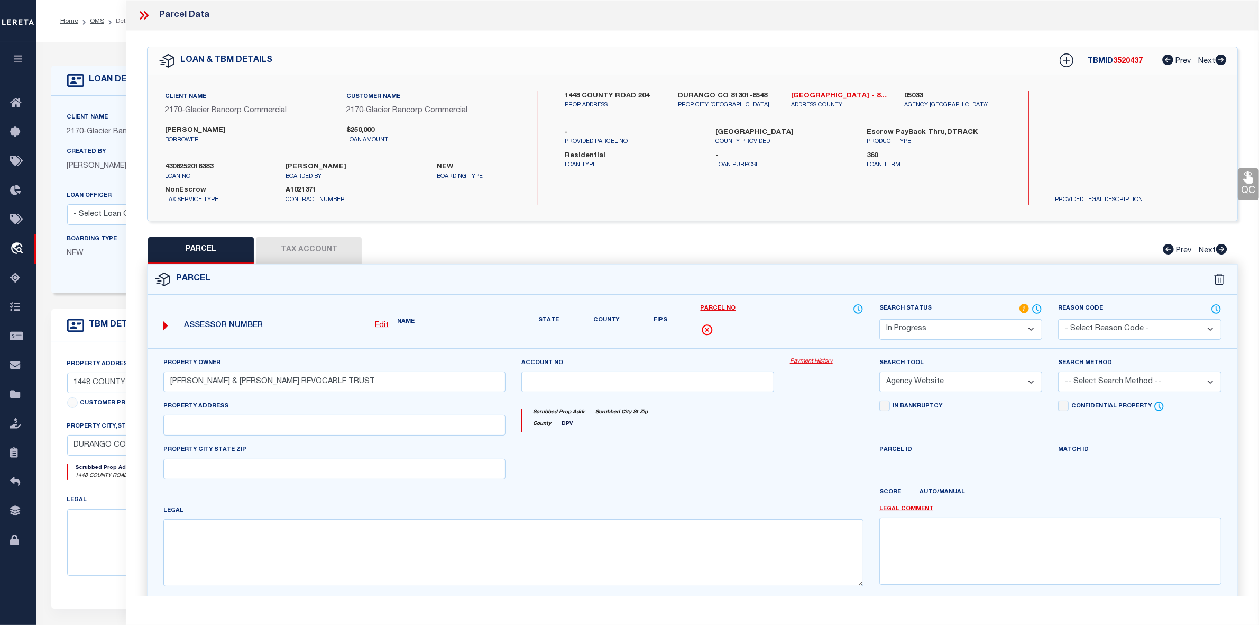
type input "DURANGO CO 81301"
type textarea "Section: 7 Township: 35 Range: 9 TR IN NE/4 AKA LOT 2 OF BALLIGER MES PROJ 2002…"
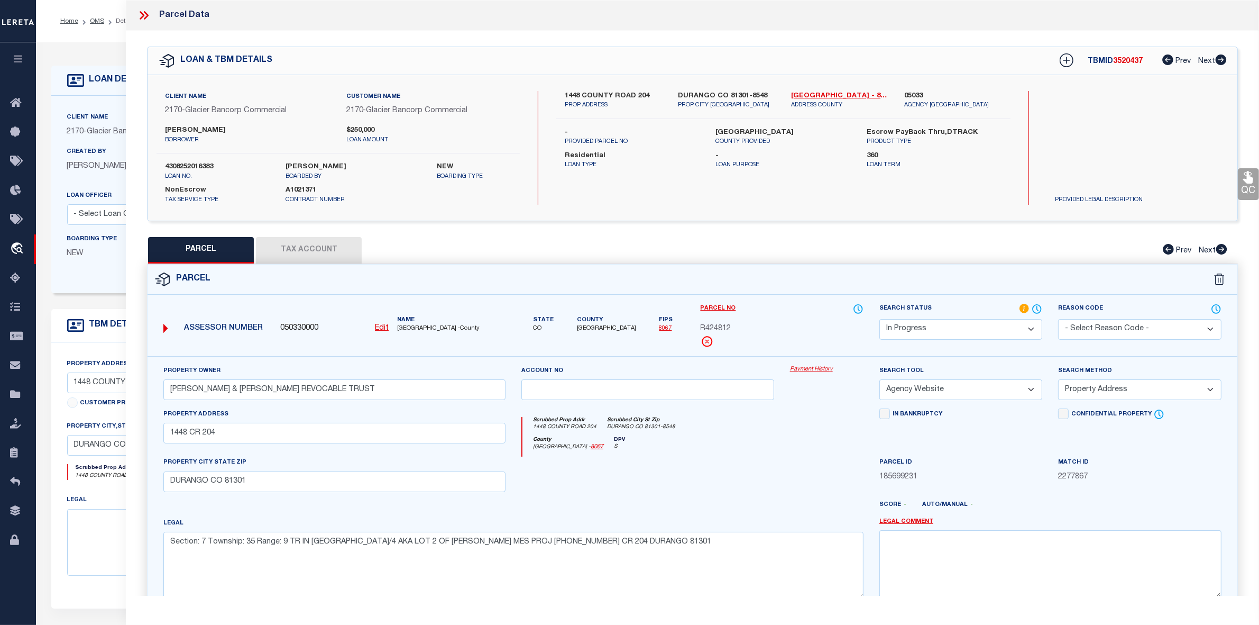
click at [960, 329] on select "Automated Search Bad Parcel Complete Duplicate Parcel High Dollar Reporting In …" at bounding box center [960, 329] width 163 height 21
click at [879, 319] on select "Automated Search Bad Parcel Complete Duplicate Parcel High Dollar Reporting In …" at bounding box center [960, 329] width 163 height 21
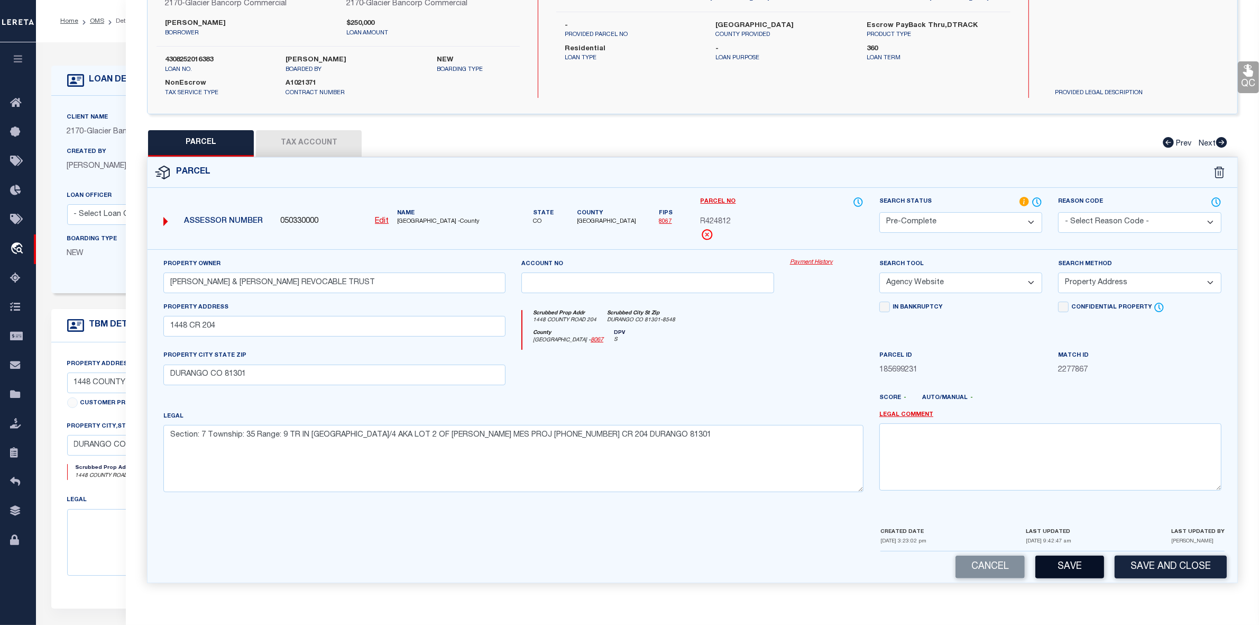
click at [1079, 566] on button "Save" at bounding box center [1069, 566] width 69 height 23
select select "AS"
select select
checkbox input "false"
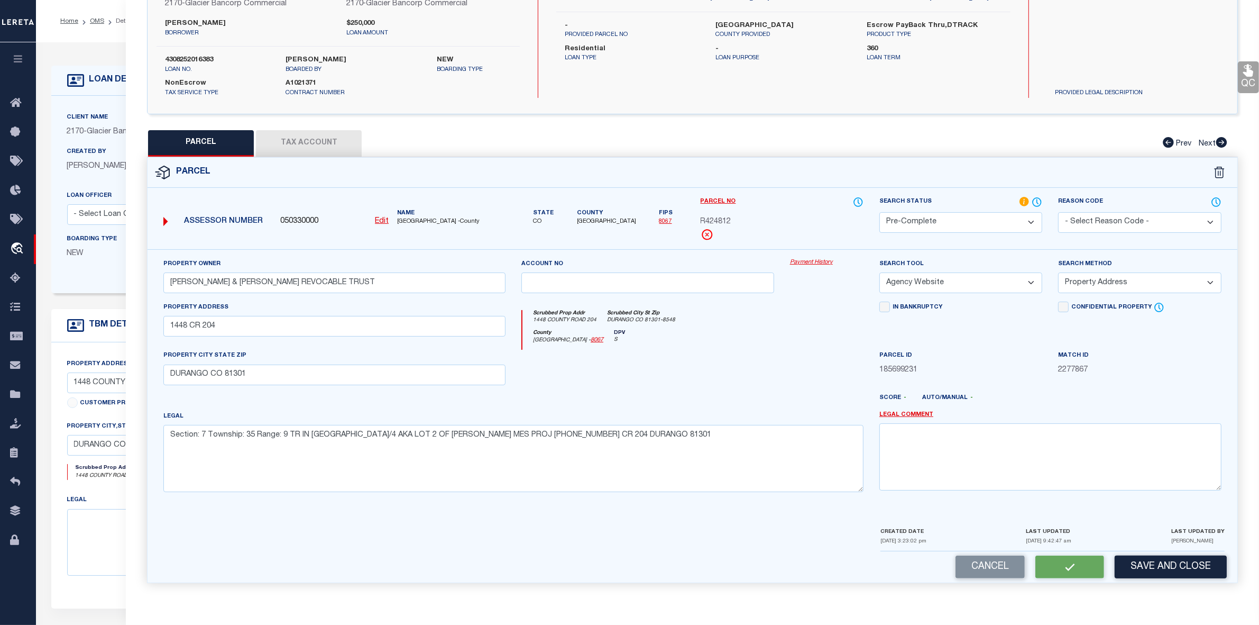
checkbox input "false"
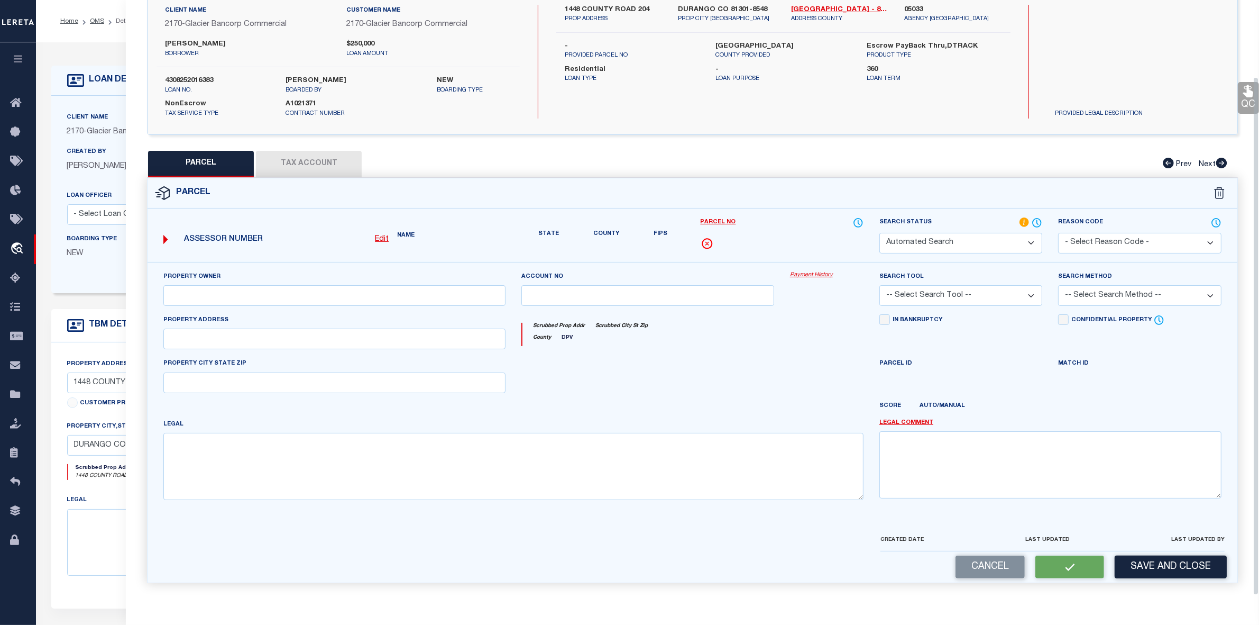
scroll to position [0, 0]
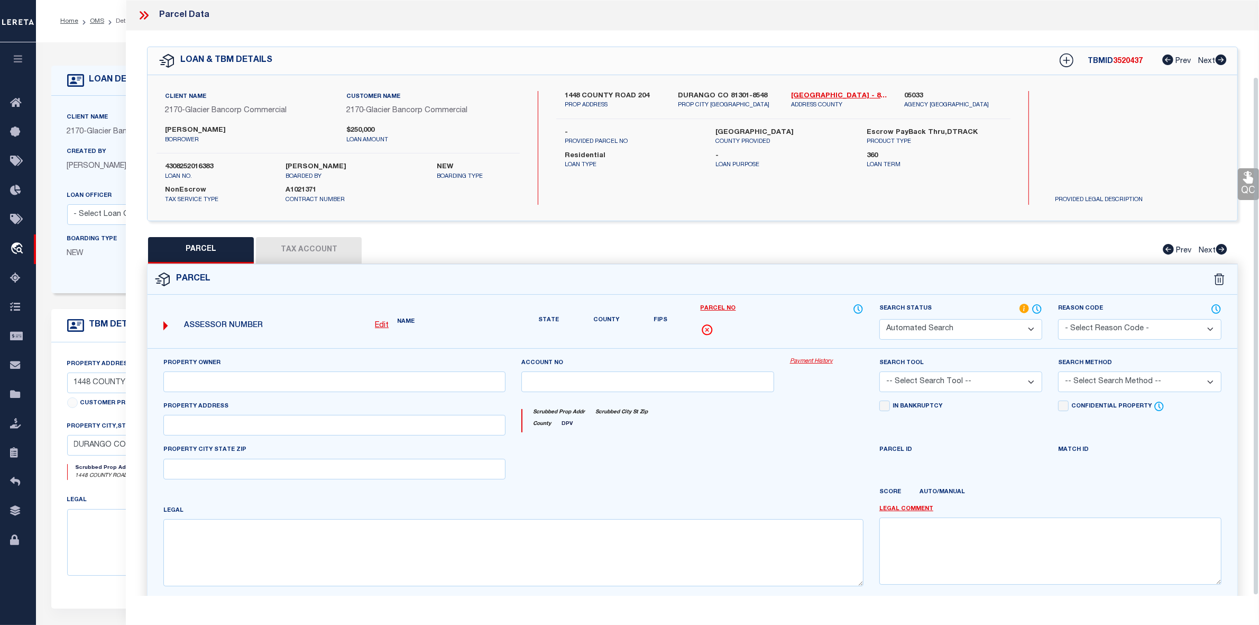
select select "PC"
type input "WISE JEFFREY G & SUSAN B REVOCABLE TRUST"
select select "AGW"
select select "ADD"
type input "1448 CR 204"
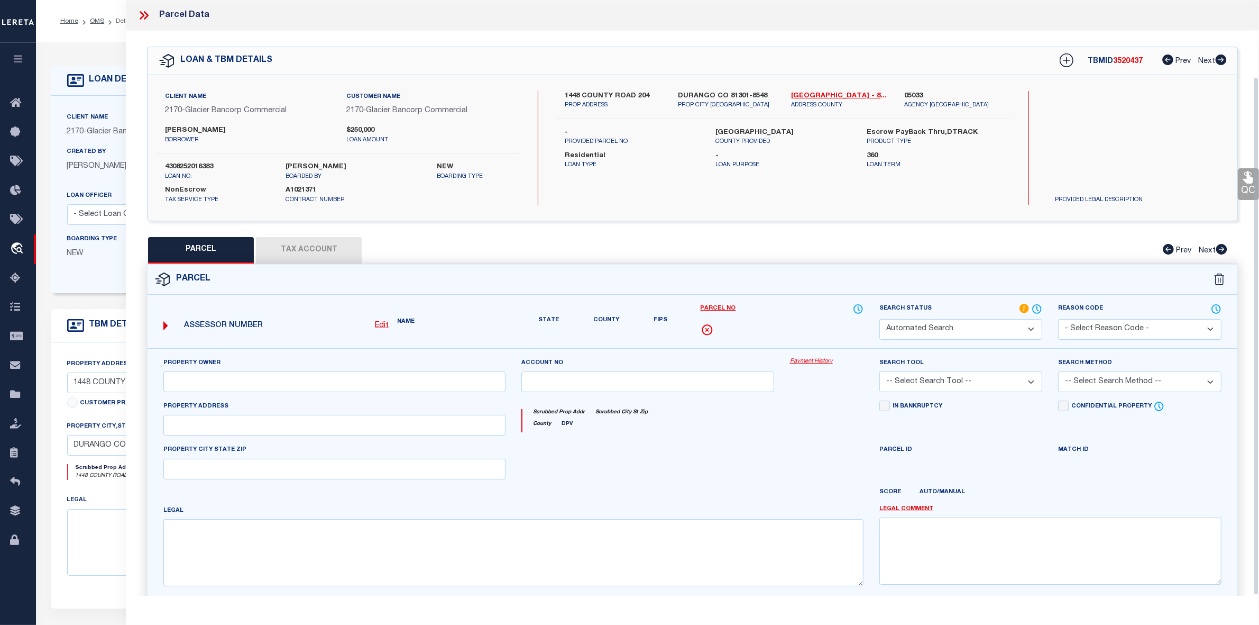
type input "DURANGO CO 81301"
type textarea "Section: 7 Township: 35 Range: 9 TR IN NE/4 AKA LOT 2 OF BALLIGER MES PROJ 2002…"
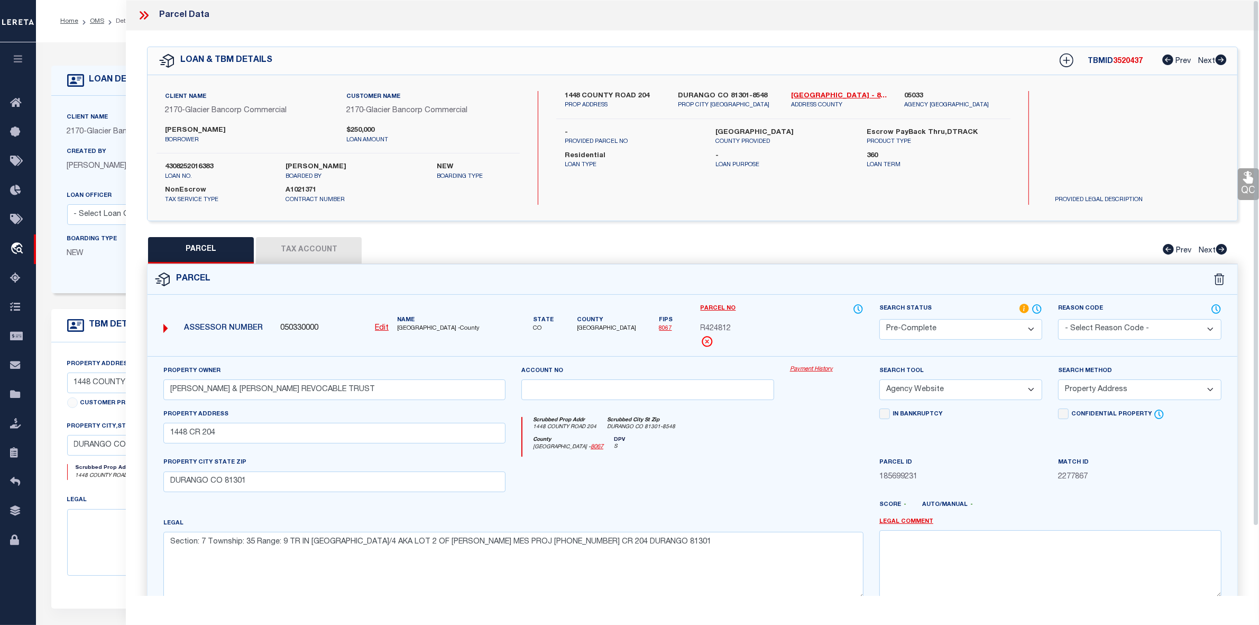
click at [143, 14] on icon at bounding box center [142, 15] width 5 height 8
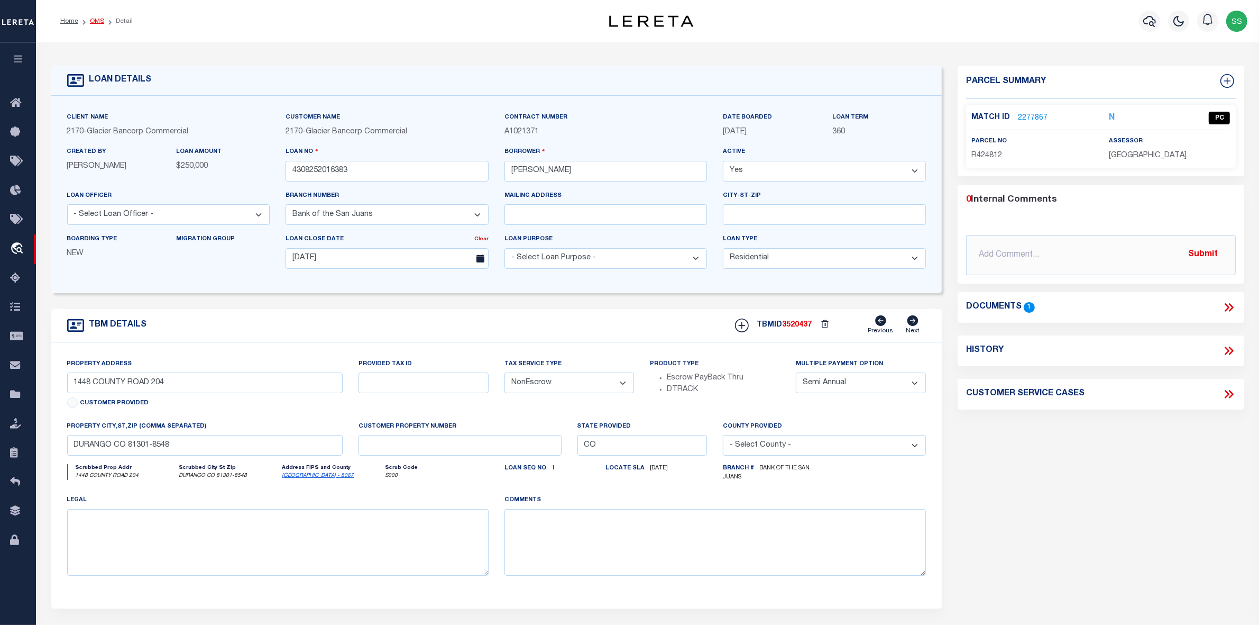
click at [96, 21] on link "OMS" at bounding box center [97, 21] width 14 height 6
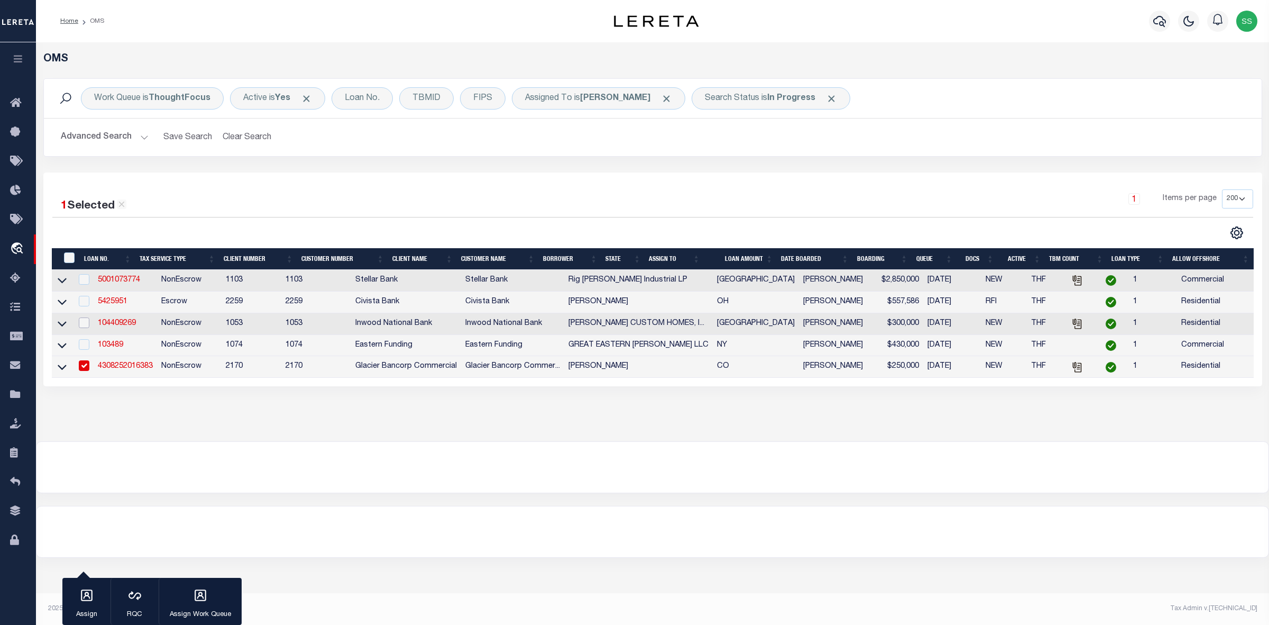
click at [87, 324] on input "checkbox" at bounding box center [84, 322] width 11 height 11
checkbox input "true"
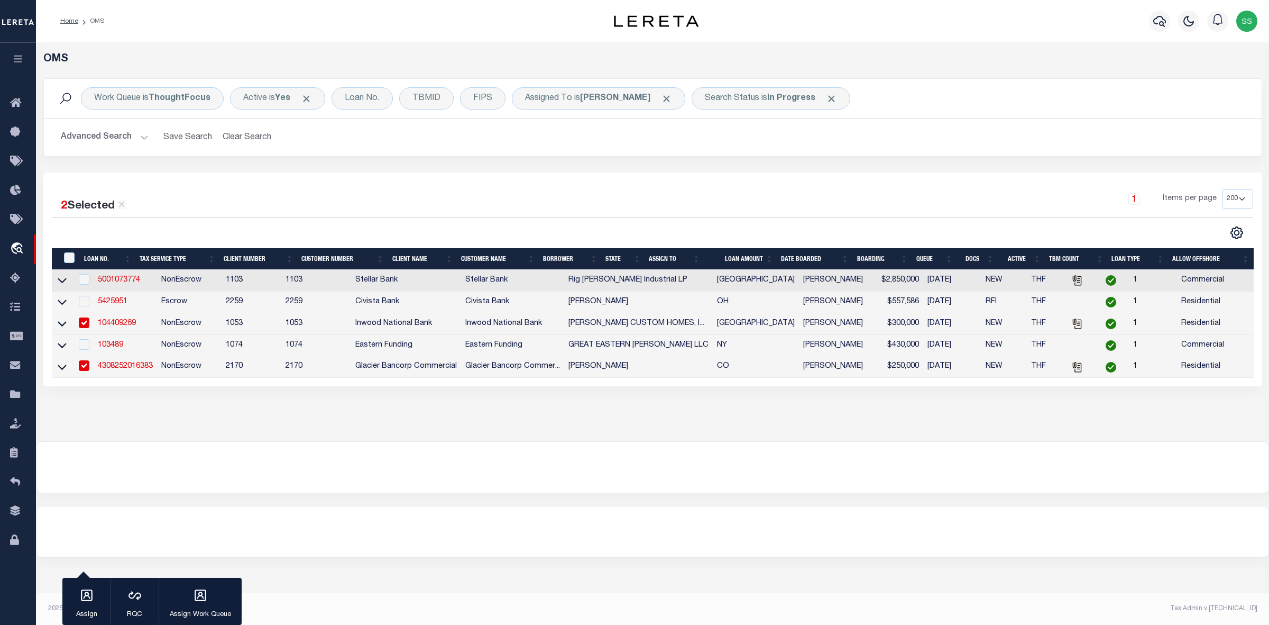
click at [114, 326] on link "104409269" at bounding box center [117, 322] width 38 height 7
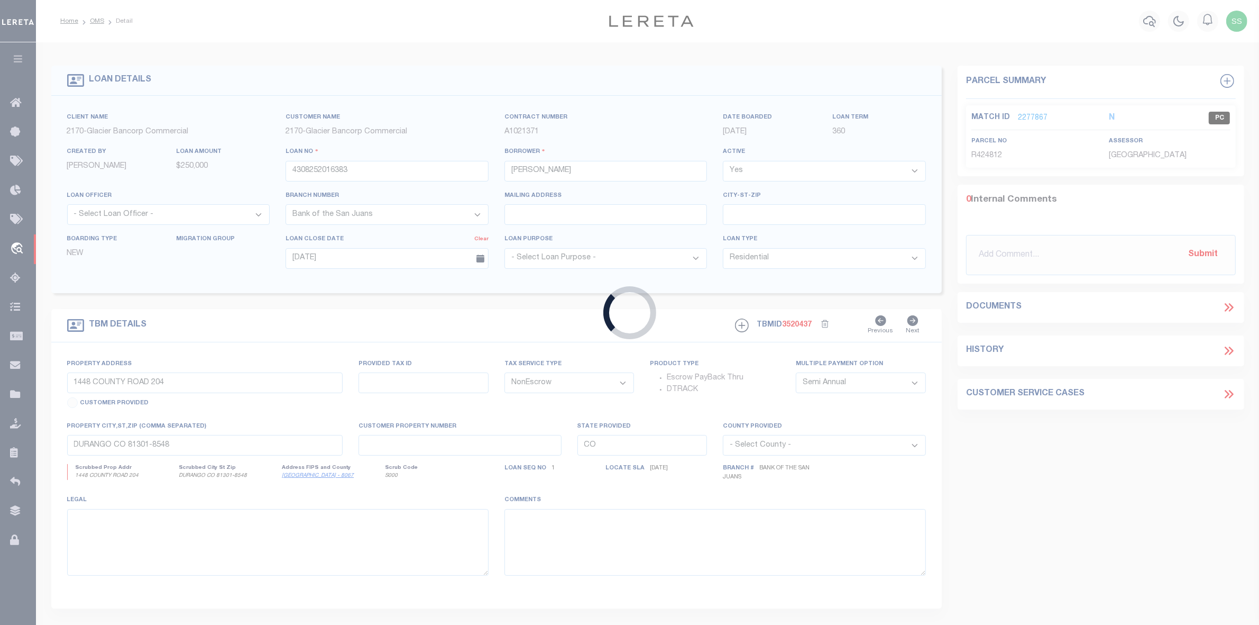
type input "104409269"
type input "[PERSON_NAME] CUSTOM HOMES, INC"
select select
type input "[DATE]"
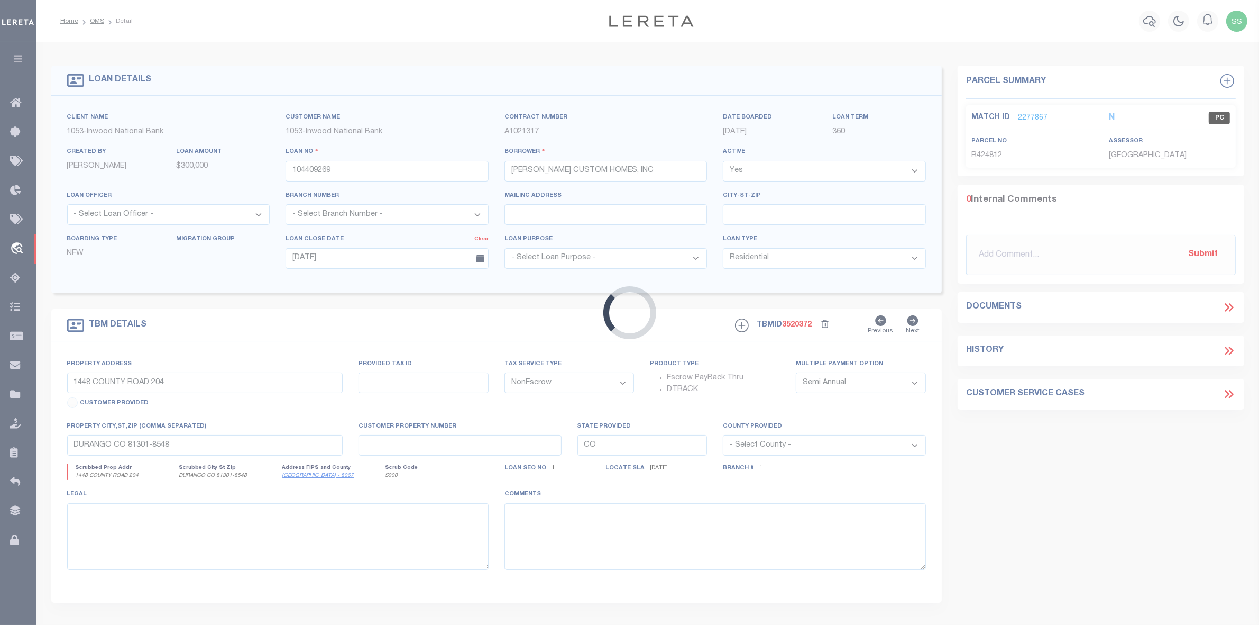
type input "[STREET_ADDRESS]"
type input "107368"
select select
type input "[GEOGRAPHIC_DATA]-4521"
type input "[GEOGRAPHIC_DATA]"
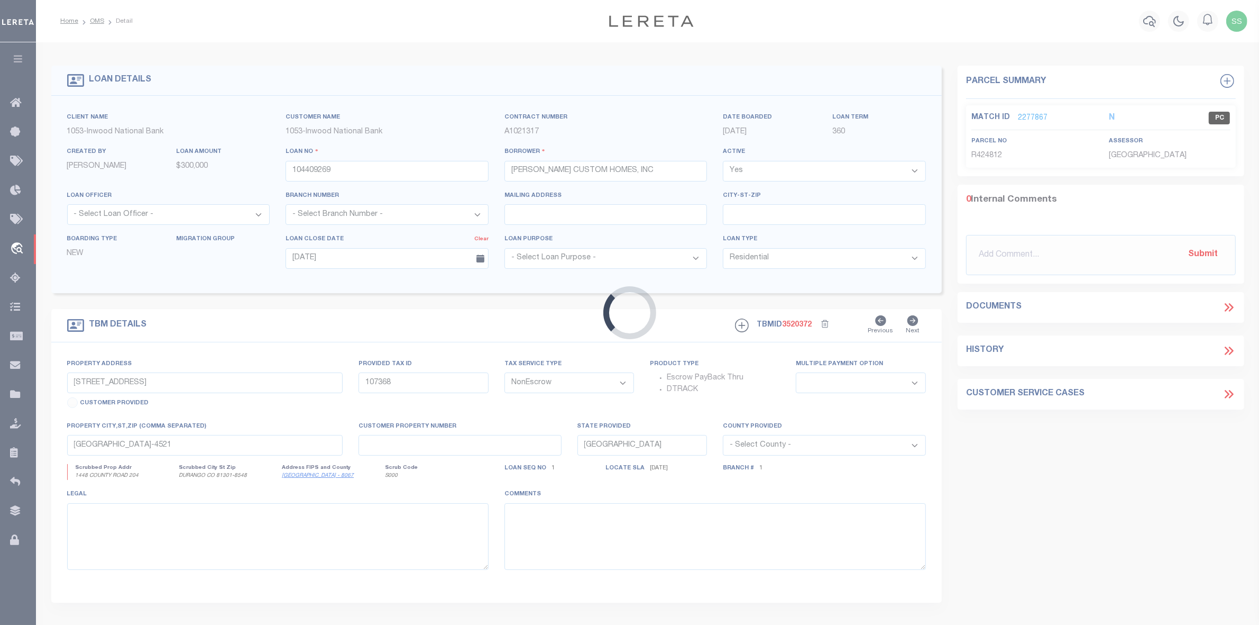
select select
select select "254"
select select "91"
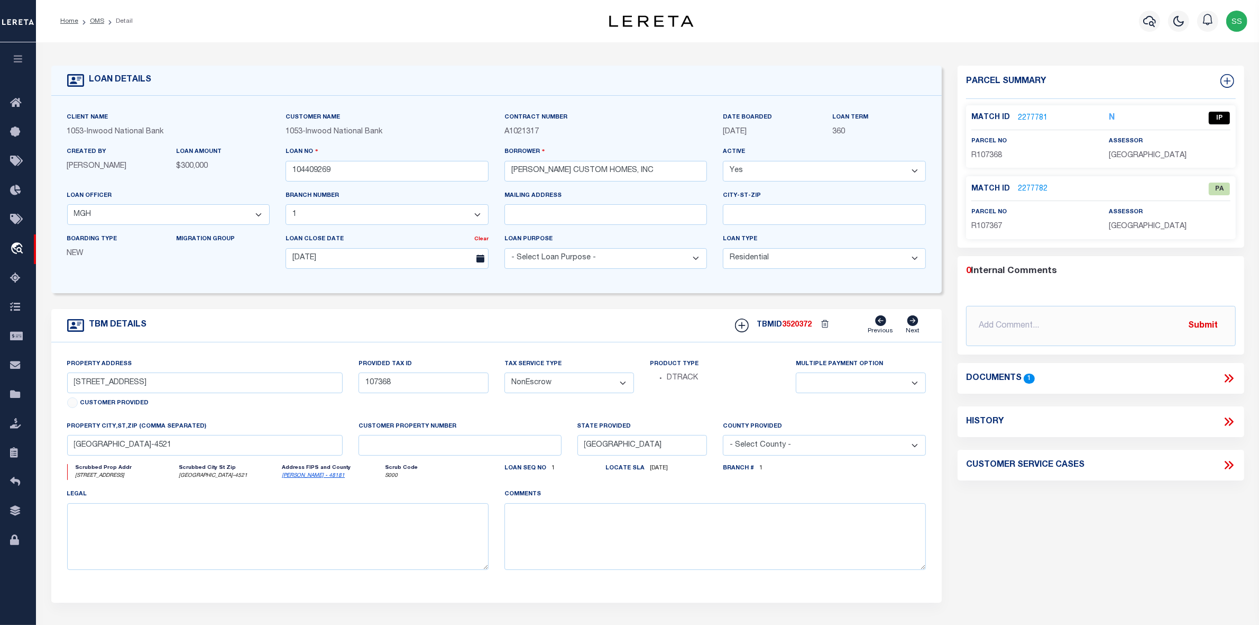
click at [1030, 116] on link "2277781" at bounding box center [1033, 118] width 30 height 11
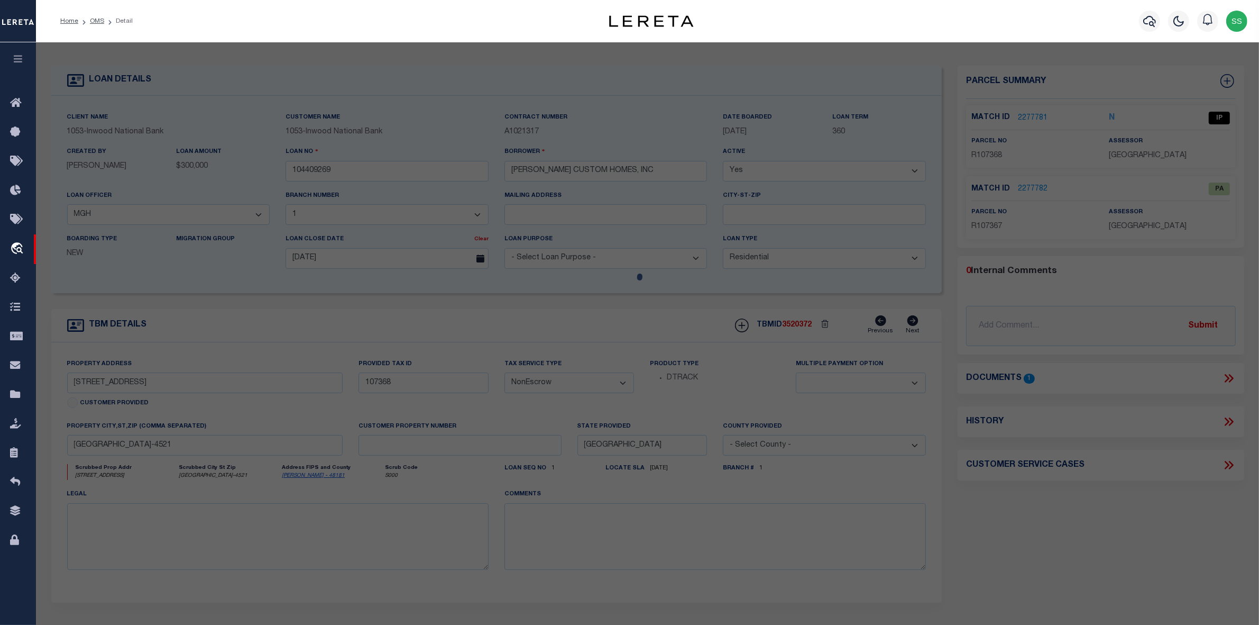
select select "AS"
select select
checkbox input "false"
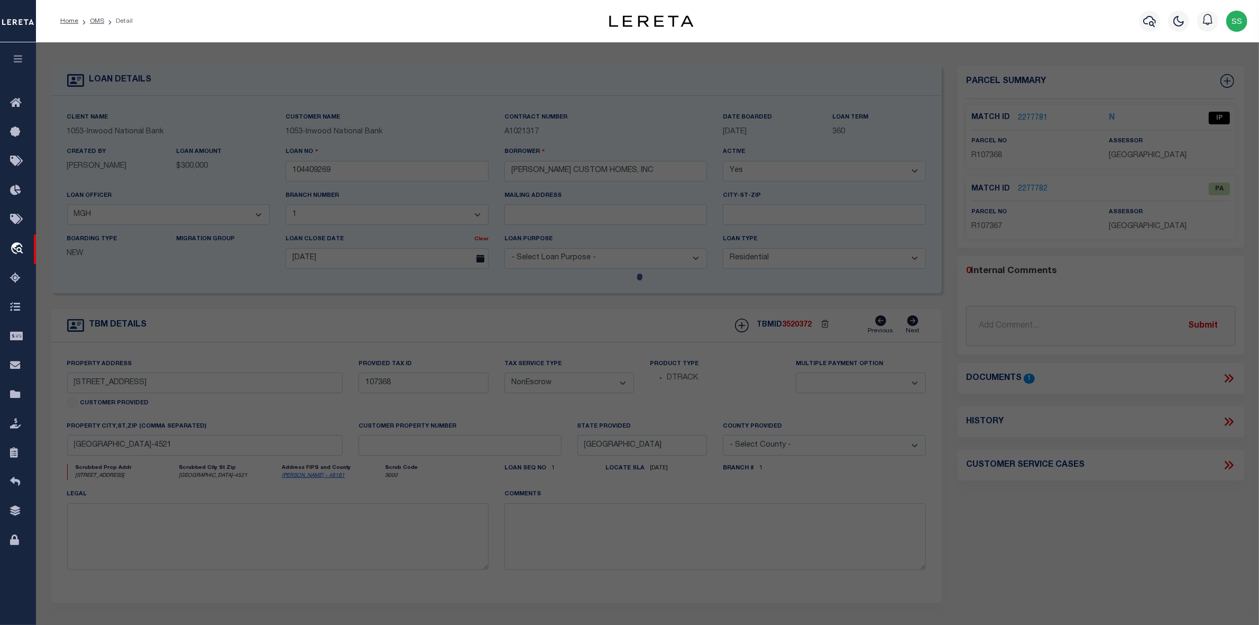
select select "IP"
type input "GOLAKE415 LLC"
select select "ATL"
select select "ADD"
type input "223 CAMBRIDGE DR"
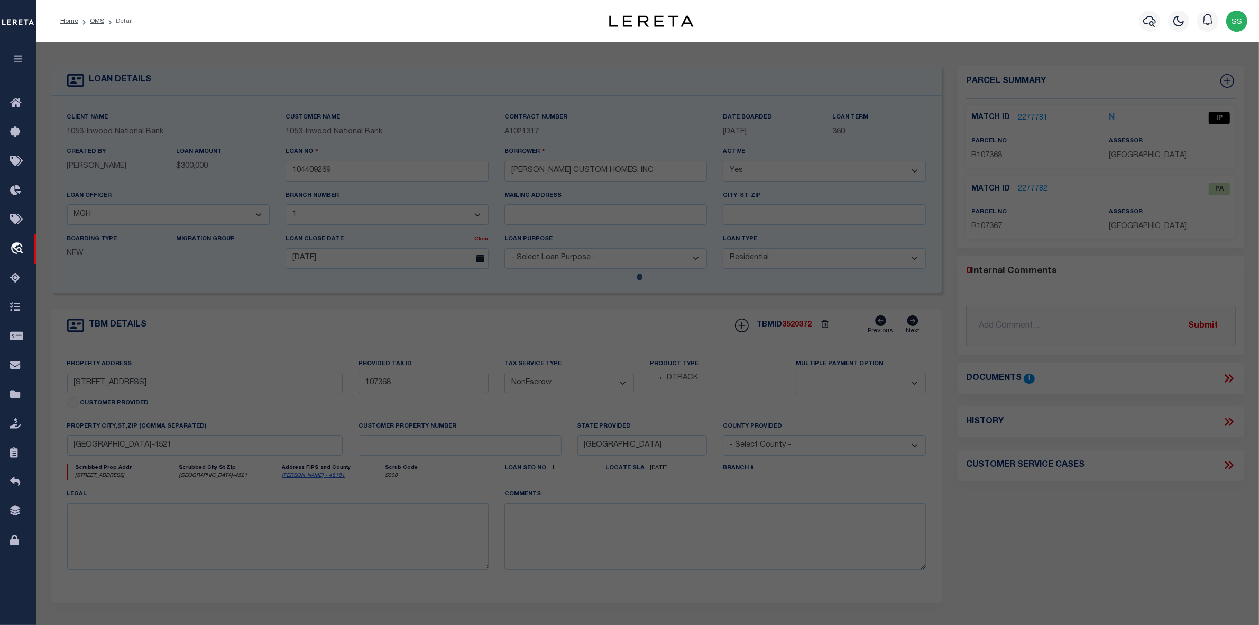
checkbox input "false"
type input "POTTSBORO, TX 75076"
type textarea "CAMBRIDGE SHORES UNIT 1, BLOCK 7, LOT 6 7 & 8"
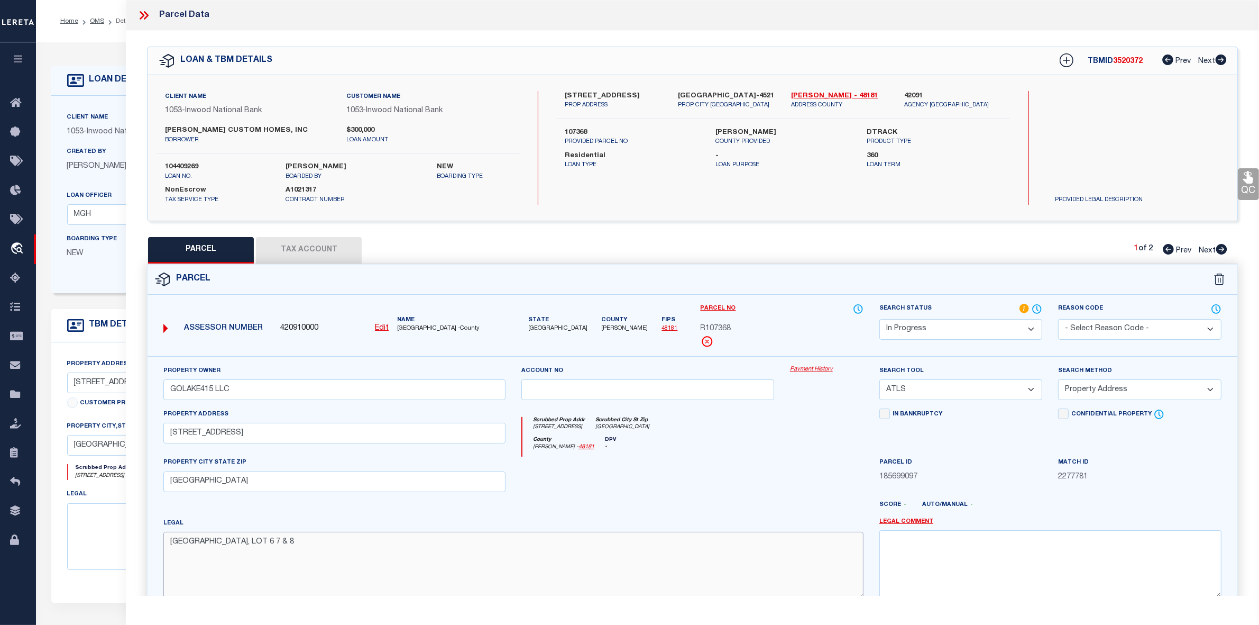
click at [520, 545] on textarea "CAMBRIDGE SHORES UNIT 1, BLOCK 7, LOT 6 7 & 8" at bounding box center [513, 564] width 700 height 67
click at [664, 455] on div "County Grayson - 48181 DPV -" at bounding box center [692, 446] width 341 height 21
click at [405, 542] on textarea "CAMBRIDGE SHORES UNIT 1, BLOCK 7, LOT 6 7 & 8" at bounding box center [513, 564] width 700 height 67
click at [818, 397] on div "Payment History" at bounding box center [826, 386] width 89 height 43
click at [908, 389] on select "-- Select Search Tool -- 3rd Party Website Agency File Agency Website ATLS CNV-…" at bounding box center [960, 389] width 163 height 21
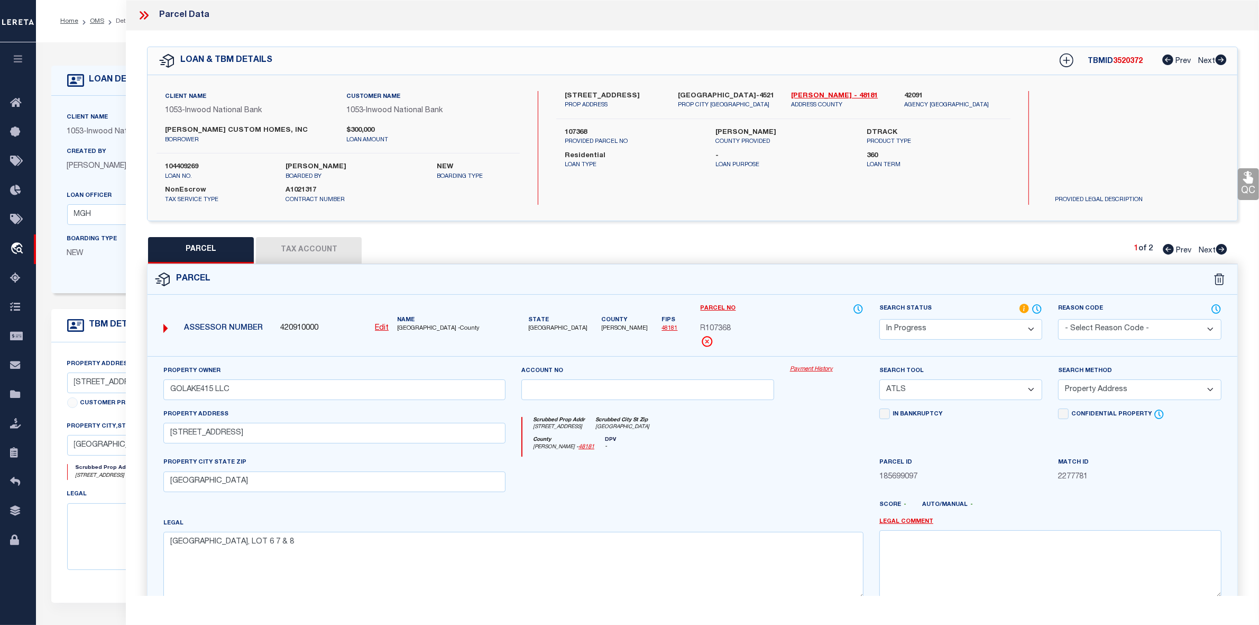
select select "AGW"
click at [879, 380] on select "-- Select Search Tool -- 3rd Party Website Agency File Agency Website ATLS CNV-…" at bounding box center [960, 389] width 163 height 21
click at [1125, 394] on select "-- Select Search Method -- Property Address Legal Liability Info Provided" at bounding box center [1139, 389] width 163 height 21
click at [1058, 380] on select "-- Select Search Method -- Property Address Legal Liability Info Provided" at bounding box center [1139, 389] width 163 height 21
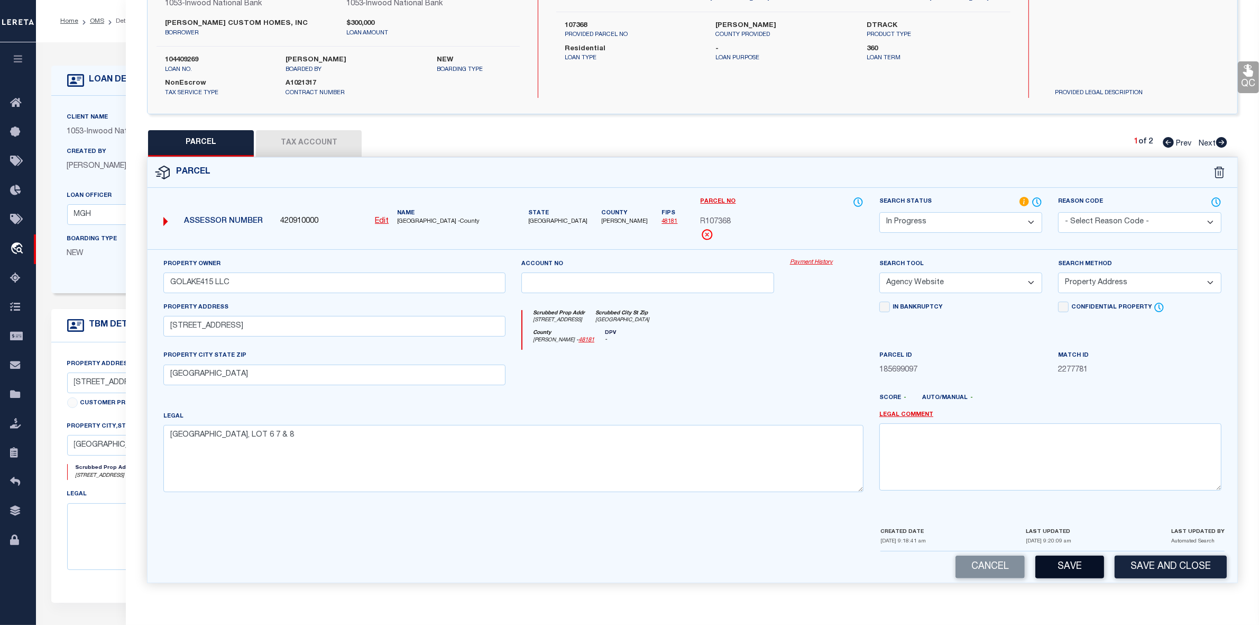
click at [1058, 566] on button "Save" at bounding box center [1069, 566] width 69 height 23
select select "AS"
select select
checkbox input "false"
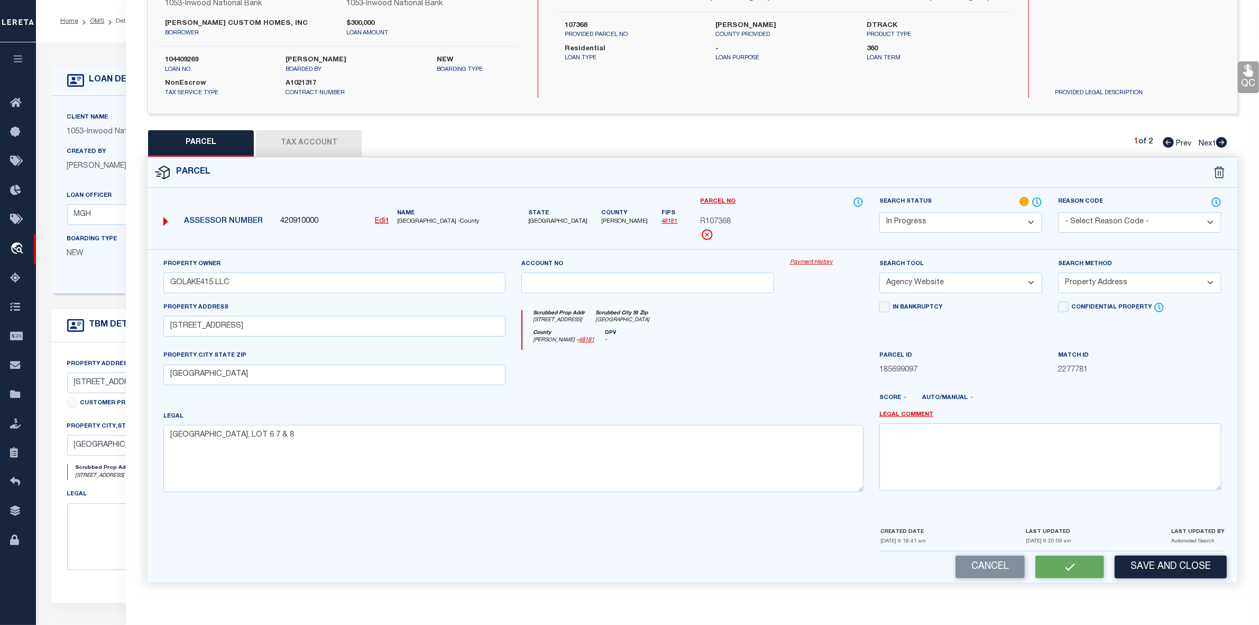
checkbox input "false"
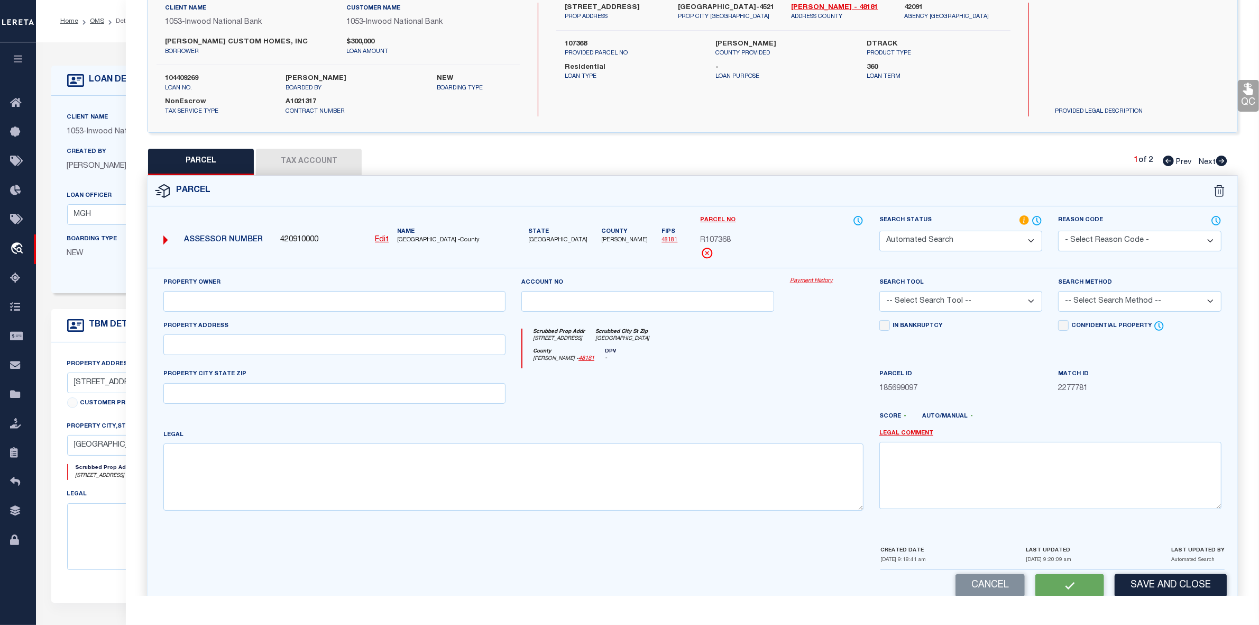
select select "IP"
type input "GOLAKE415 LLC"
select select "AGW"
select select "ADD"
type input "223 CAMBRIDGE DR"
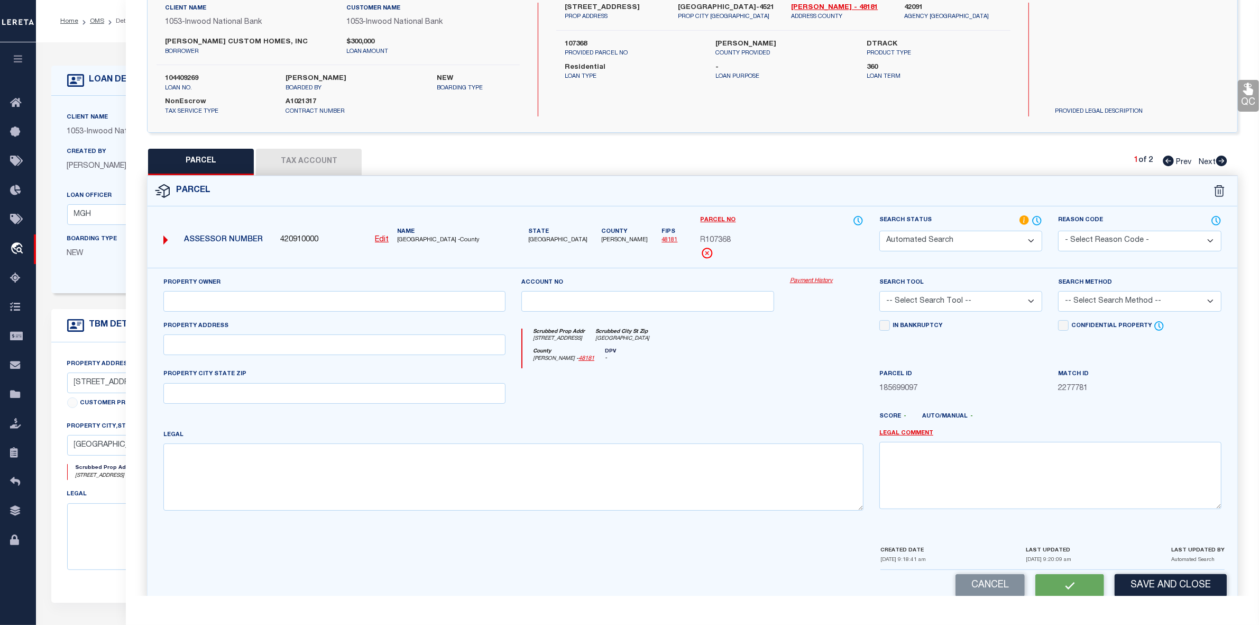
type input "POTTSBORO, TX 75076"
type textarea "CAMBRIDGE SHORES UNIT 1, BLOCK 7, LOT 6 7 & 8"
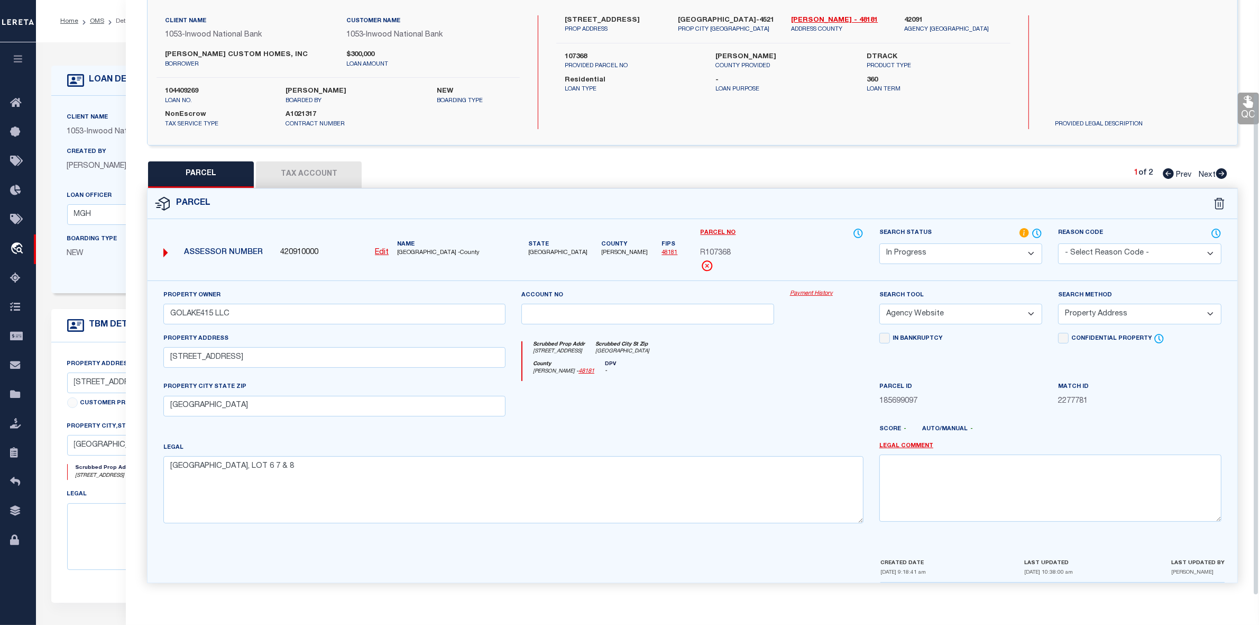
scroll to position [78, 0]
click at [309, 137] on div "Client Name 1053 - Inwood National Bank Customer Name 1053 - Inwood National Ba…" at bounding box center [693, 71] width 1090 height 145
click at [308, 172] on button "Tax Account" at bounding box center [309, 174] width 106 height 26
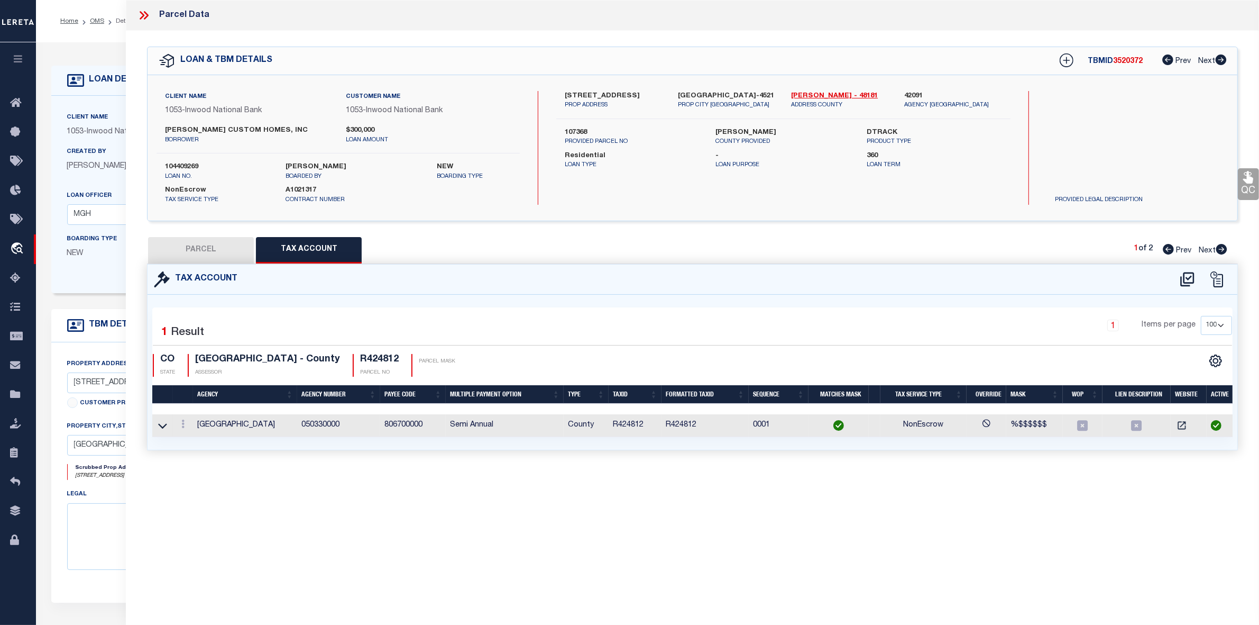
select select "100"
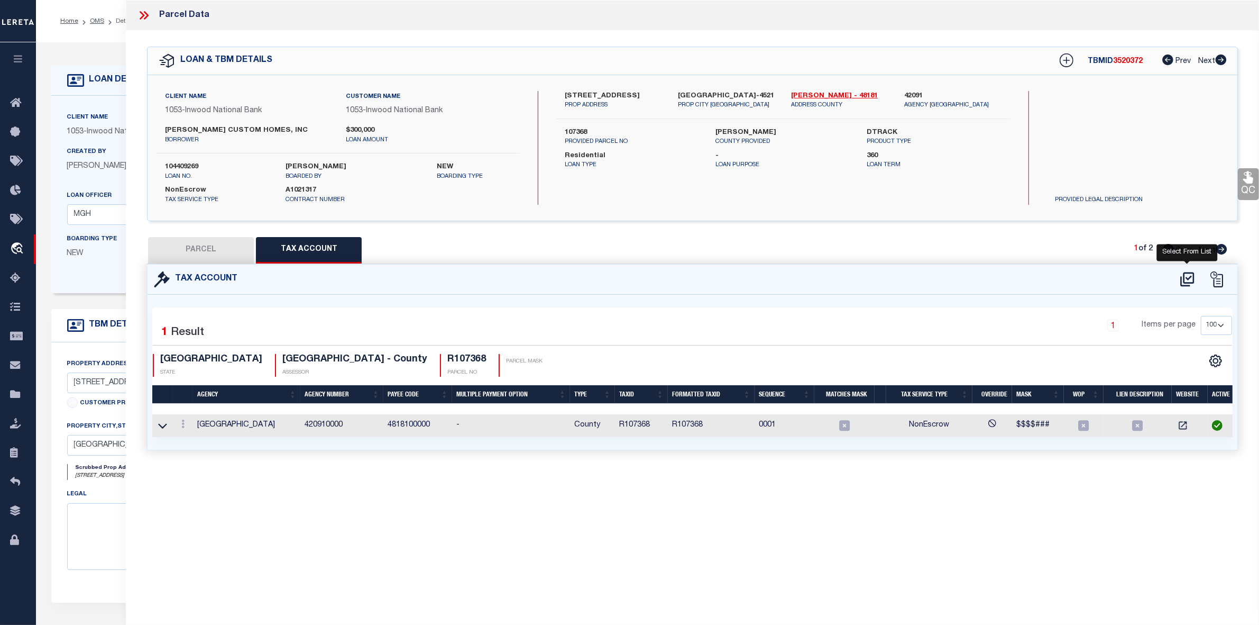
click at [1186, 279] on icon at bounding box center [1187, 279] width 17 height 17
select select "100"
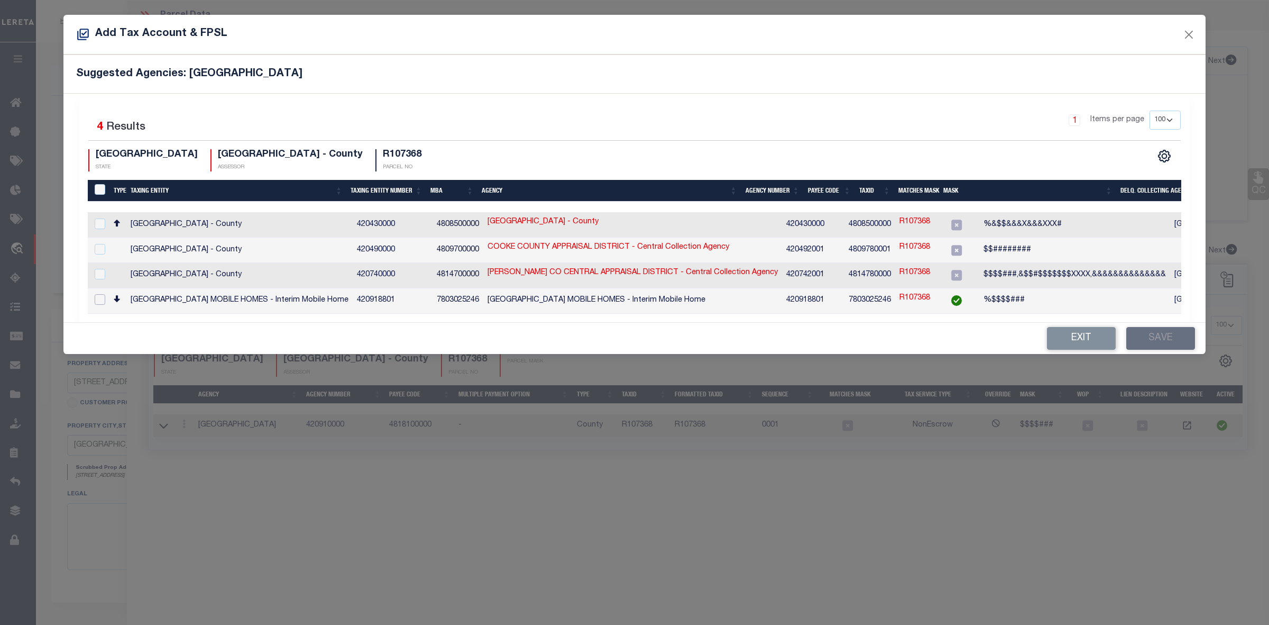
click at [98, 296] on input "checkbox" at bounding box center [100, 299] width 11 height 11
checkbox input "true"
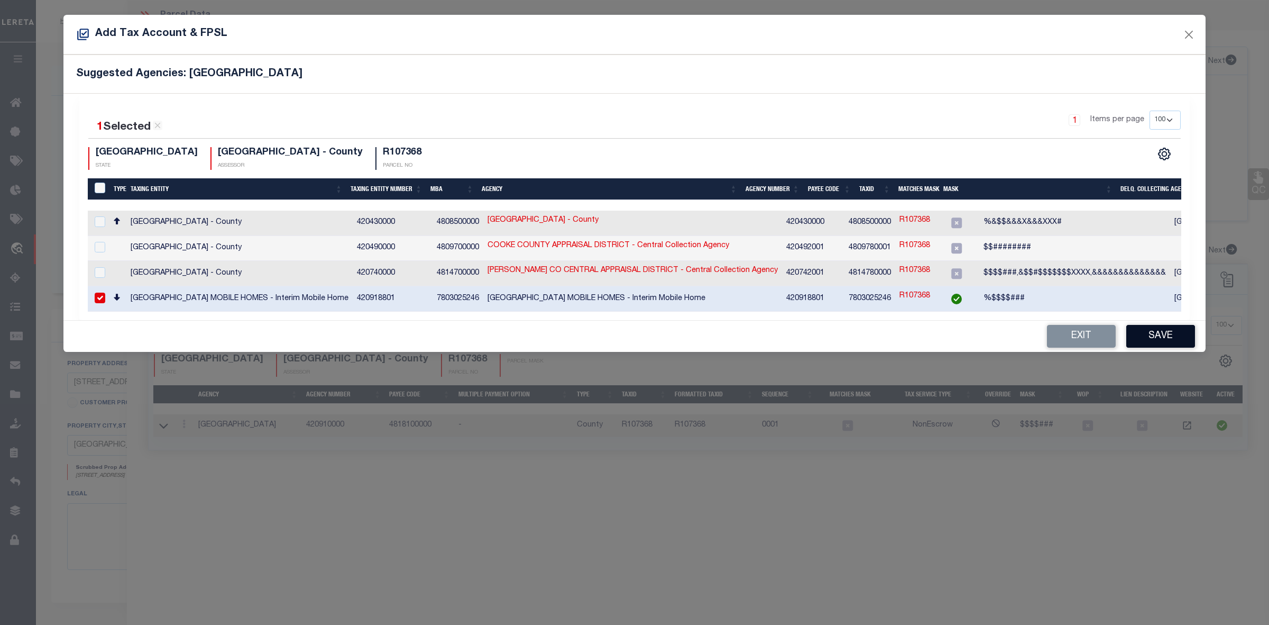
click at [1150, 336] on button "Save" at bounding box center [1160, 336] width 69 height 23
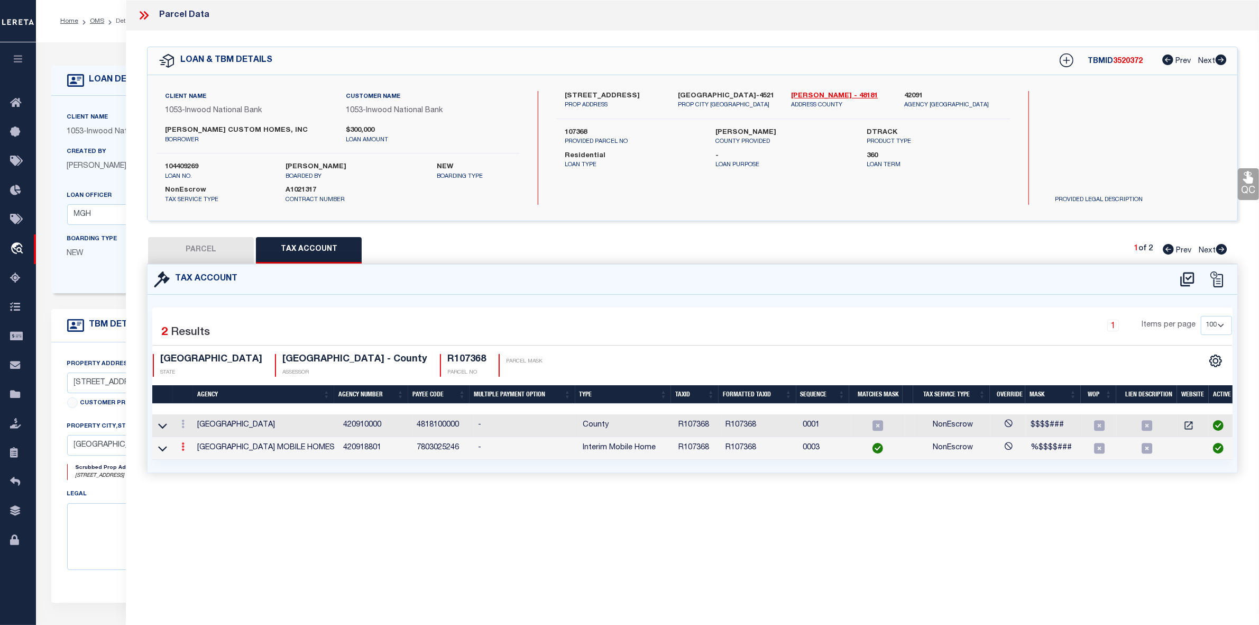
click at [182, 448] on icon at bounding box center [182, 446] width 3 height 8
click at [161, 449] on icon at bounding box center [162, 448] width 9 height 11
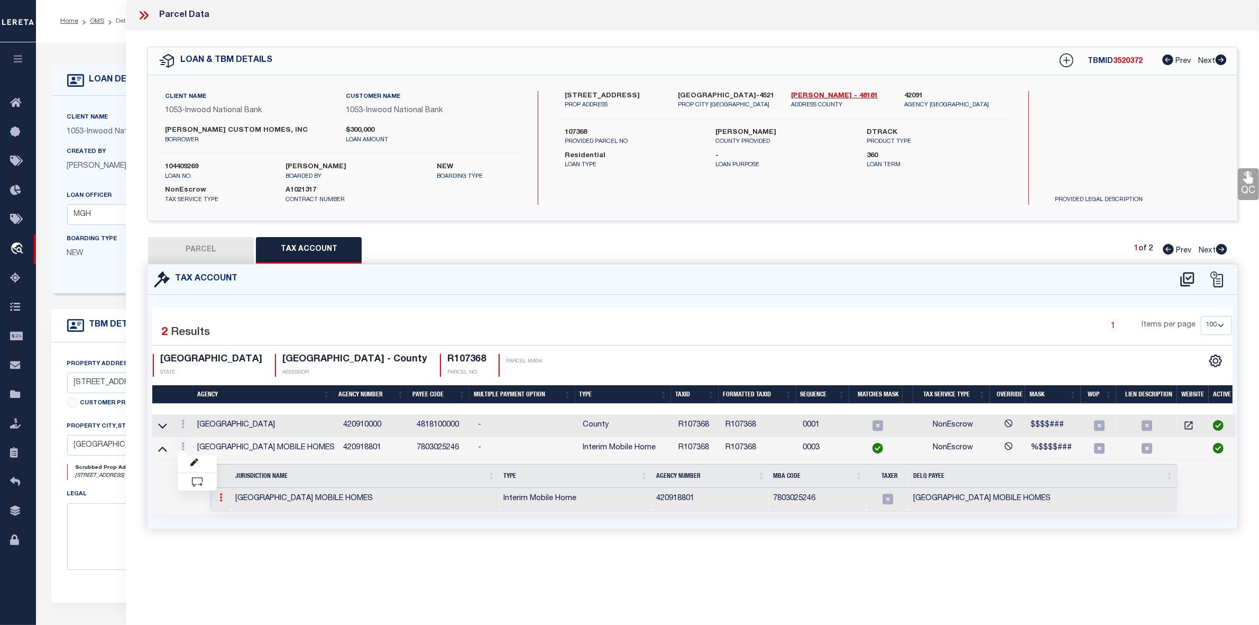
click at [220, 500] on icon at bounding box center [220, 497] width 3 height 8
click at [233, 515] on img at bounding box center [233, 514] width 11 height 11
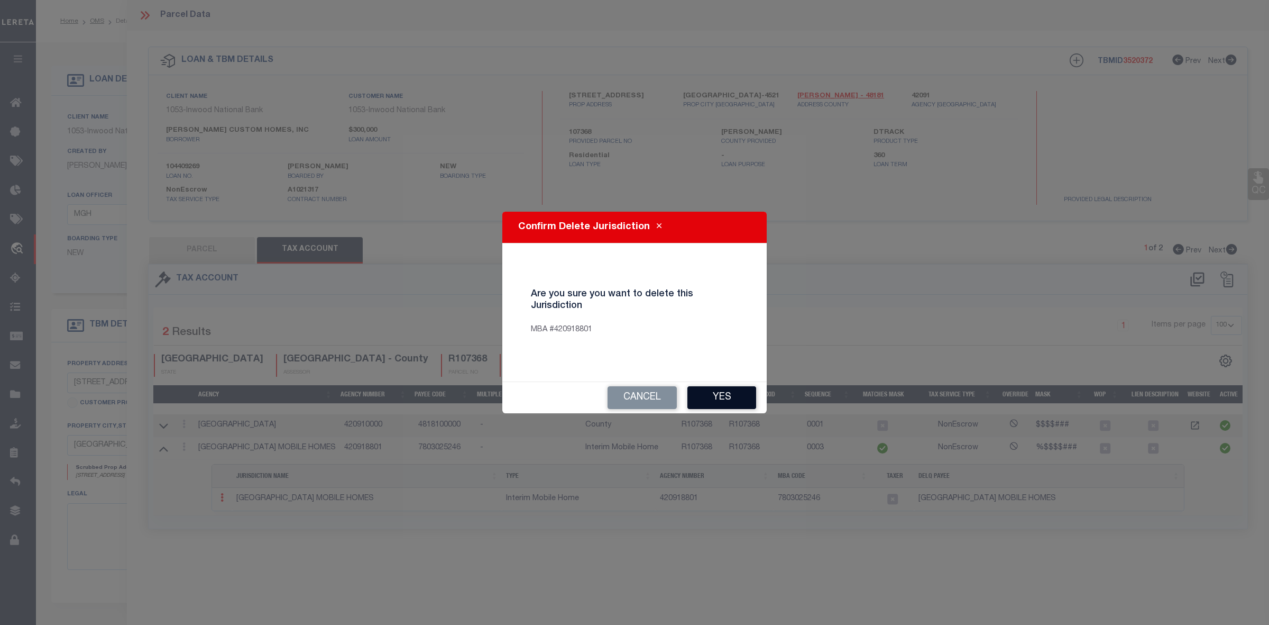
click at [719, 396] on button "Yes" at bounding box center [721, 397] width 69 height 23
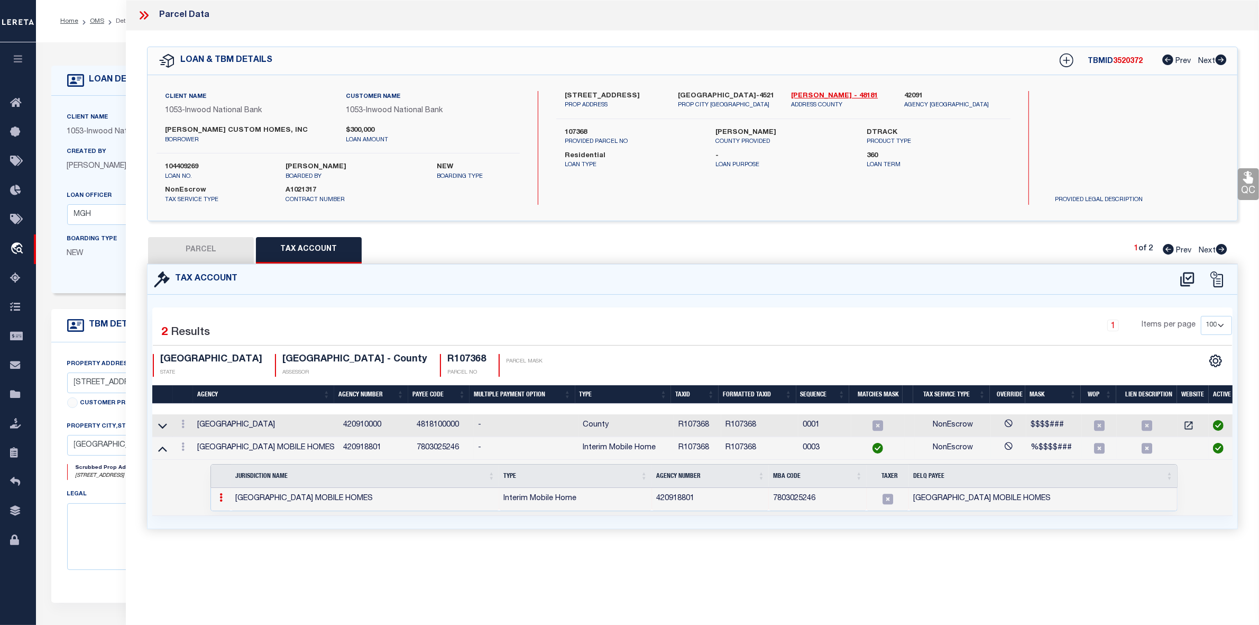
select select "100"
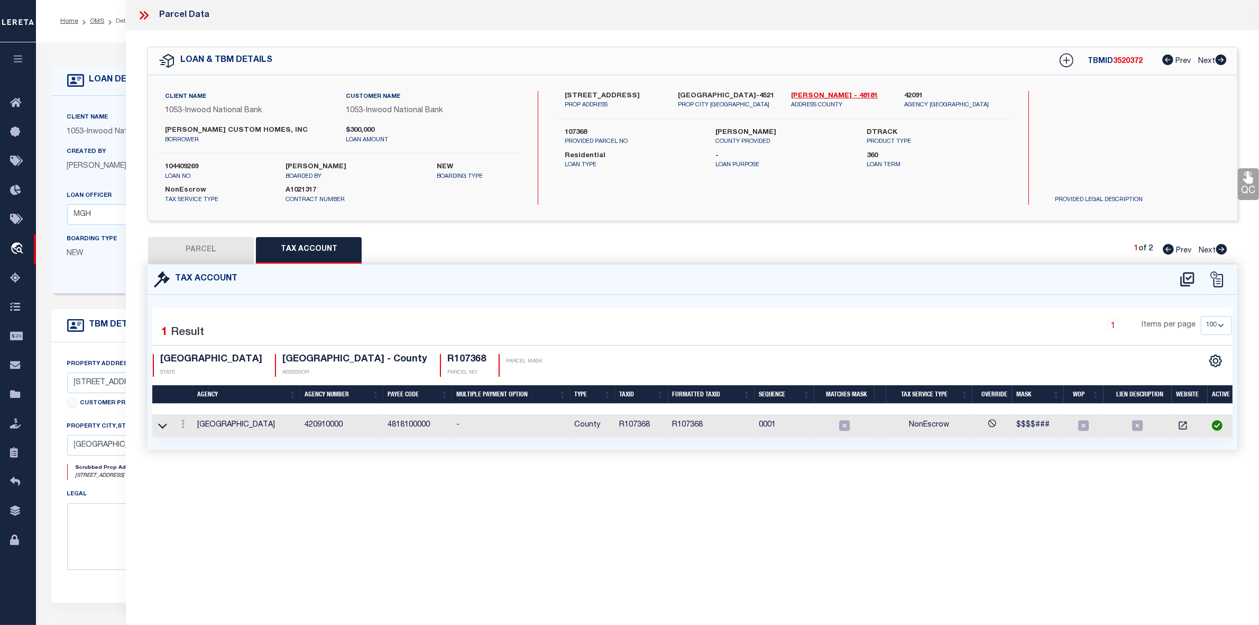
click at [205, 244] on button "PARCEL" at bounding box center [201, 250] width 106 height 26
select select "AS"
select select
checkbox input "false"
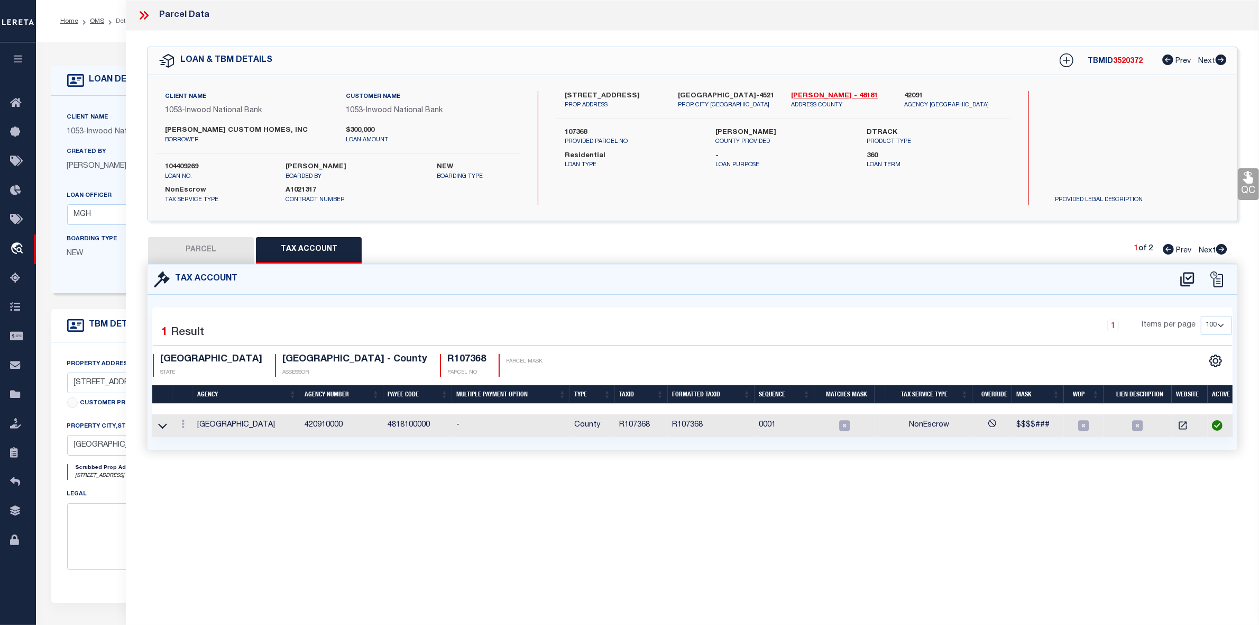
checkbox input "false"
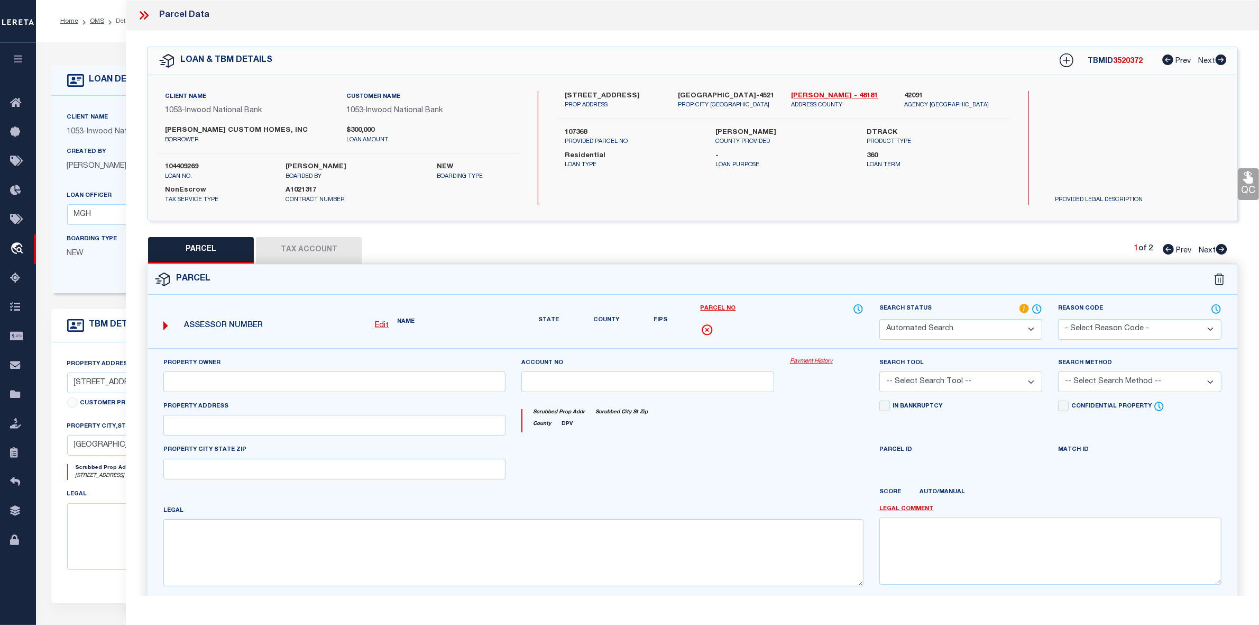
select select "IP"
type input "GOLAKE415 LLC"
select select "AGW"
select select "ADD"
type input "223 CAMBRIDGE DR"
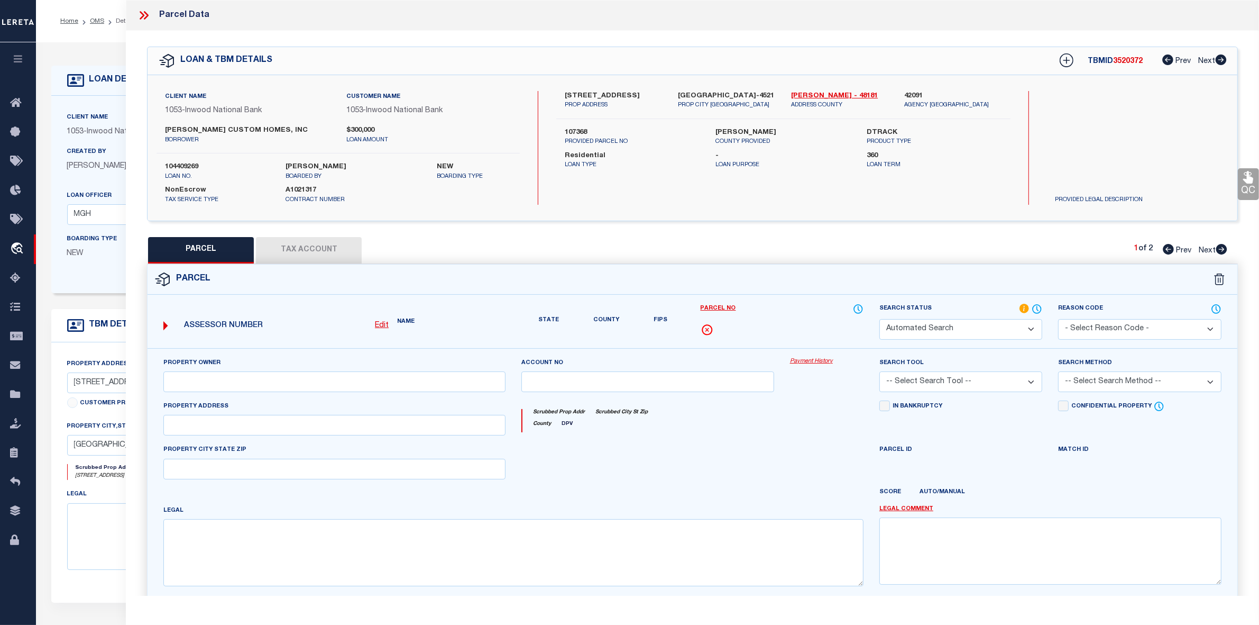
type input "POTTSBORO, TX 75076"
type textarea "CAMBRIDGE SHORES UNIT 1, BLOCK 7, LOT 6 7 & 8"
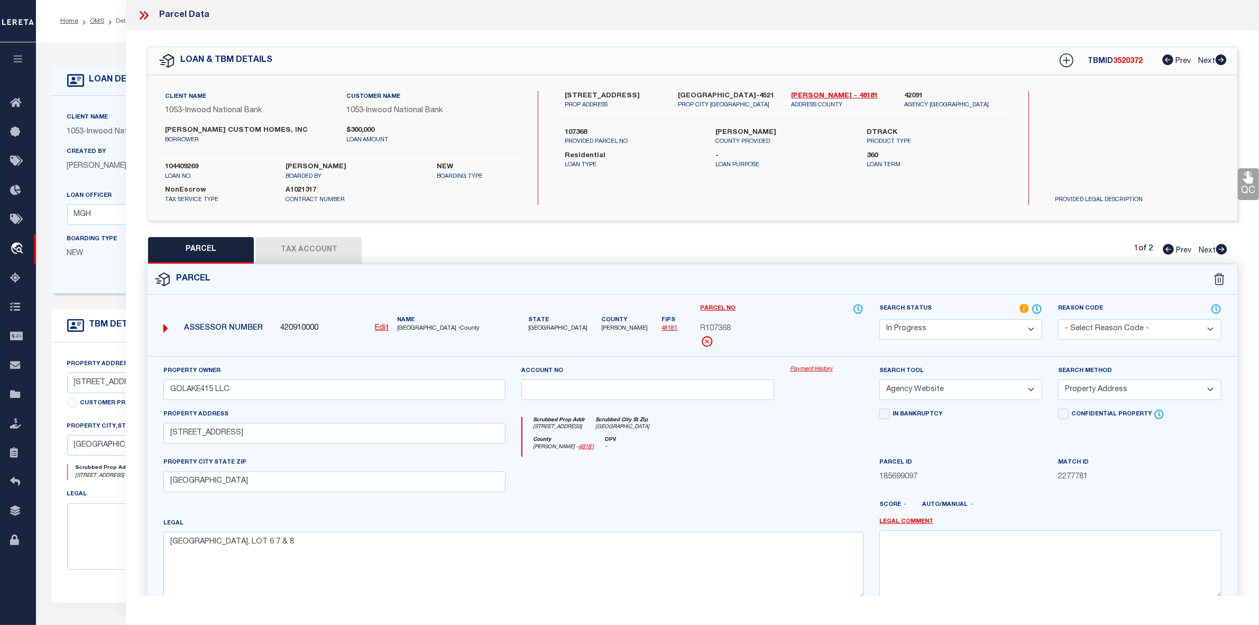
scroll to position [78, 0]
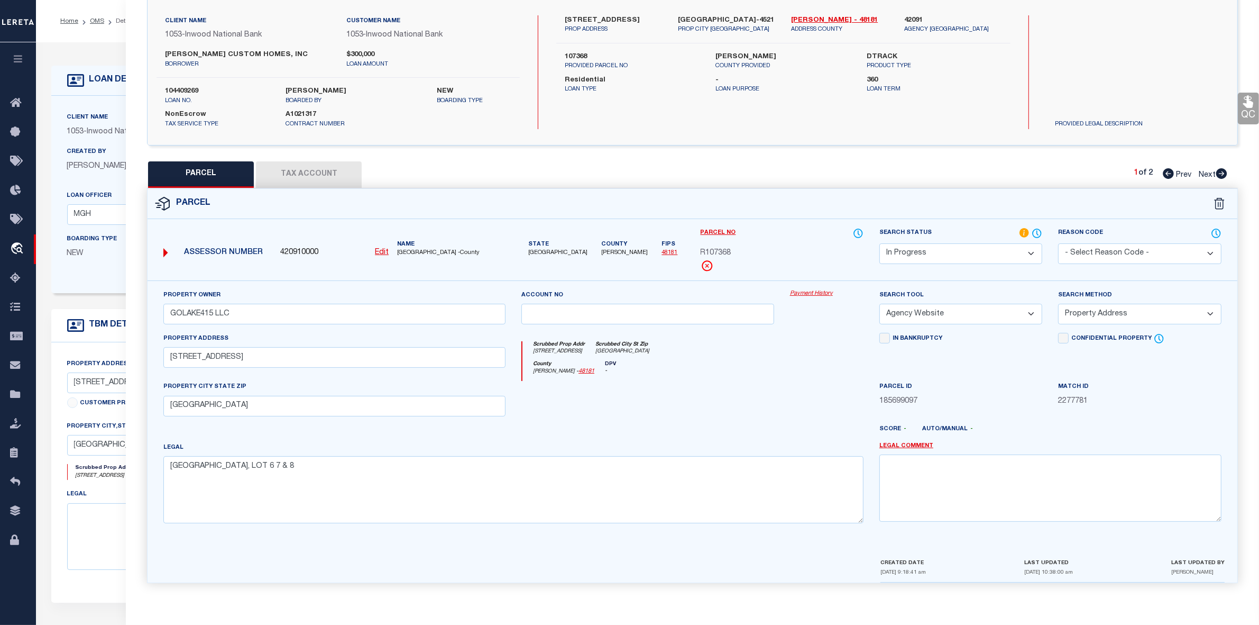
click at [942, 246] on select "Automated Search Bad Parcel Complete Duplicate Parcel High Dollar Reporting In …" at bounding box center [960, 253] width 163 height 21
click at [879, 243] on select "Automated Search Bad Parcel Complete Duplicate Parcel High Dollar Reporting In …" at bounding box center [960, 253] width 163 height 21
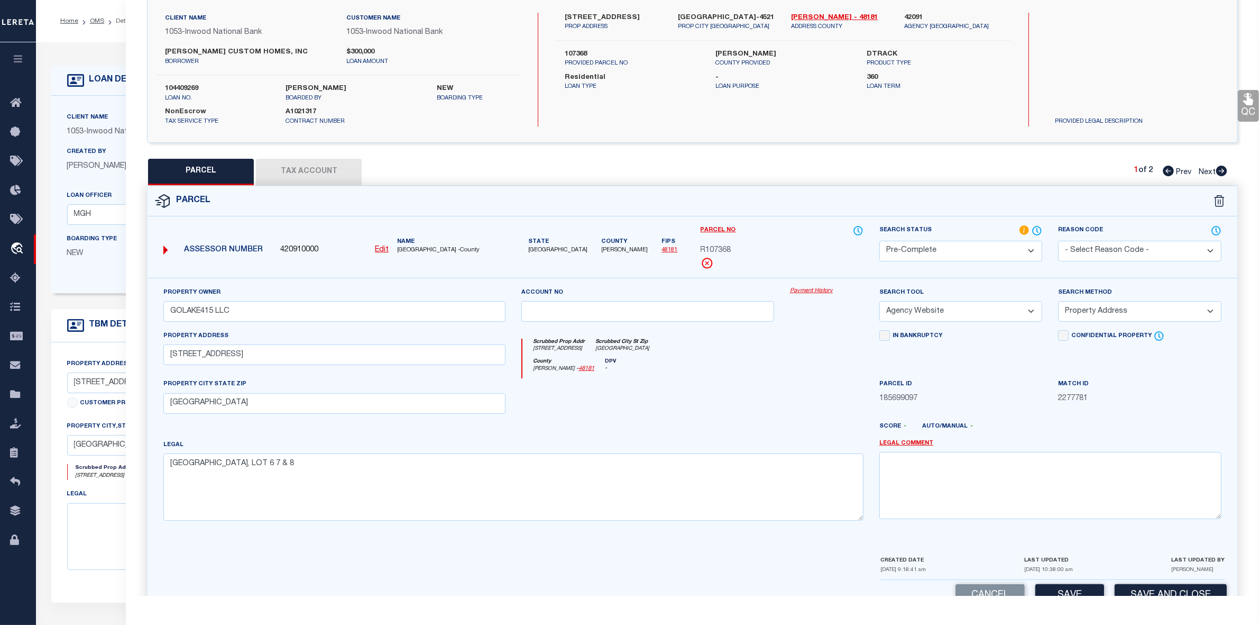
scroll to position [109, 0]
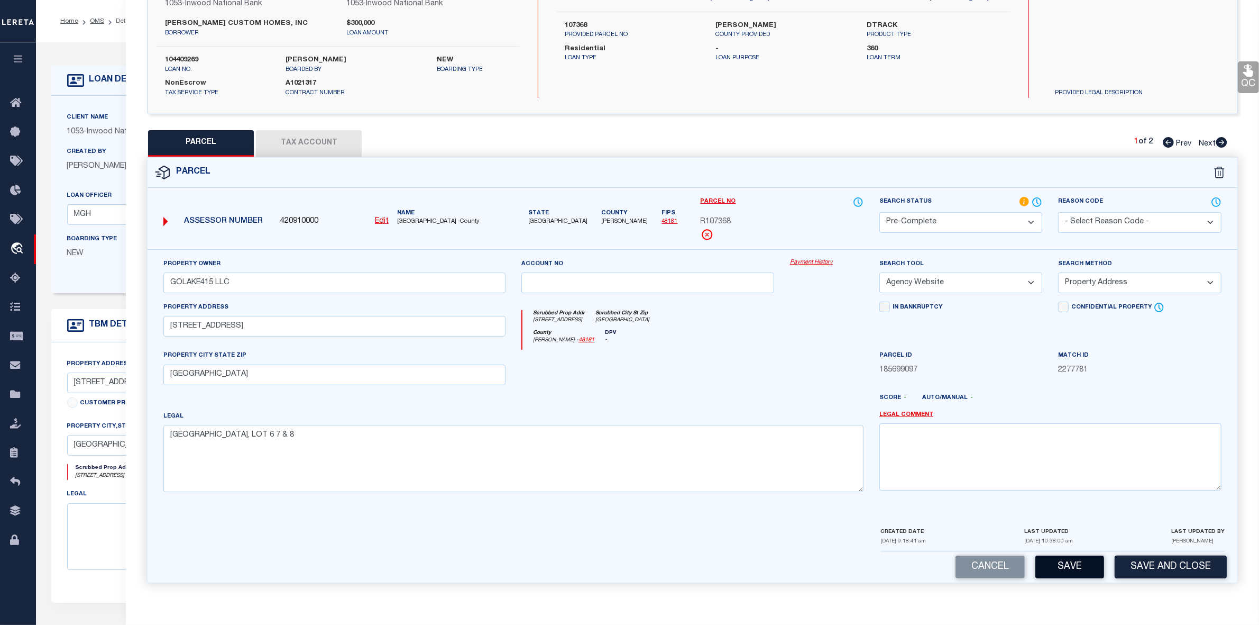
click at [1069, 567] on button "Save" at bounding box center [1069, 566] width 69 height 23
select select "AS"
select select
checkbox input "false"
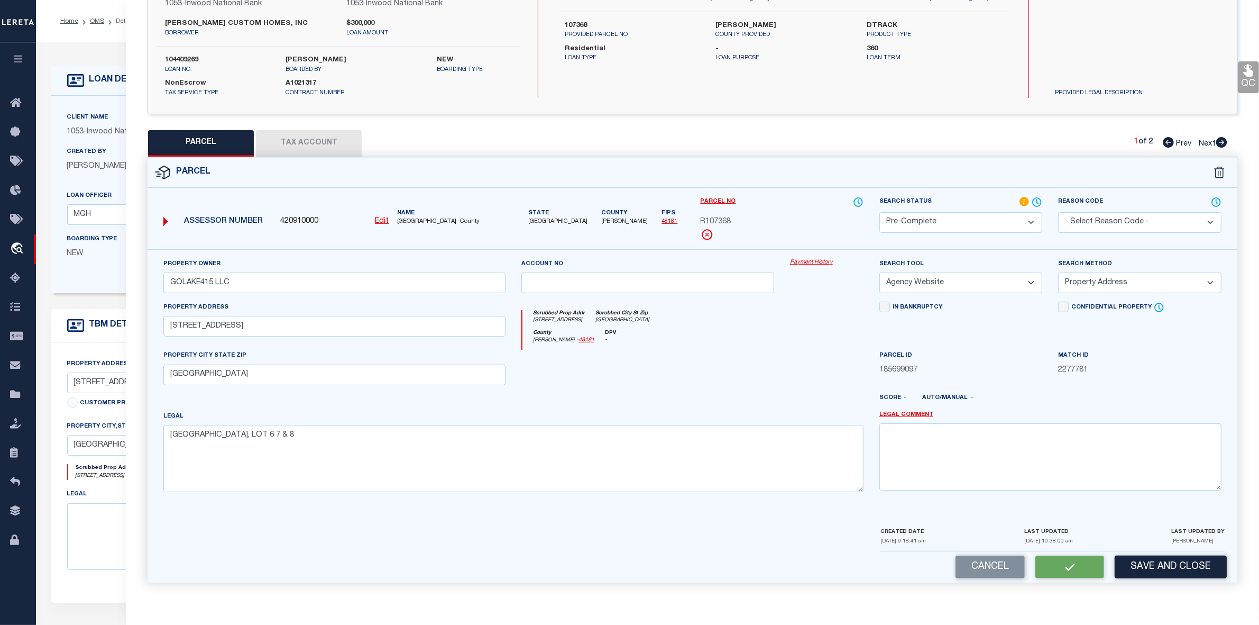
checkbox input "false"
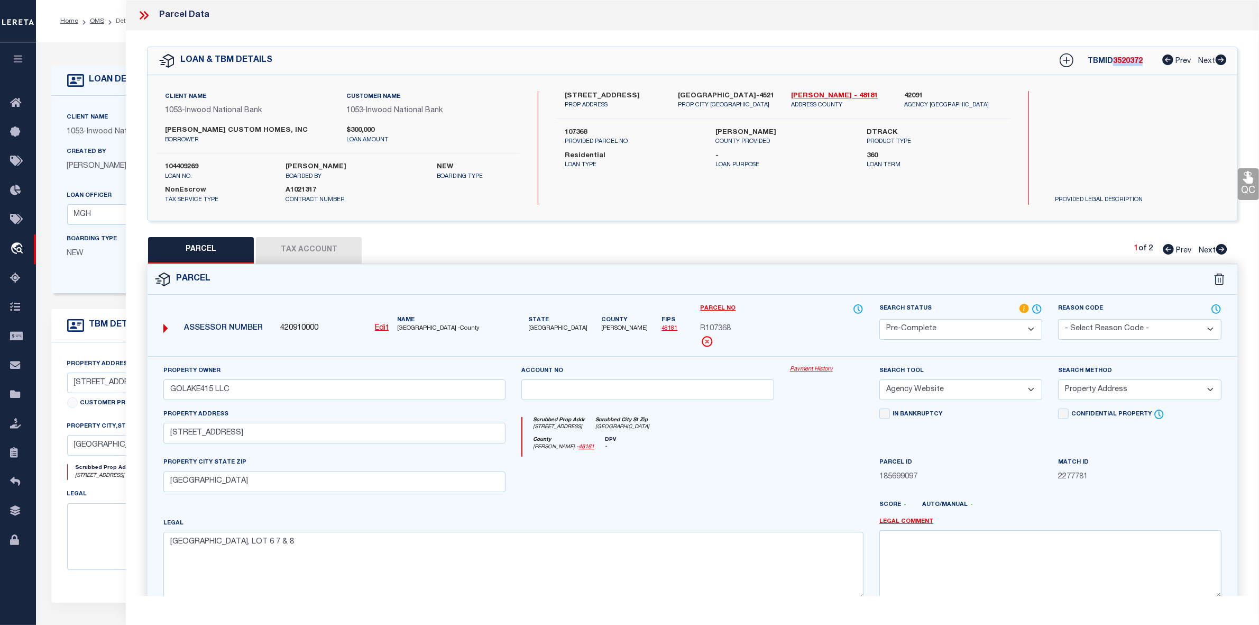
drag, startPoint x: 1145, startPoint y: 59, endPoint x: 1112, endPoint y: 58, distance: 33.3
click at [1112, 58] on div "TBMID 3520372 Prev Next" at bounding box center [1135, 60] width 181 height 19
copy span "3520372"
click at [143, 14] on icon at bounding box center [142, 15] width 5 height 8
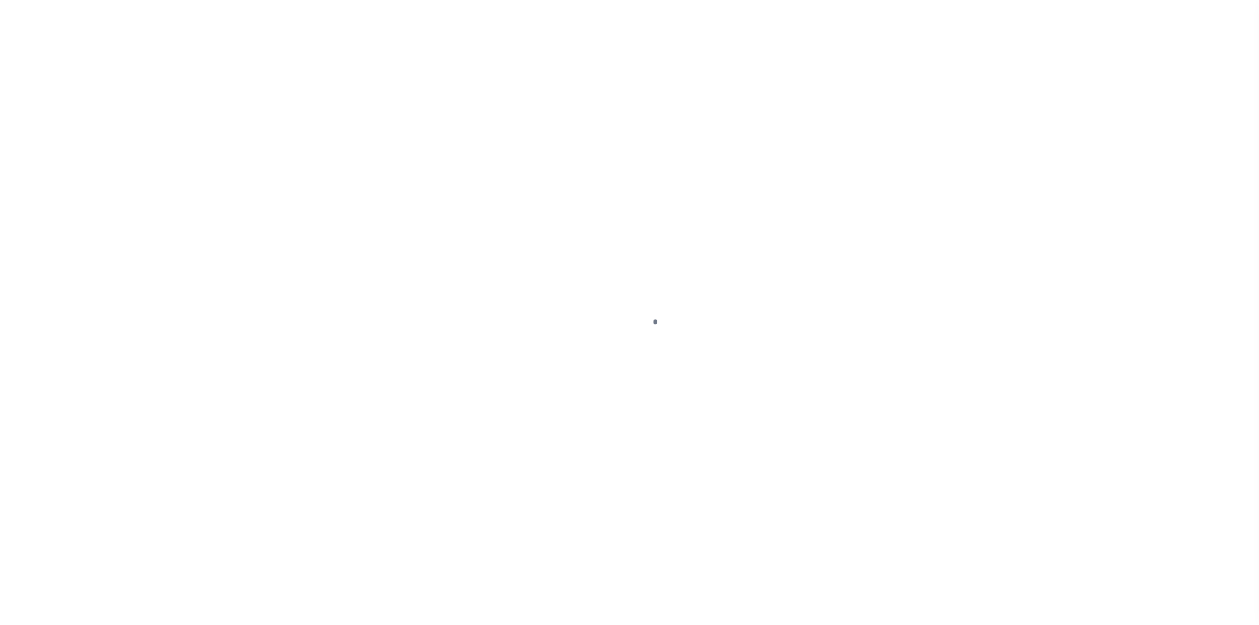
select select "10"
select select "NonEscrow"
type input "[STREET_ADDRESS]"
type input "107368"
select select
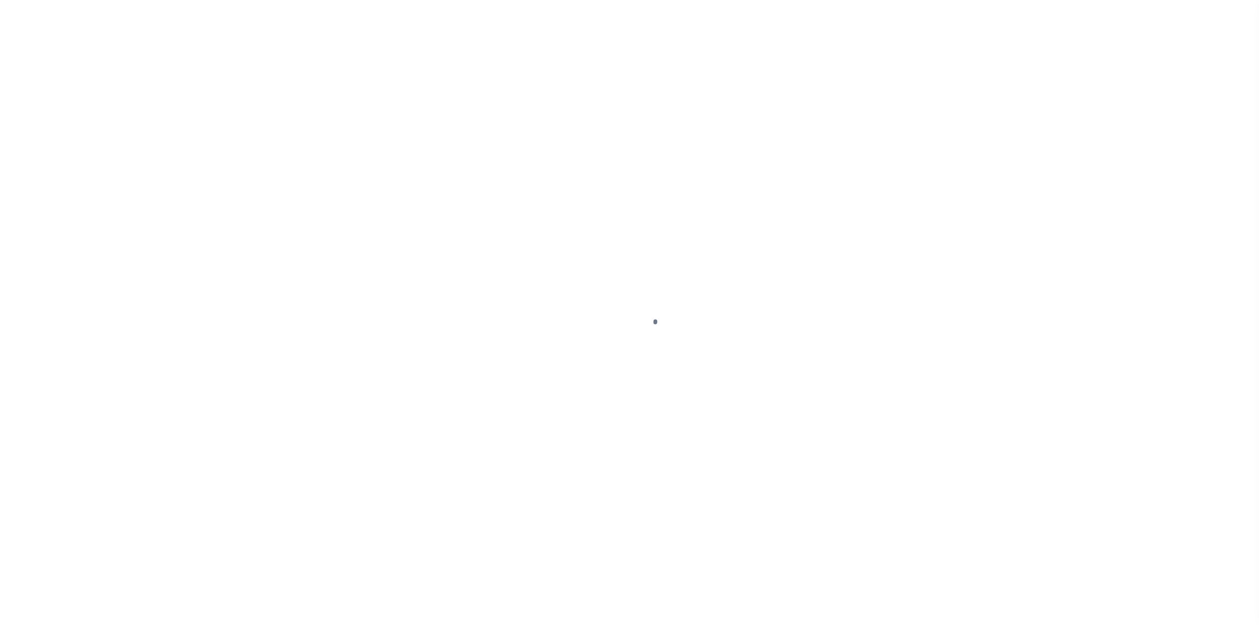
type input "[GEOGRAPHIC_DATA]-4521"
type input "[GEOGRAPHIC_DATA]"
select select
select select "254"
select select "91"
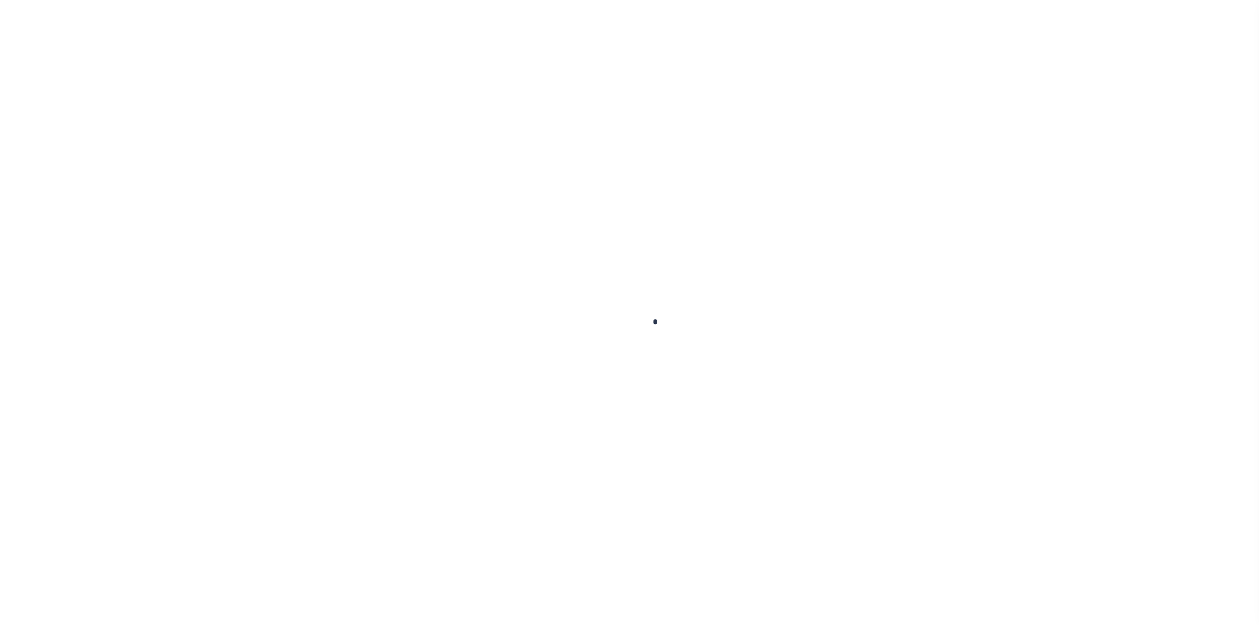
type input "104409269"
type input "[PERSON_NAME] CUSTOM HOMES, INC"
select select
type input "[DATE]"
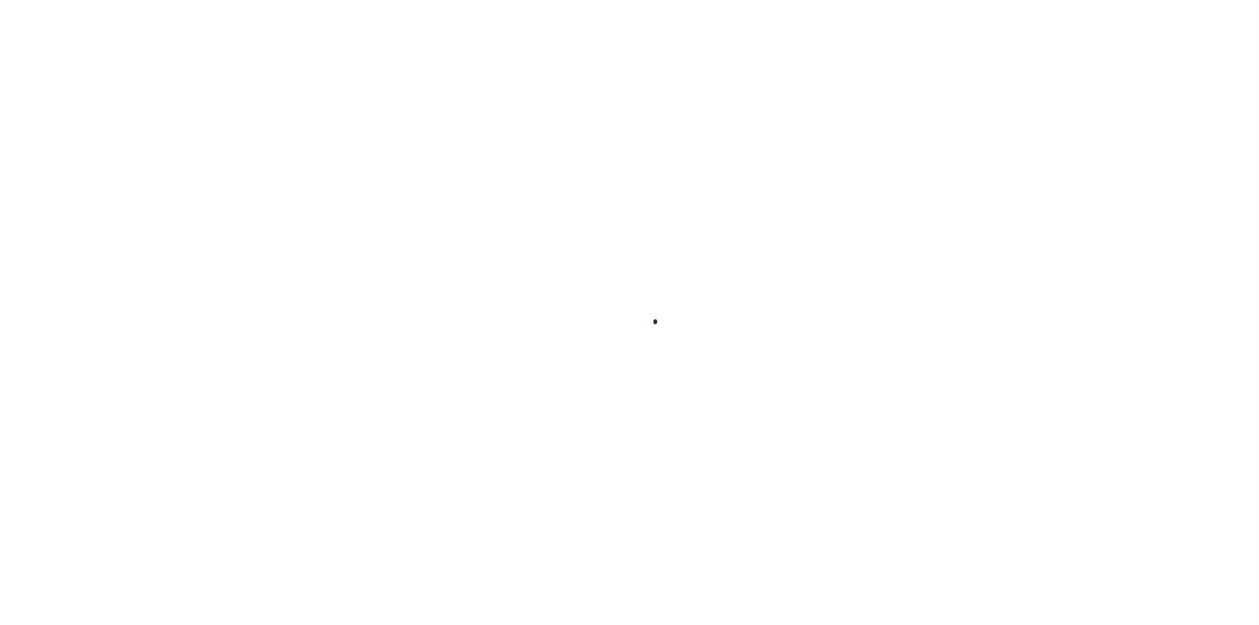
select select "10"
select select "NonEscrow"
type input "[STREET_ADDRESS]"
type input "107368"
select select
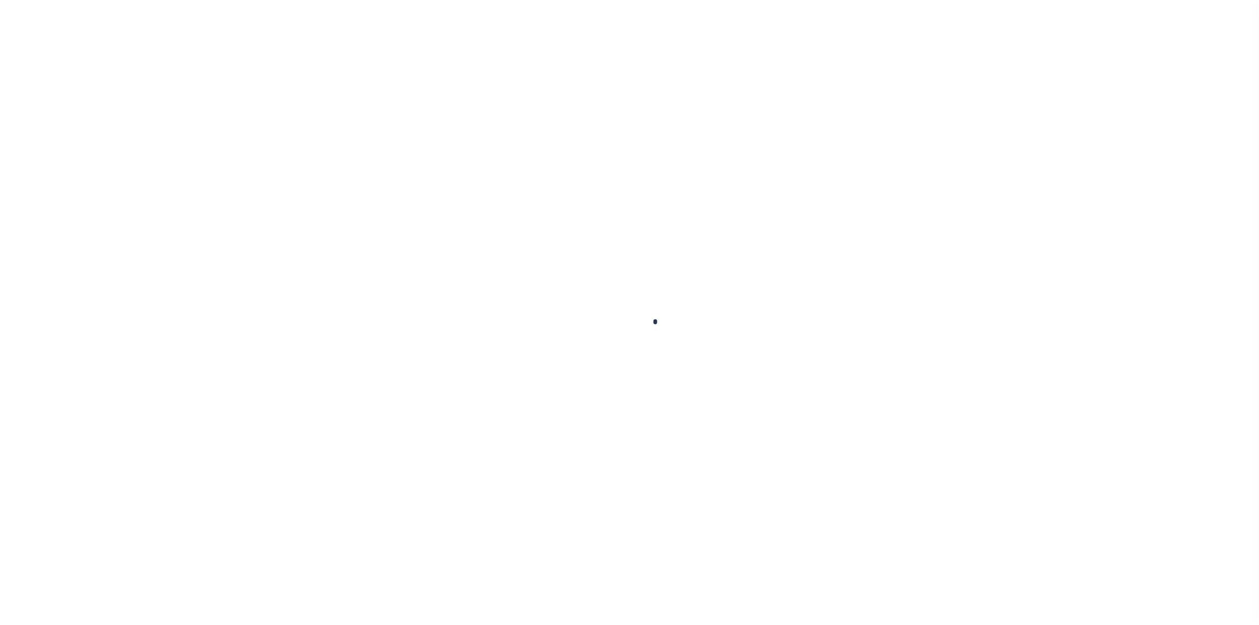
type input "[GEOGRAPHIC_DATA]-4521"
type input "[GEOGRAPHIC_DATA]"
select select
select select "254"
select select "91"
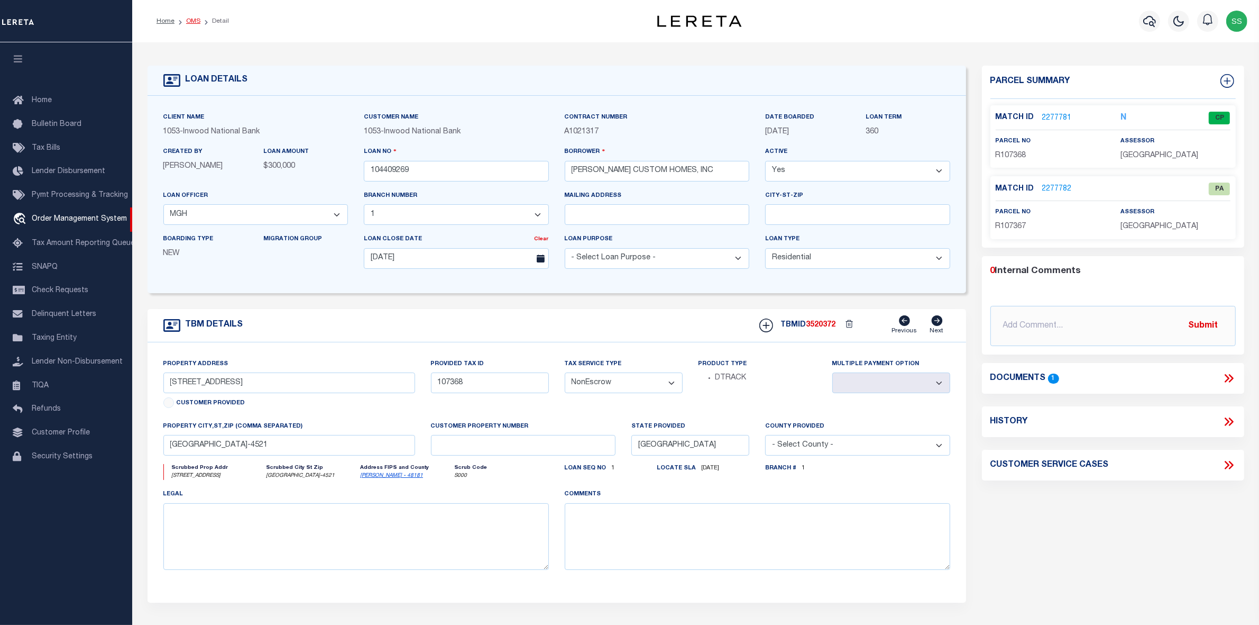
click at [189, 22] on link "OMS" at bounding box center [193, 21] width 14 height 6
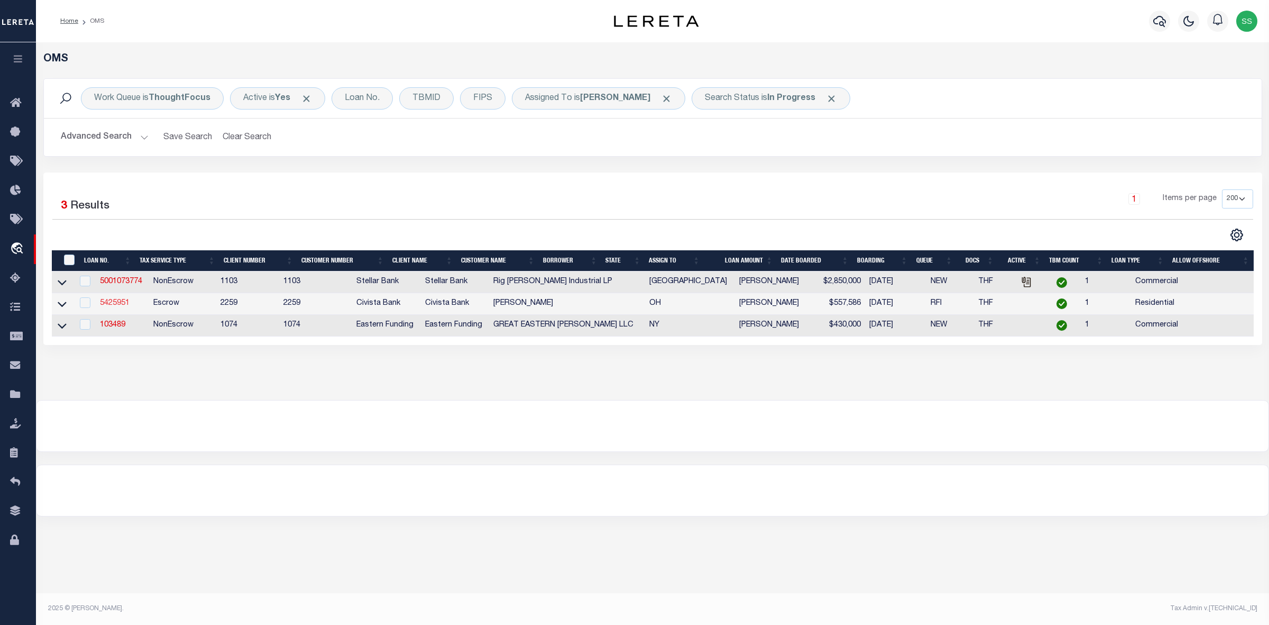
click at [120, 306] on link "5425951" at bounding box center [115, 302] width 30 height 7
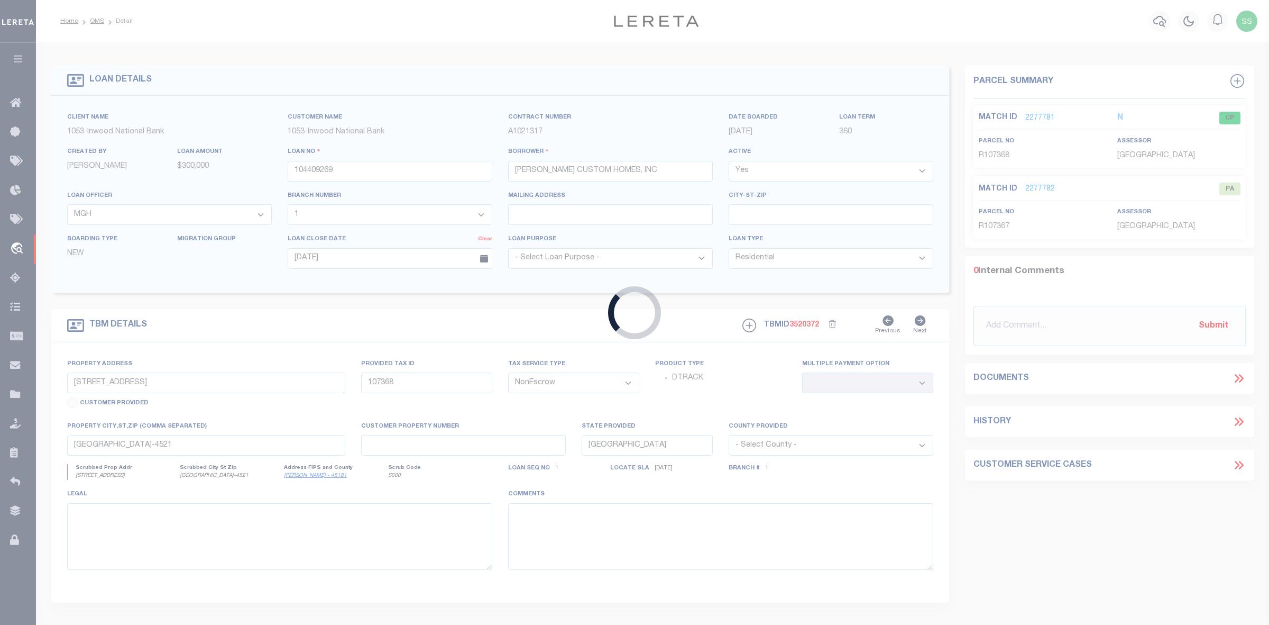
type input "5425951"
type input "[PERSON_NAME]"
select select
type input "[STREET_ADDRESS]"
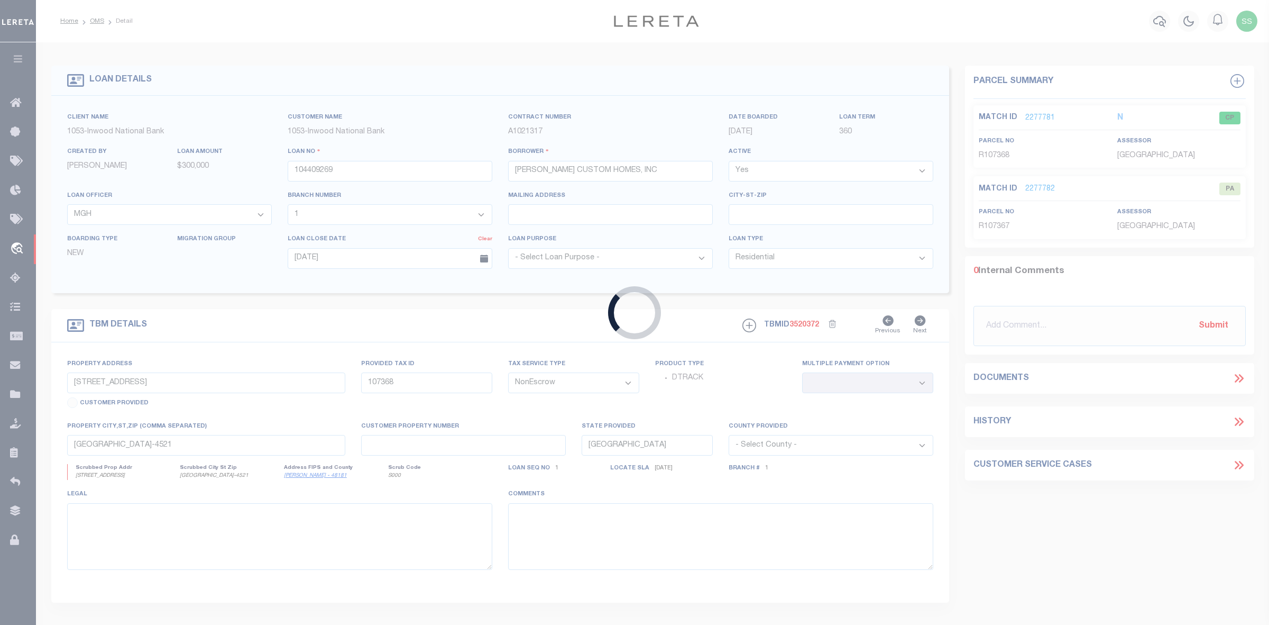
type input "[GEOGRAPHIC_DATA] 43449-1534"
type input "[DATE]"
select select "10"
select select "Escrow"
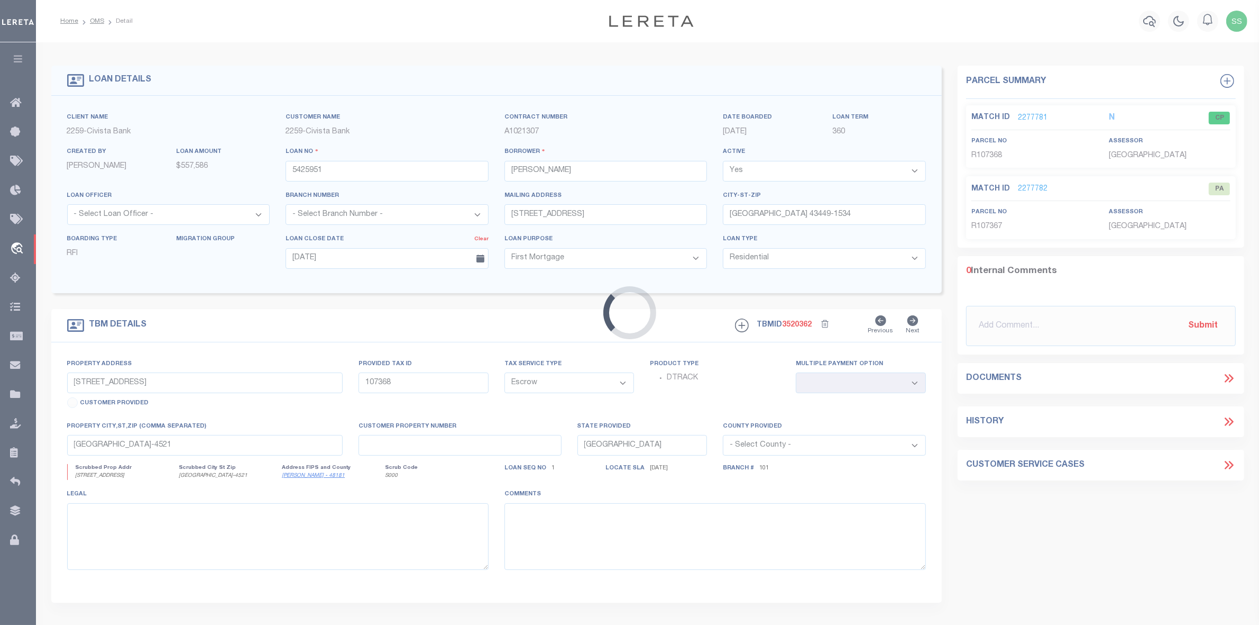
type input "[STREET_ADDRESS]"
type input "0271015113592000"
select select
type input "[GEOGRAPHIC_DATA] 43449-1534"
type input "OH"
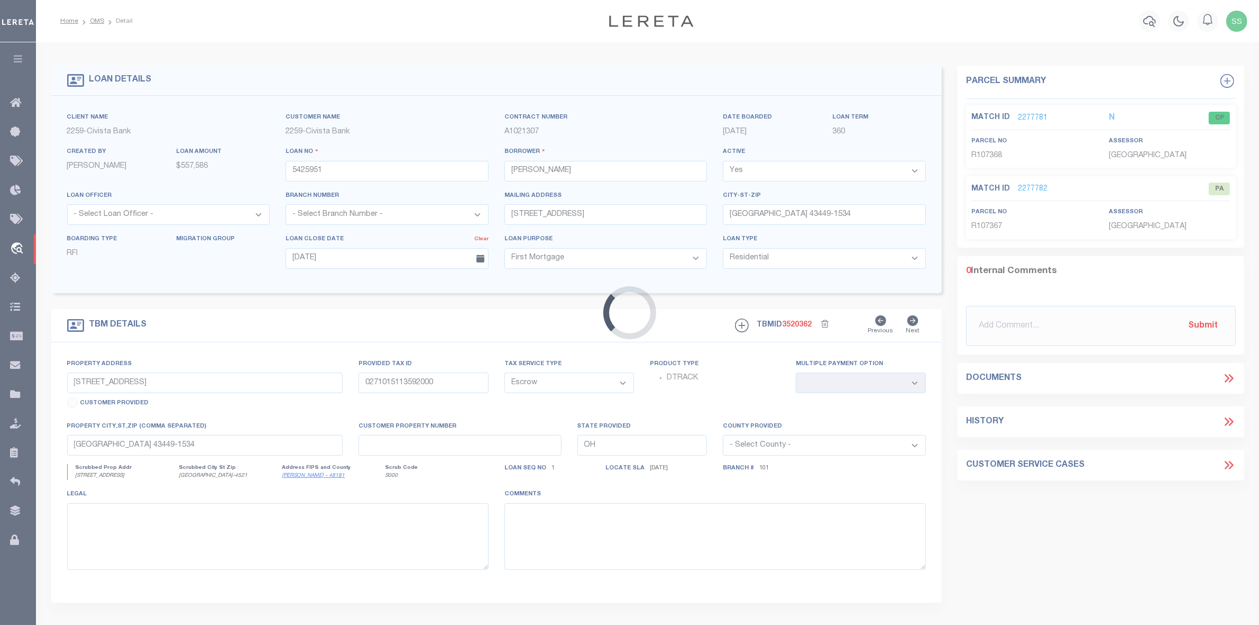
select select "20682"
select select "7613"
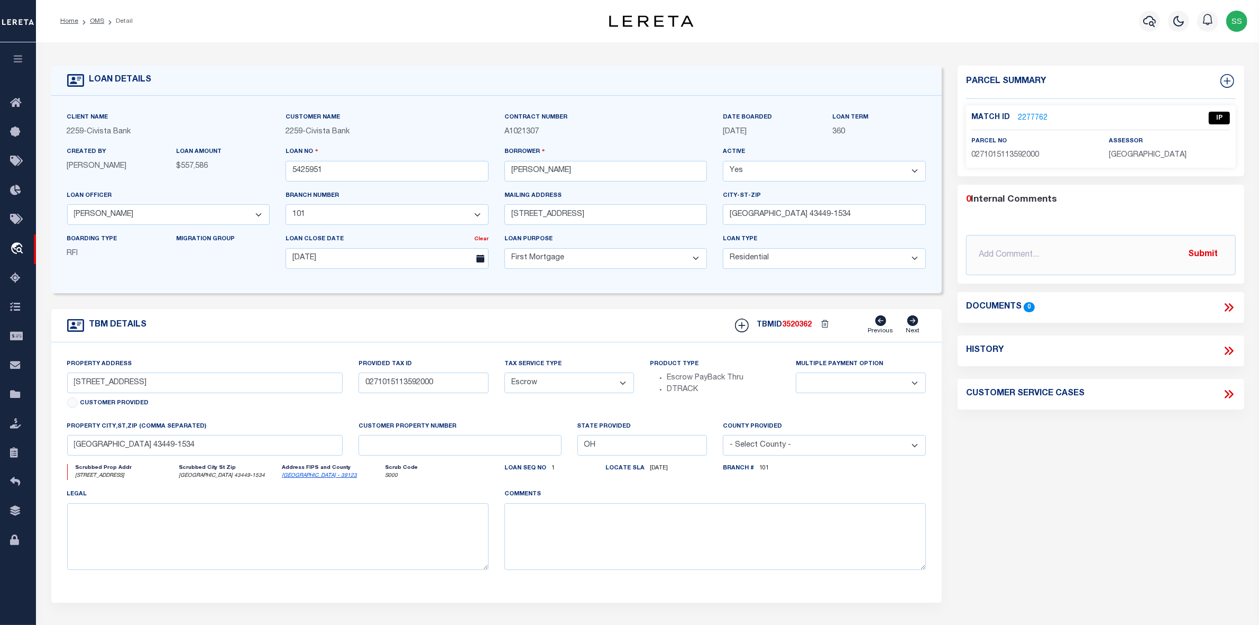
click at [1035, 115] on link "2277762" at bounding box center [1033, 118] width 30 height 11
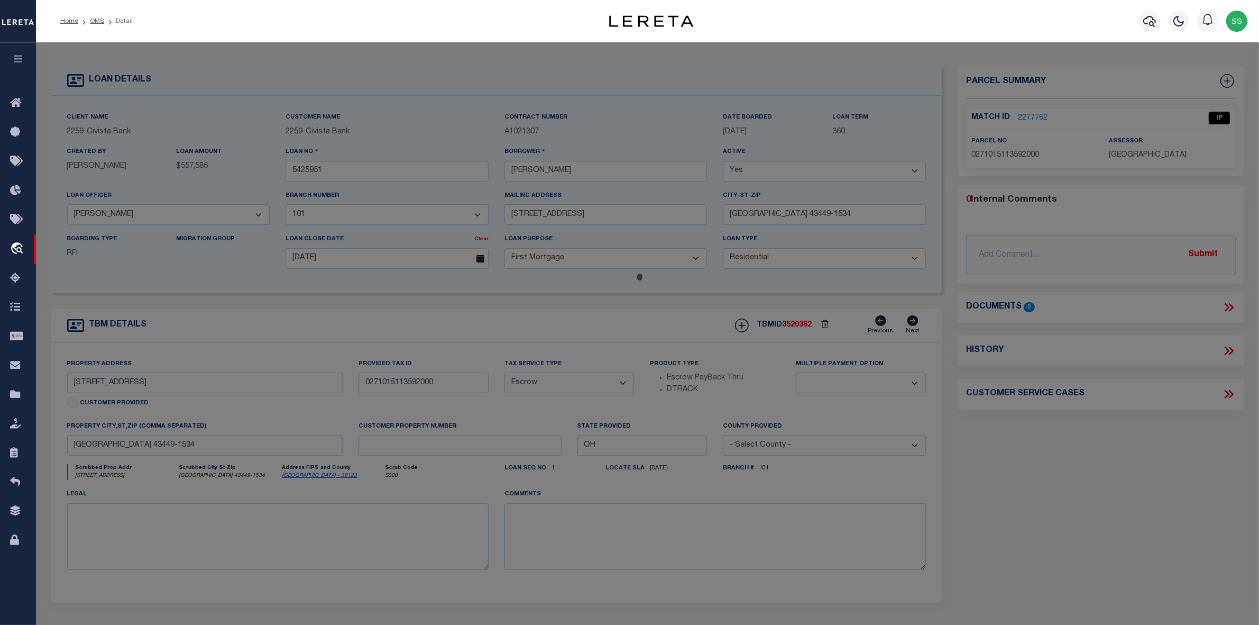
checkbox input "false"
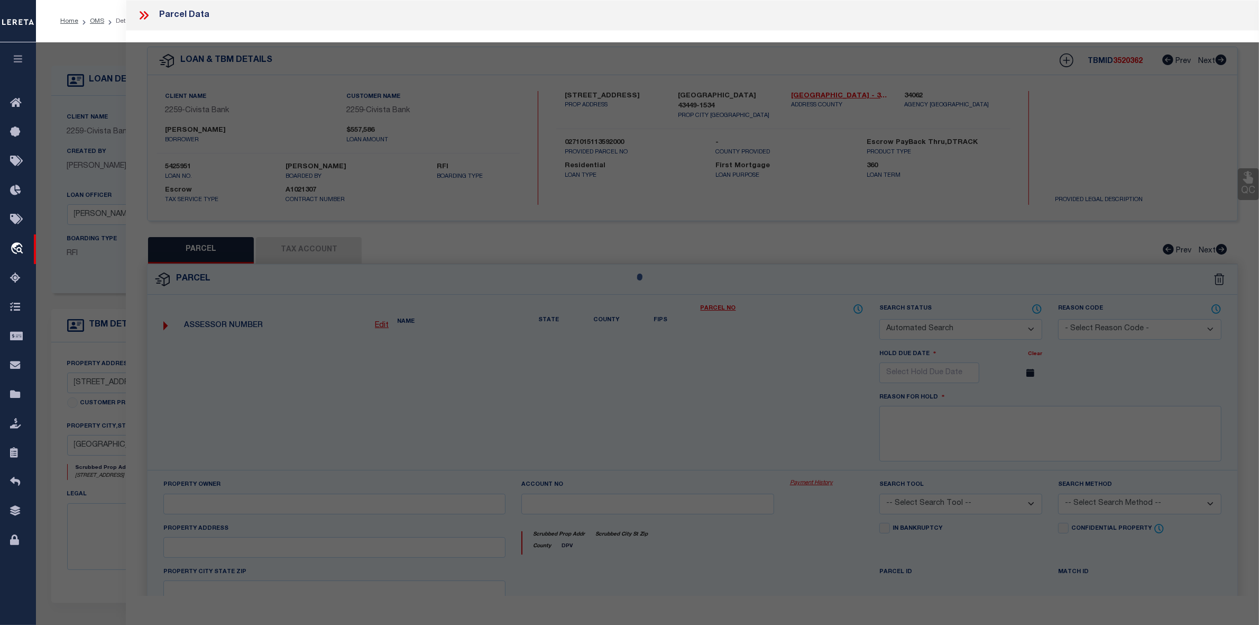
select select "IP"
type input "[PERSON_NAME] M & TORY HOME"
select select "AGW"
select select "ADD"
type input "415 E WATER"
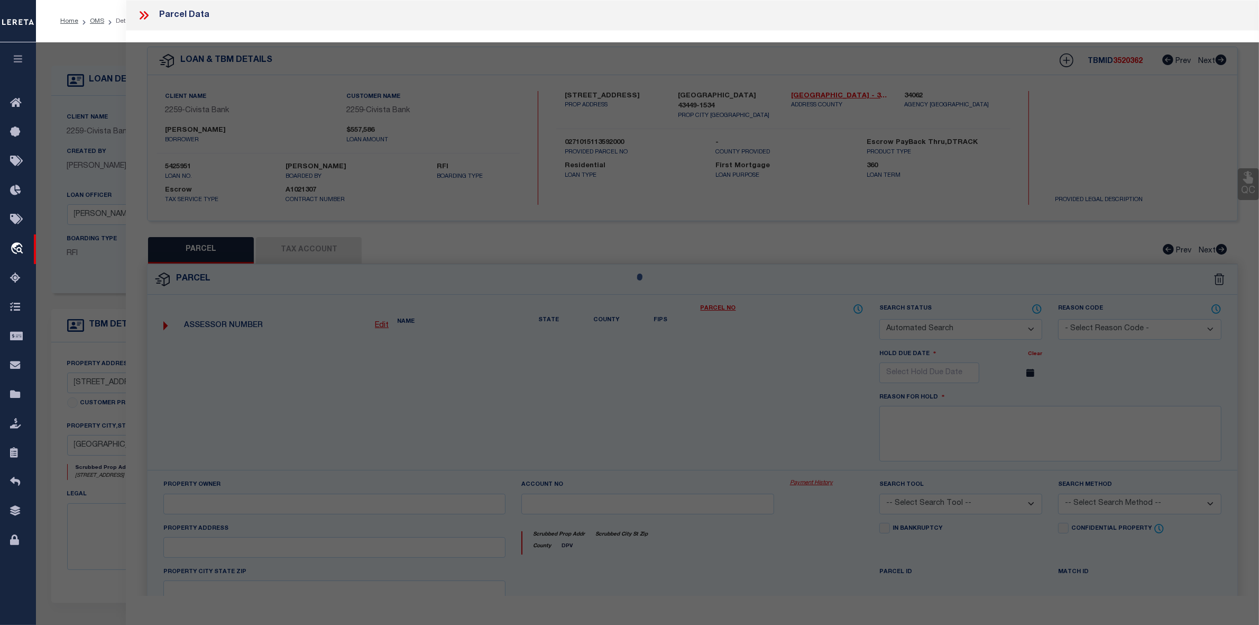
type input "[GEOGRAPHIC_DATA]"
type textarea "S04 T06 R15 SW PT SE"
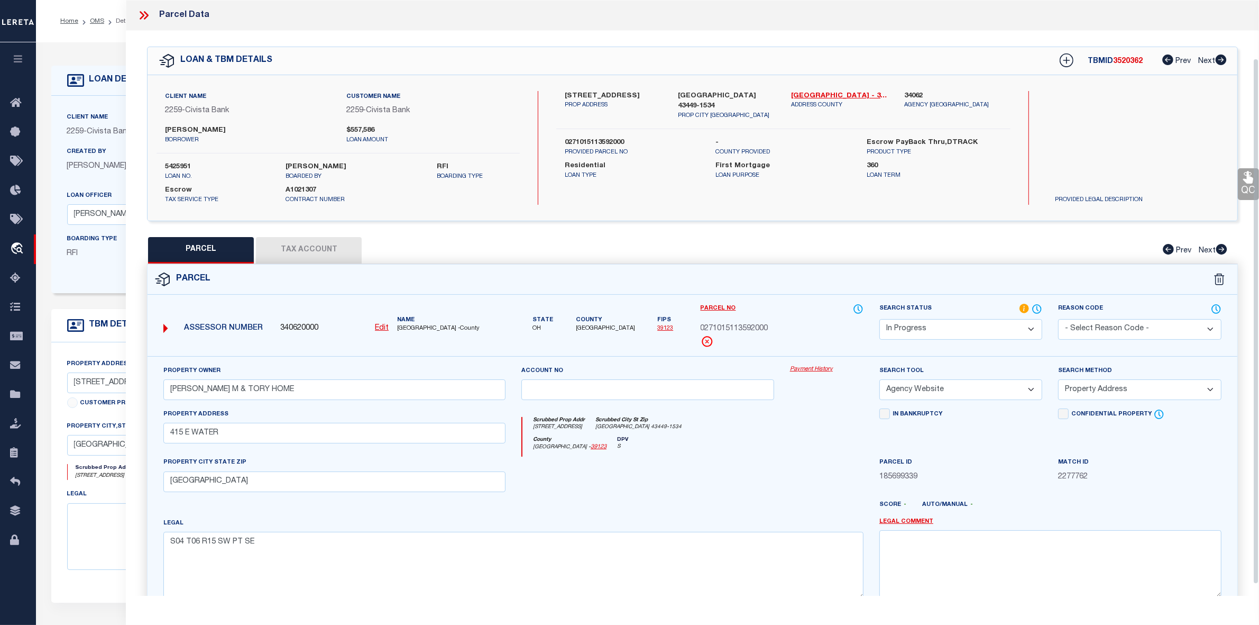
scroll to position [66, 0]
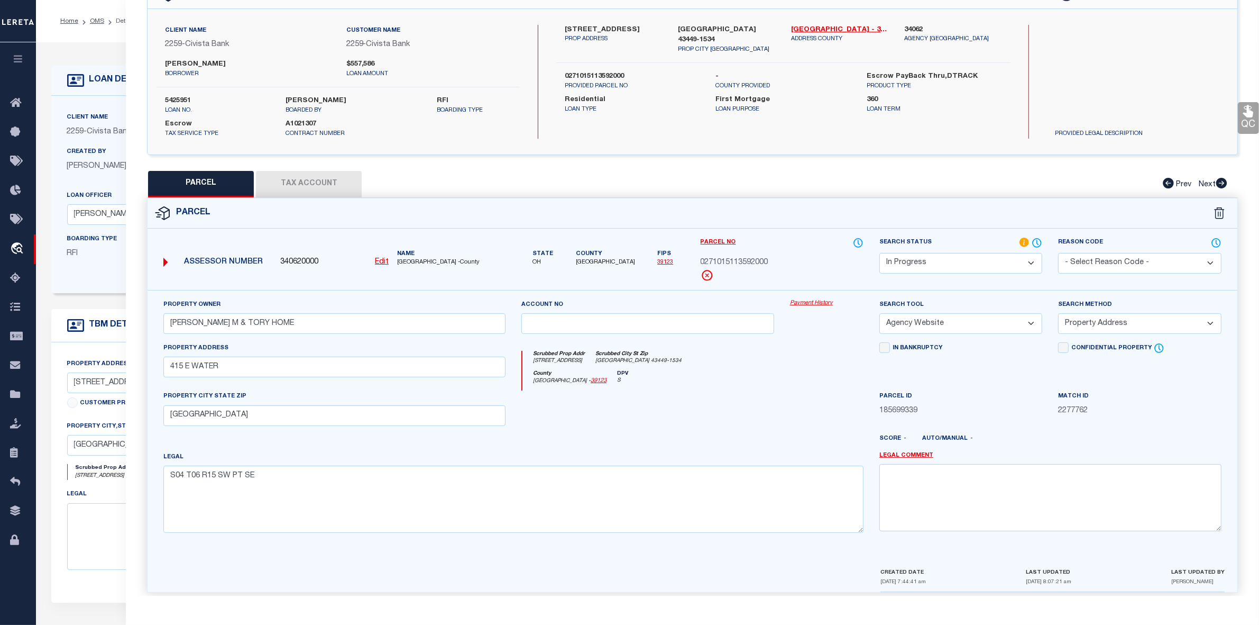
click at [325, 182] on button "Tax Account" at bounding box center [309, 184] width 106 height 26
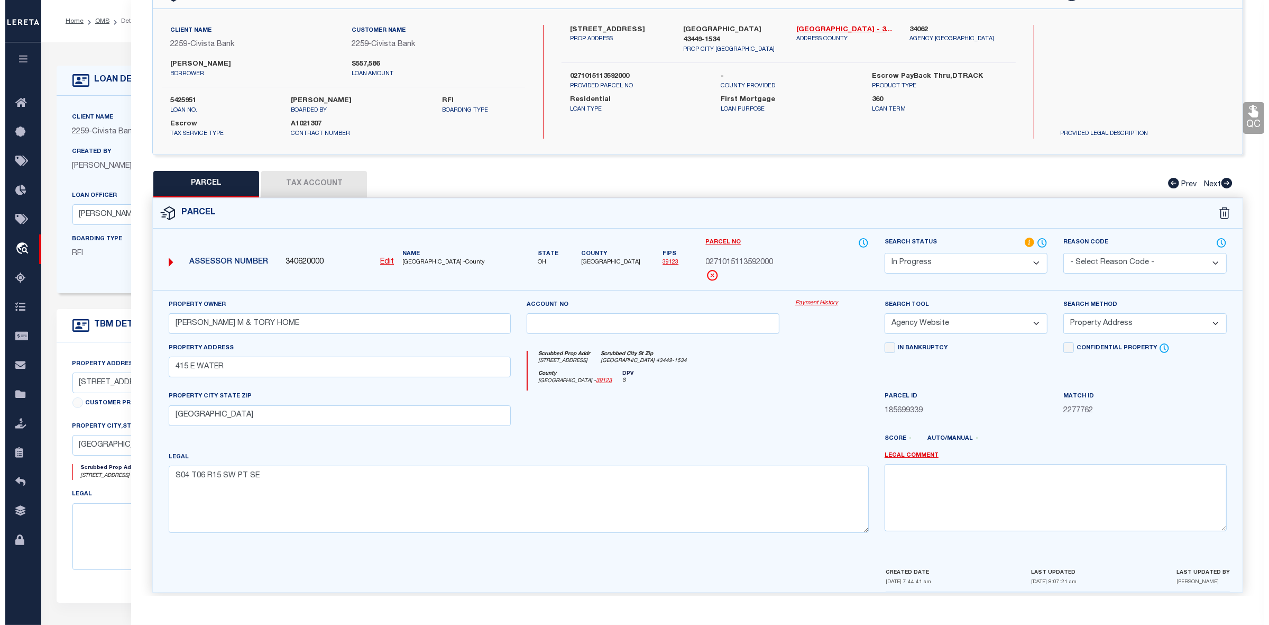
scroll to position [0, 0]
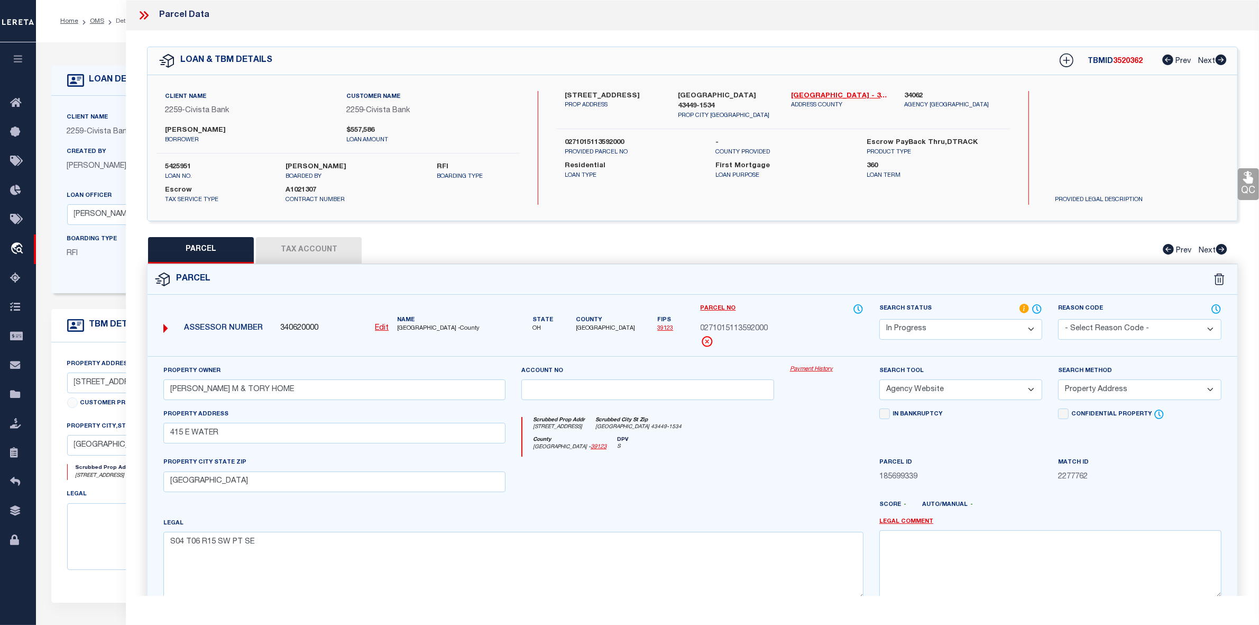
select select "100"
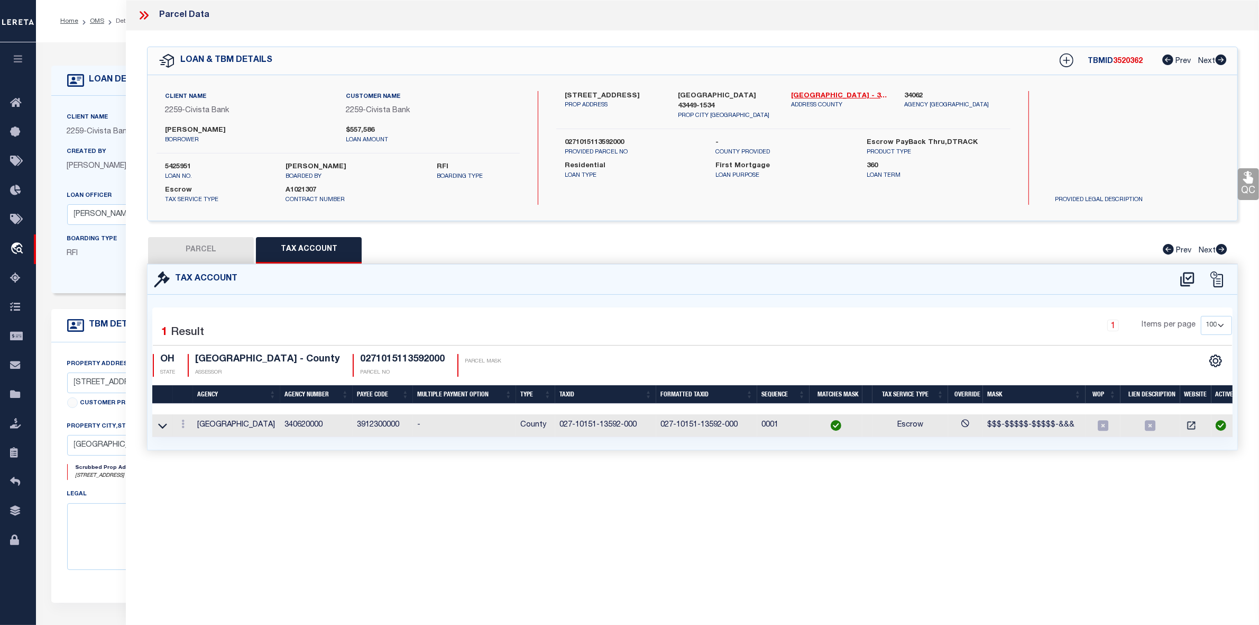
click at [144, 16] on icon at bounding box center [142, 15] width 5 height 8
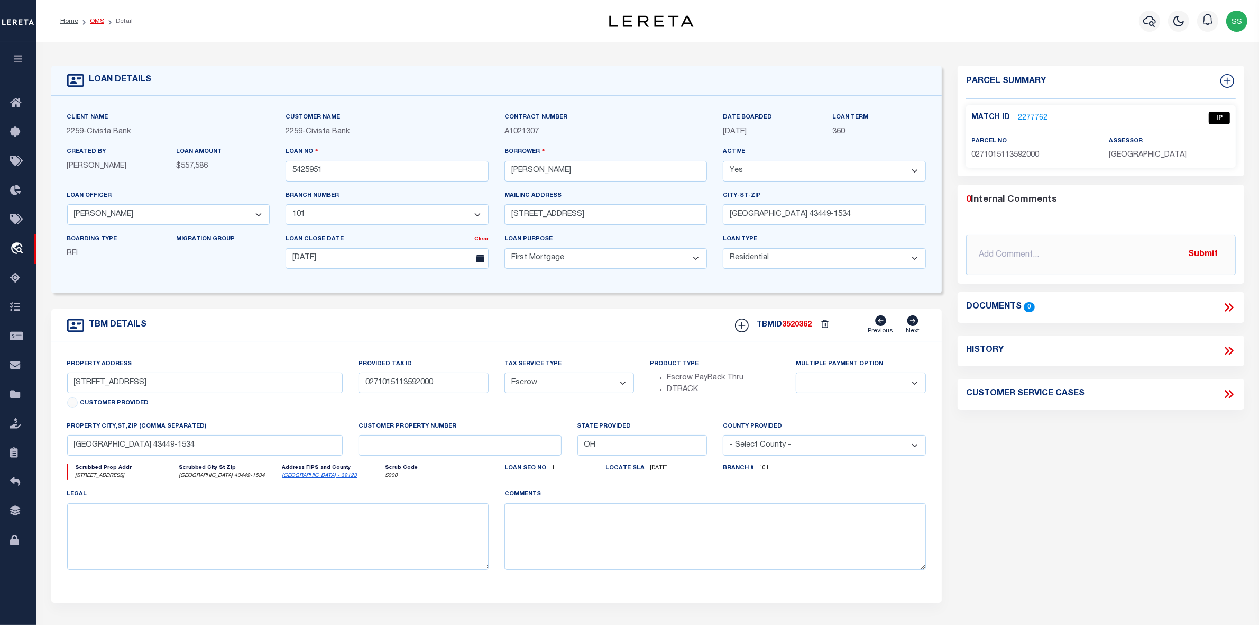
click at [96, 20] on link "OMS" at bounding box center [97, 21] width 14 height 6
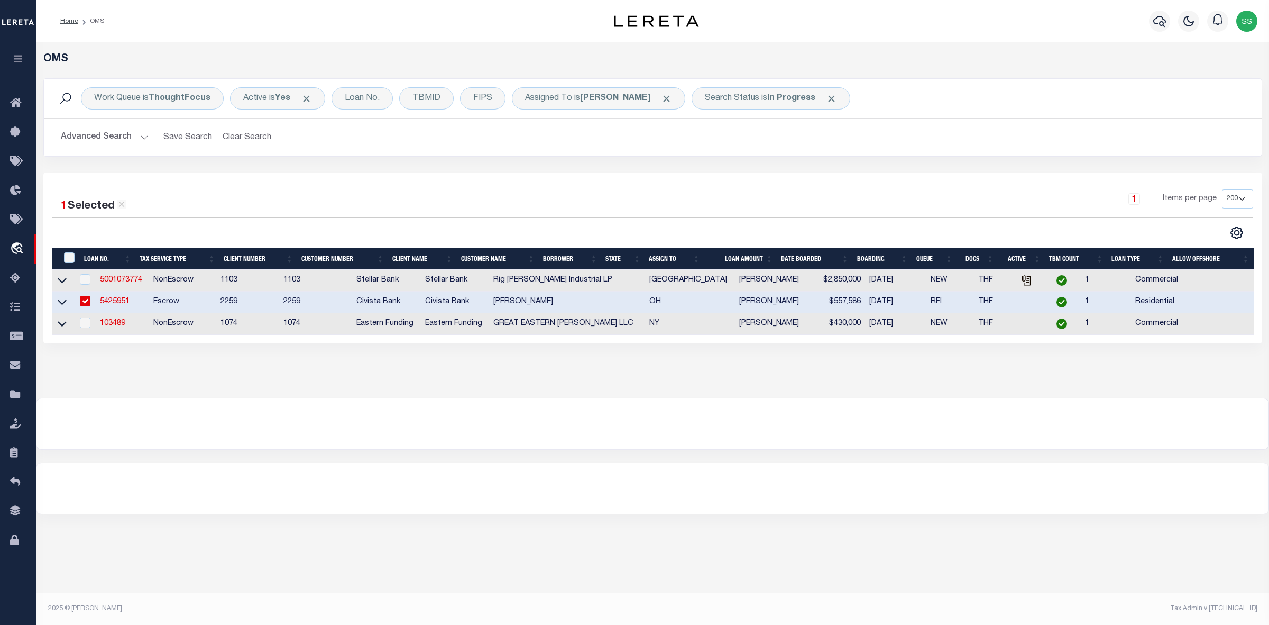
click at [86, 303] on input "checkbox" at bounding box center [85, 301] width 11 height 11
checkbox input "false"
